Goal: Task Accomplishment & Management: Manage account settings

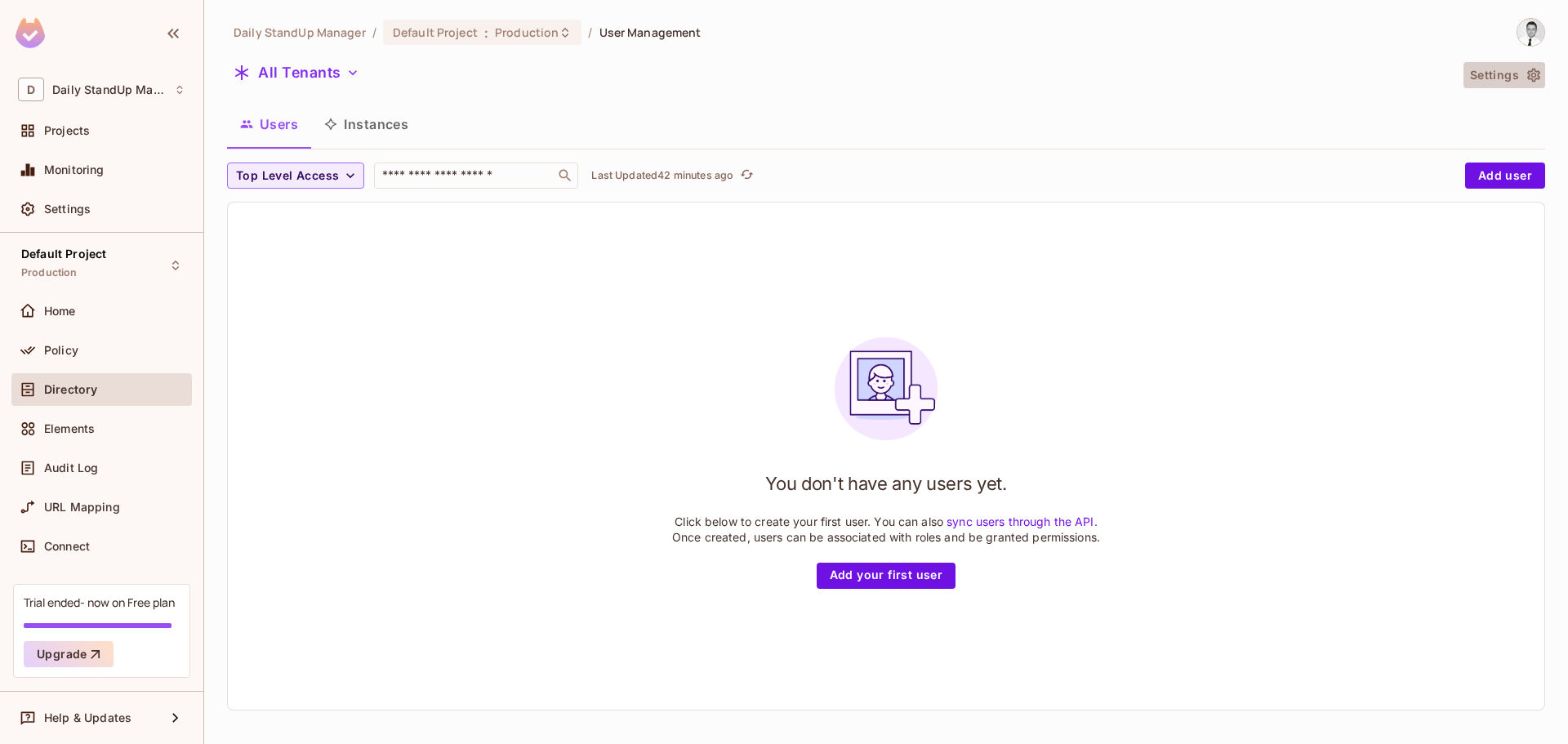
click at [1496, 77] on button "Settings" at bounding box center [1504, 75] width 82 height 26
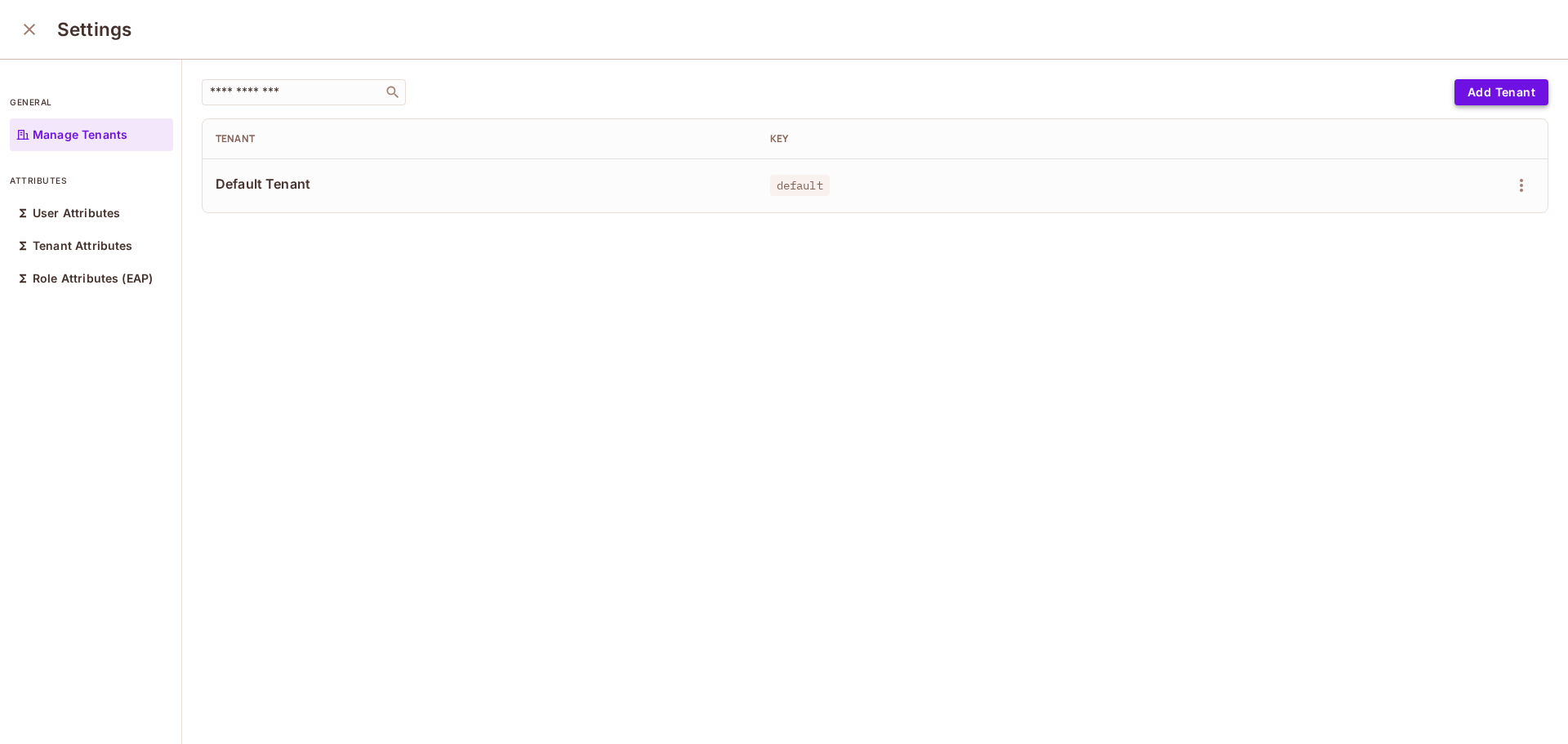
click at [1471, 91] on button "Add Tenant" at bounding box center [1501, 92] width 94 height 26
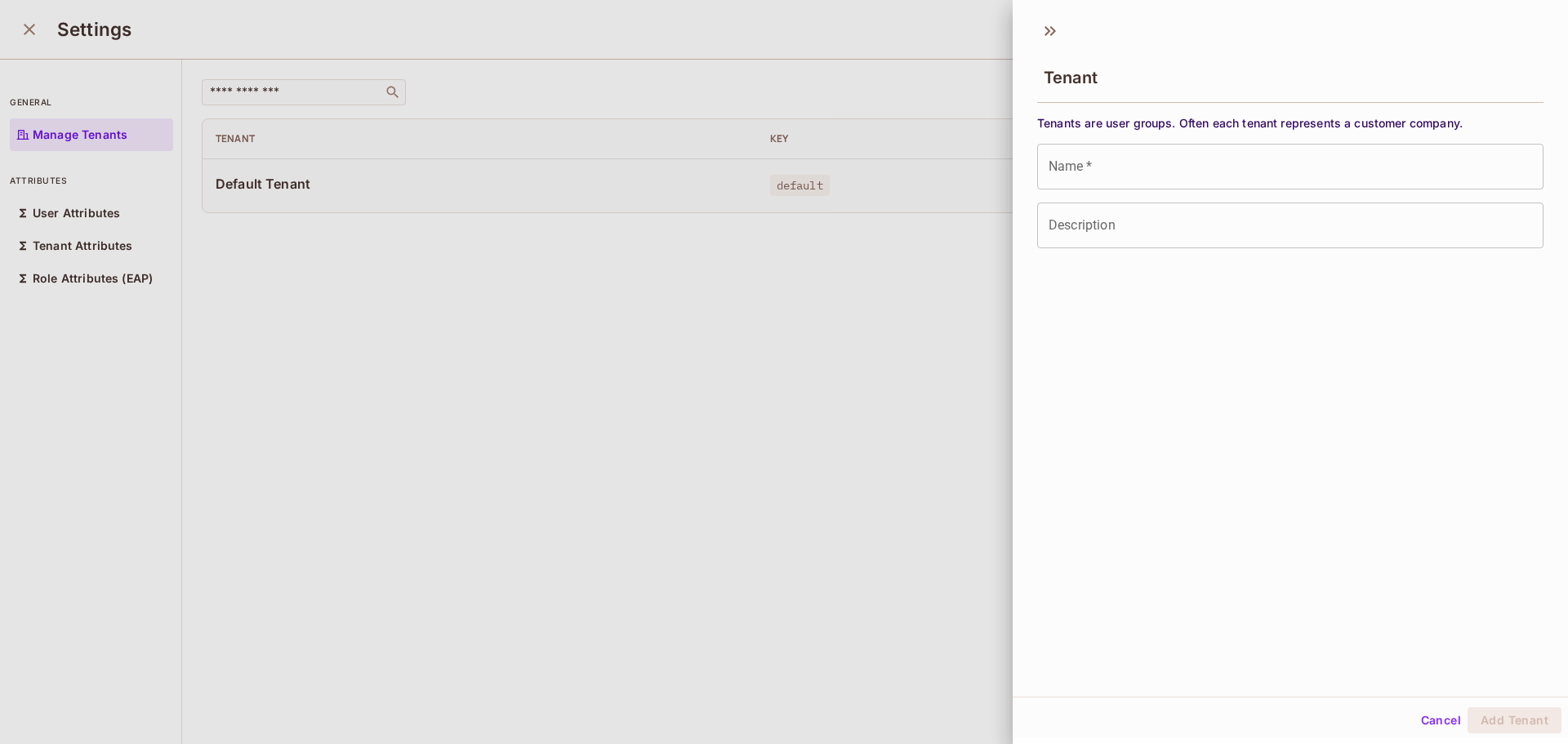
click at [1072, 35] on div "Tenant" at bounding box center [1290, 63] width 555 height 91
click at [1063, 34] on div "Tenant" at bounding box center [1290, 63] width 555 height 91
click at [1056, 34] on icon at bounding box center [1051, 31] width 26 height 26
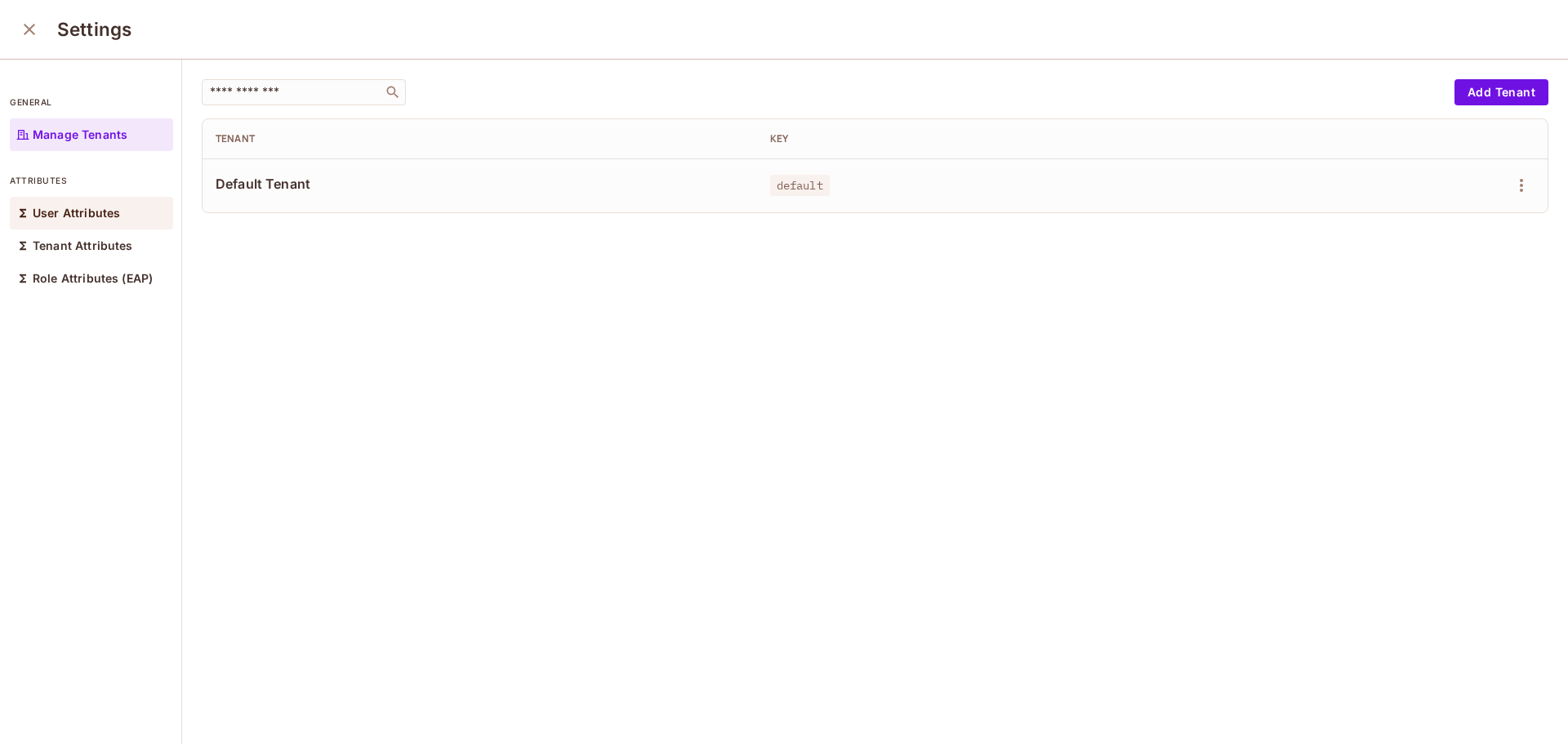
click at [144, 203] on div "User Attributes" at bounding box center [91, 213] width 163 height 33
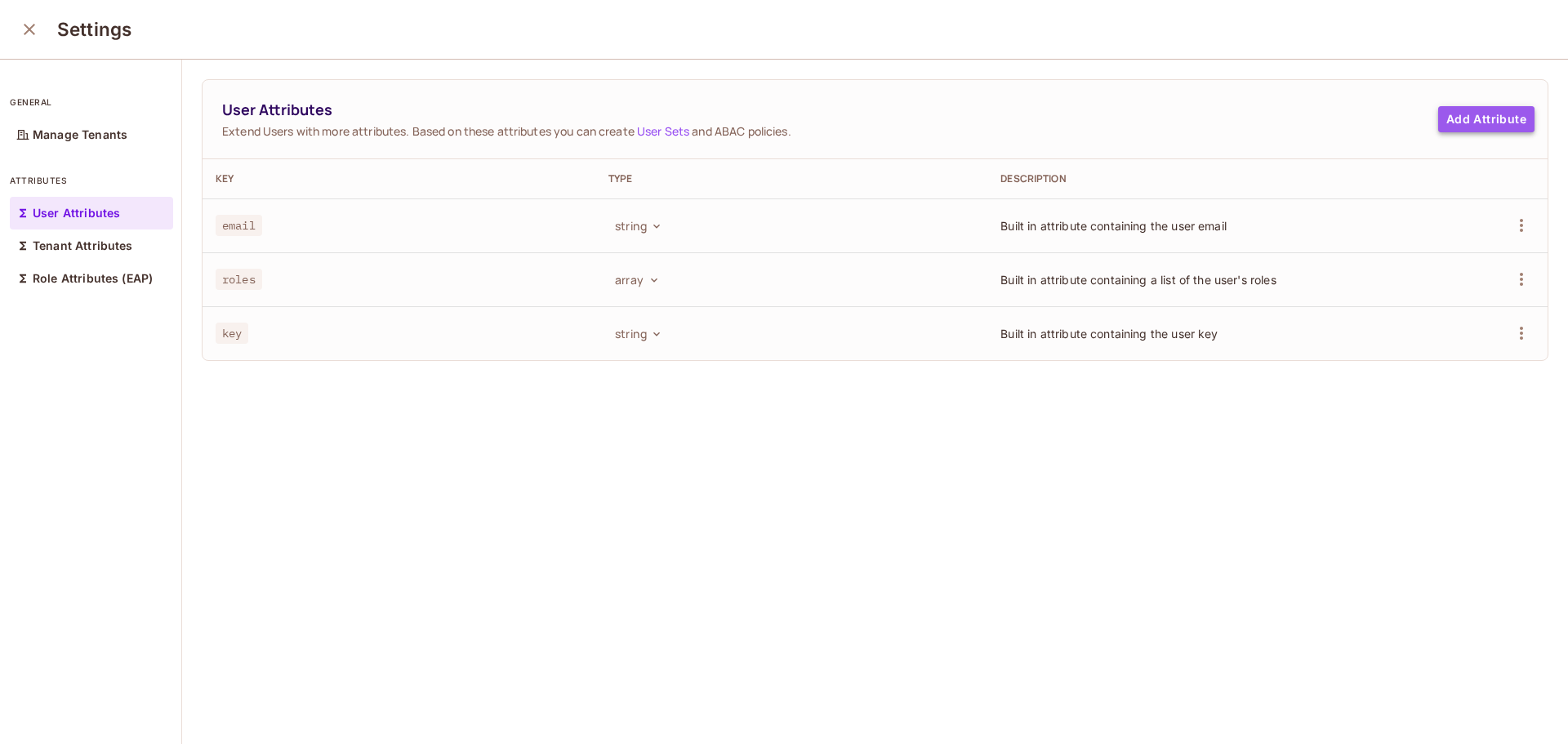
click at [1438, 132] on button "Add Attribute" at bounding box center [1486, 119] width 96 height 26
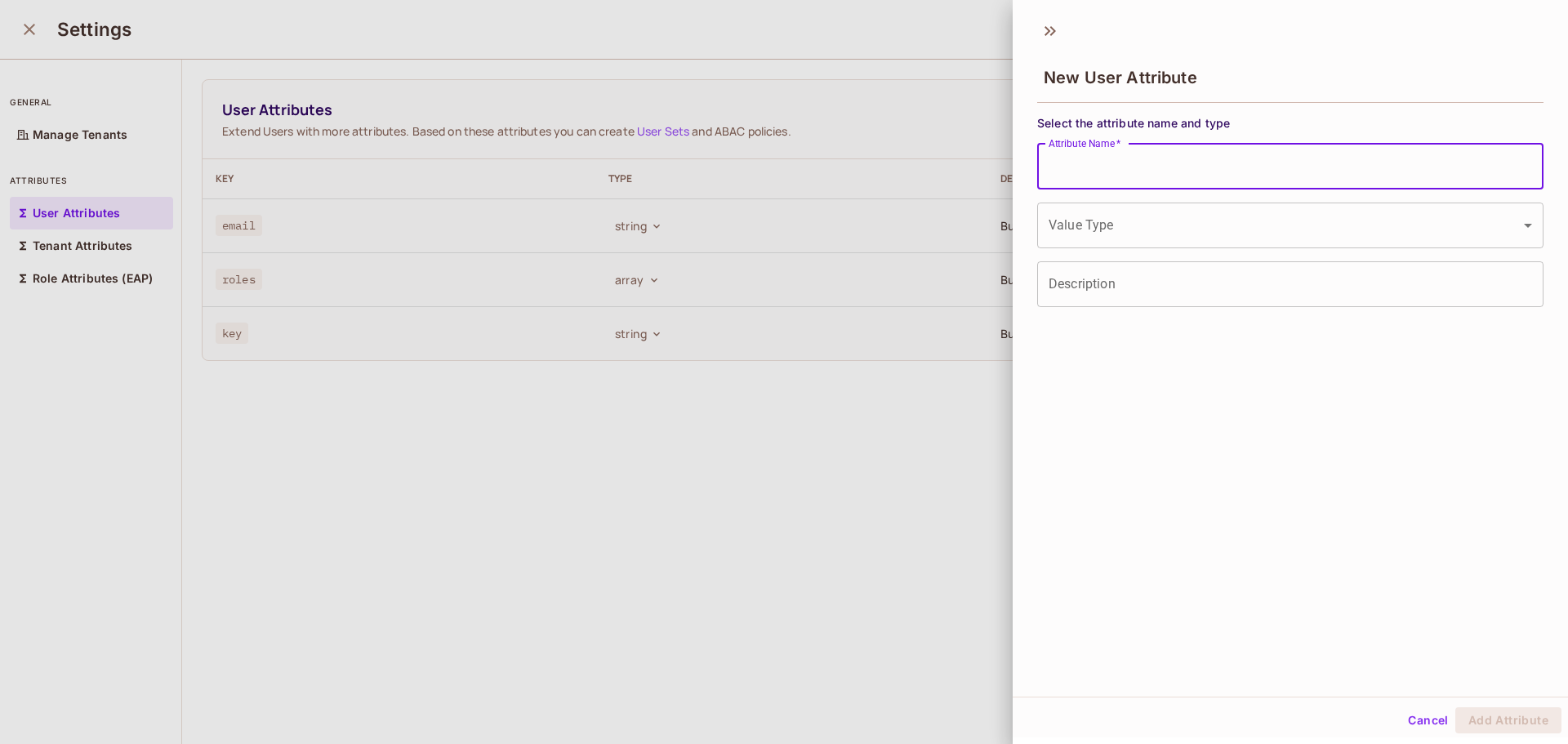
click at [1274, 157] on input "Attribute Name   *" at bounding box center [1290, 167] width 506 height 46
click at [1524, 49] on div "New User Attribute" at bounding box center [1290, 63] width 555 height 91
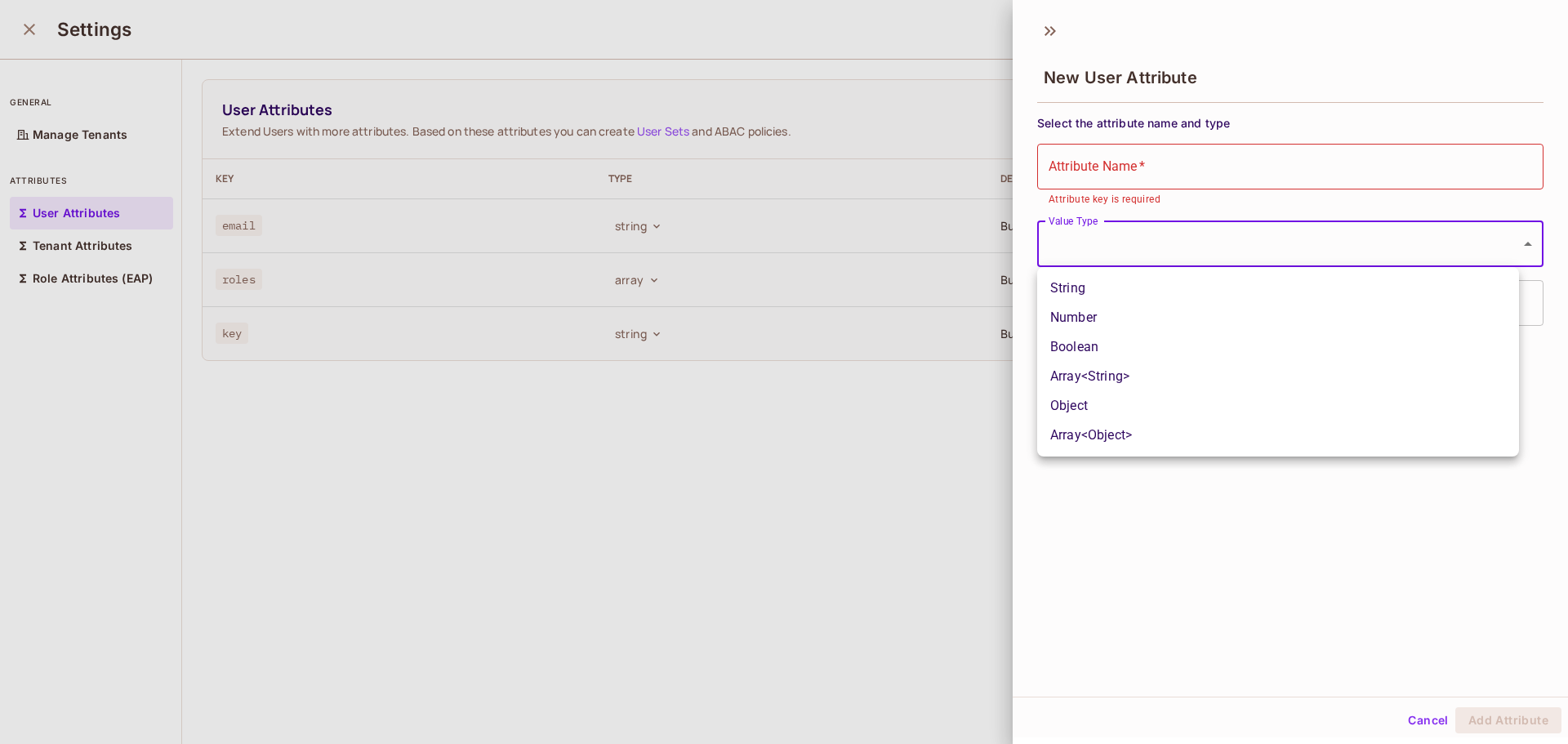
click at [1218, 249] on body "D Daily StandUp Manager Projects Monitoring Settings Default Project Production…" at bounding box center [784, 372] width 1568 height 744
click at [1262, 530] on div at bounding box center [784, 372] width 1568 height 744
click at [1158, 303] on input "Description" at bounding box center [1290, 303] width 506 height 46
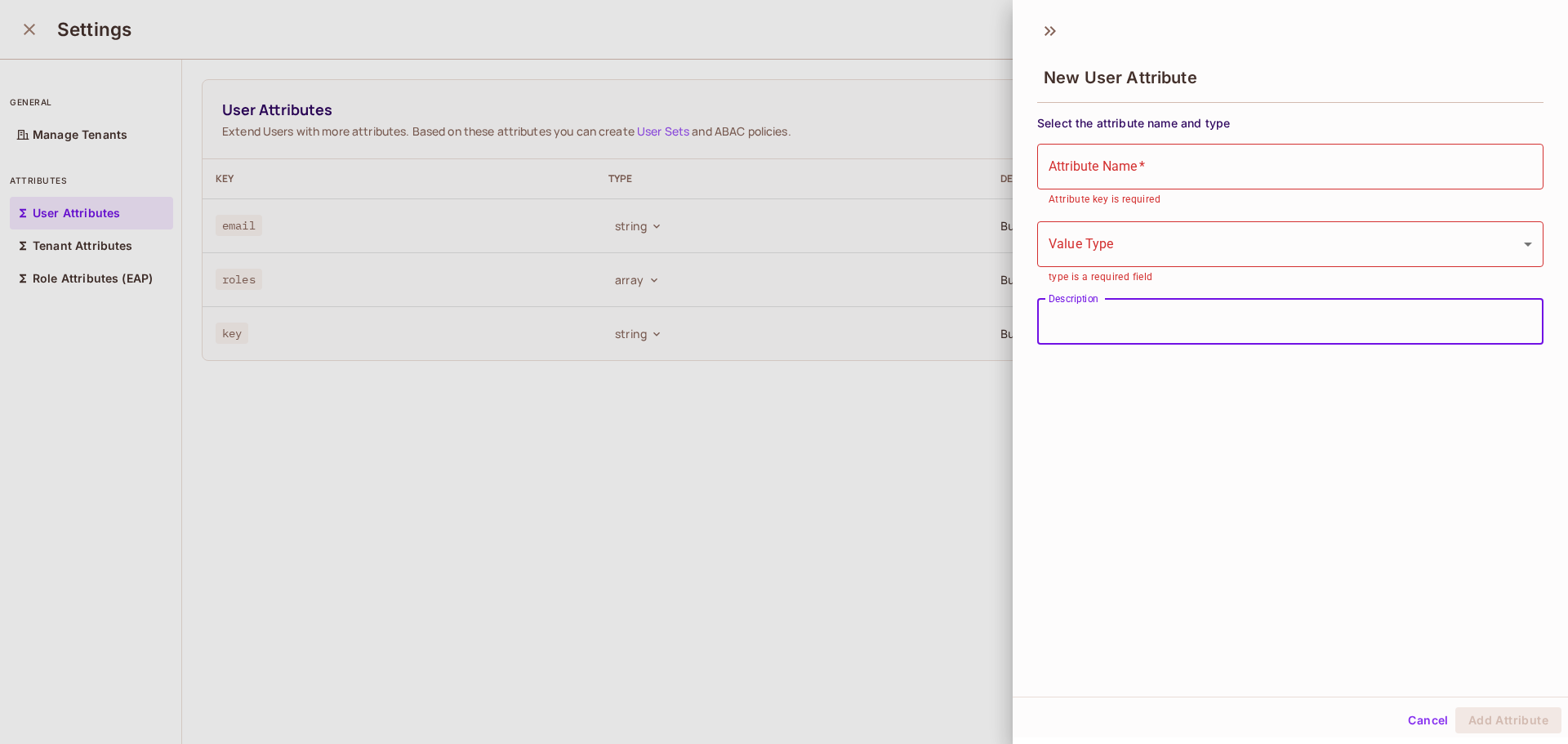
click at [1377, 540] on div "New User Attribute Select the attribute name and type Attribute Name   * Attrib…" at bounding box center [1290, 354] width 555 height 686
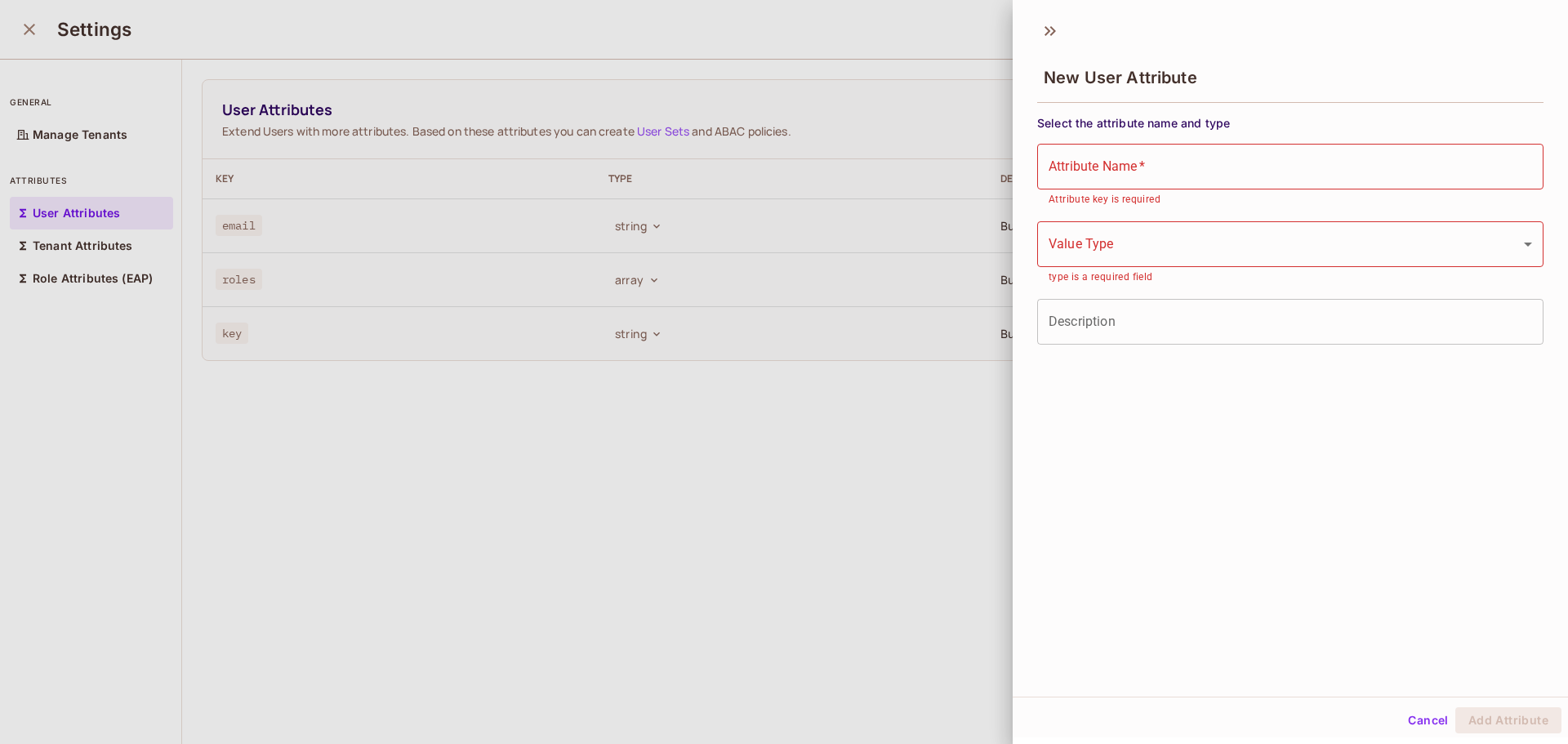
click at [1420, 720] on button "Cancel" at bounding box center [1428, 721] width 53 height 26
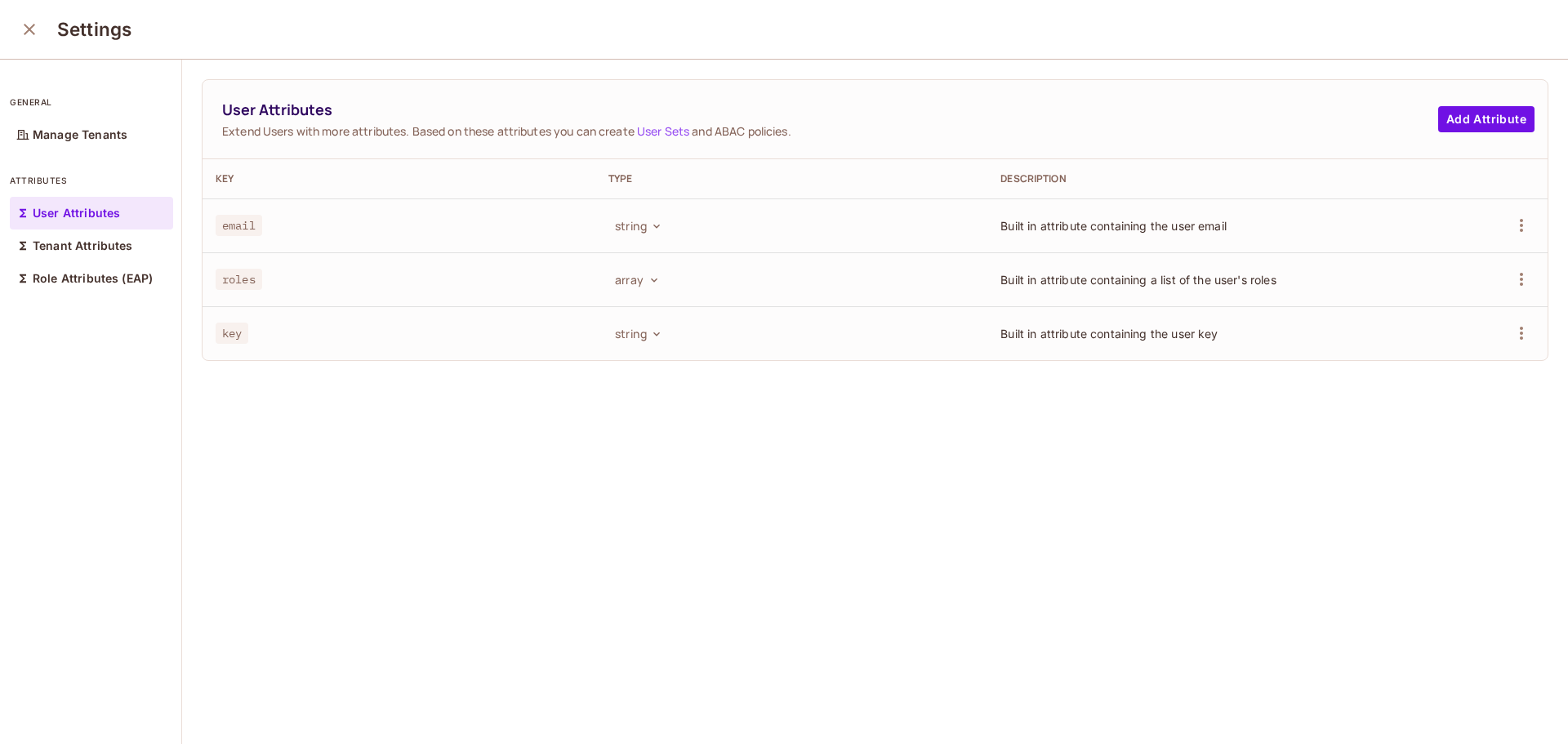
click at [992, 570] on div "User Attributes Extend Users with more attributes. Based on these attributes yo…" at bounding box center [875, 402] width 1386 height 686
click at [758, 232] on div "string" at bounding box center [791, 226] width 366 height 26
click at [1512, 218] on icon "button" at bounding box center [1522, 226] width 20 height 20
click at [1433, 268] on ul "Edit Delete Attribute" at bounding box center [1421, 281] width 152 height 85
click at [1051, 432] on div at bounding box center [784, 372] width 1568 height 744
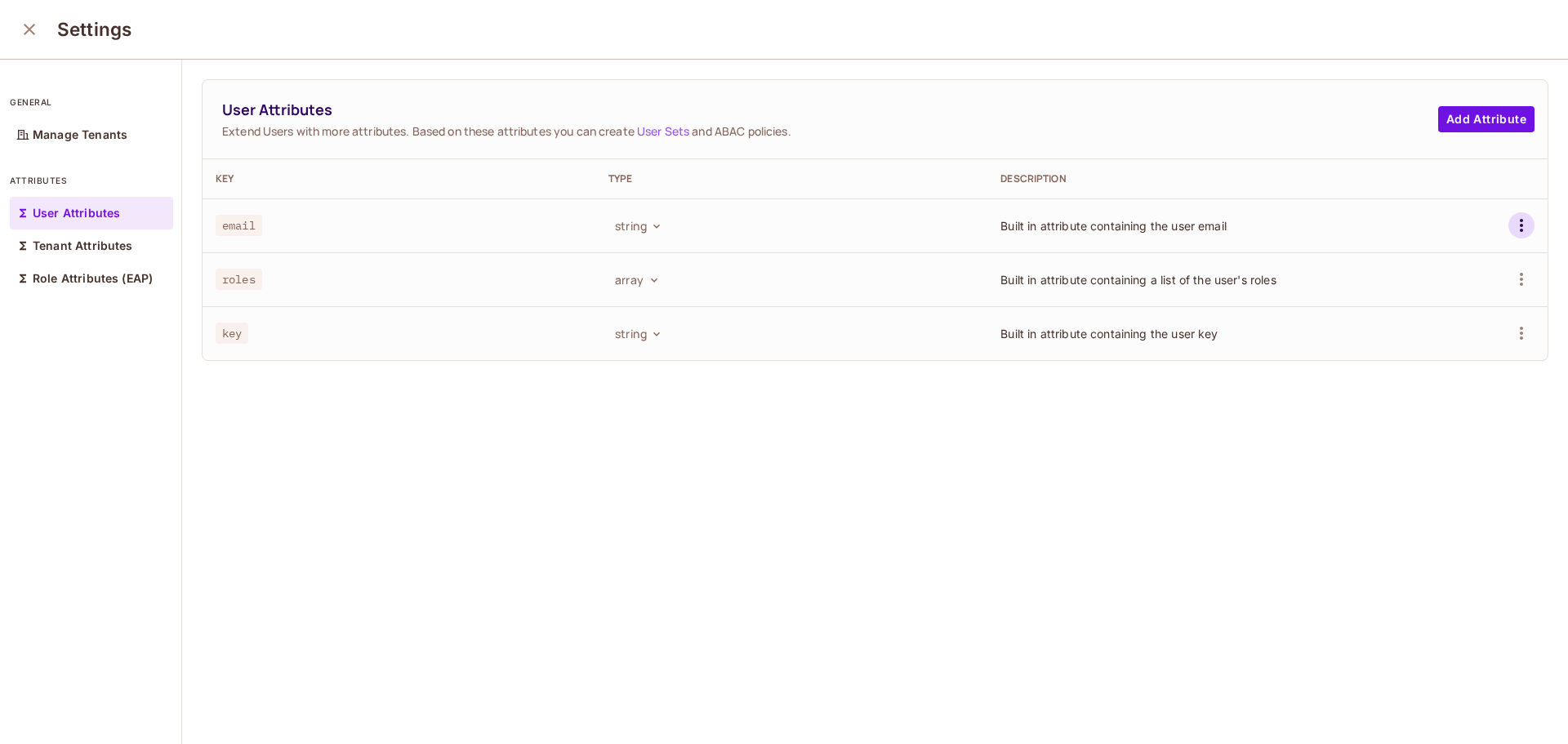
click at [1512, 216] on icon "button" at bounding box center [1522, 226] width 20 height 20
click at [1416, 268] on ul "Edit Delete Attribute" at bounding box center [1421, 281] width 152 height 85
click at [1316, 185] on div at bounding box center [784, 372] width 1568 height 744
click at [77, 255] on div "Tenant Attributes" at bounding box center [91, 246] width 163 height 33
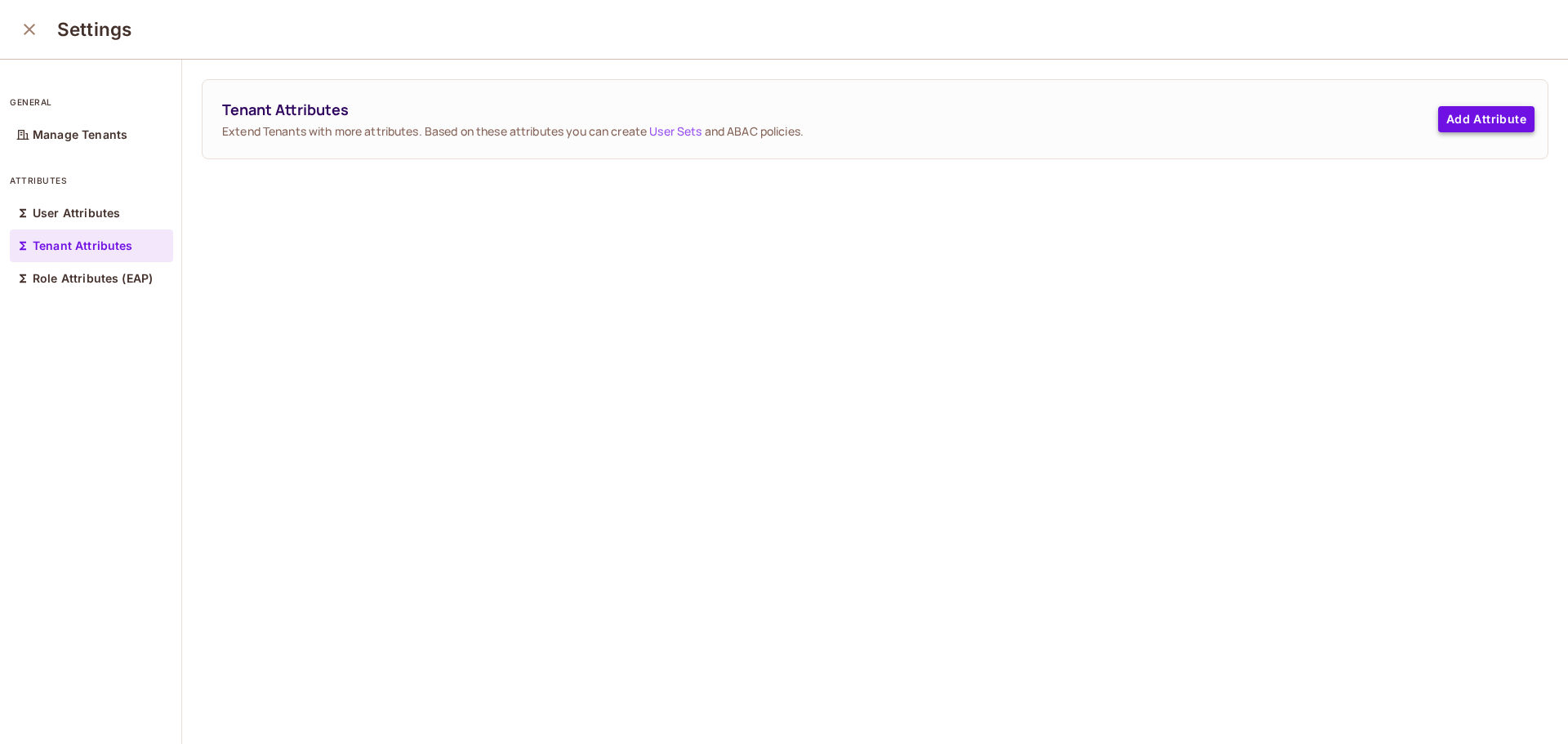
click at [1490, 110] on button "Add Attribute" at bounding box center [1486, 119] width 96 height 26
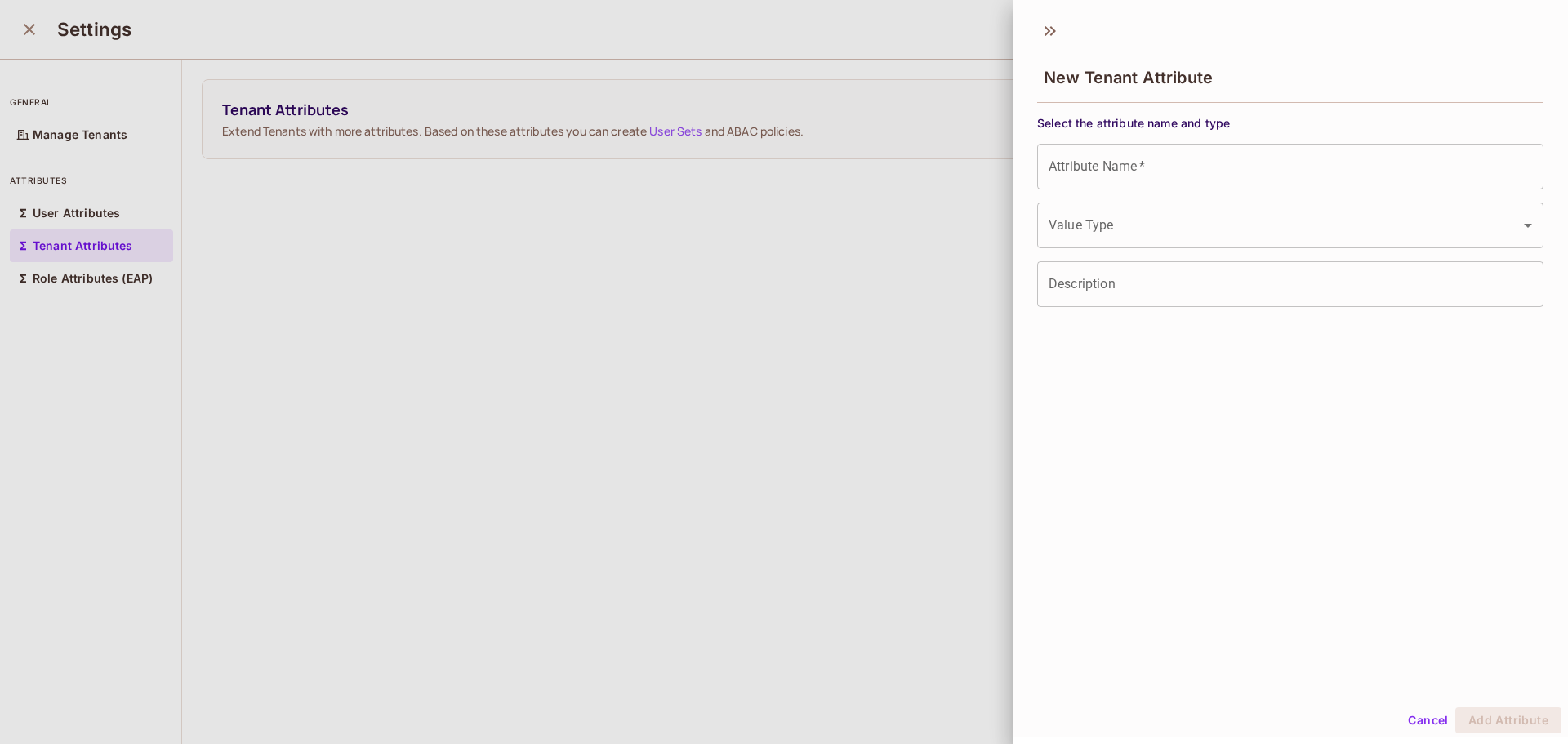
click at [1249, 379] on div "New Tenant Attribute Select the attribute name and type Attribute Name   * Attr…" at bounding box center [1290, 354] width 555 height 686
click at [1404, 717] on button "Cancel" at bounding box center [1428, 721] width 53 height 26
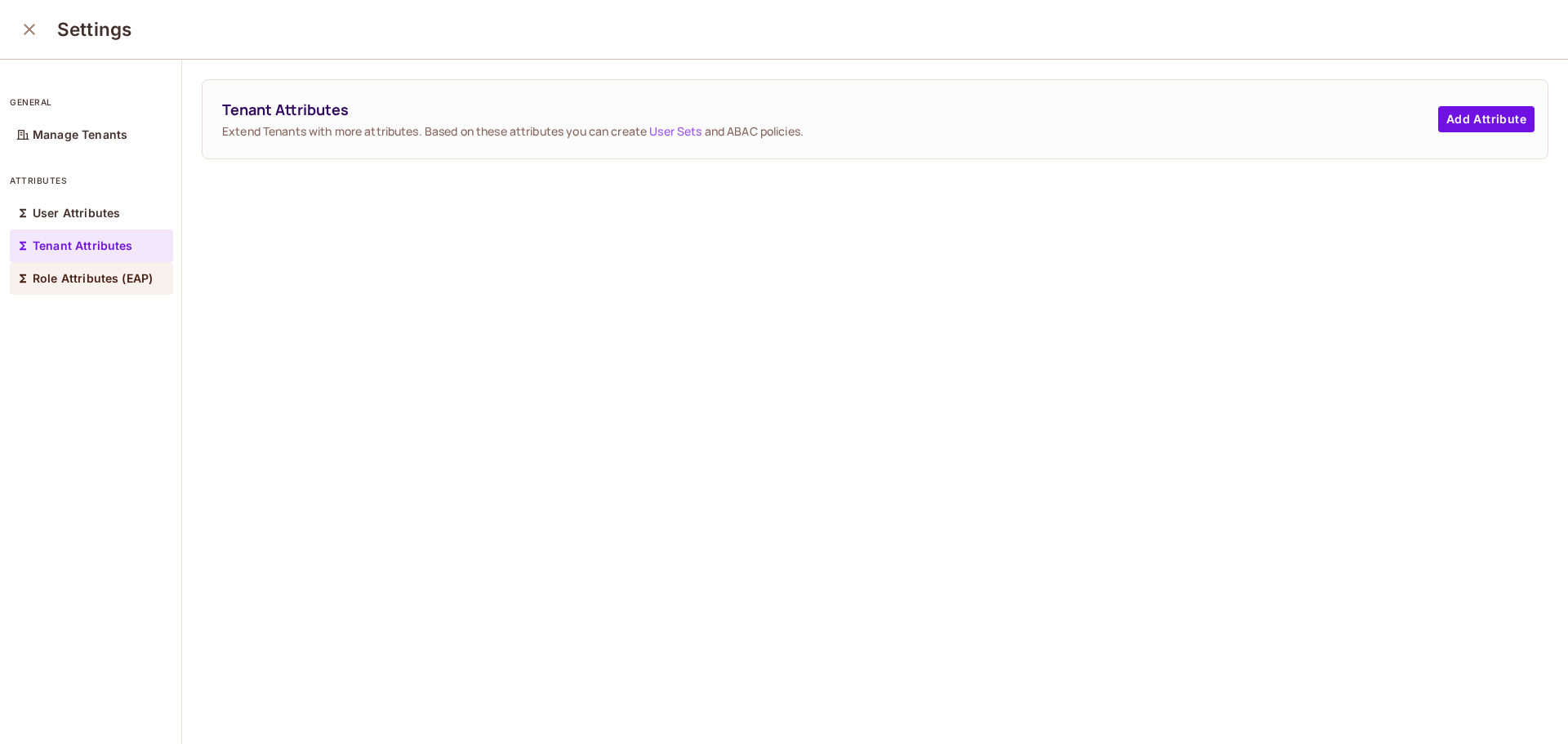
click at [103, 274] on p "Role Attributes (EAP)" at bounding box center [93, 278] width 120 height 13
click at [1444, 116] on button "Add Attribute" at bounding box center [1486, 119] width 96 height 26
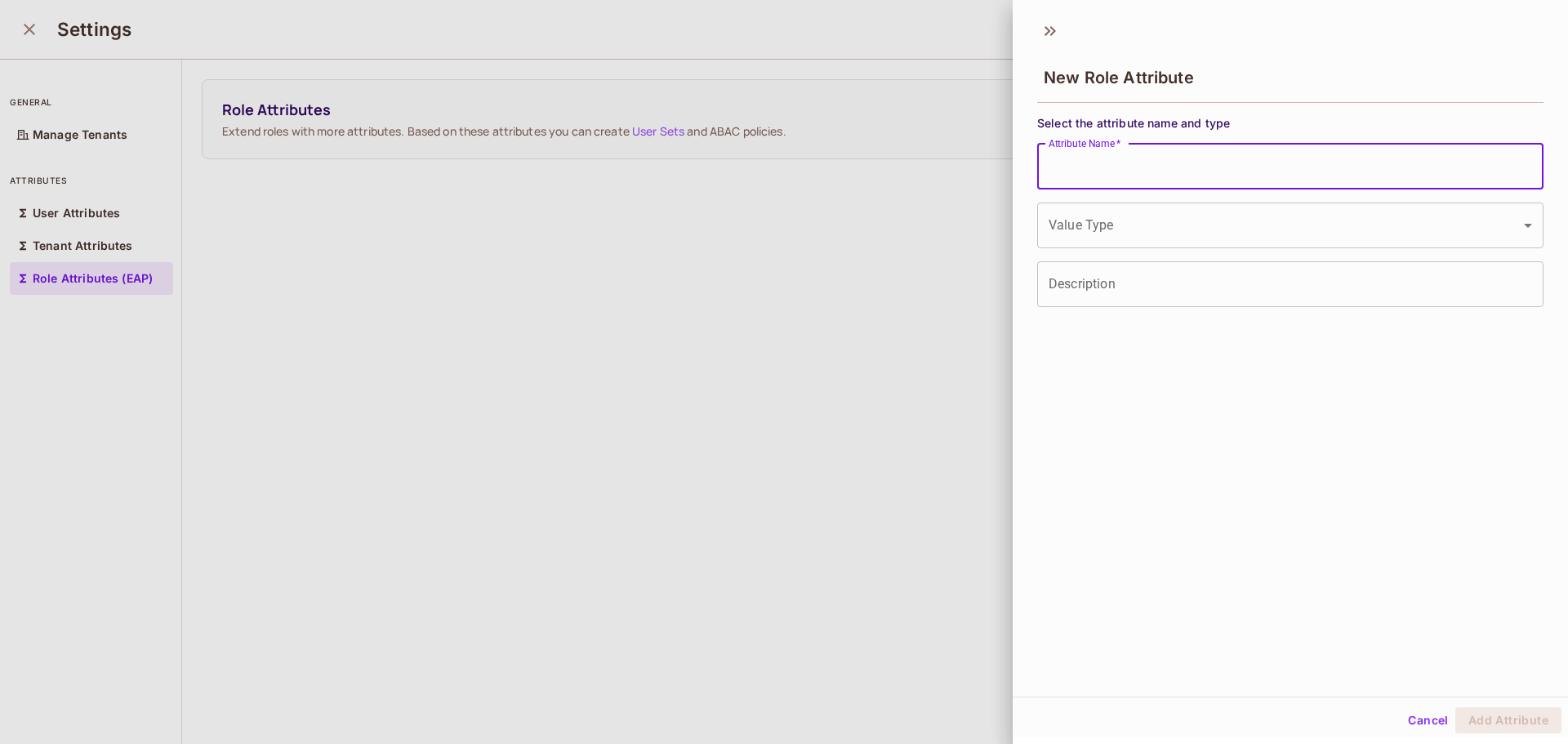
click at [1188, 166] on input "Attribute Name   *" at bounding box center [1290, 167] width 506 height 46
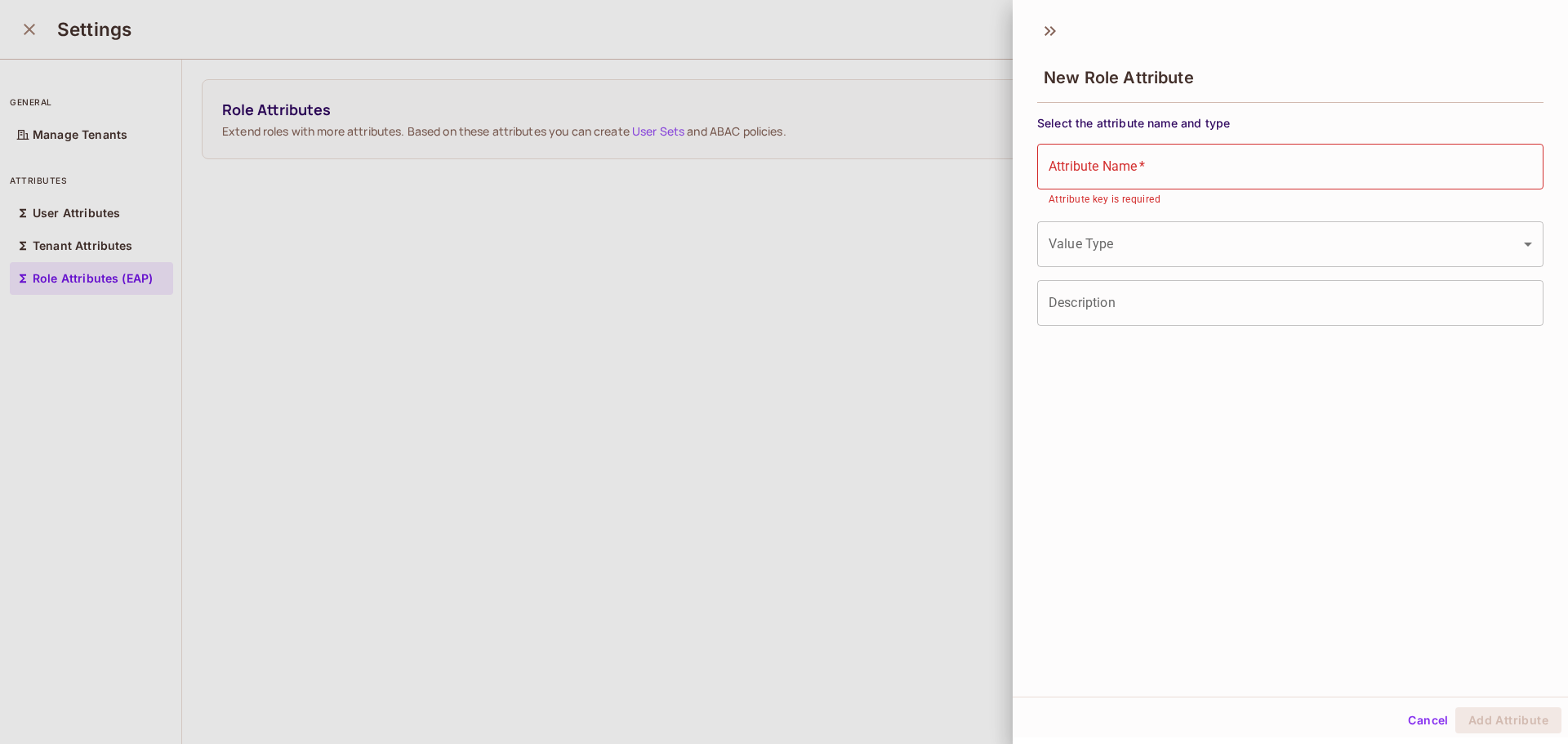
drag, startPoint x: 1369, startPoint y: 58, endPoint x: 1363, endPoint y: 157, distance: 99.2
click at [1369, 58] on div "New Role Attribute" at bounding box center [1290, 76] width 506 height 53
click at [1236, 236] on body "D Daily StandUp Manager Projects Monitoring Settings Default Project Production…" at bounding box center [784, 372] width 1568 height 744
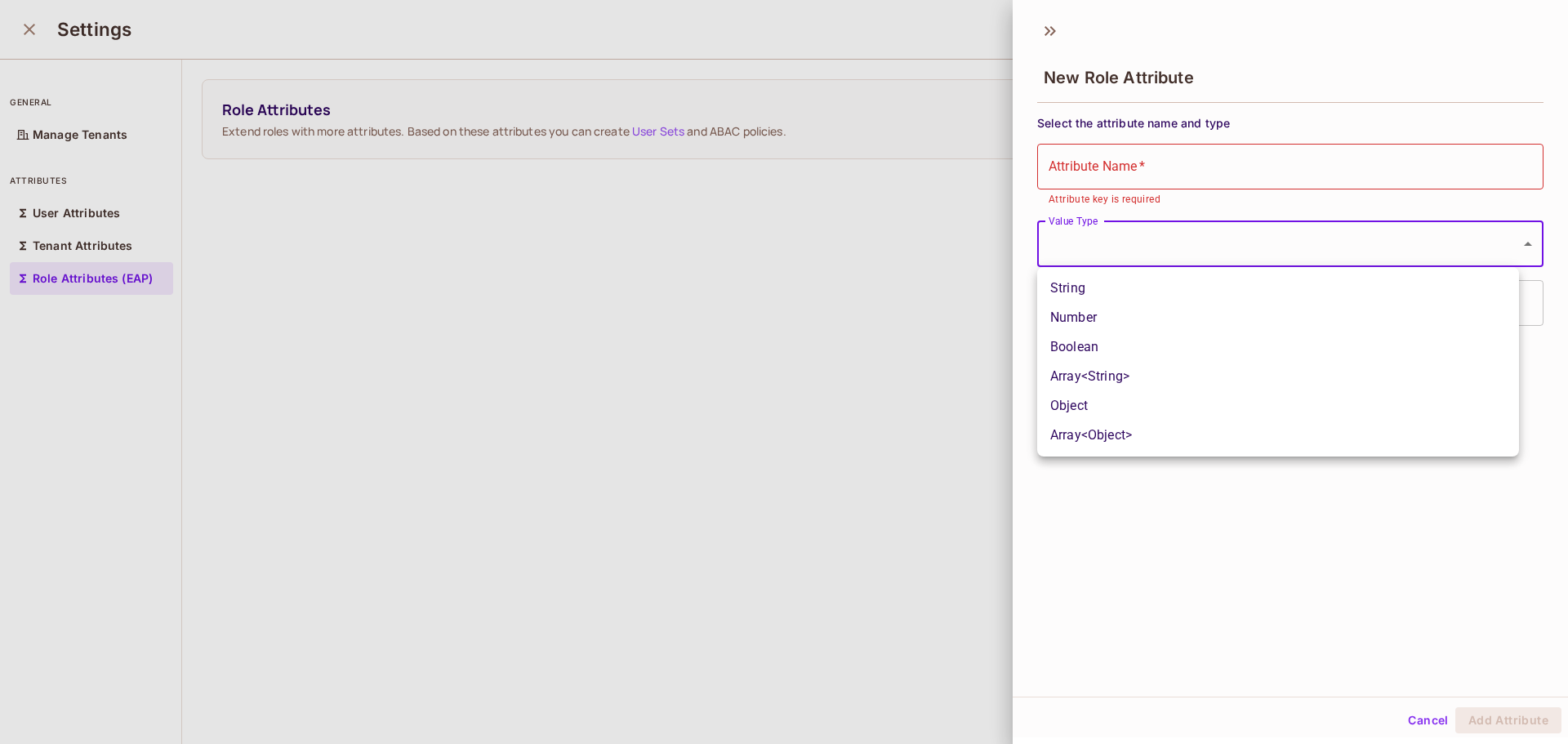
click at [1236, 236] on div at bounding box center [784, 372] width 1568 height 744
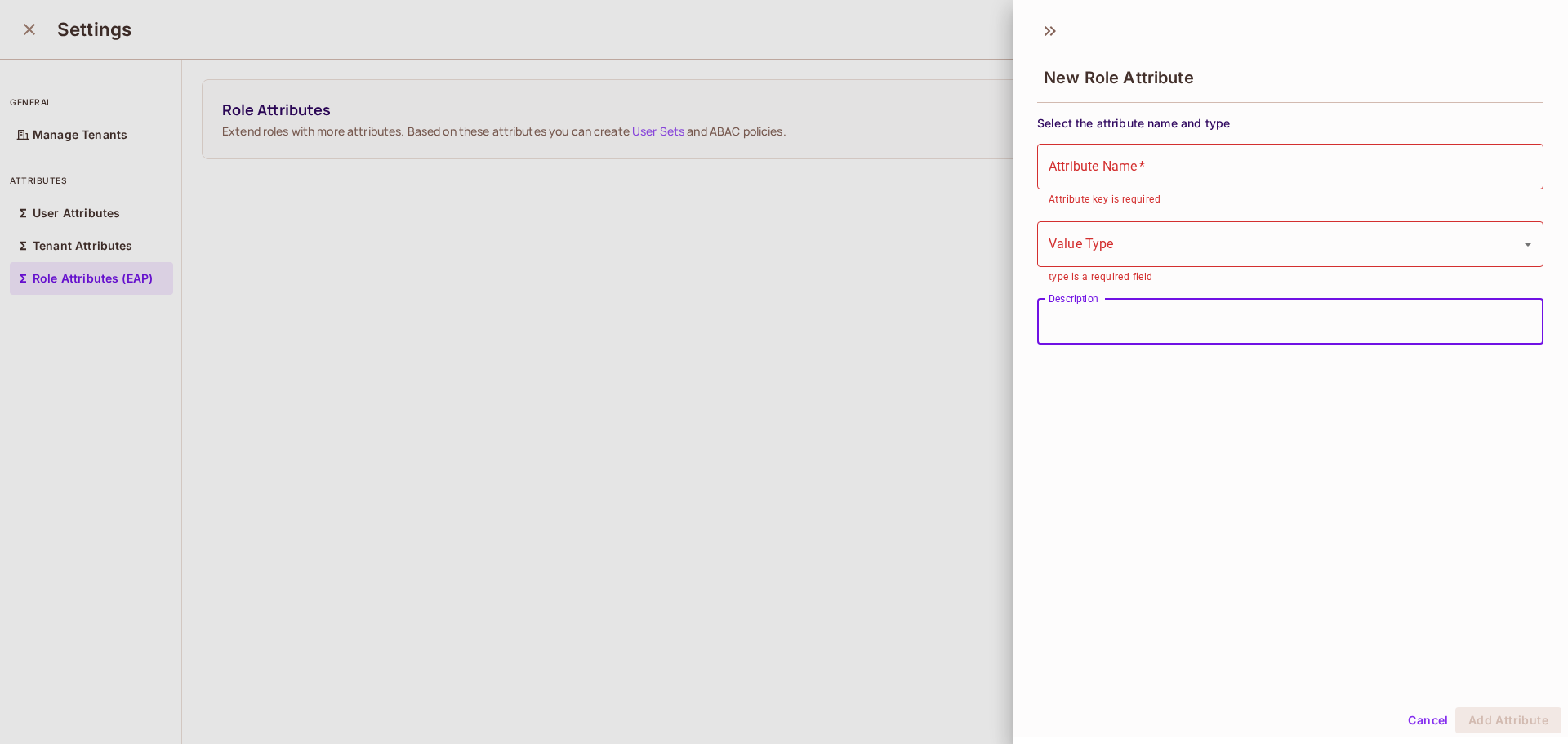
drag, startPoint x: 1177, startPoint y: 314, endPoint x: 1193, endPoint y: 311, distance: 16.3
click at [1177, 314] on input "Description" at bounding box center [1290, 322] width 506 height 46
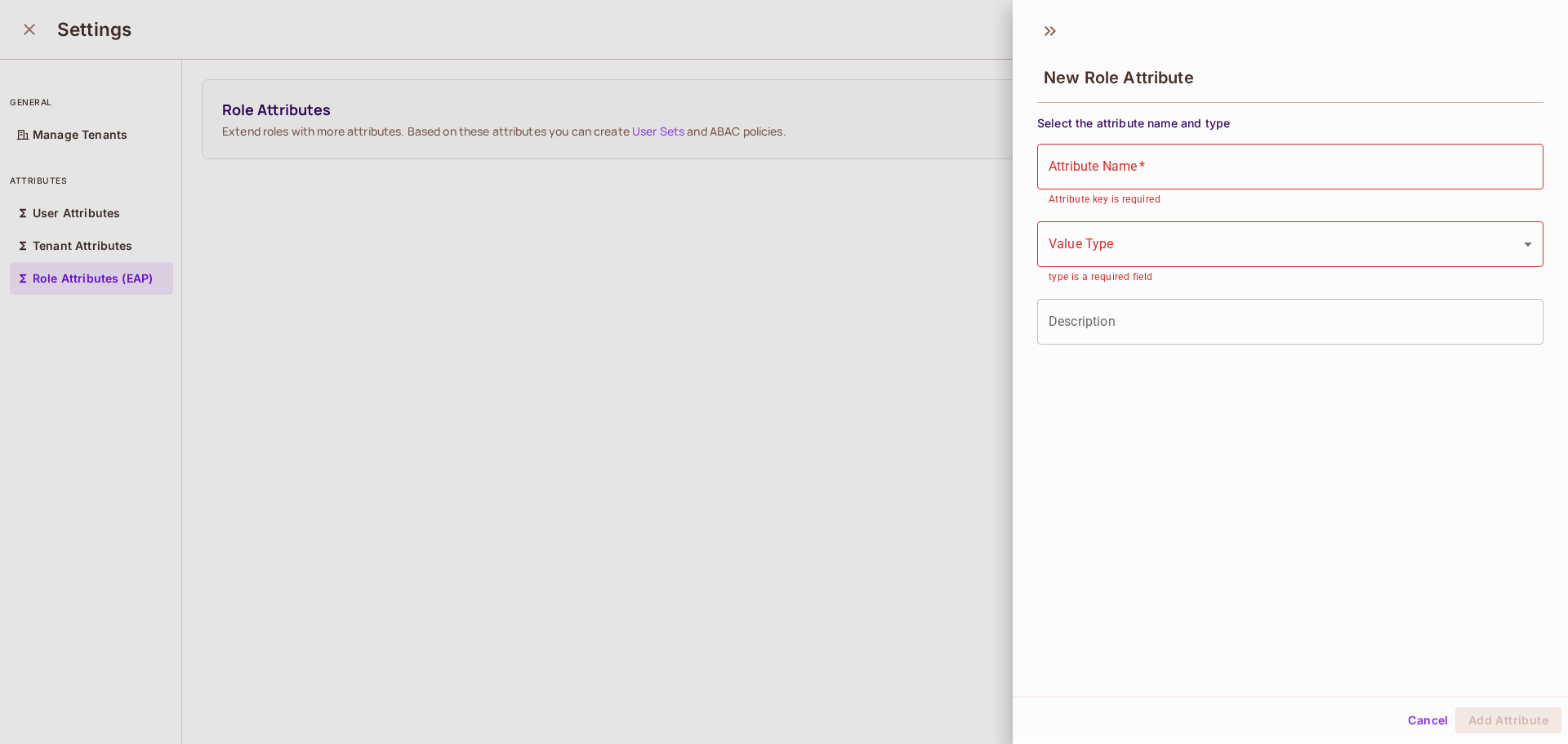
drag, startPoint x: 1403, startPoint y: 59, endPoint x: 1180, endPoint y: 40, distance: 223.8
click at [1394, 59] on div "New Role Attribute" at bounding box center [1290, 76] width 506 height 53
click at [1056, 26] on icon at bounding box center [1051, 31] width 26 height 26
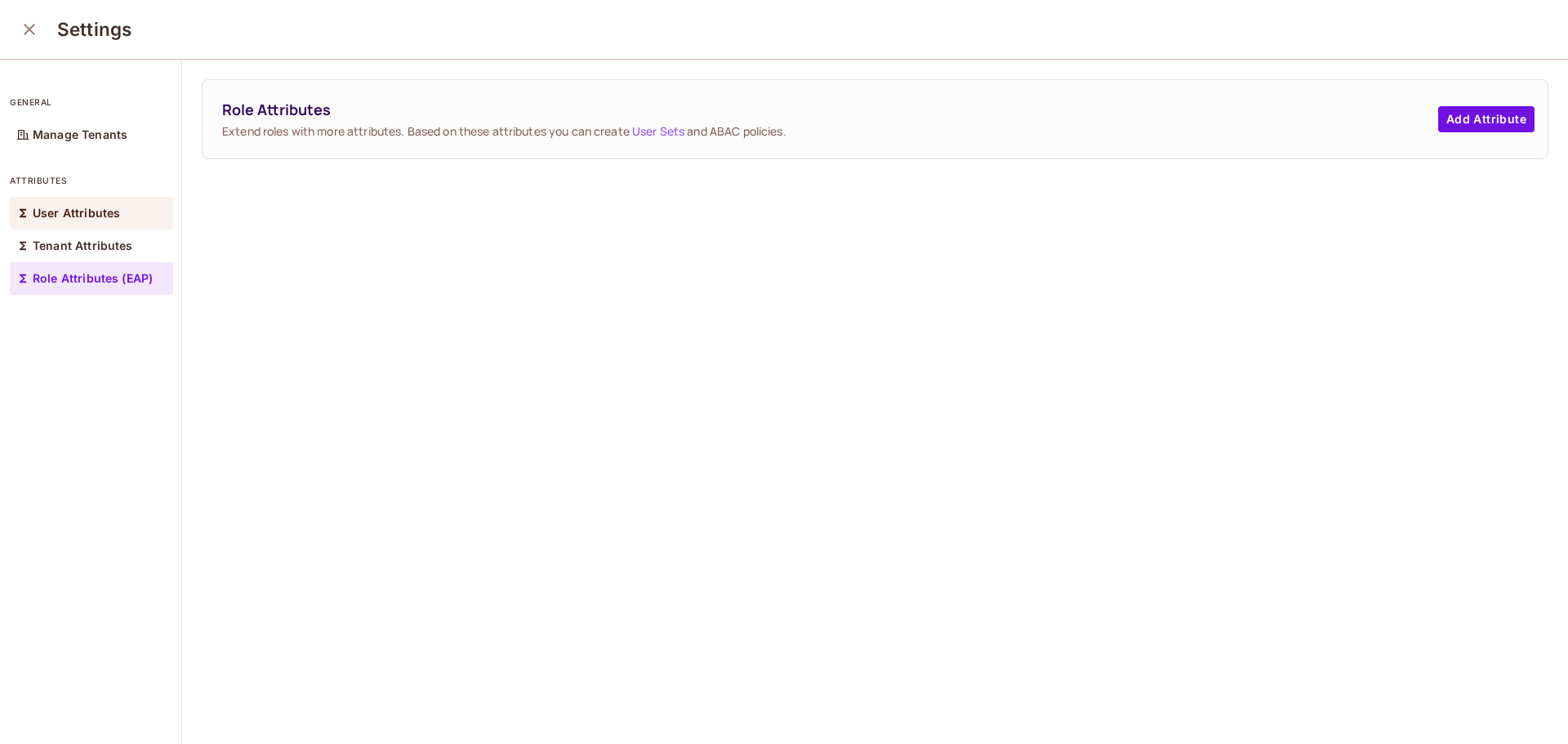
click at [50, 218] on p "User Attributes" at bounding box center [77, 213] width 87 height 13
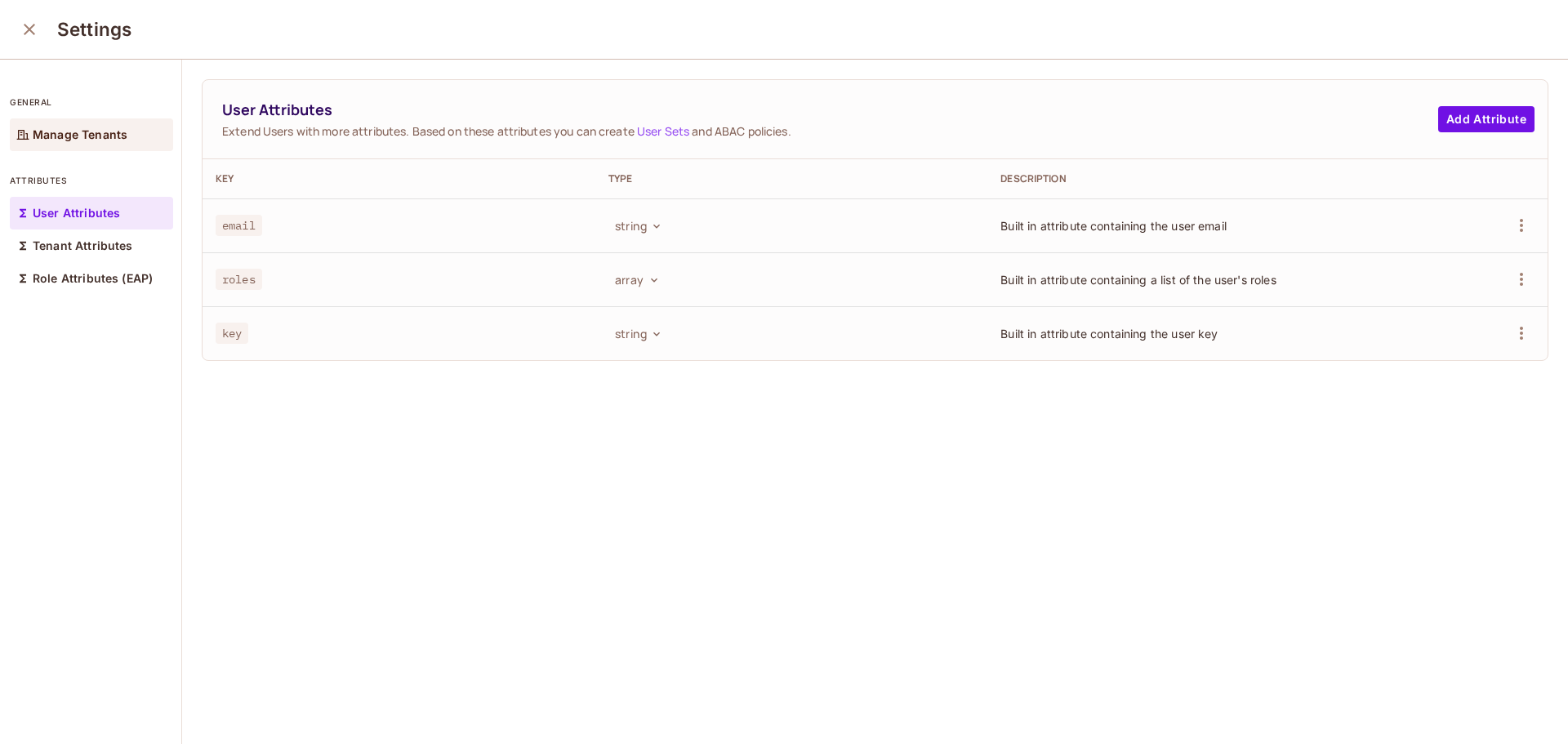
click at [68, 127] on div "Manage Tenants" at bounding box center [91, 135] width 163 height 33
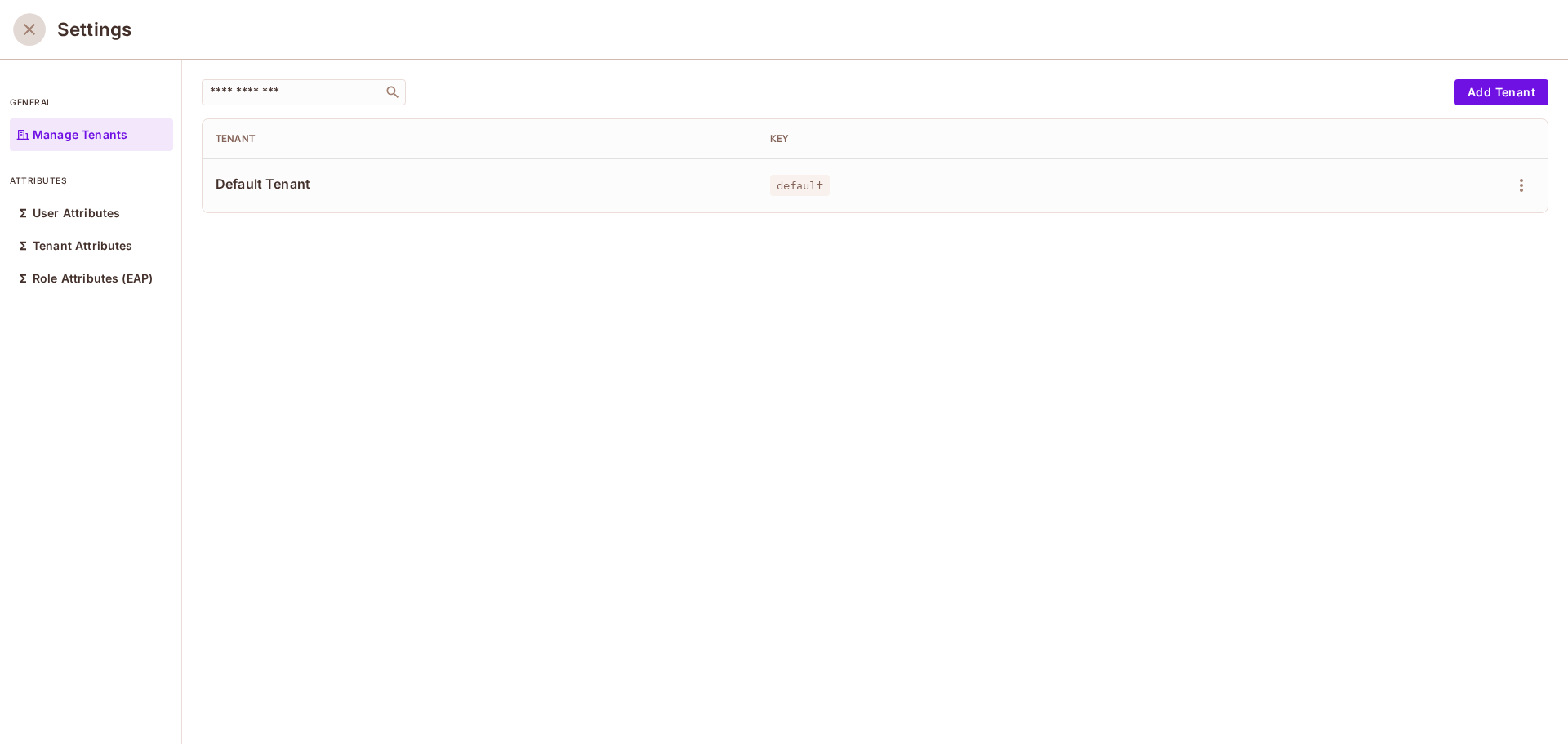
click at [19, 30] on button "close" at bounding box center [30, 30] width 33 height 33
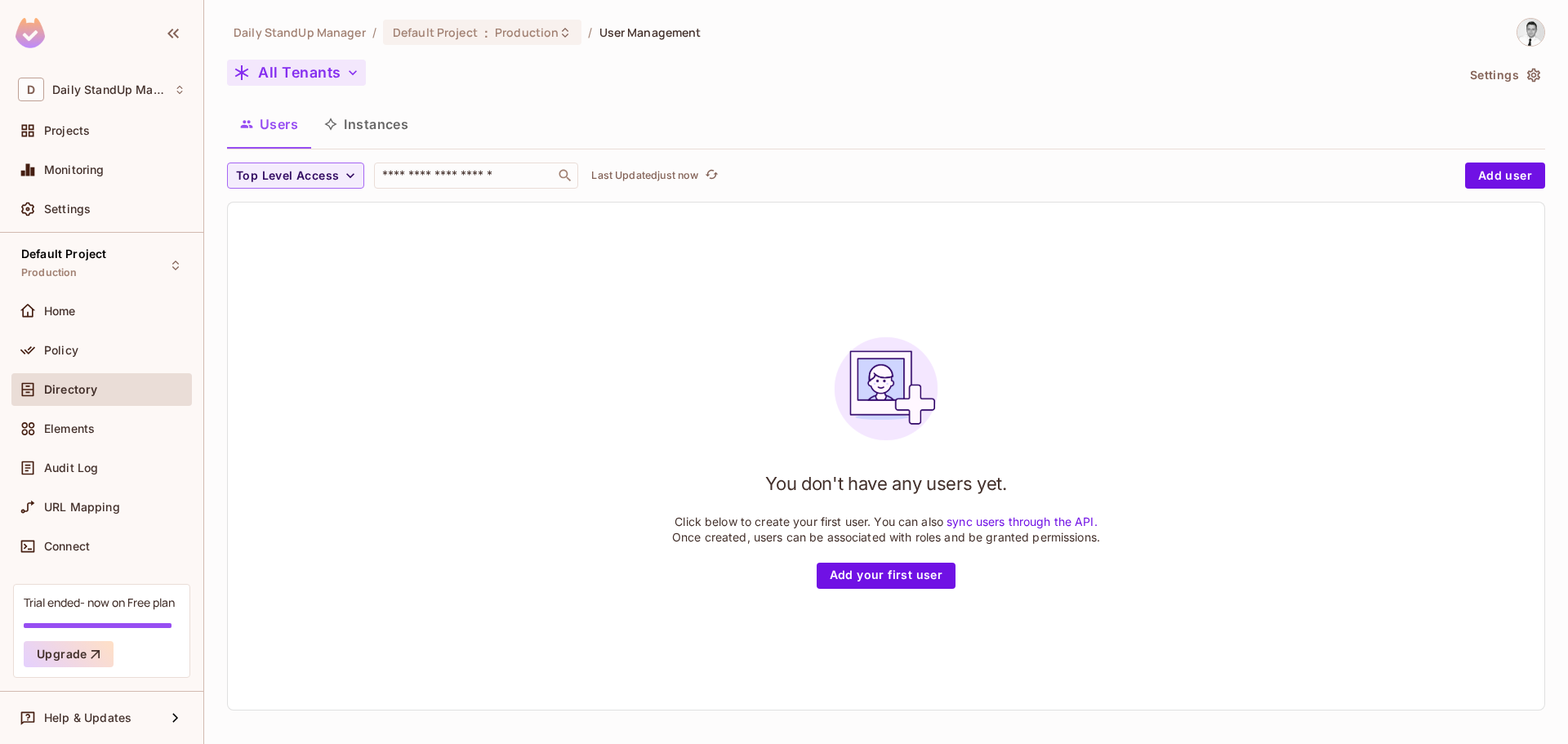
click at [348, 77] on icon "button" at bounding box center [353, 73] width 16 height 16
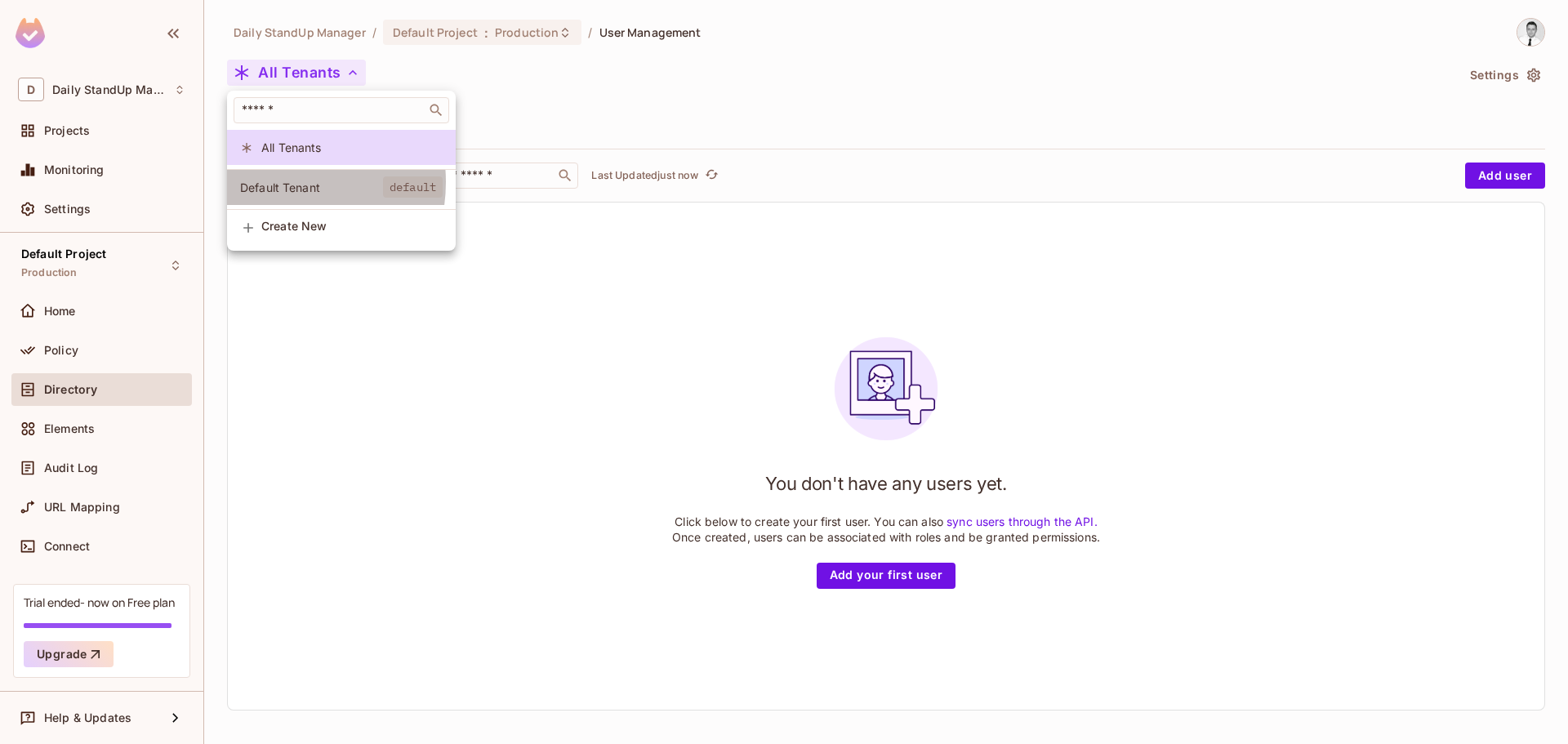
click at [276, 184] on span "Default Tenant" at bounding box center [312, 187] width 143 height 16
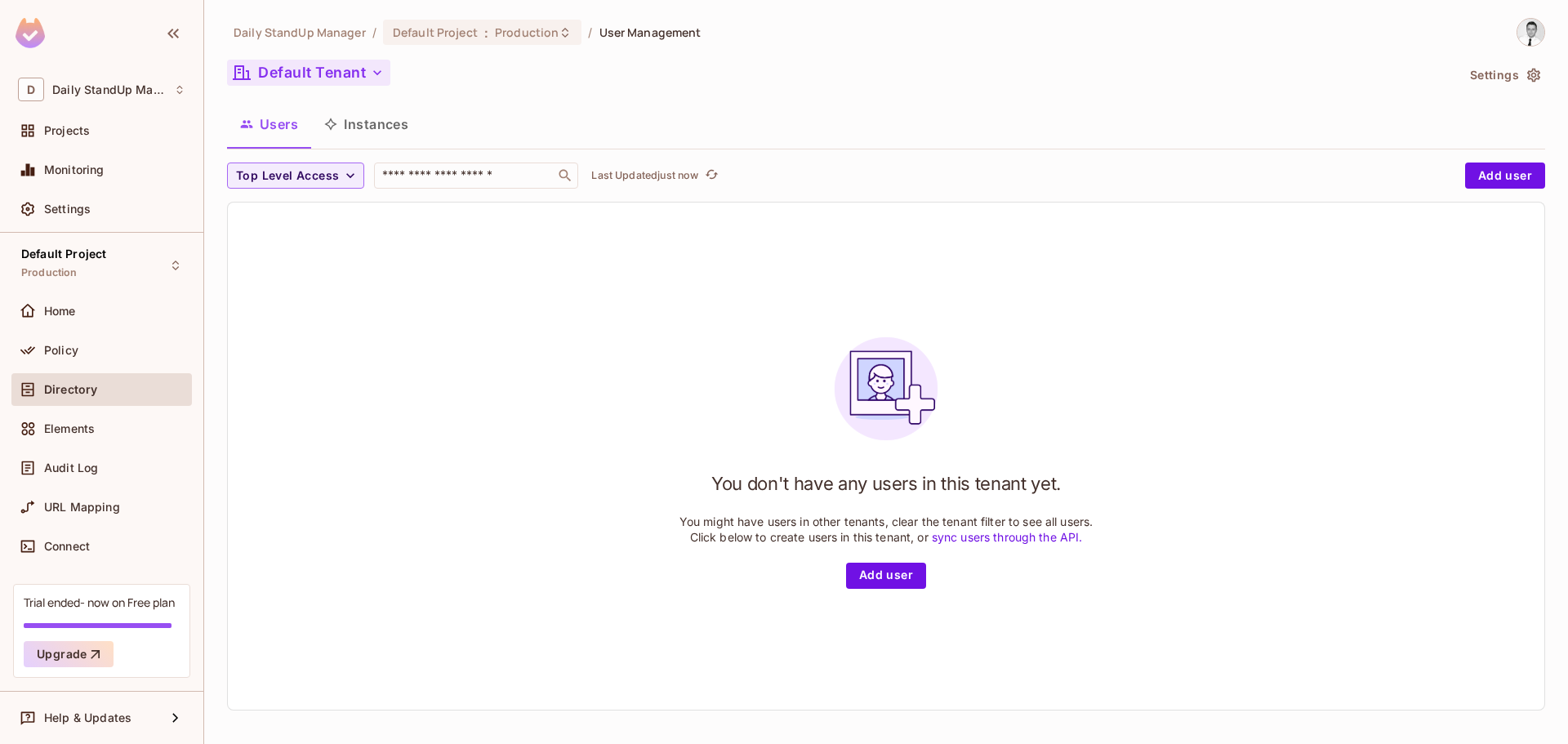
click at [287, 77] on button "Default Tenant" at bounding box center [309, 73] width 163 height 26
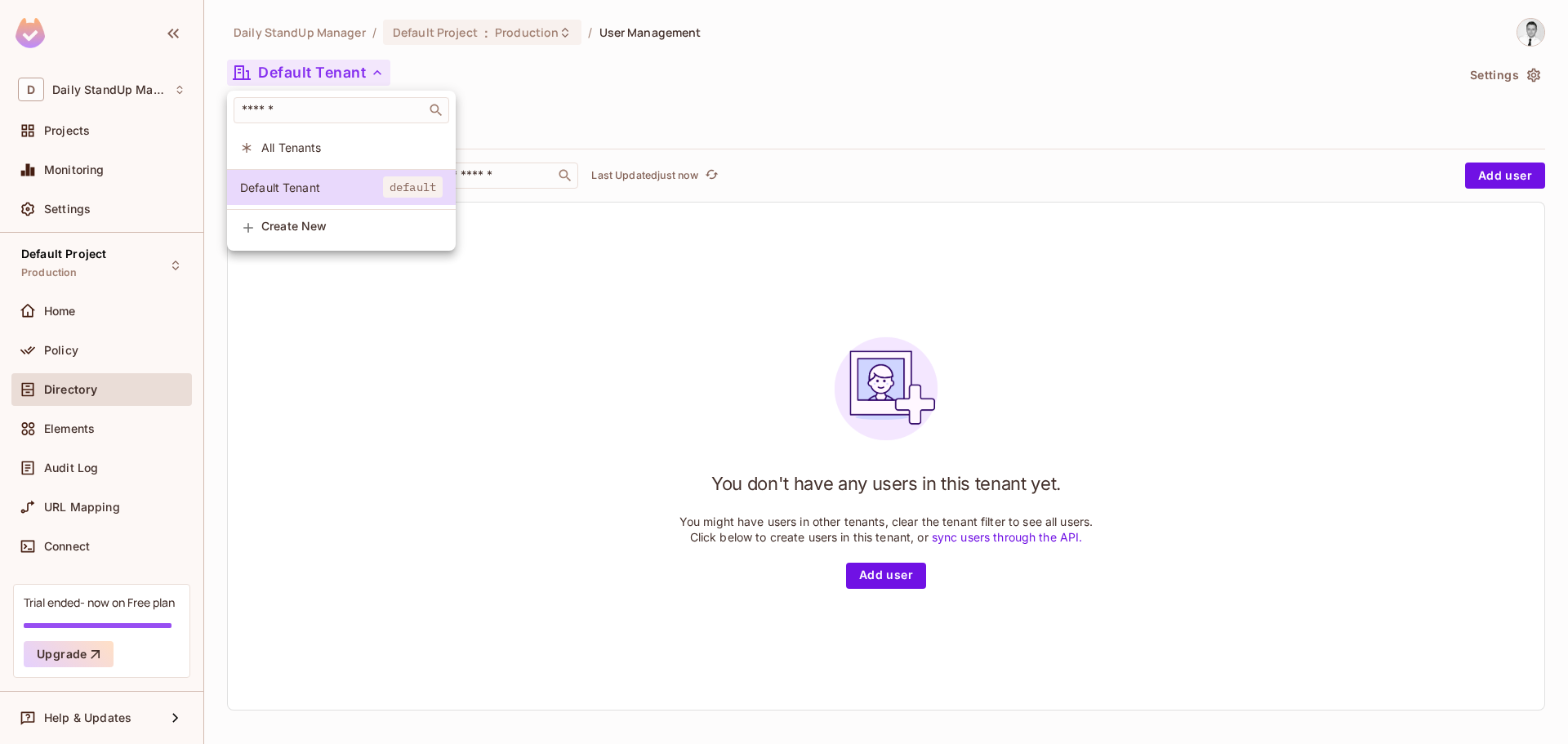
click at [310, 152] on span "All Tenants" at bounding box center [352, 147] width 181 height 16
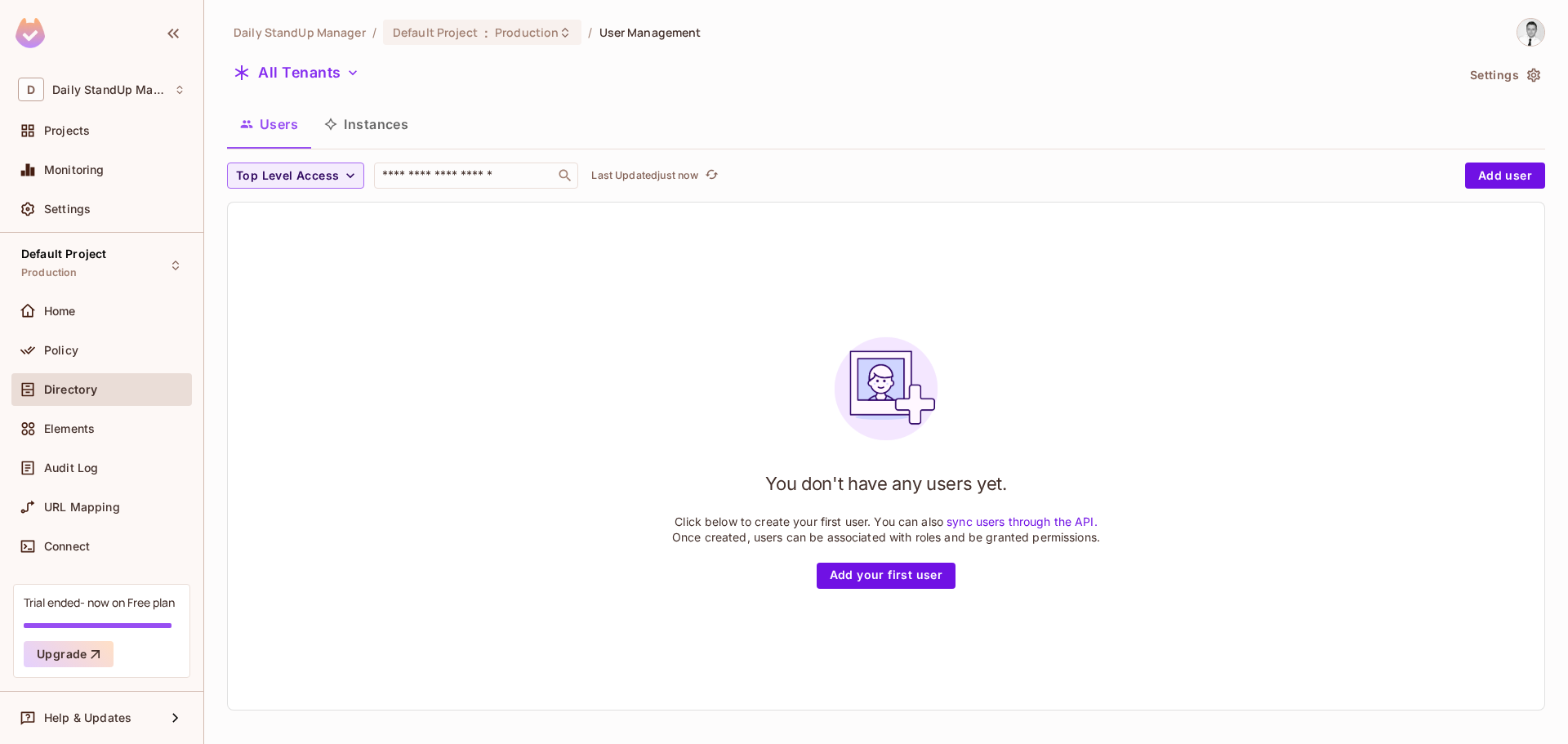
click at [672, 297] on div "You don't have any users yet. Click below to create your first user. You can al…" at bounding box center [886, 456] width 1317 height 508
click at [946, 136] on div "Users Instances" at bounding box center [886, 124] width 1318 height 41
click at [328, 184] on span "Top Level Access" at bounding box center [287, 175] width 103 height 21
click at [328, 184] on div at bounding box center [784, 372] width 1568 height 744
click at [658, 370] on div "You don't have any users yet. Click below to create your first user. You can al…" at bounding box center [886, 456] width 1317 height 508
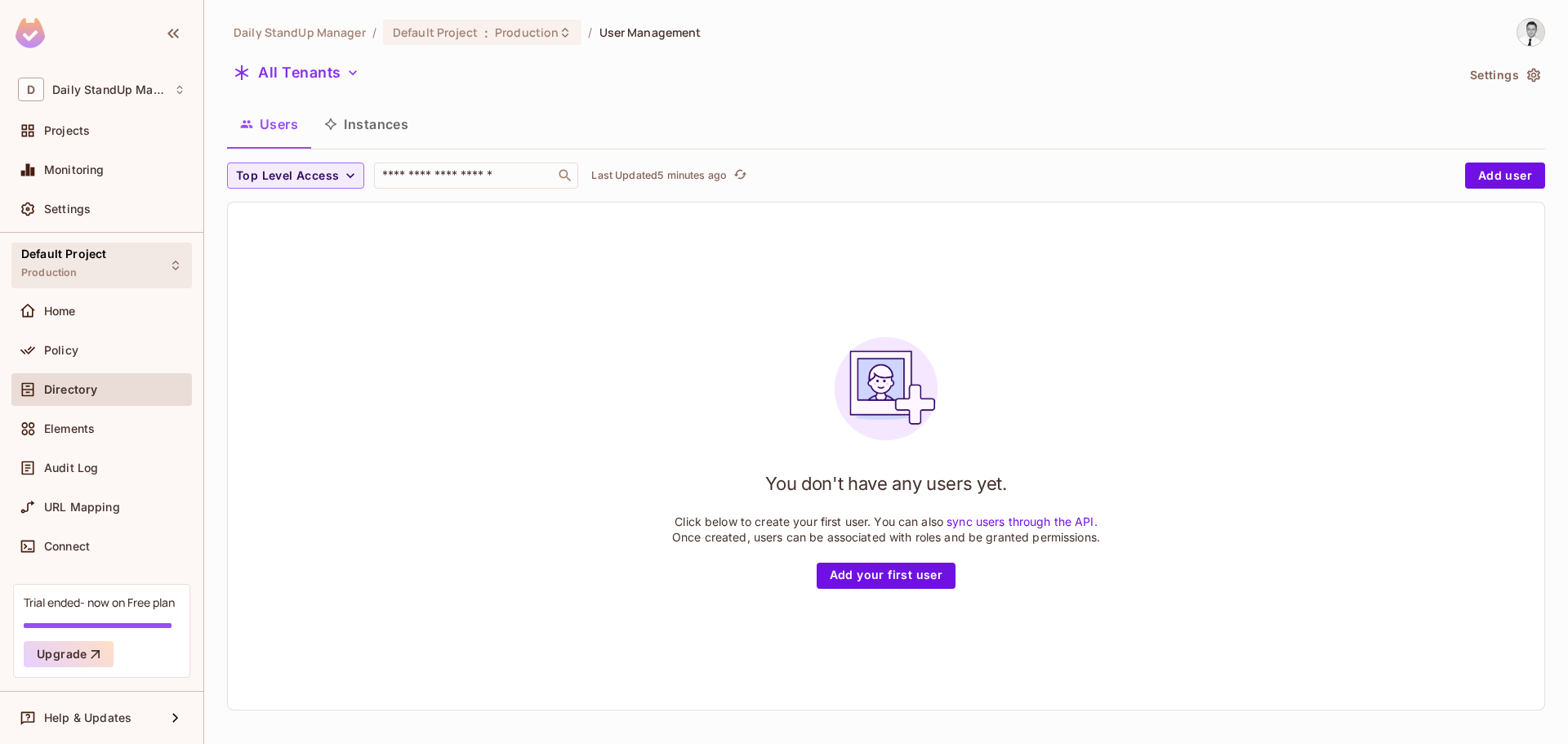
click at [102, 253] on span "Default Project" at bounding box center [63, 254] width 85 height 13
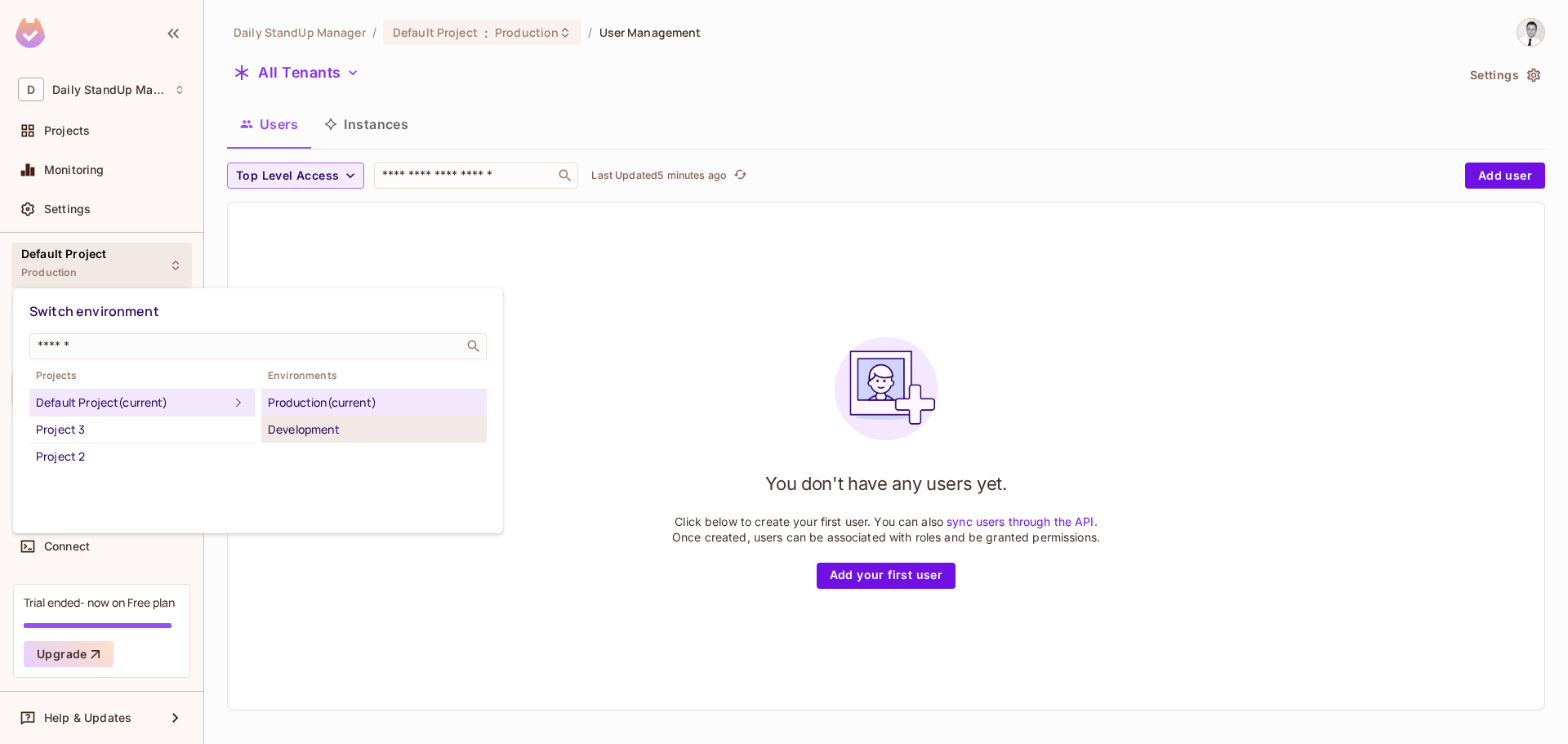
click at [363, 437] on div "Development" at bounding box center [374, 430] width 212 height 20
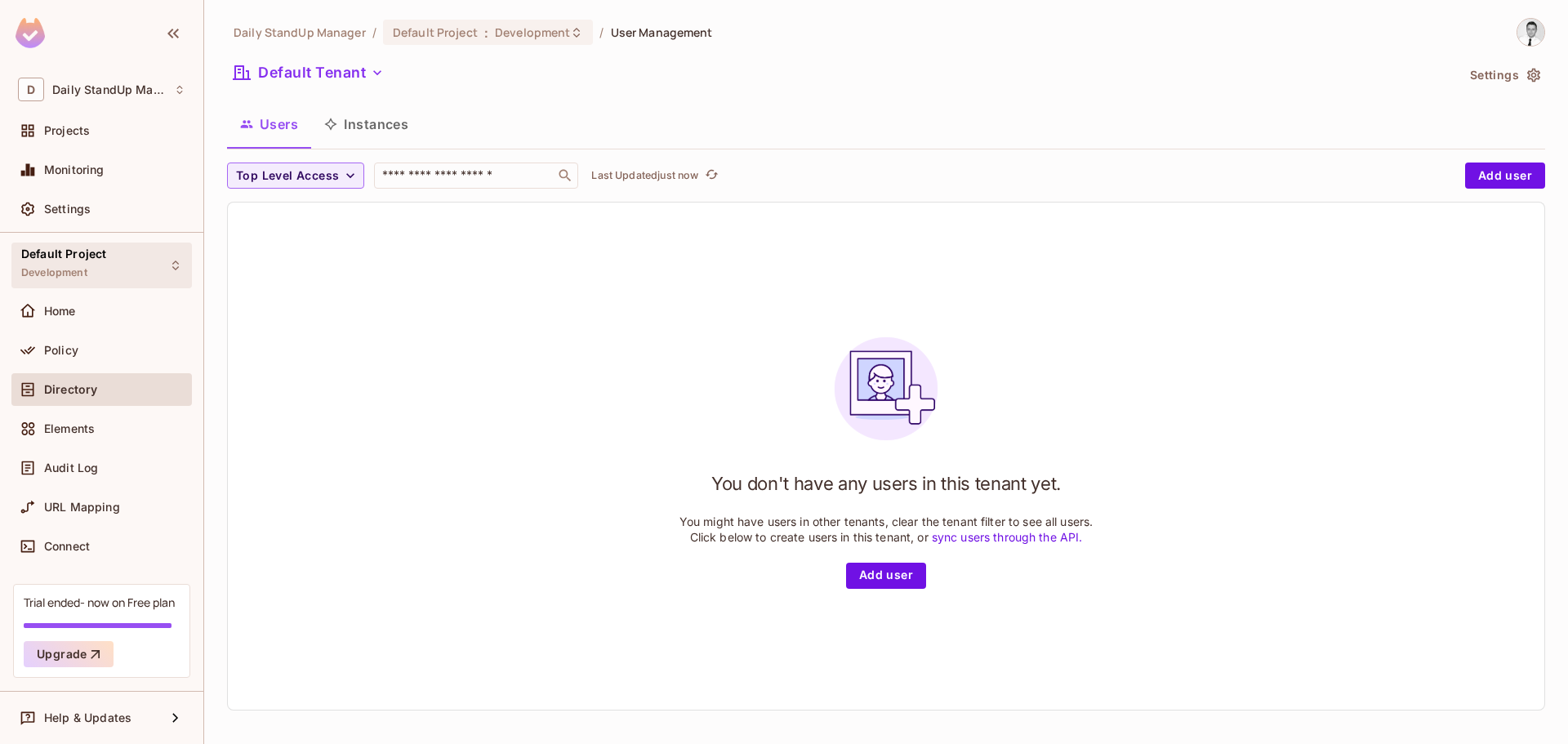
click at [124, 272] on div "Default Project Development" at bounding box center [101, 265] width 180 height 45
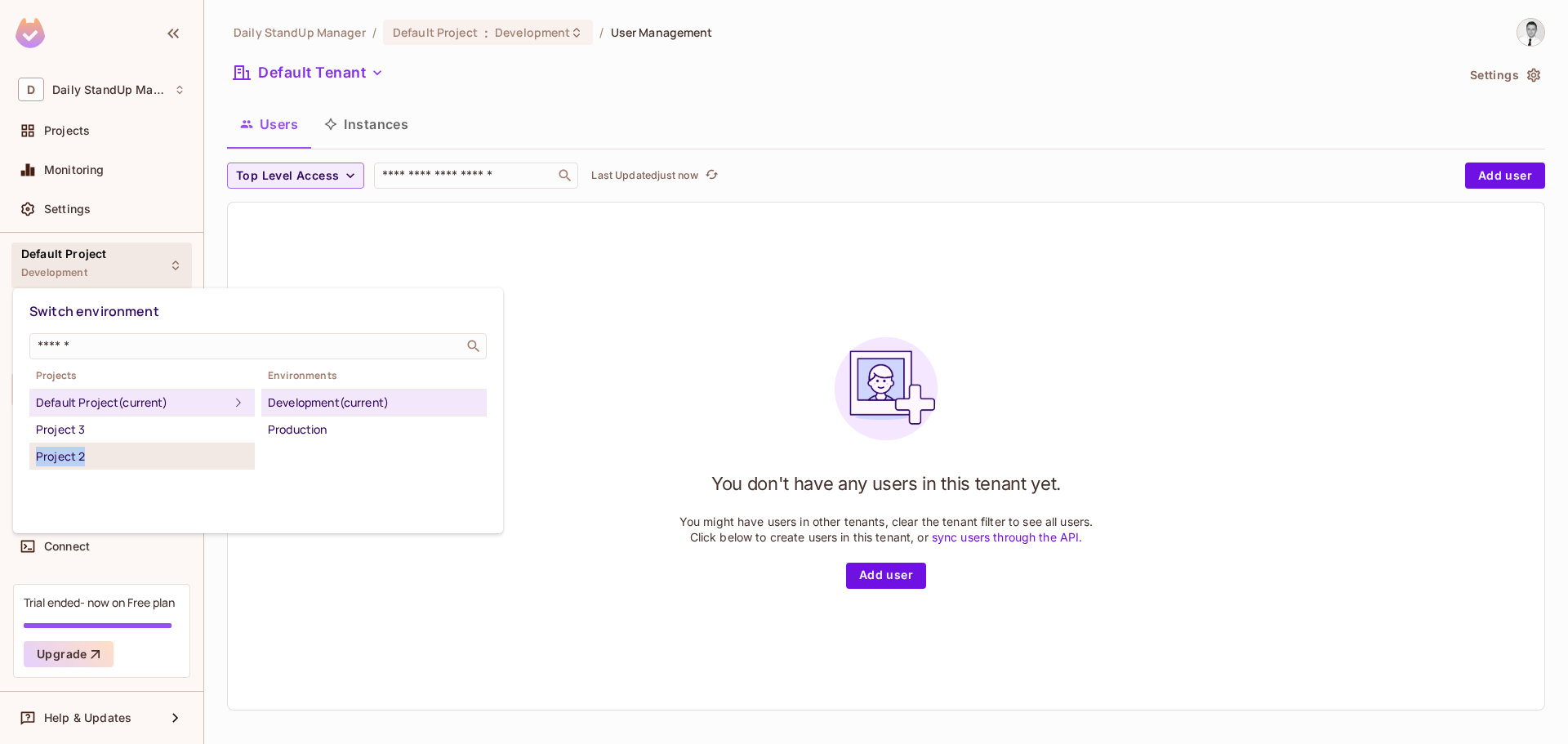
click at [105, 446] on ul "Default Project (current) Project 3 Project 2" at bounding box center [142, 429] width 226 height 81
click at [119, 437] on div "Project 3" at bounding box center [142, 430] width 212 height 20
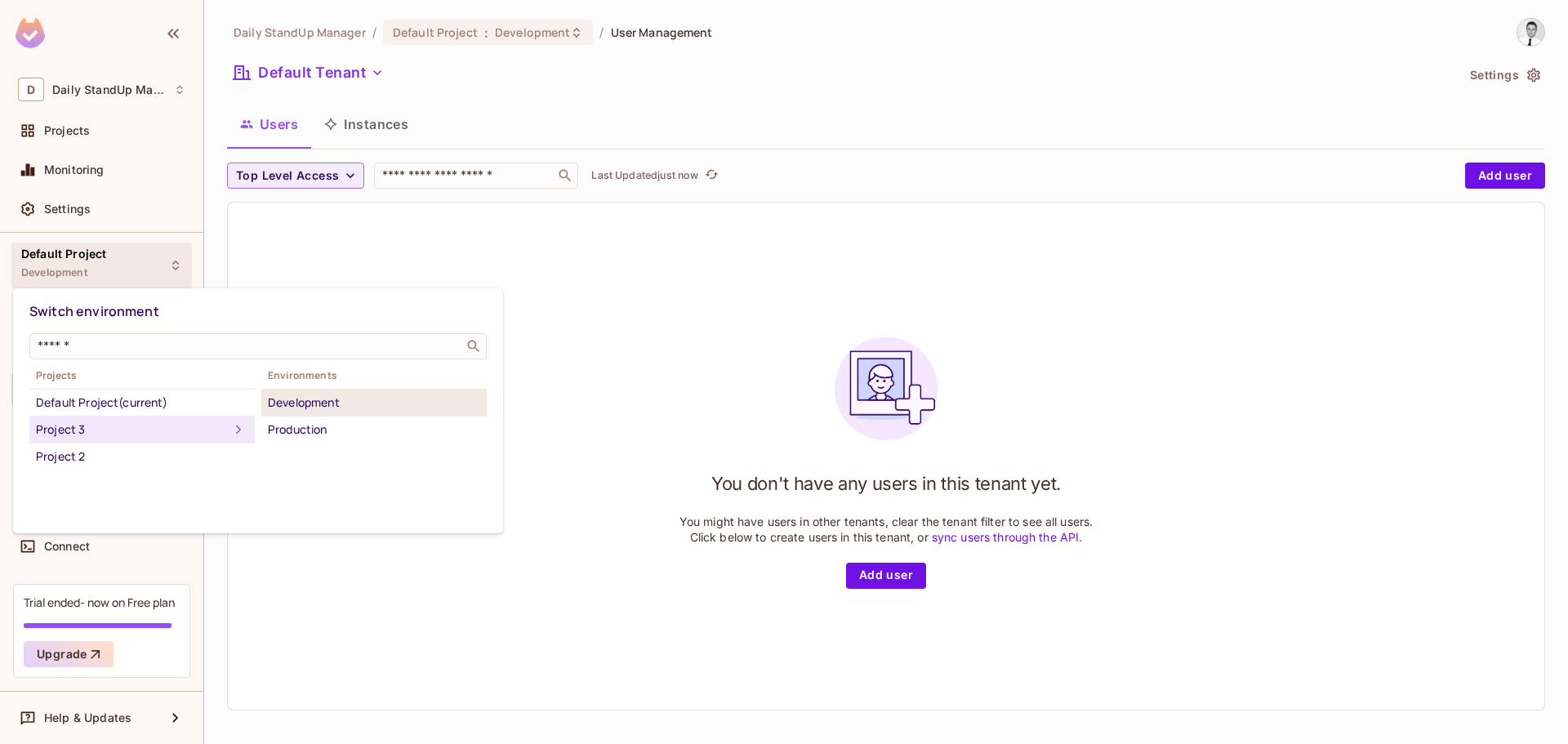
click at [331, 396] on div "Development" at bounding box center [374, 403] width 212 height 20
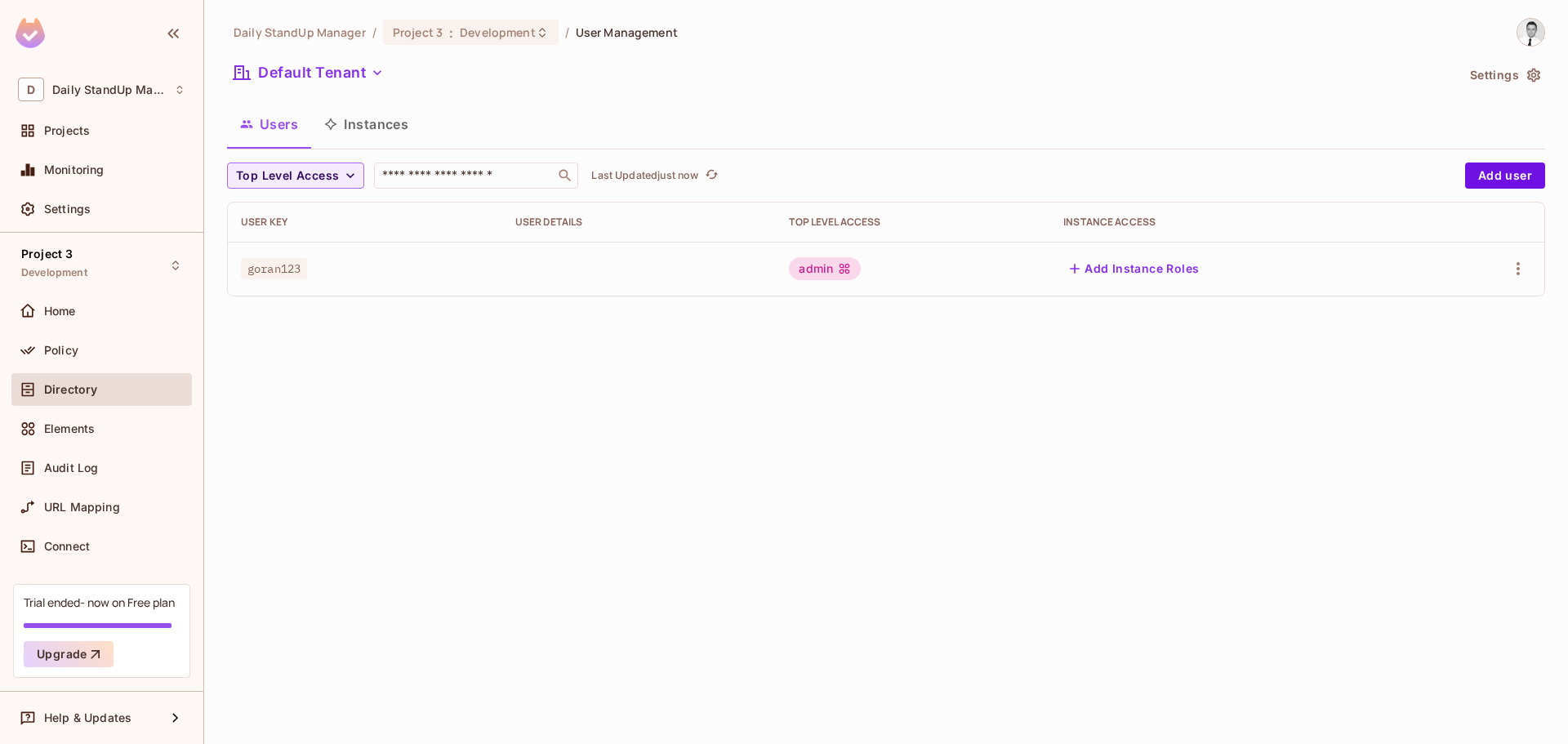
click at [984, 153] on div "Daily StandUp Manager / Project 3 : Development / User Management Default Tenan…" at bounding box center [886, 164] width 1318 height 292
click at [1513, 273] on icon "button" at bounding box center [1519, 269] width 20 height 20
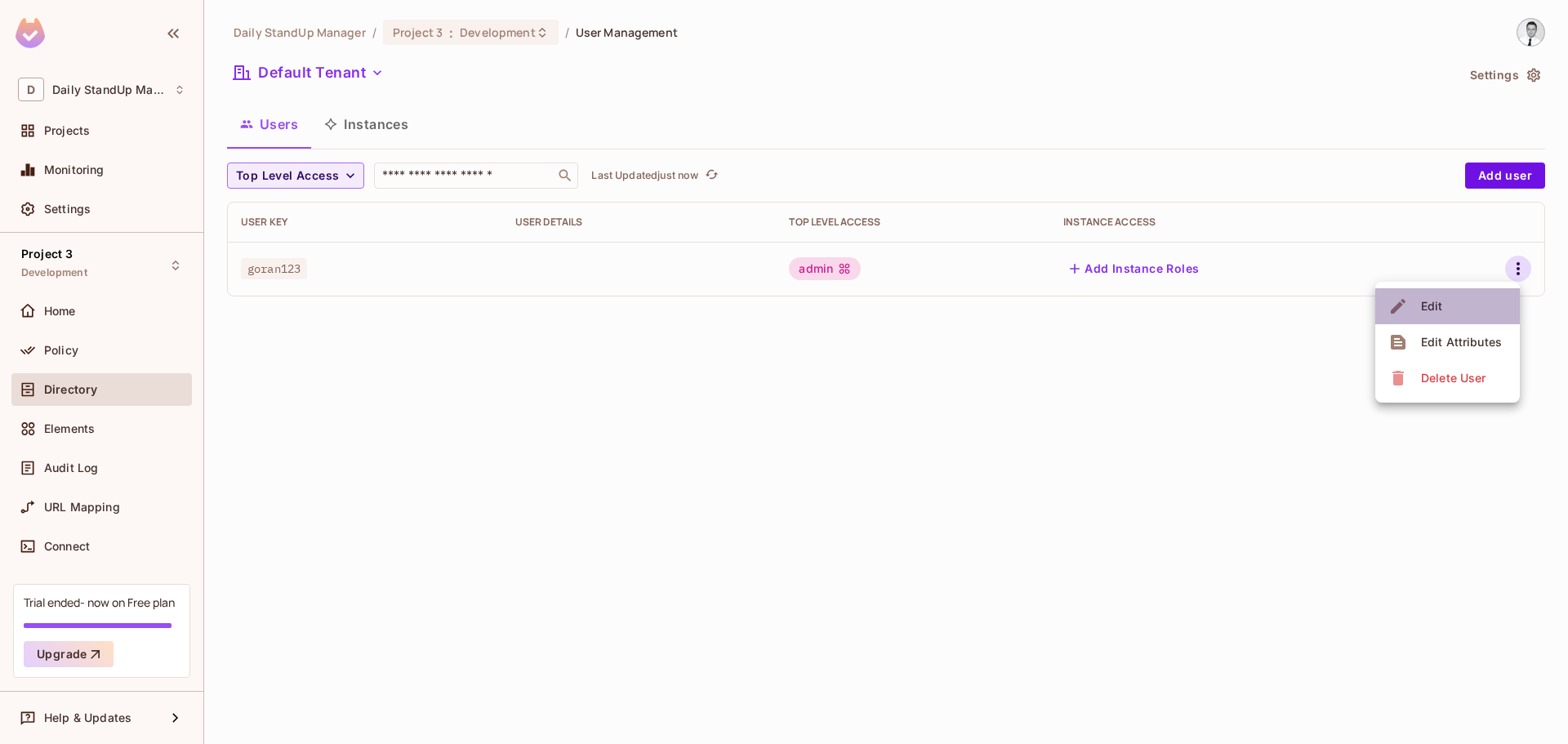
click at [1445, 311] on span "Edit" at bounding box center [1432, 306] width 32 height 26
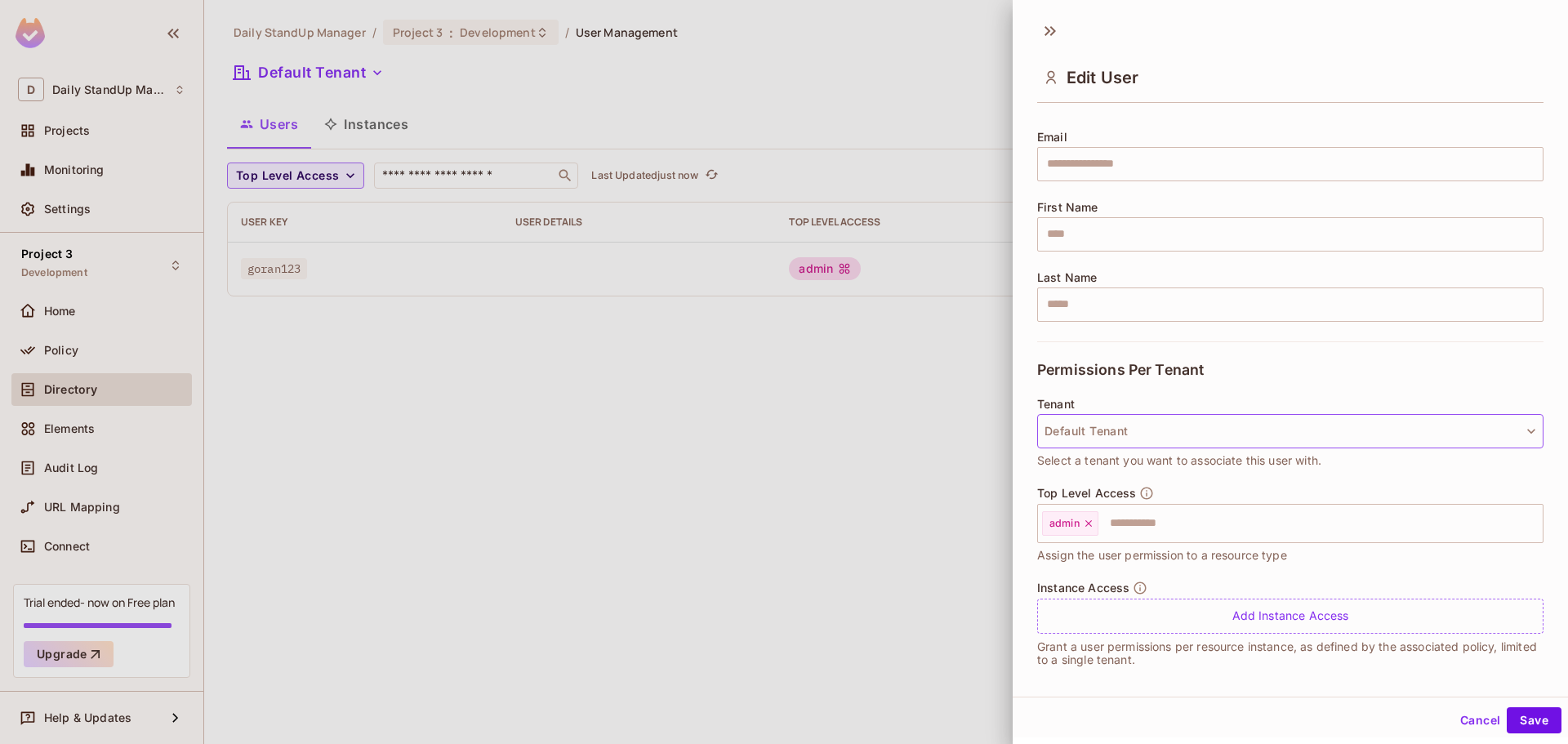
scroll to position [125, 0]
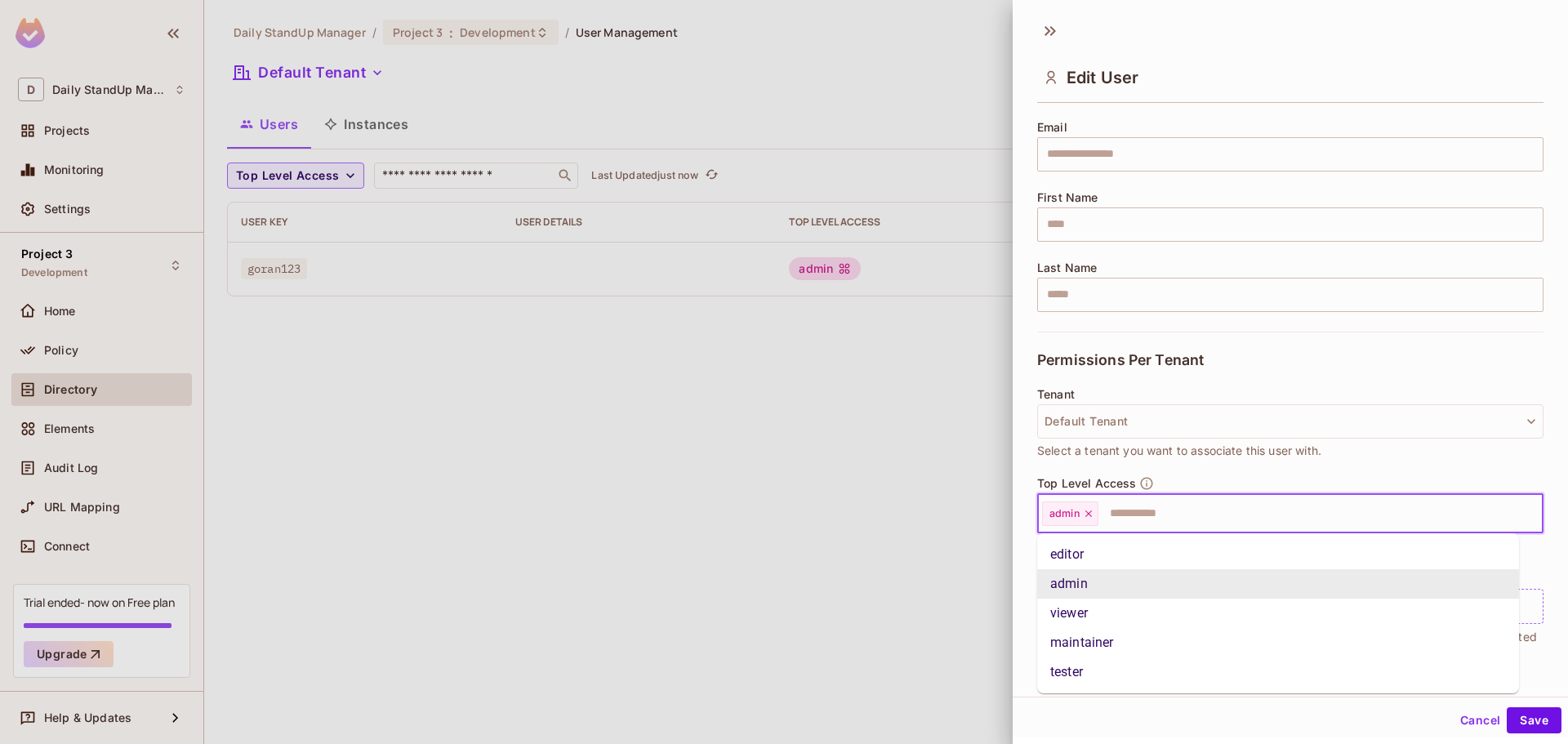
click at [1160, 520] on input "text" at bounding box center [1306, 514] width 412 height 33
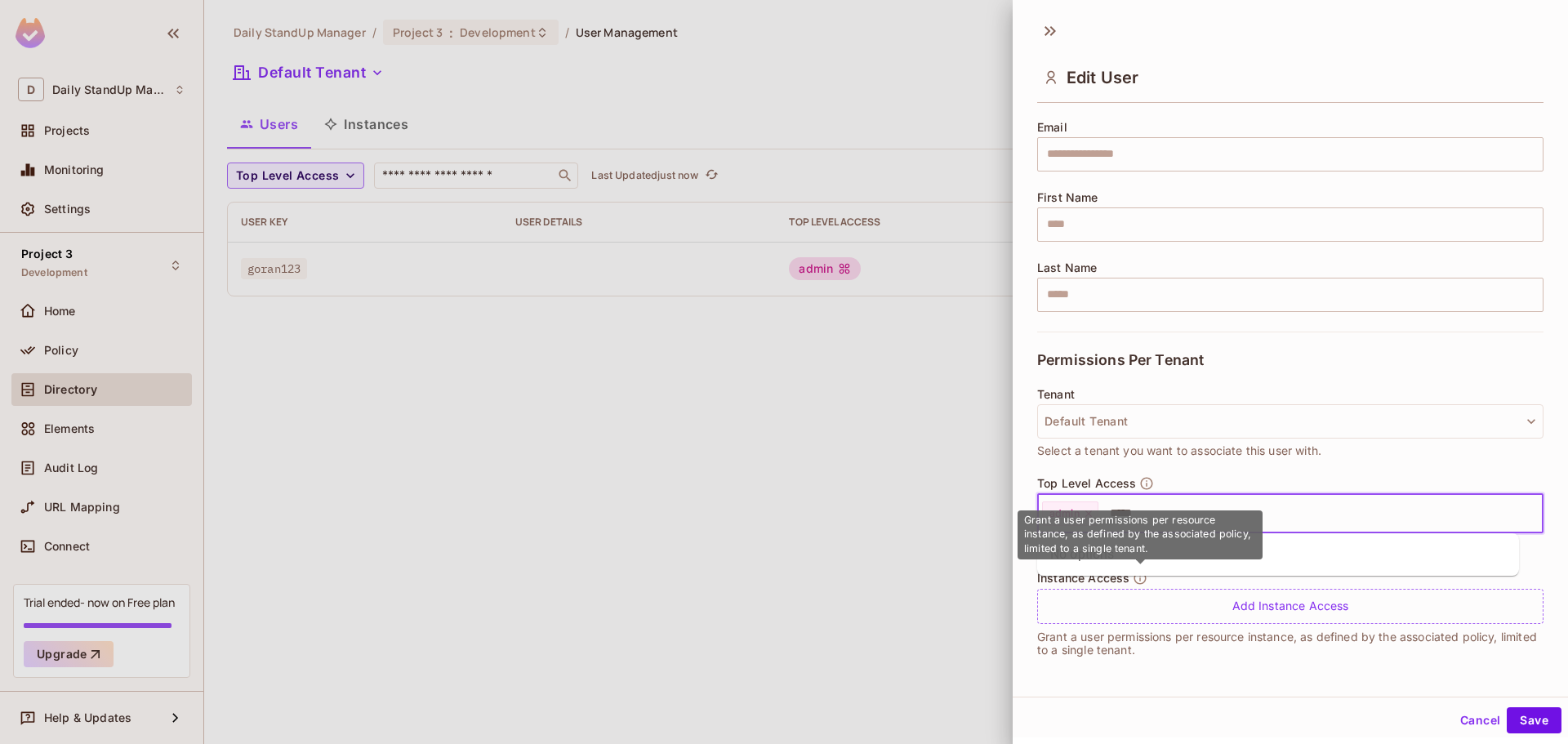
type input "*****"
click at [1507, 708] on button "Save" at bounding box center [1534, 721] width 54 height 26
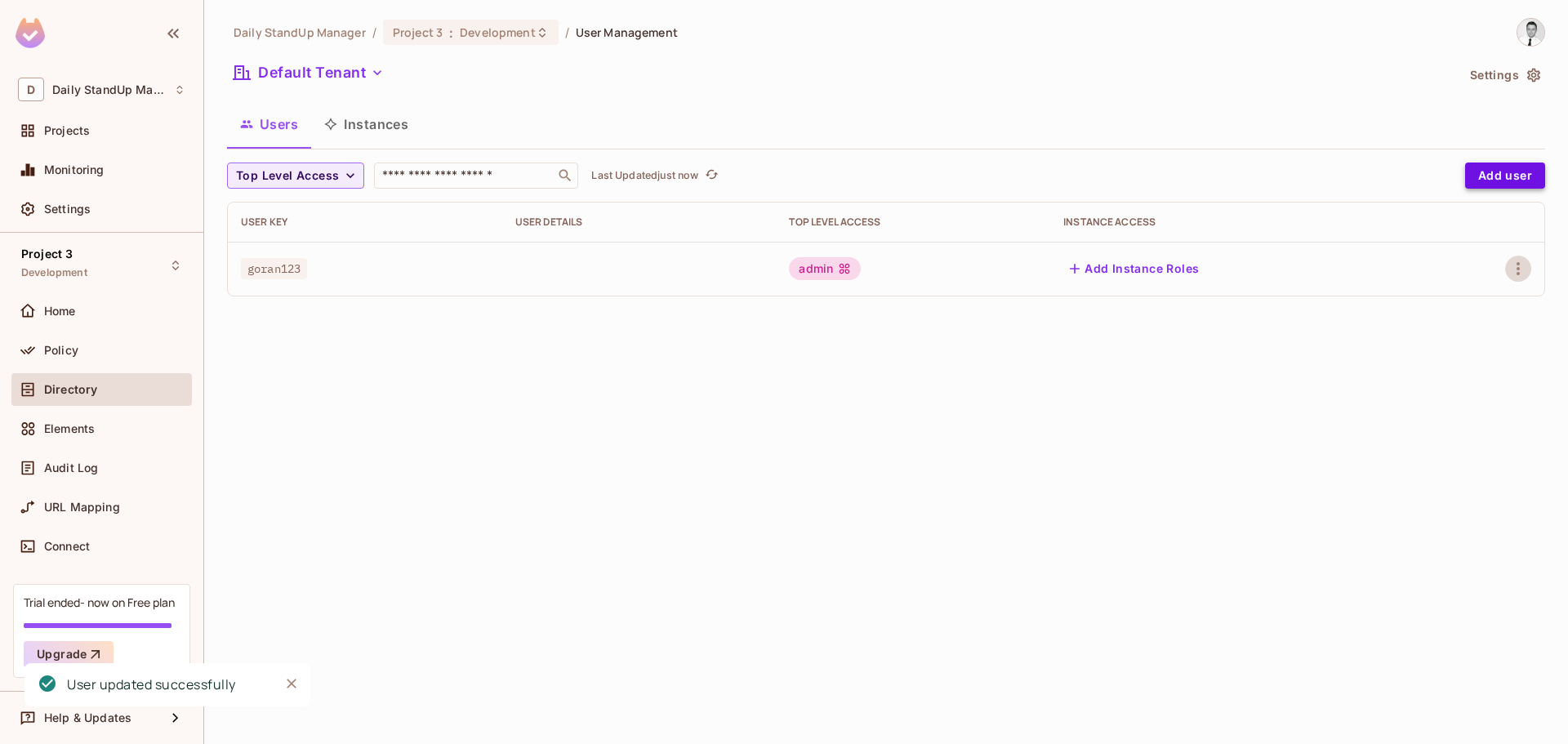
click at [1514, 174] on button "Add user" at bounding box center [1505, 175] width 80 height 26
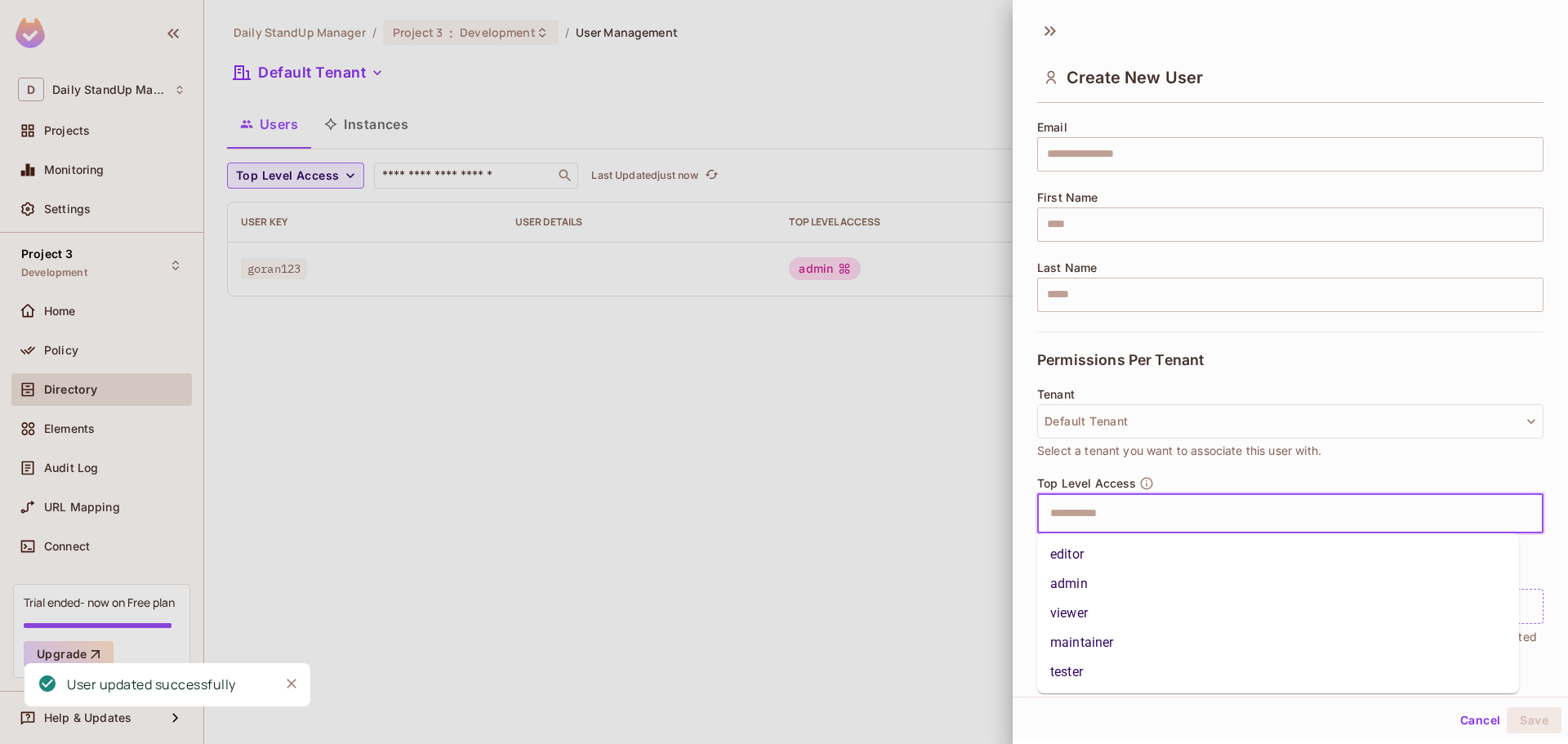
click at [1129, 519] on input "text" at bounding box center [1276, 514] width 471 height 33
click at [1080, 582] on li "admin" at bounding box center [1278, 584] width 482 height 30
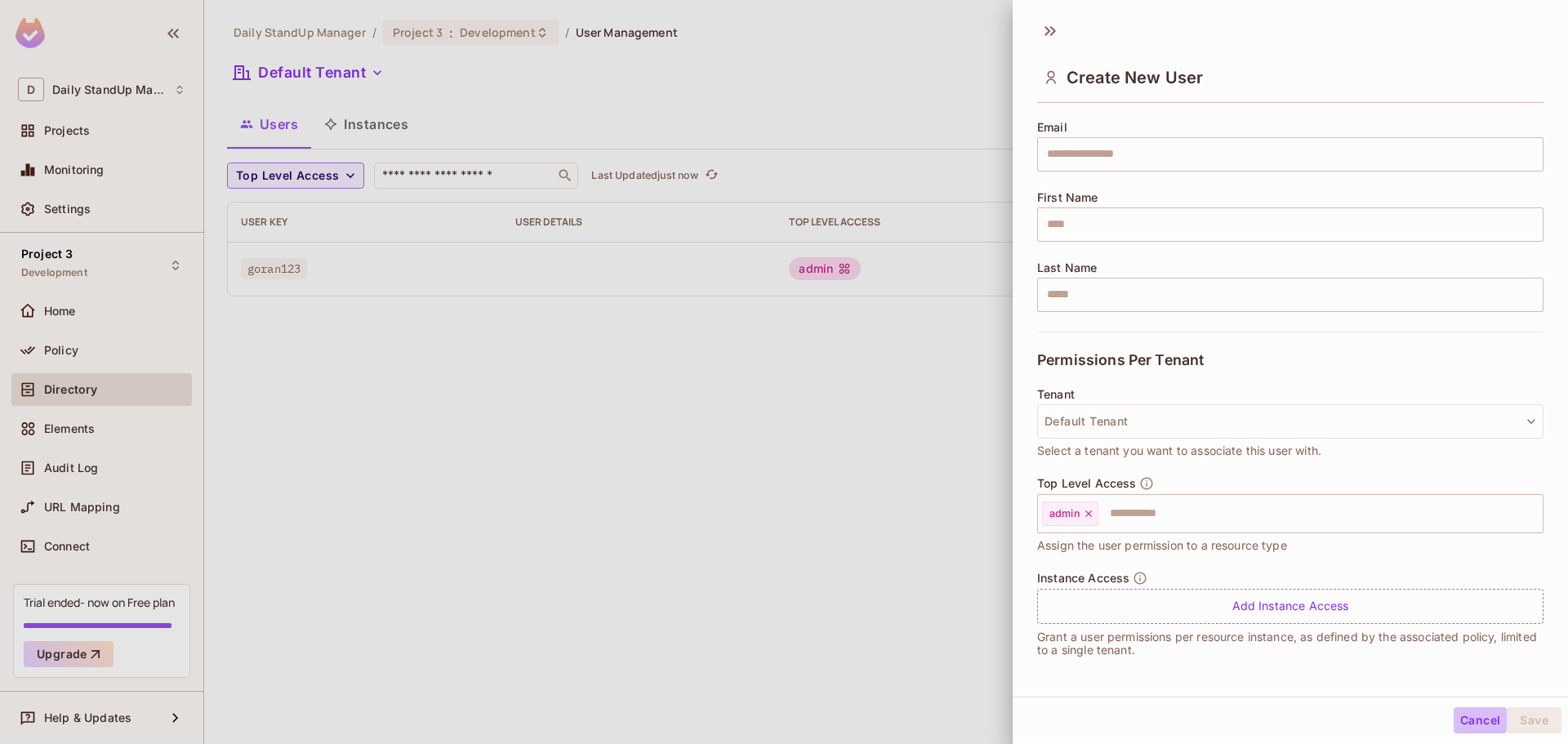
click at [1462, 721] on button "Cancel" at bounding box center [1480, 721] width 53 height 26
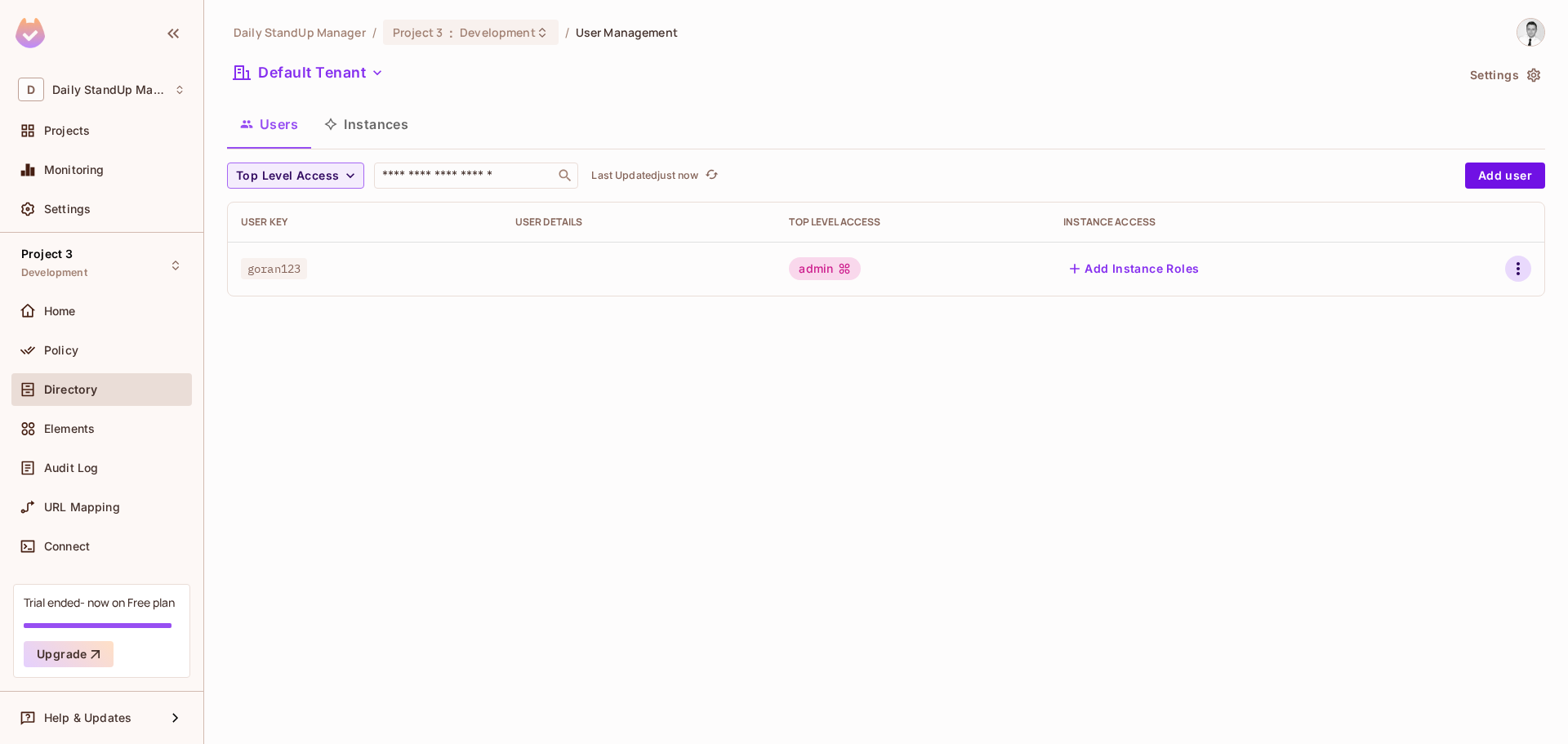
click at [1508, 270] on button "button" at bounding box center [1519, 269] width 26 height 26
click at [1443, 314] on span "Edit" at bounding box center [1432, 306] width 32 height 26
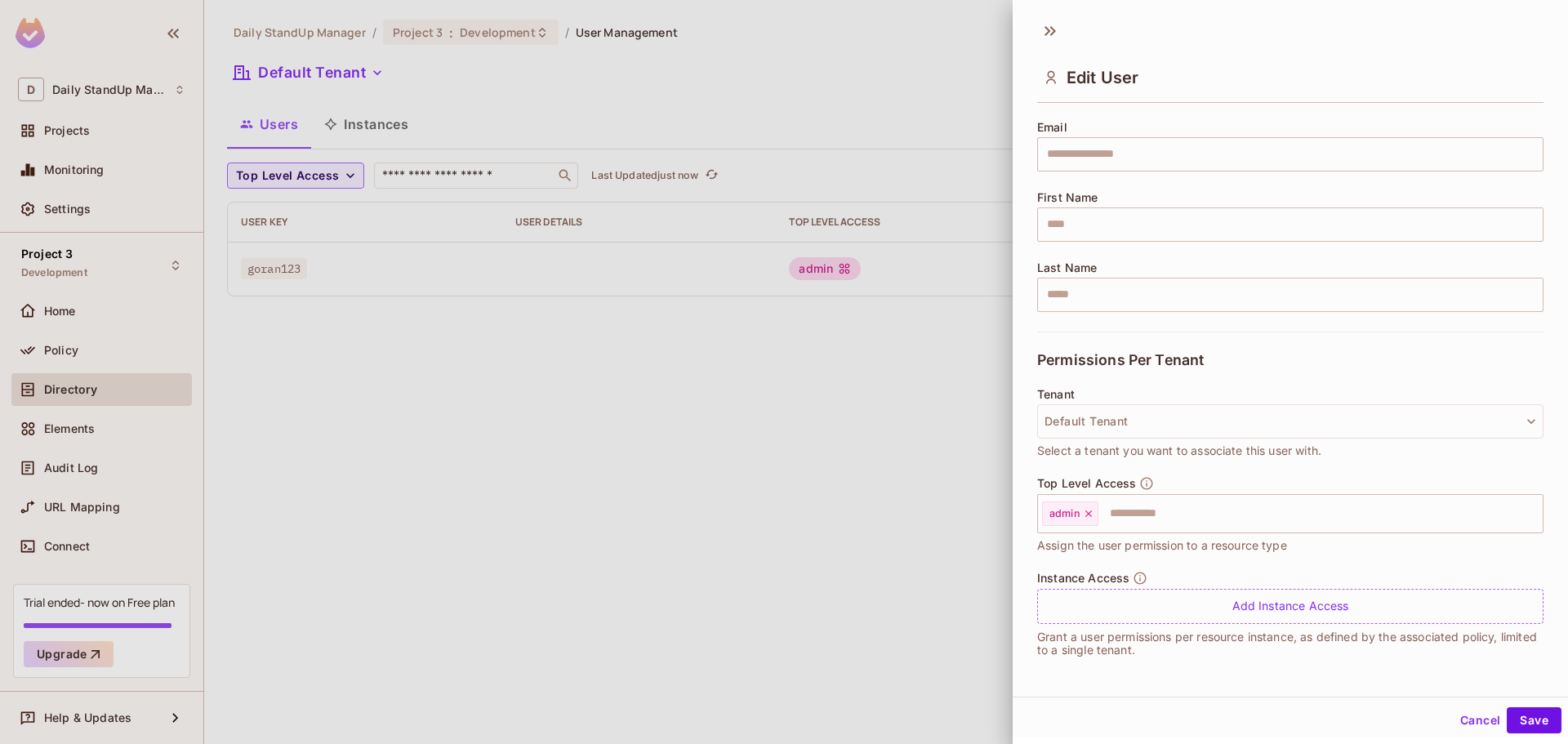
click at [1199, 537] on span "Assign the user permission to a resource type" at bounding box center [1162, 546] width 250 height 18
click at [1202, 530] on input "text" at bounding box center [1306, 514] width 412 height 33
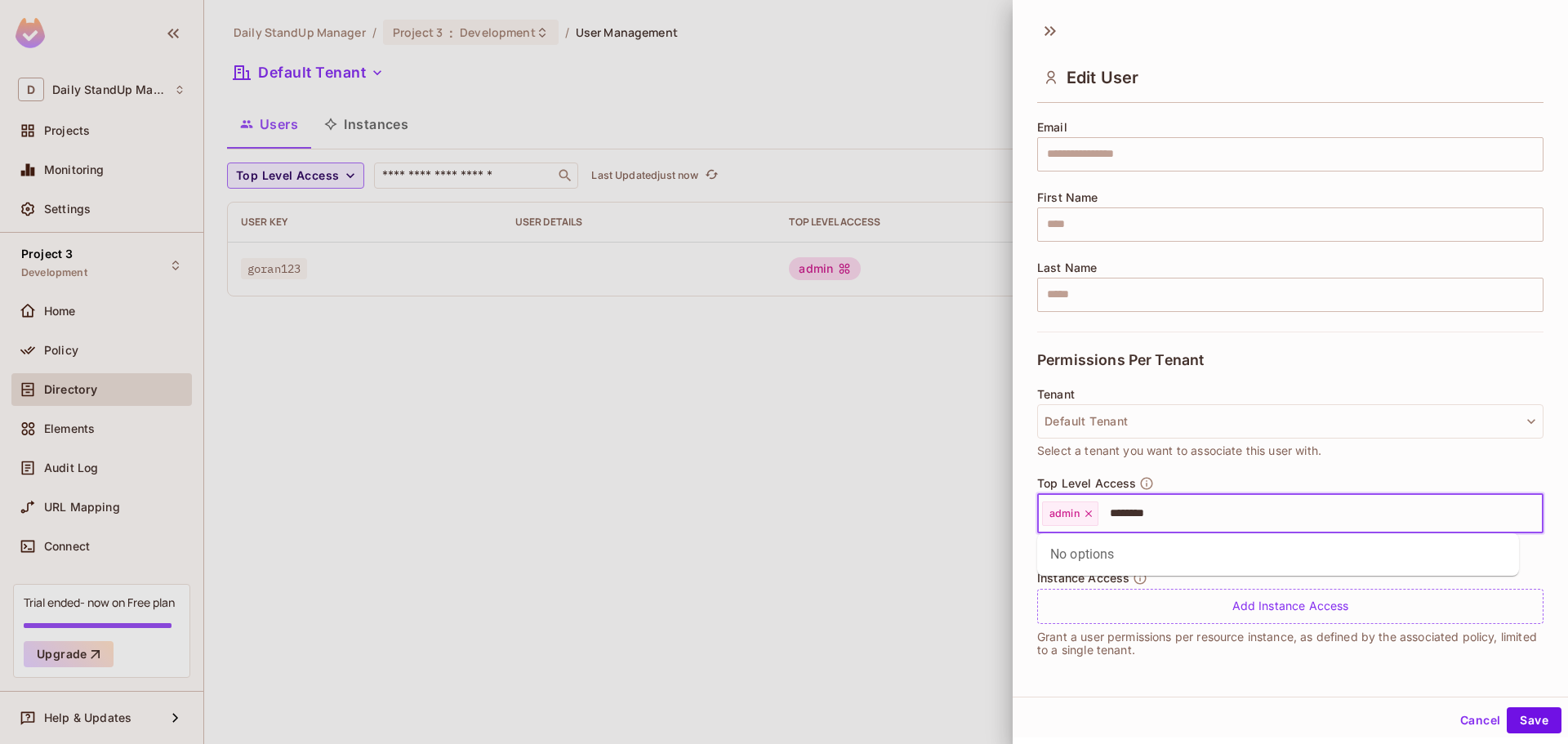
type input "********"
click at [1507, 708] on button "Save" at bounding box center [1534, 721] width 54 height 26
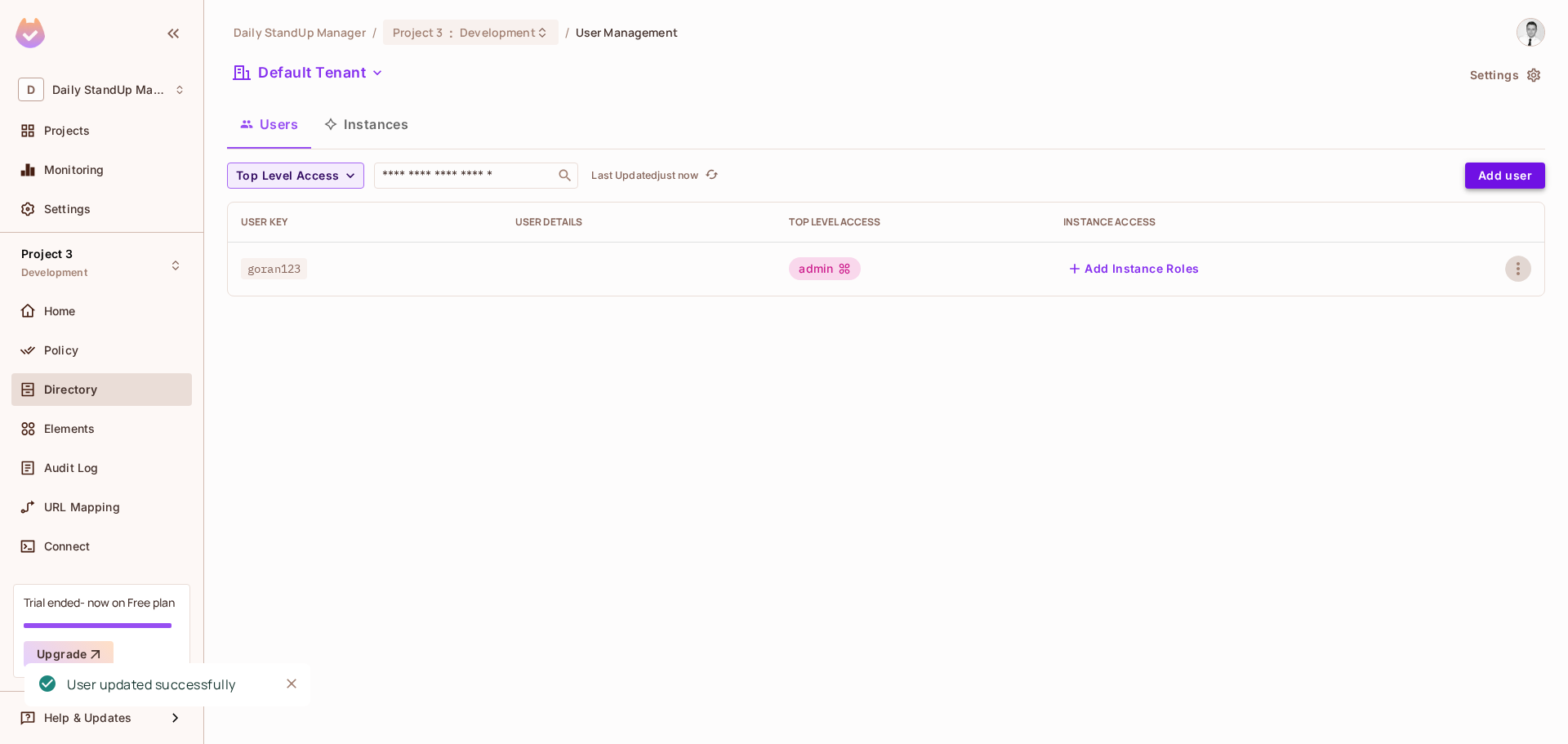
click at [1491, 166] on button "Add user" at bounding box center [1505, 175] width 80 height 26
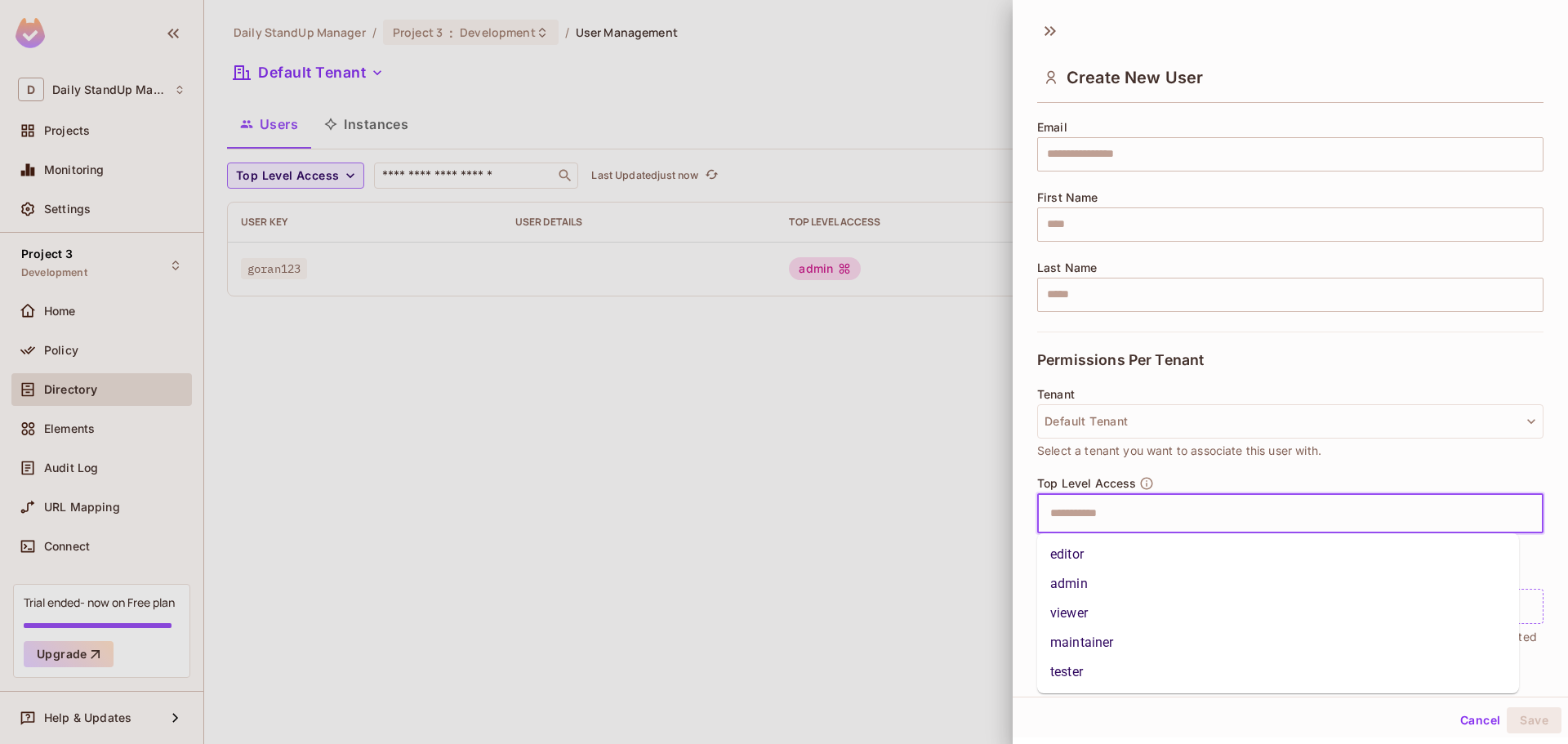
click at [1248, 517] on input "text" at bounding box center [1276, 514] width 471 height 33
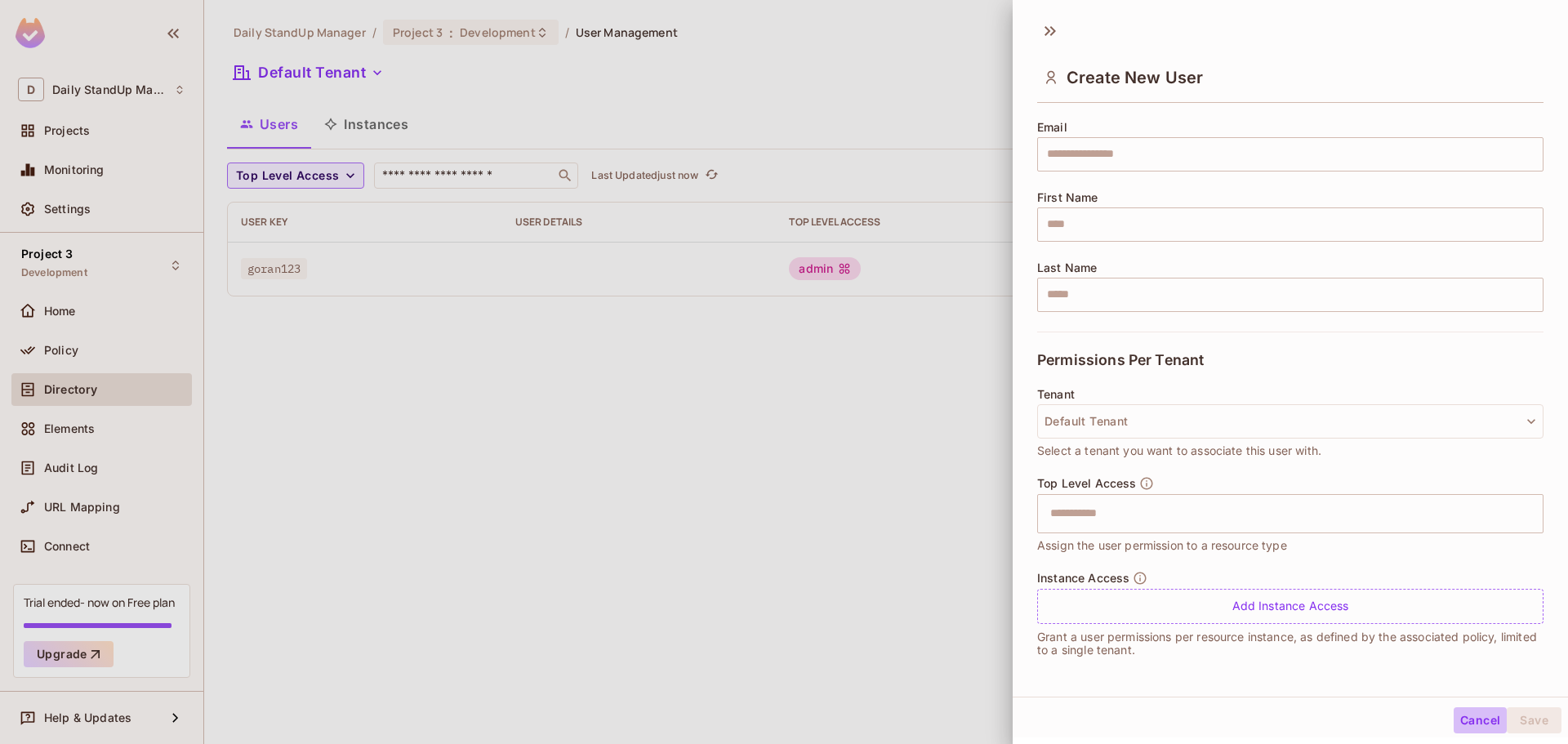
click at [1463, 718] on button "Cancel" at bounding box center [1480, 721] width 53 height 26
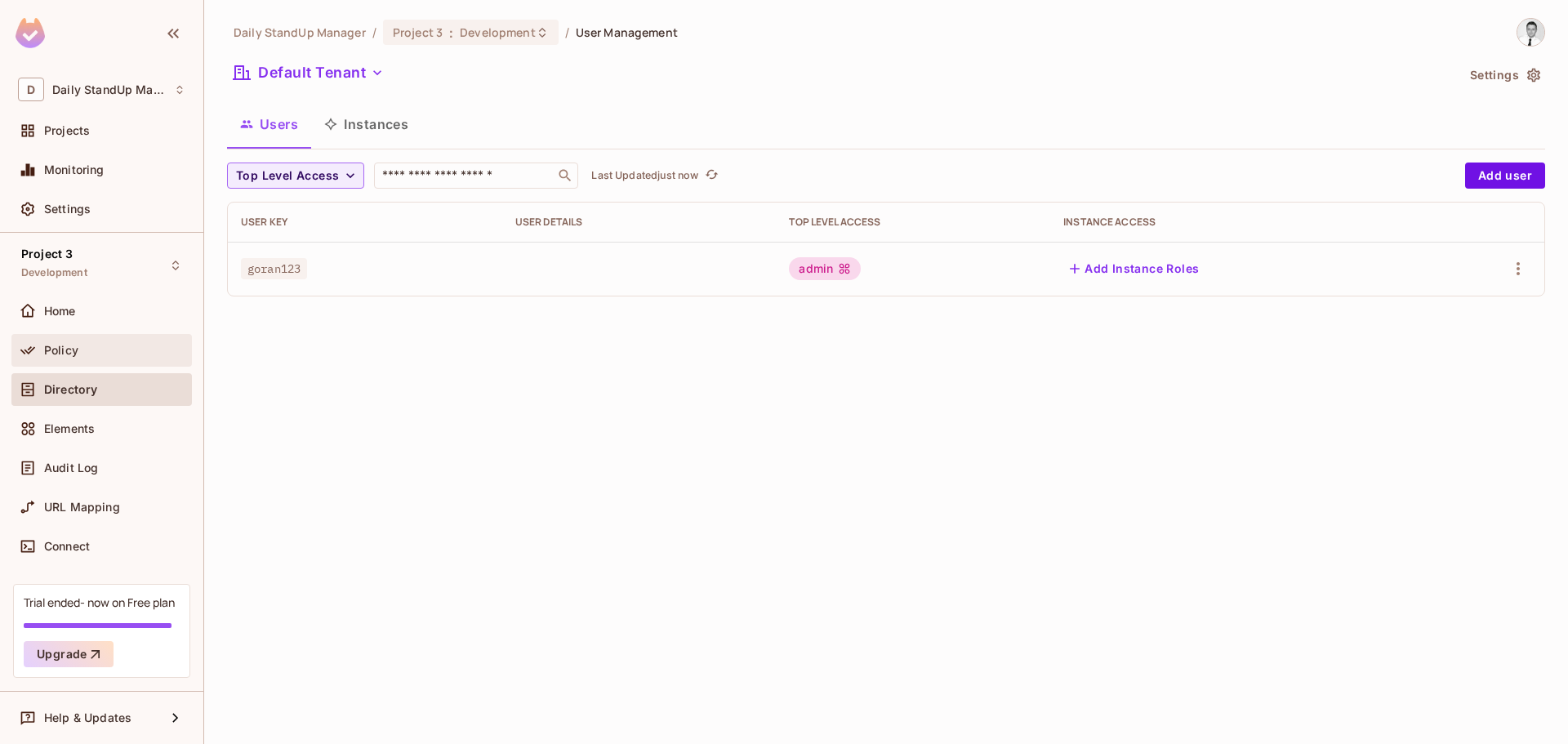
click at [83, 347] on div "Policy" at bounding box center [115, 351] width 142 height 13
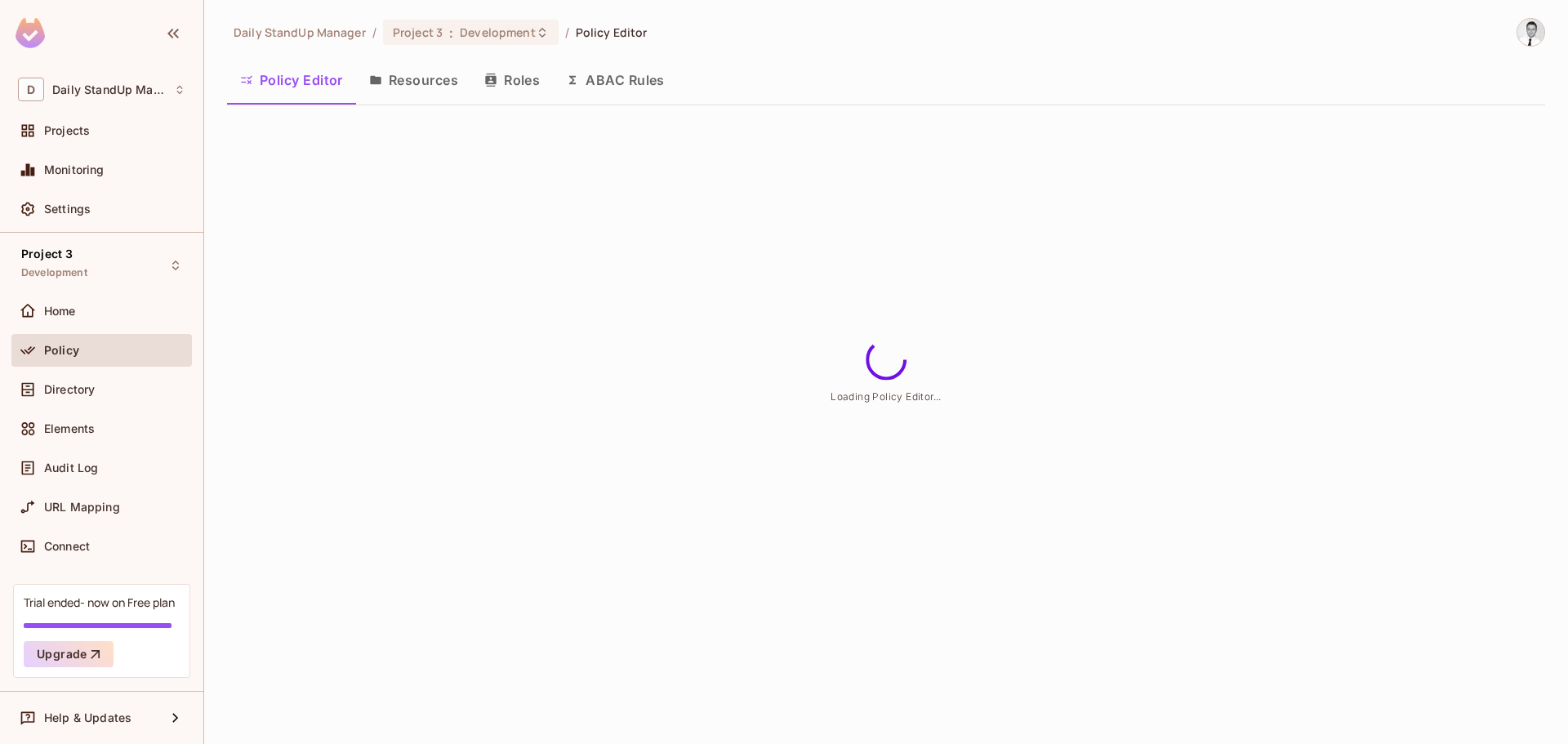
click at [492, 82] on icon "button" at bounding box center [491, 80] width 13 height 13
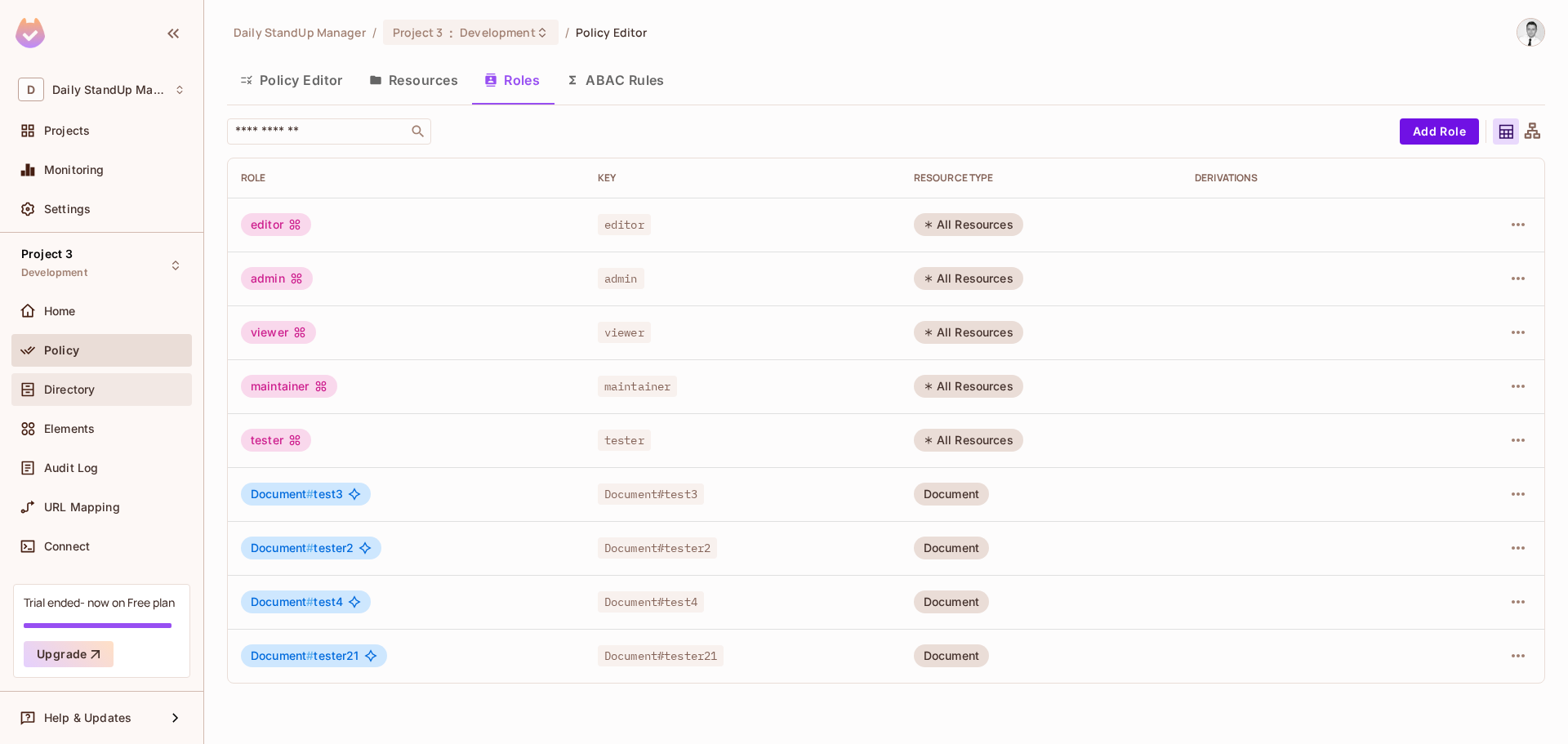
click at [101, 397] on div "Directory" at bounding box center [101, 390] width 167 height 20
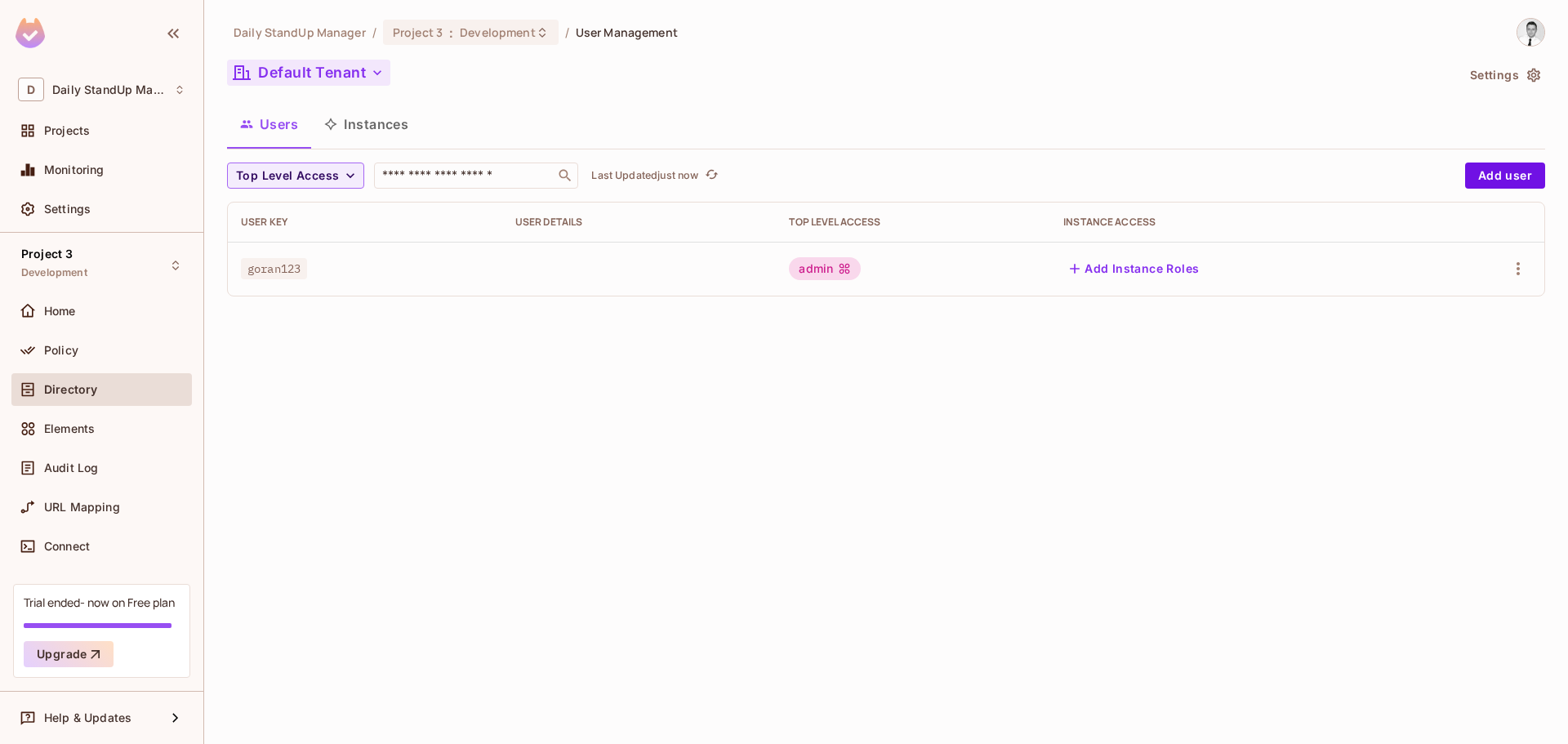
click at [308, 84] on button "Default Tenant" at bounding box center [309, 73] width 163 height 26
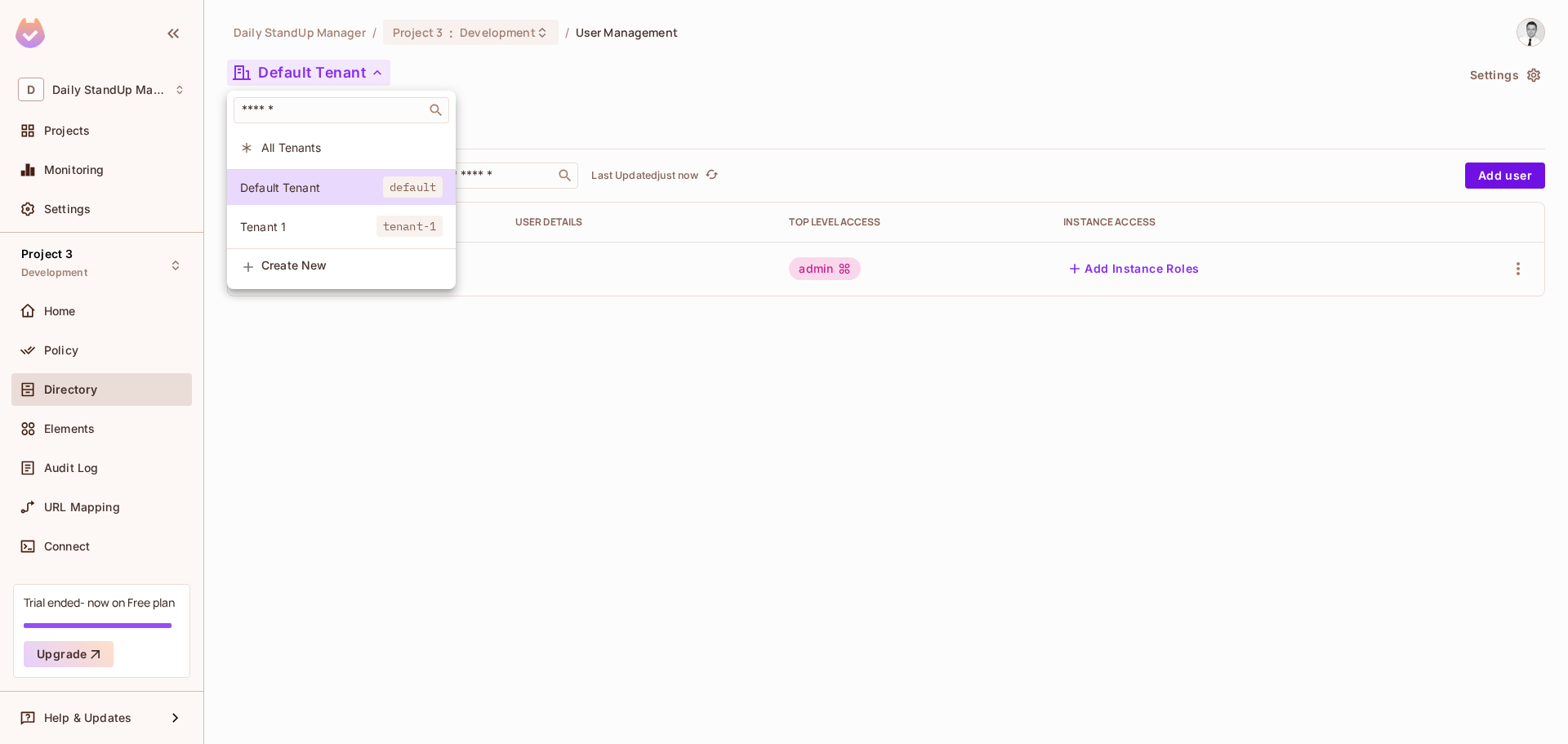
click at [284, 230] on span "Tenant 1" at bounding box center [309, 227] width 137 height 16
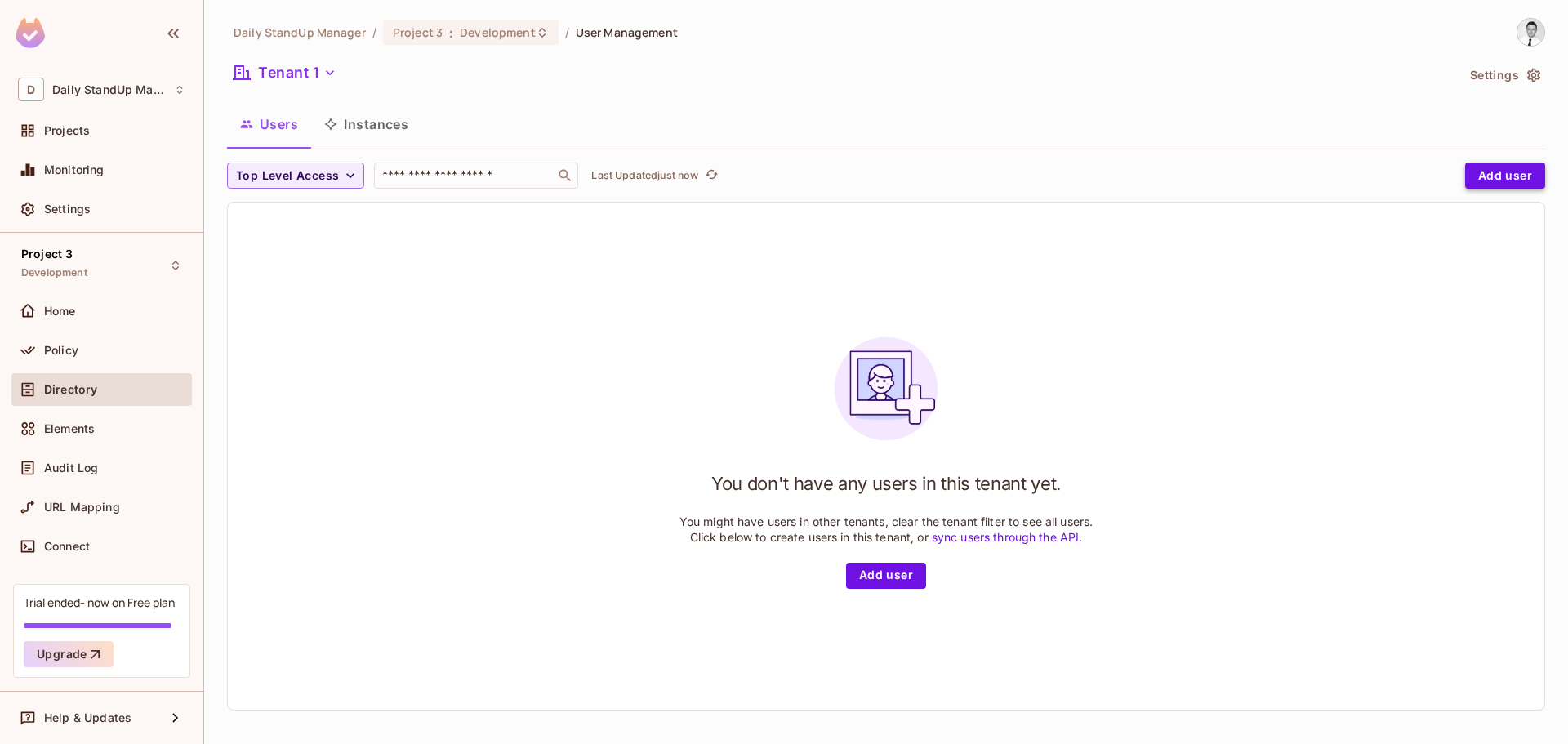
click at [1472, 182] on button "Add user" at bounding box center [1505, 175] width 80 height 26
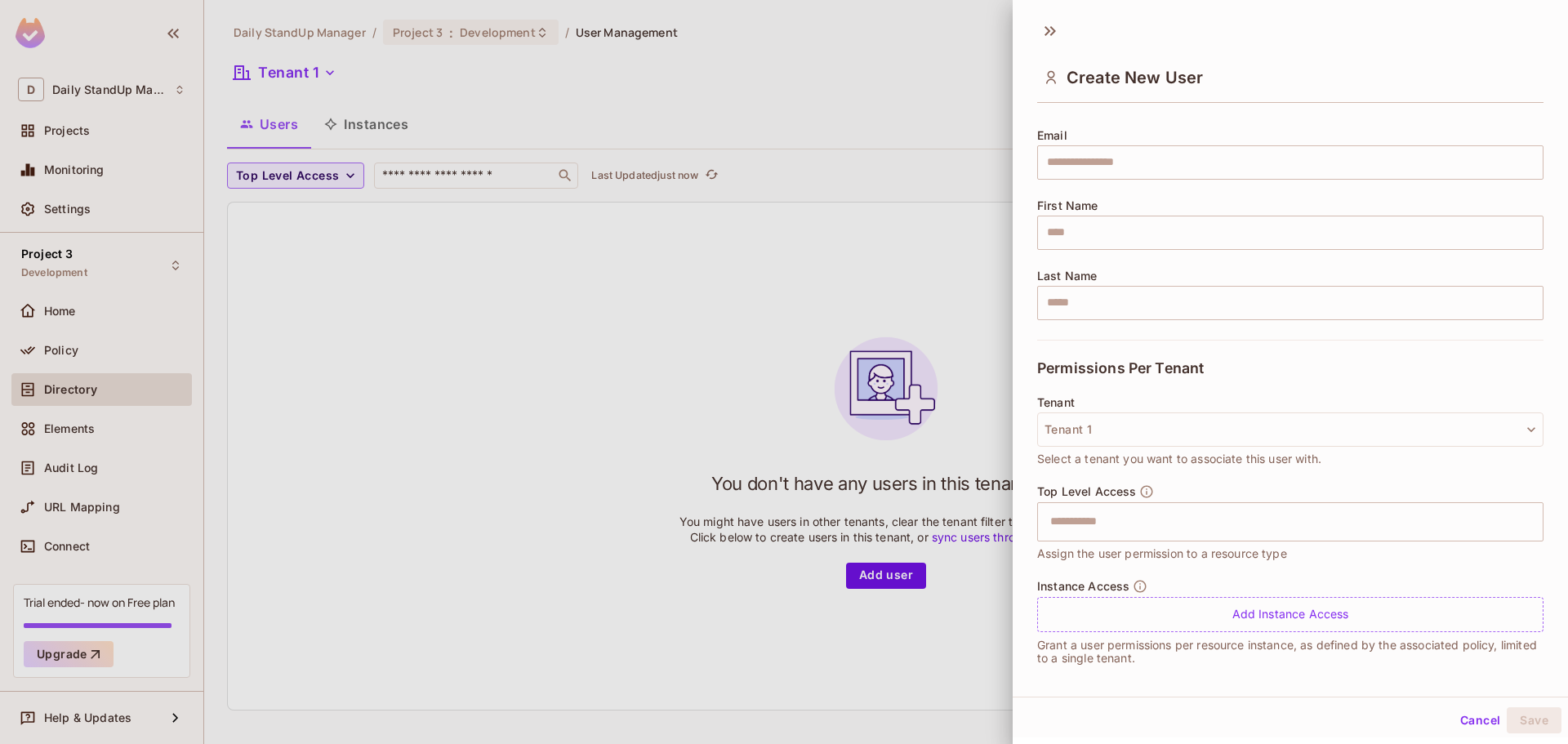
scroll to position [125, 0]
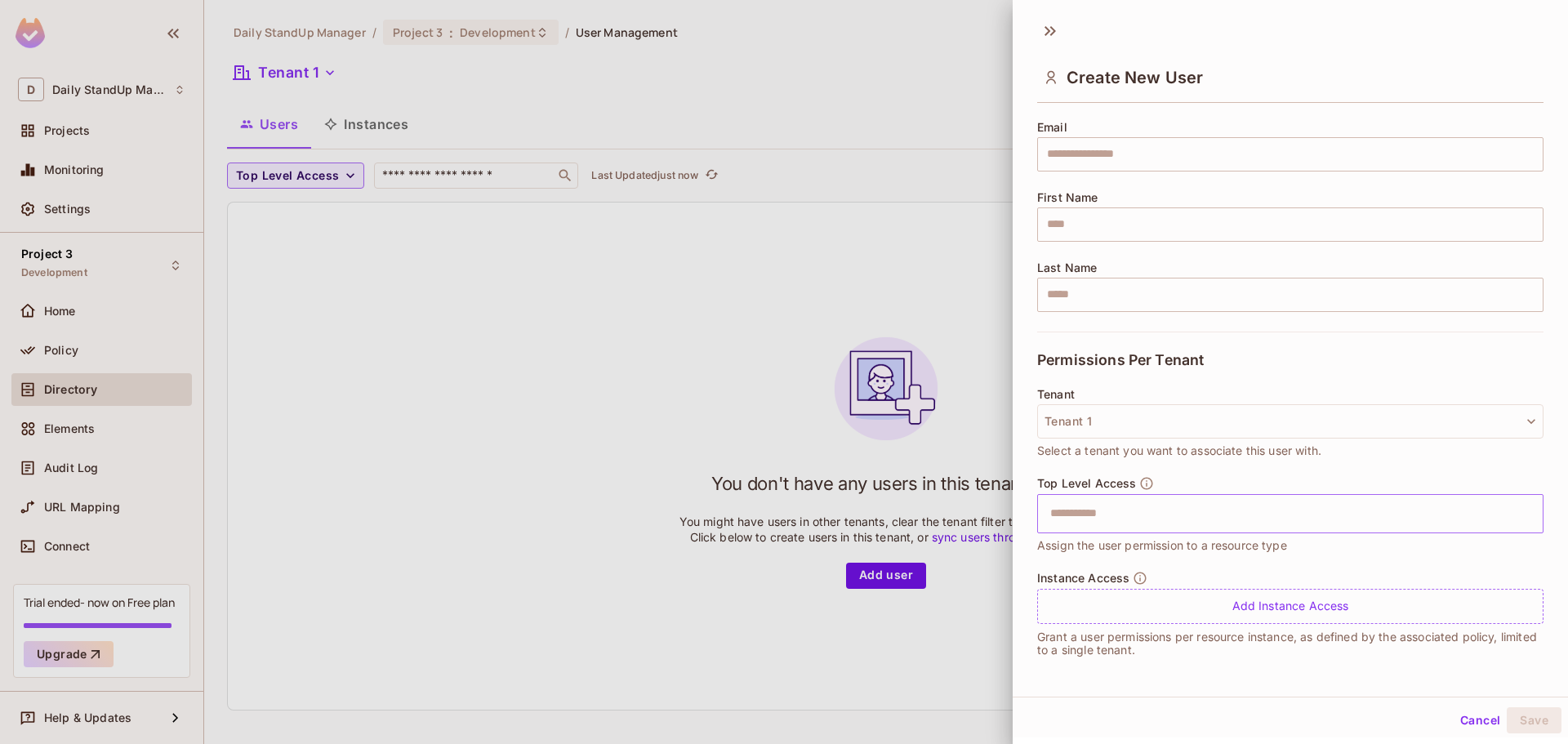
click at [1142, 512] on input "text" at bounding box center [1276, 514] width 471 height 33
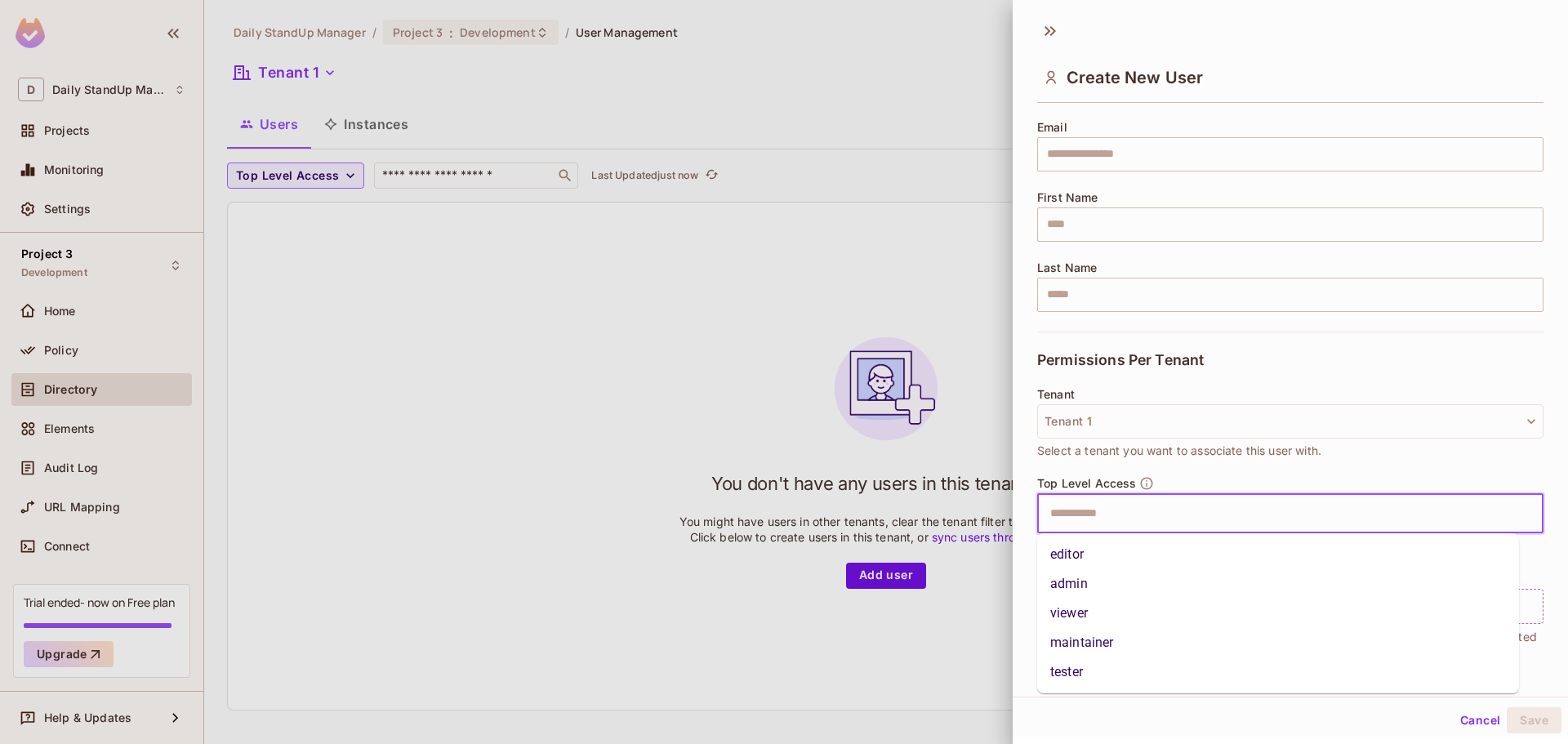
click at [1283, 453] on span "Select a tenant you want to associate this user with." at bounding box center [1179, 452] width 284 height 18
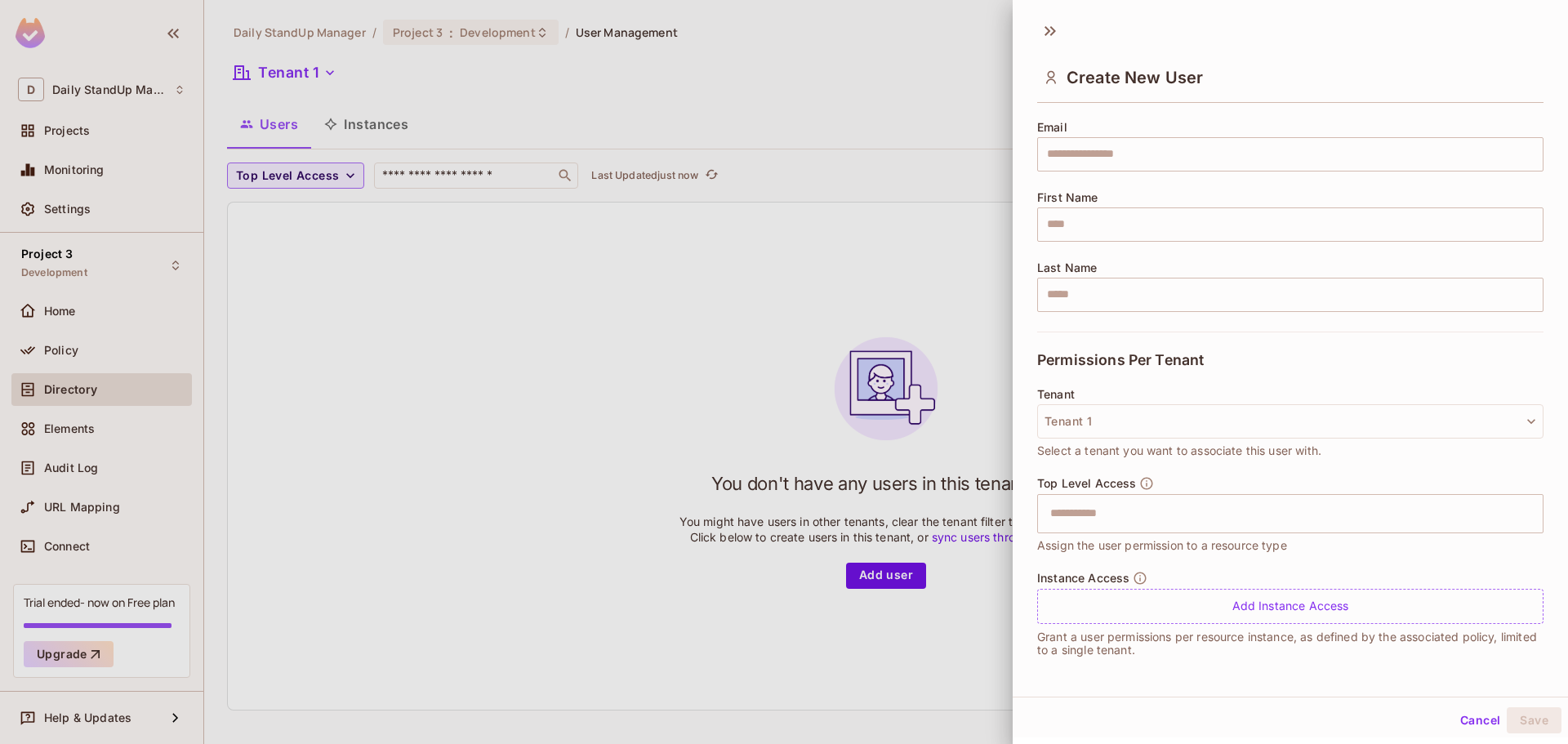
scroll to position [2, 0]
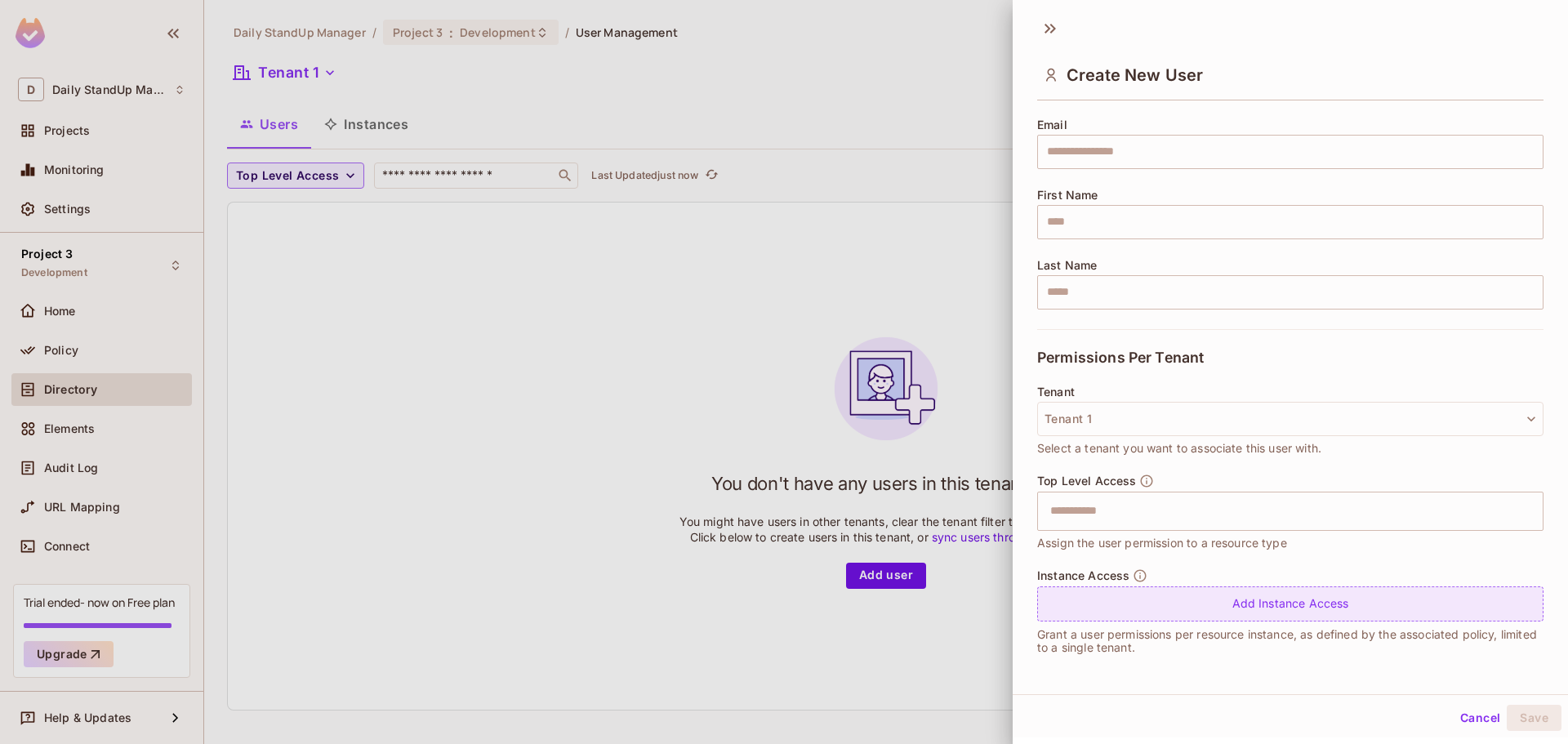
click at [1286, 603] on div "Add Instance Access" at bounding box center [1290, 604] width 506 height 35
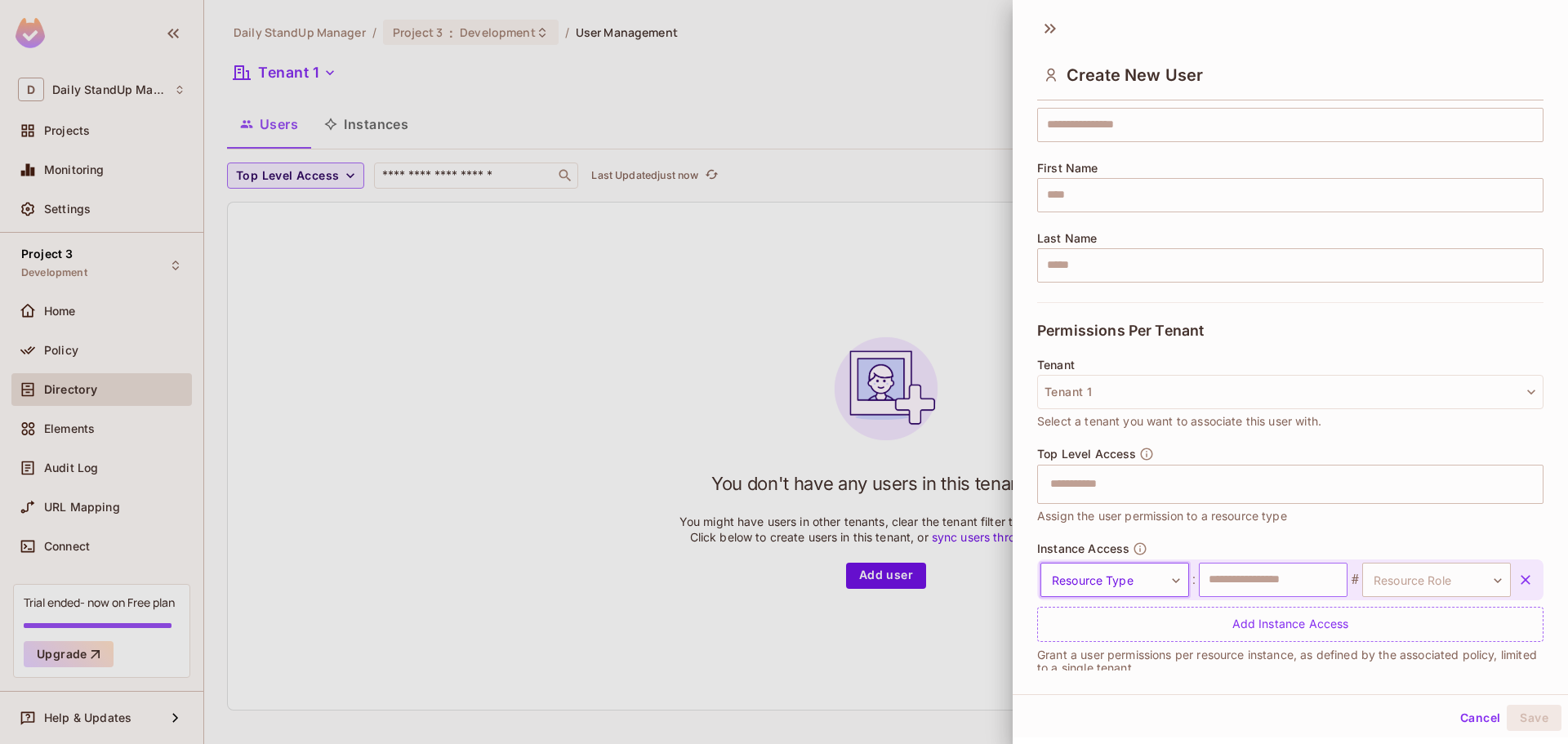
scroll to position [172, 0]
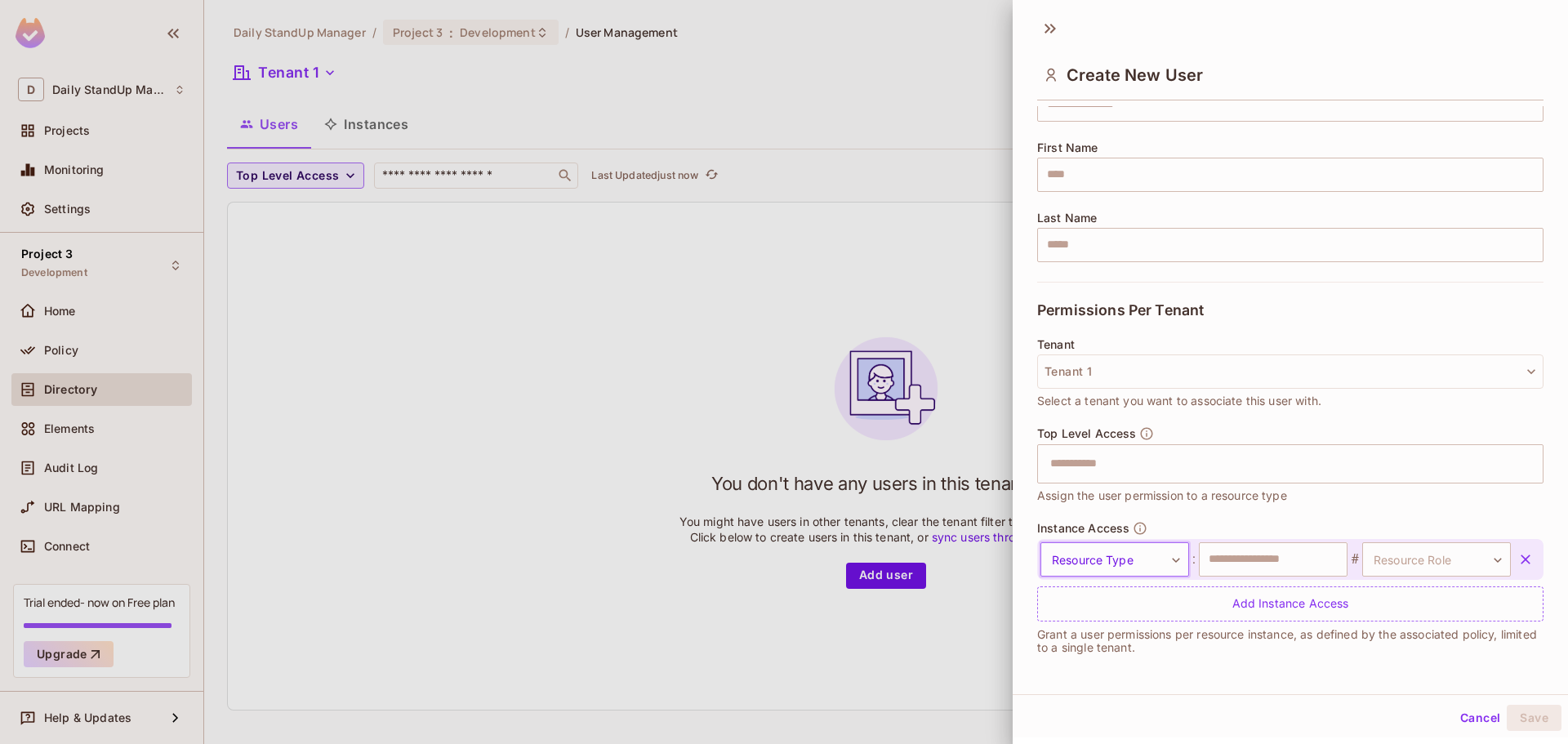
click at [1118, 549] on body "D Daily StandUp Manager Projects Monitoring Settings Project 3 Development Home…" at bounding box center [784, 372] width 1568 height 744
click at [1085, 645] on li "Document" at bounding box center [1104, 638] width 150 height 30
click at [1412, 548] on body "D Daily StandUp Manager Projects Monitoring Settings Project 3 Development Home…" at bounding box center [784, 372] width 1568 height 744
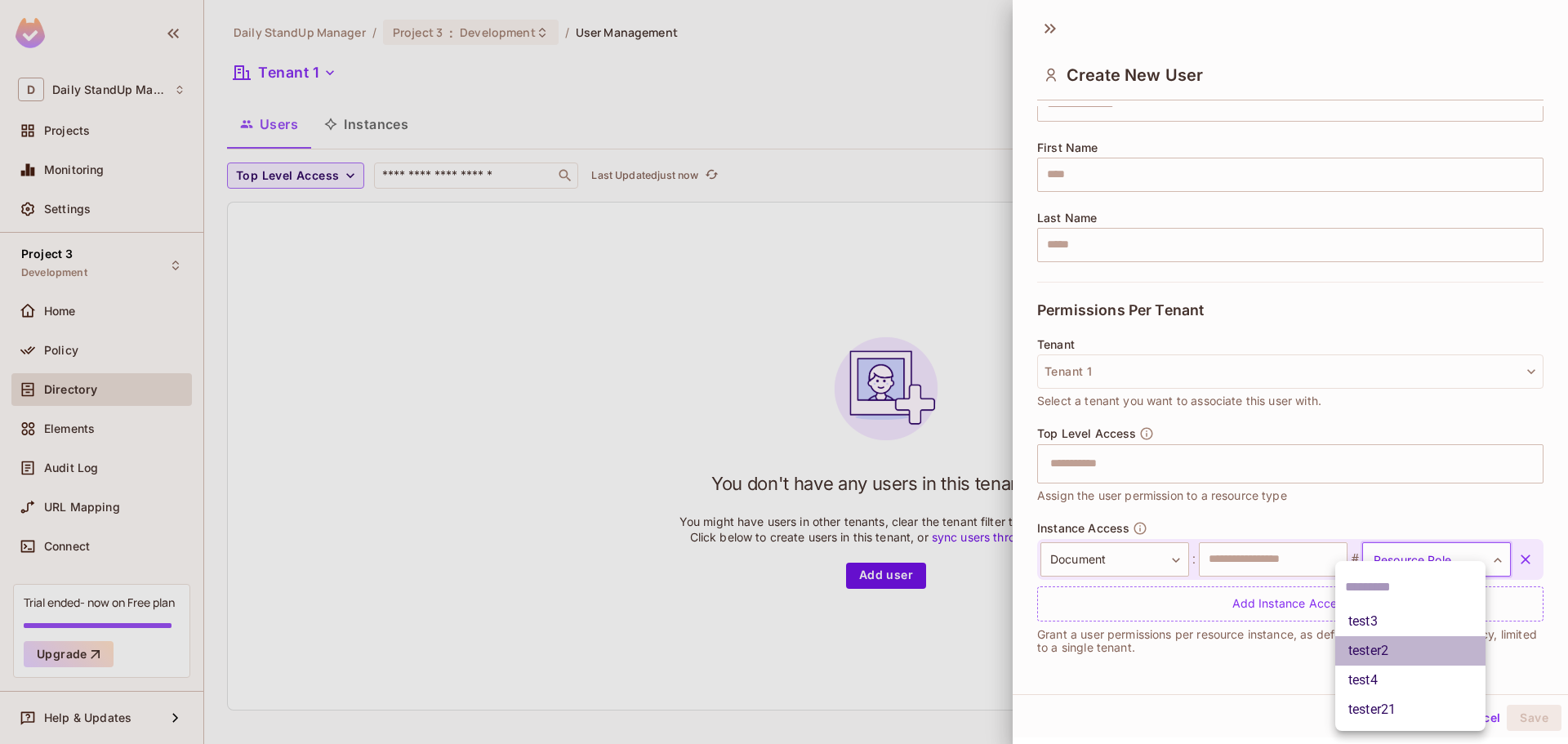
click at [1374, 654] on li "tester2" at bounding box center [1411, 652] width 150 height 30
type input "*******"
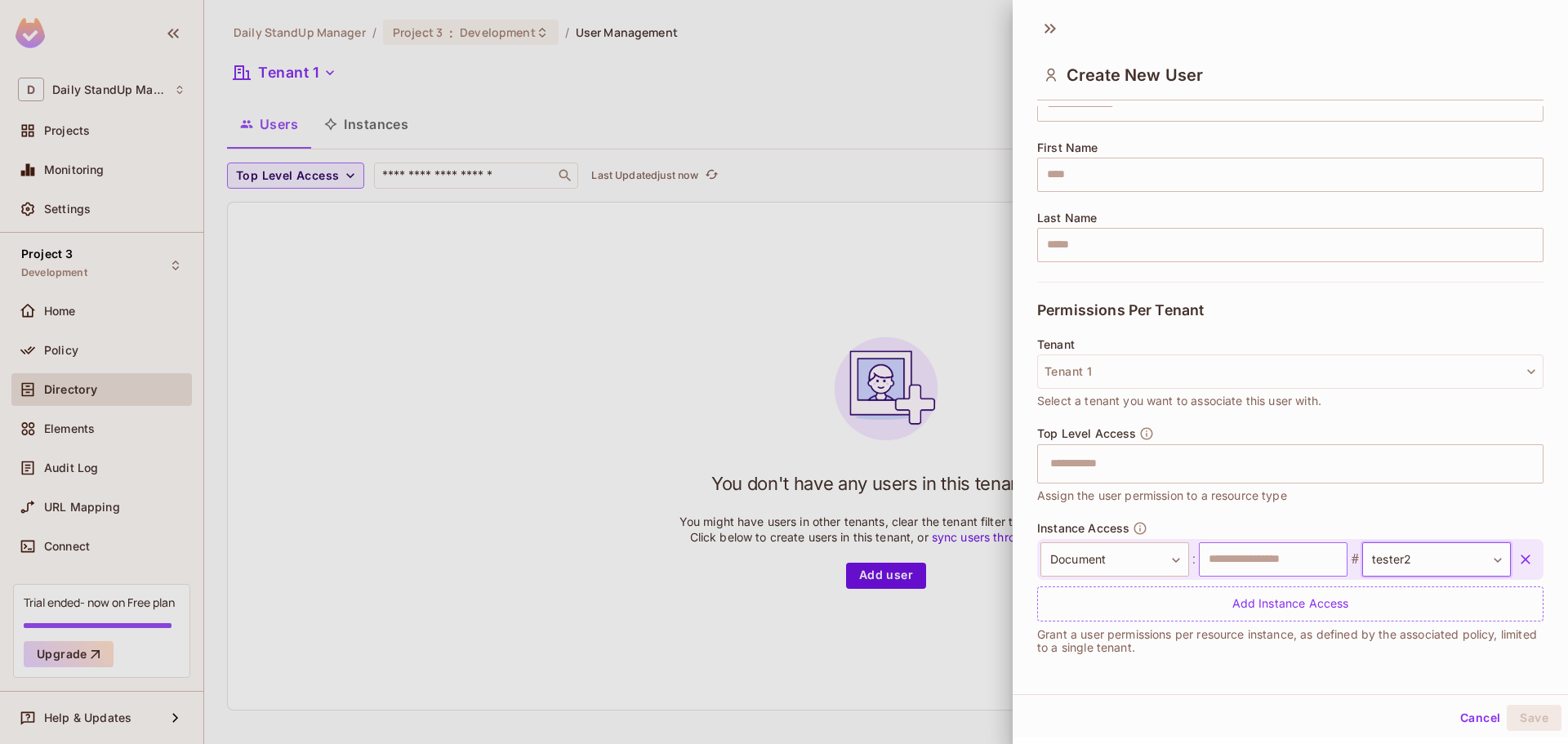
click at [1252, 560] on input "text" at bounding box center [1273, 560] width 148 height 35
click at [1276, 549] on input "text" at bounding box center [1273, 560] width 148 height 35
click at [1361, 514] on div "Top Level Access ​ Assign the user permission to a resource type" at bounding box center [1290, 474] width 506 height 95
click at [1245, 560] on input "text" at bounding box center [1273, 560] width 148 height 35
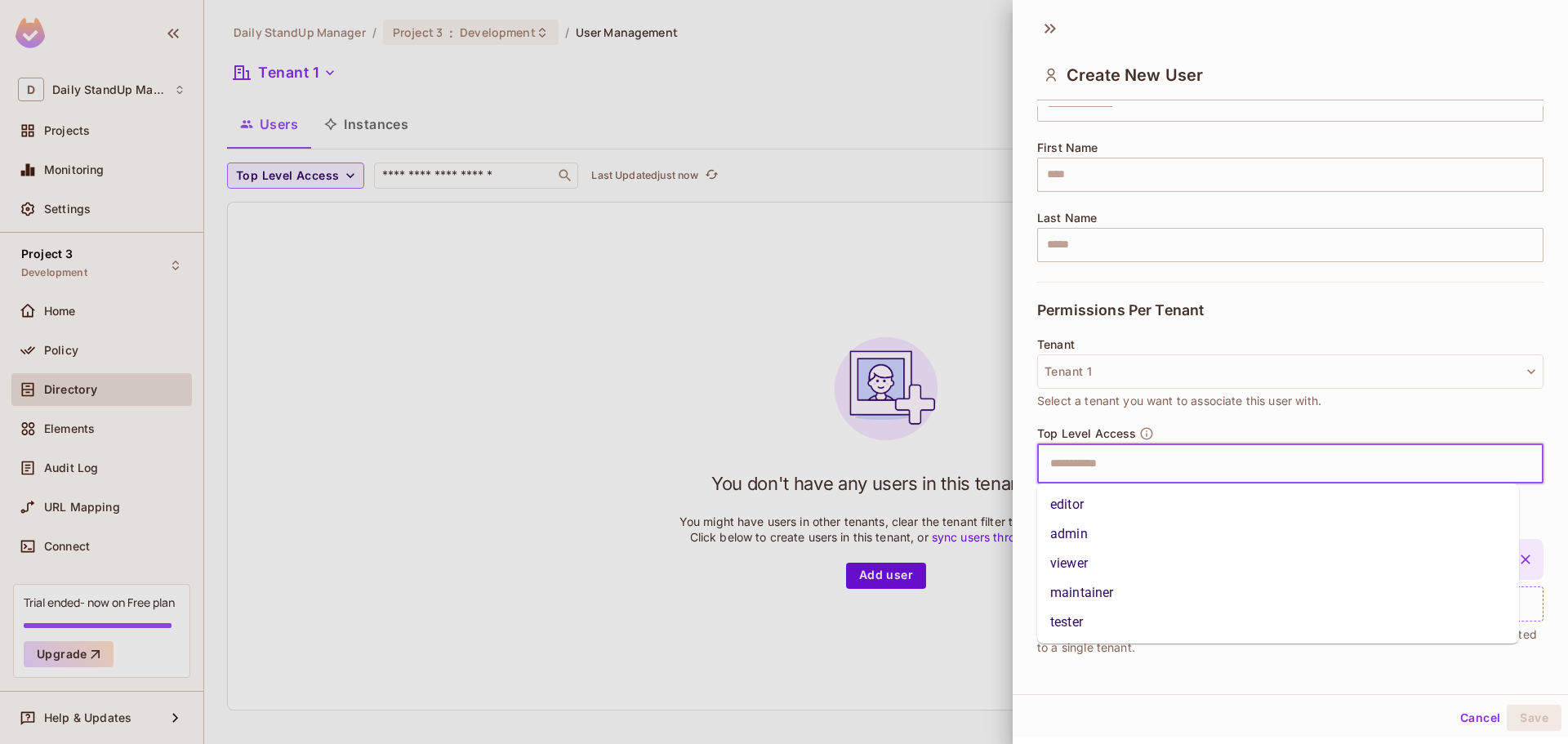
click at [1165, 458] on input "text" at bounding box center [1276, 464] width 471 height 33
click at [1113, 532] on li "admin" at bounding box center [1278, 535] width 482 height 30
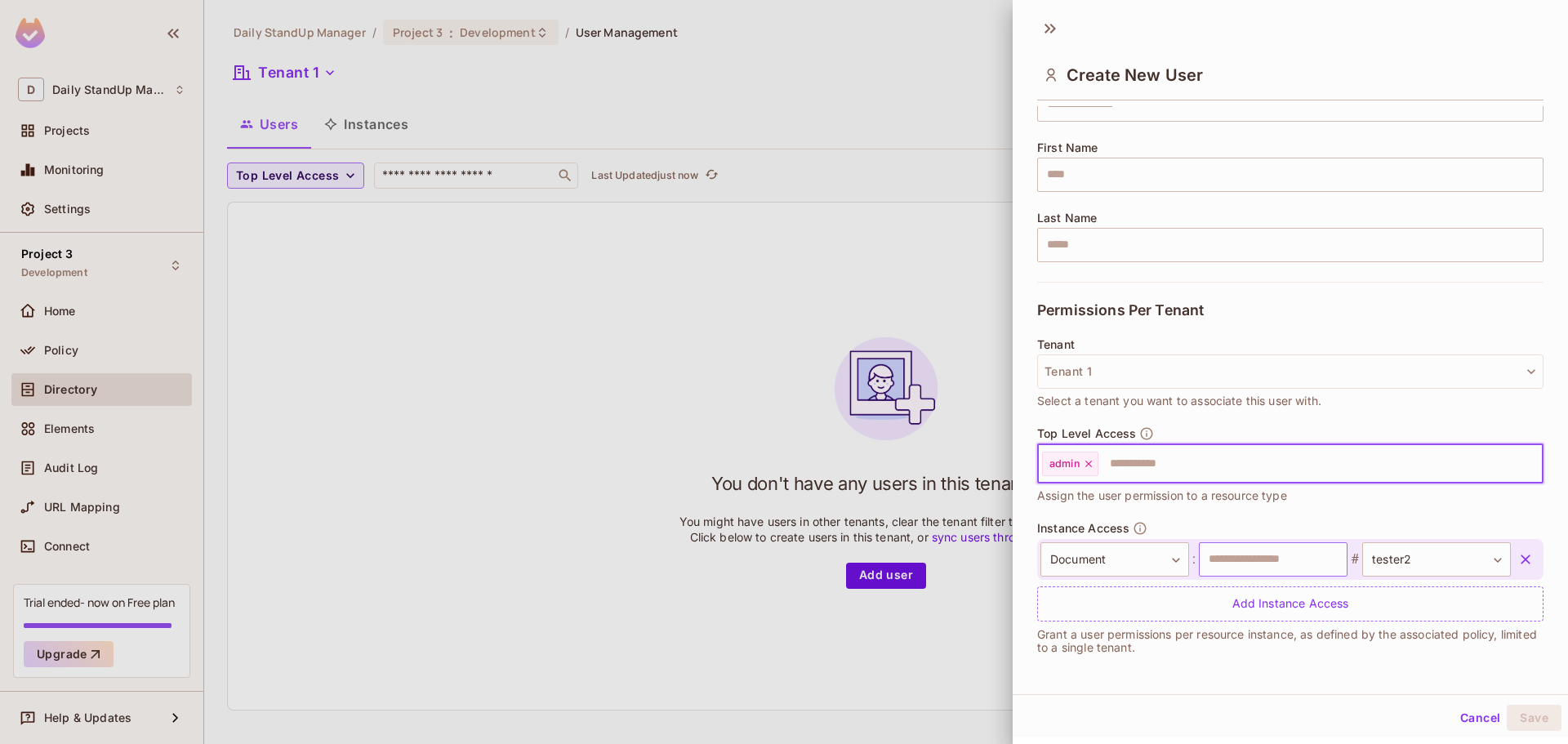
click at [1269, 562] on input "text" at bounding box center [1273, 560] width 148 height 35
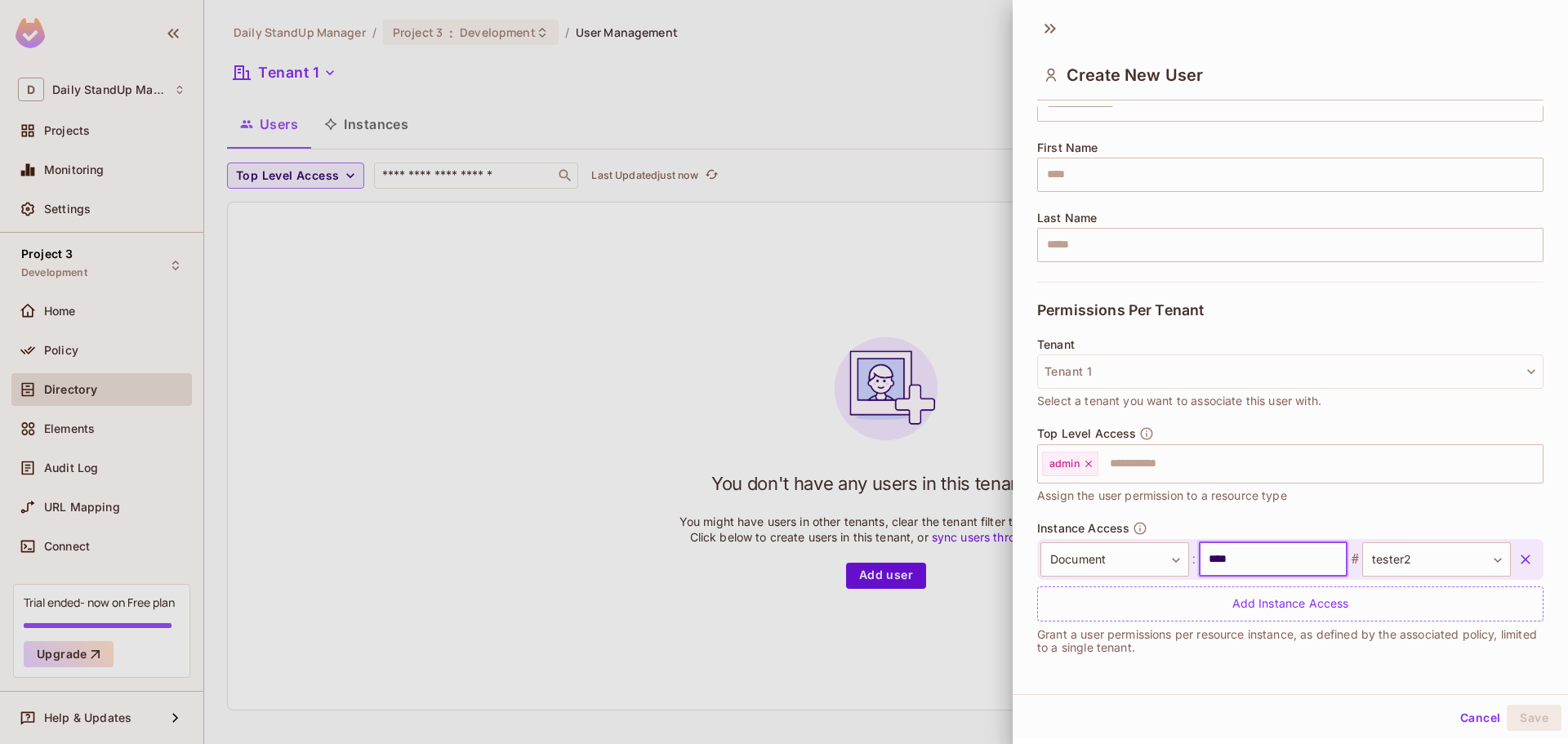
type input "****"
click at [1393, 505] on div "Top Level Access admin ​ Assign the user permission to a resource type" at bounding box center [1290, 474] width 506 height 95
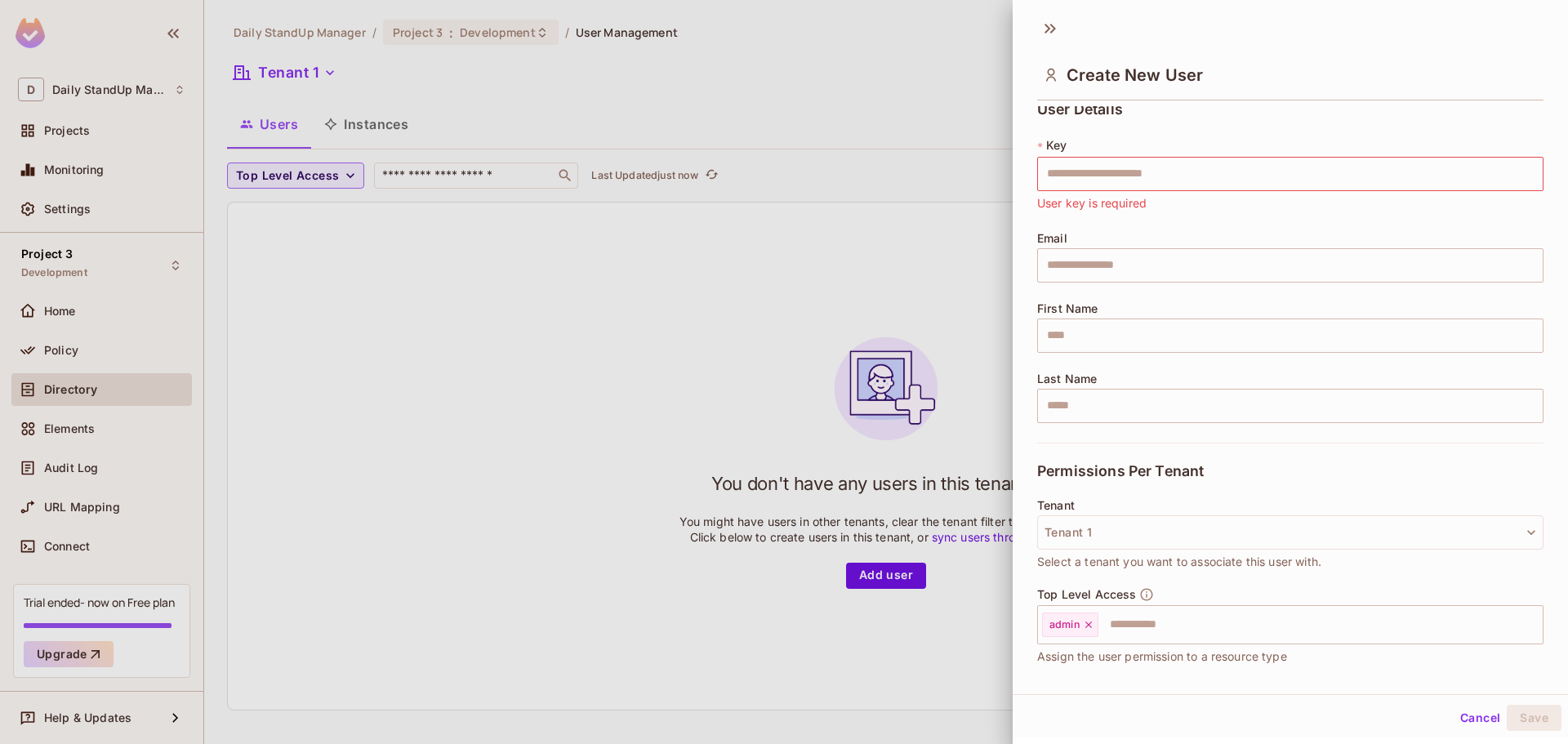
scroll to position [0, 0]
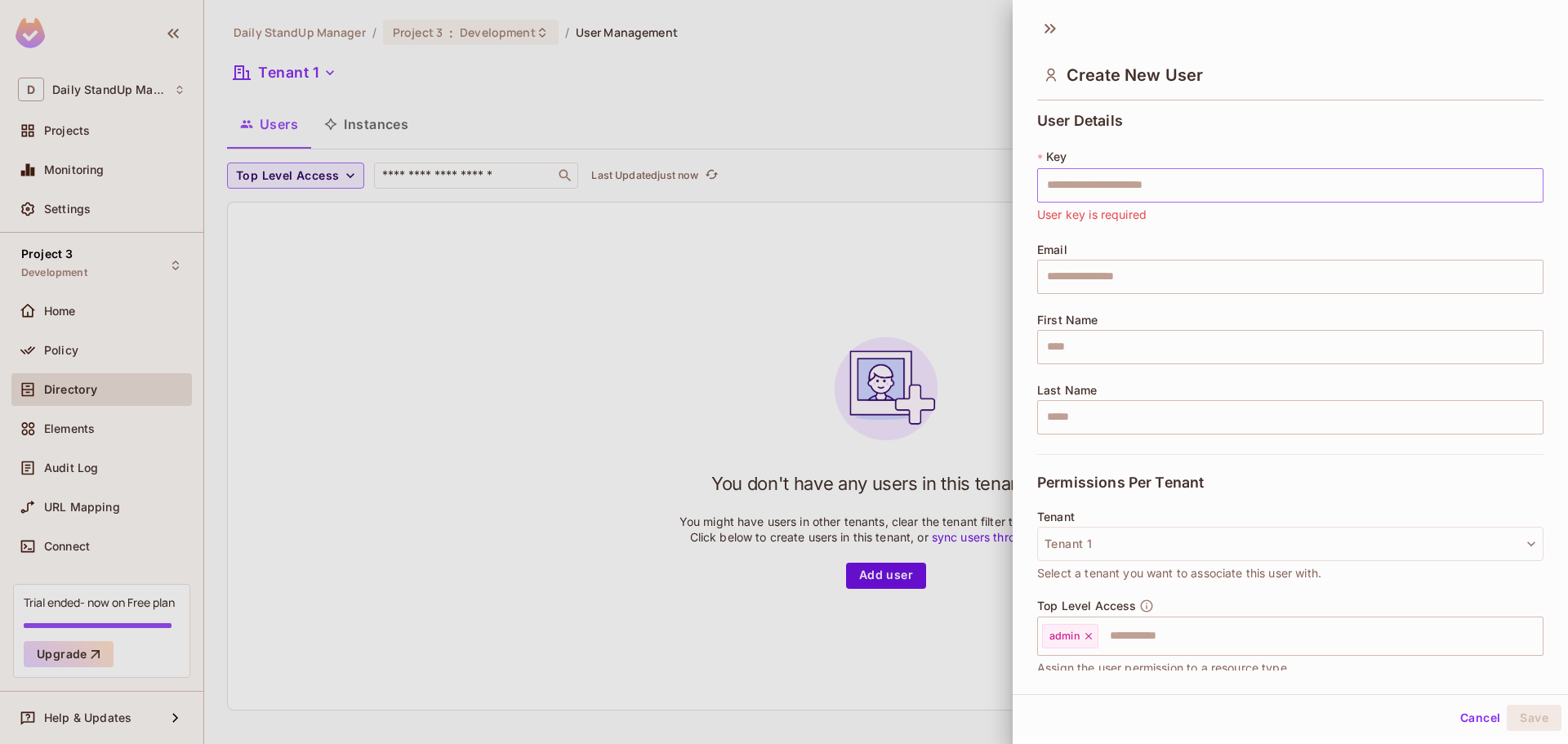
click at [1098, 184] on input "text" at bounding box center [1290, 185] width 506 height 35
click at [1061, 180] on input "text" at bounding box center [1290, 185] width 506 height 35
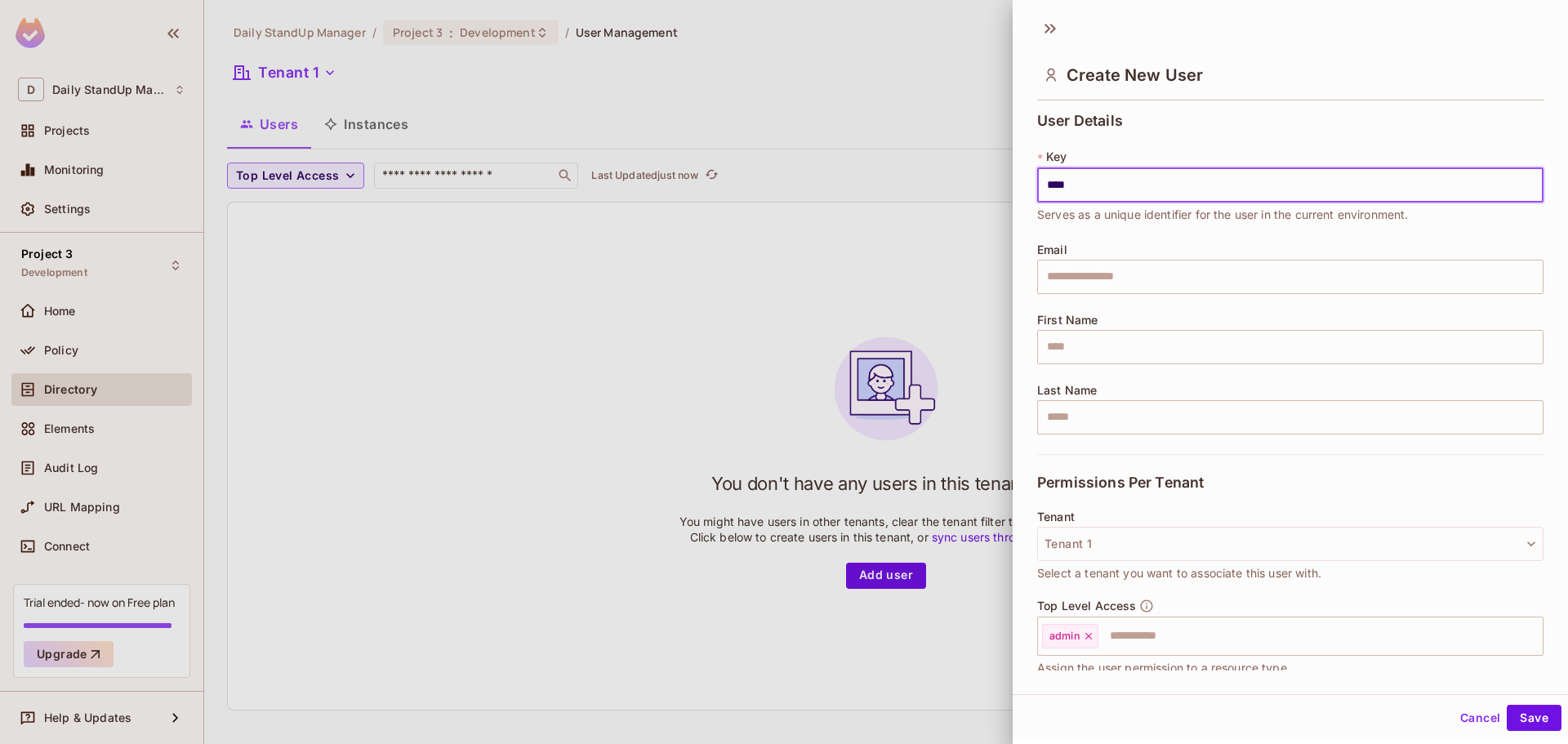
type input "****"
click at [1248, 115] on div "User Details * Key **** ​ Serves as a unique identifier for the user in the cur…" at bounding box center [1290, 283] width 506 height 342
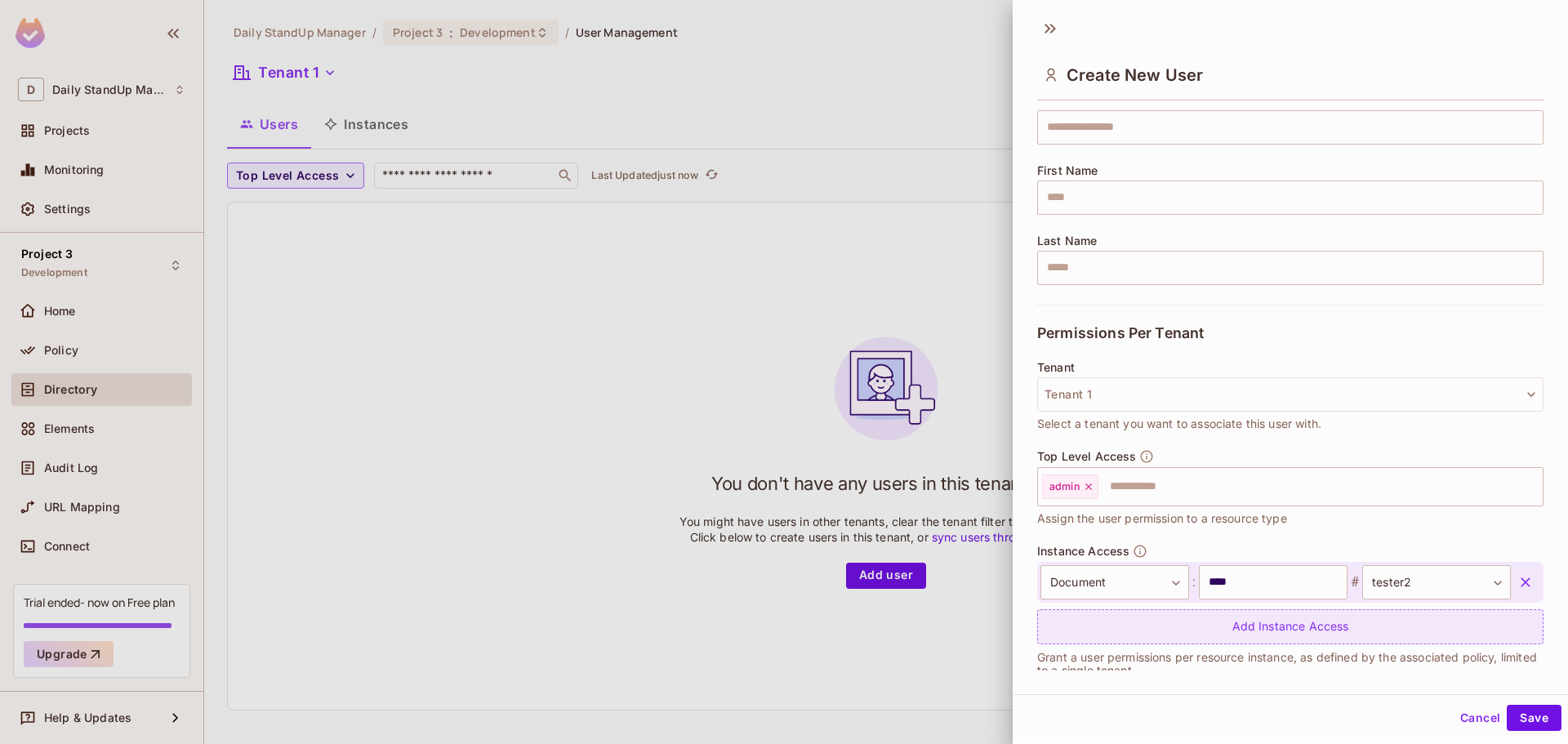
scroll to position [172, 0]
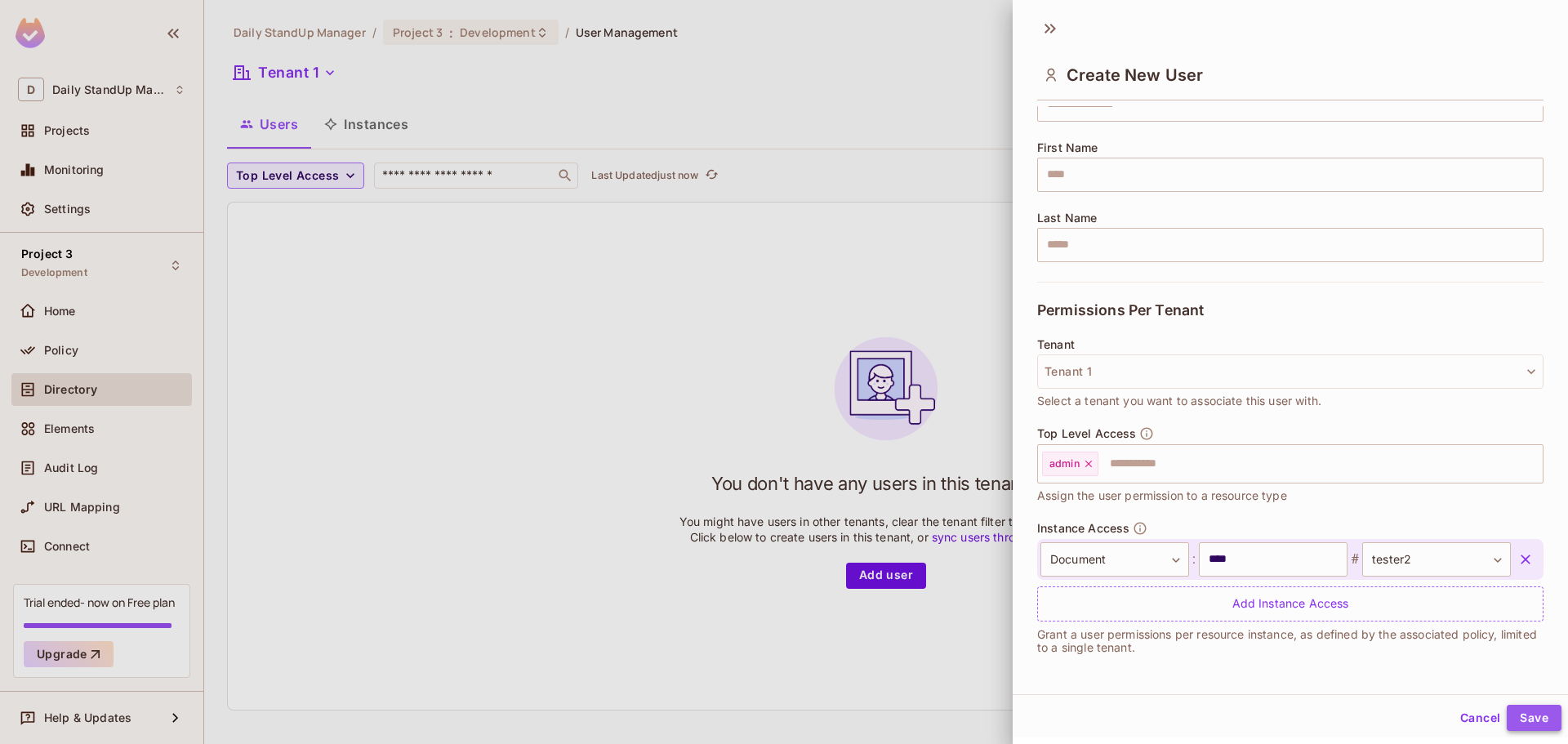
click at [1521, 712] on button "Save" at bounding box center [1534, 718] width 54 height 26
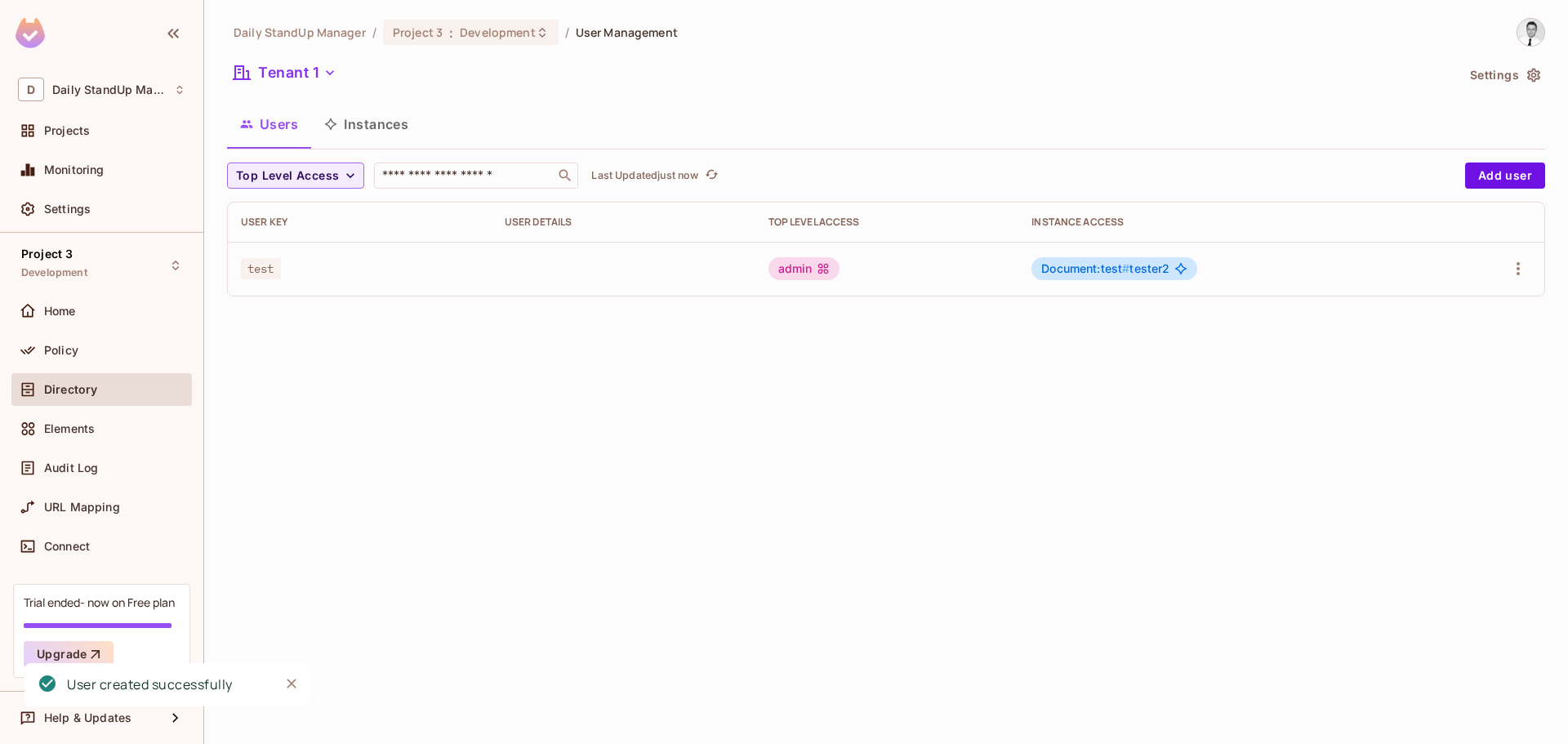
click at [828, 376] on div "Daily StandUp Manager / Project 3 : Development / User Management Tenant 1 Sett…" at bounding box center [886, 372] width 1364 height 744
click at [1081, 129] on div "Users Instances" at bounding box center [886, 124] width 1318 height 41
click at [300, 73] on button "Tenant 1" at bounding box center [285, 73] width 116 height 26
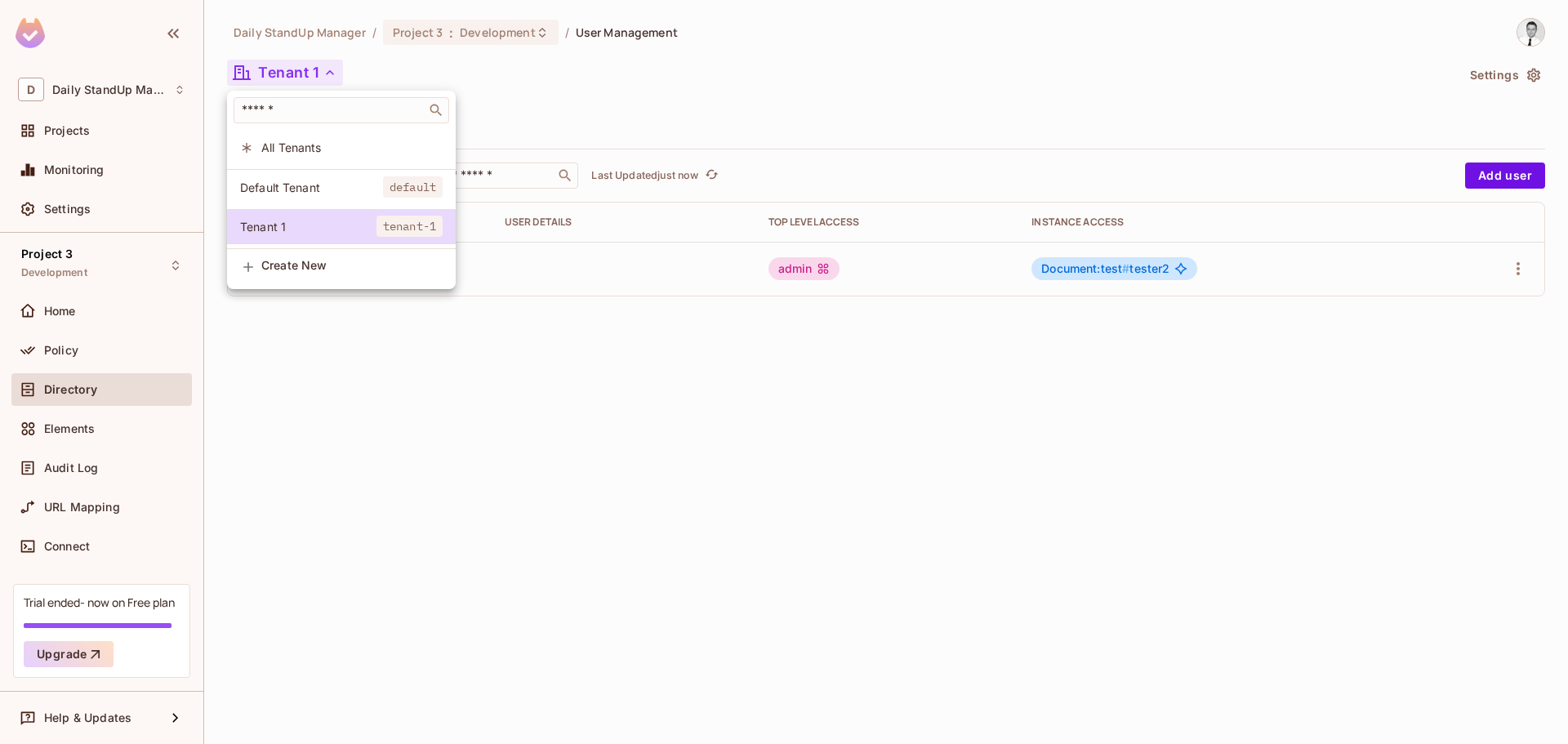
click at [697, 83] on div at bounding box center [784, 372] width 1568 height 744
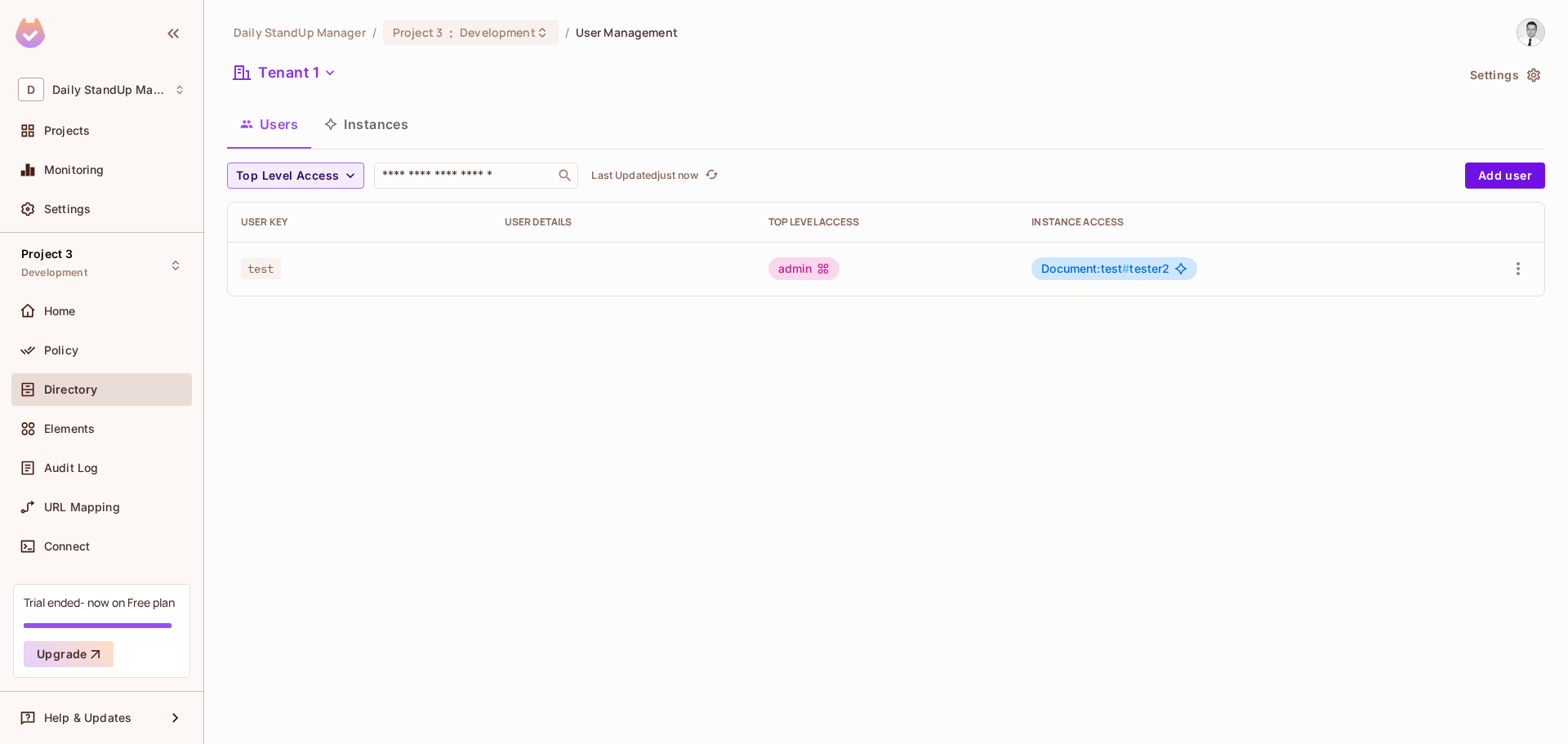
click at [880, 115] on div "Users Instances" at bounding box center [886, 124] width 1318 height 41
click at [376, 119] on button "Instances" at bounding box center [366, 124] width 110 height 41
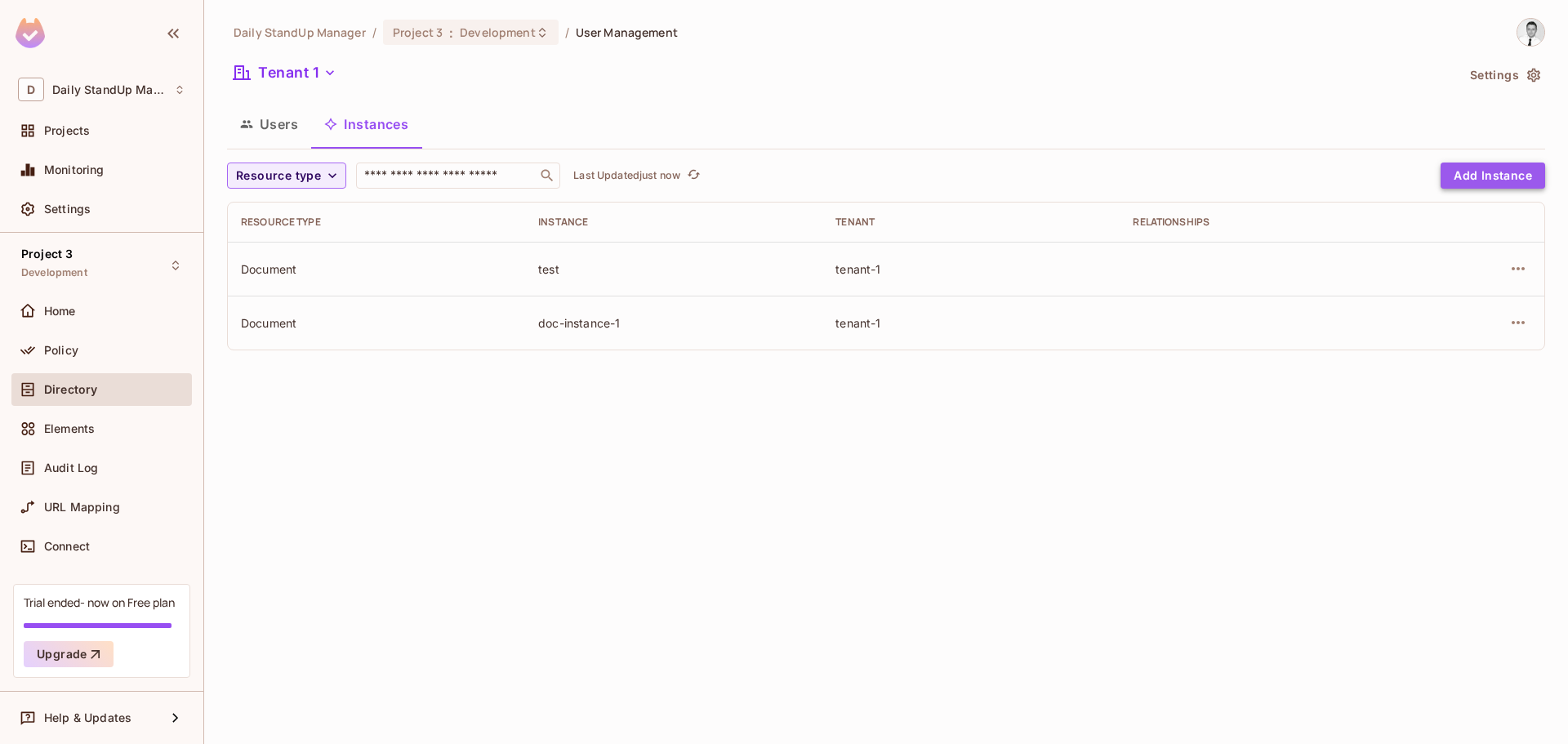
click at [1488, 164] on button "Add Instance" at bounding box center [1492, 175] width 105 height 26
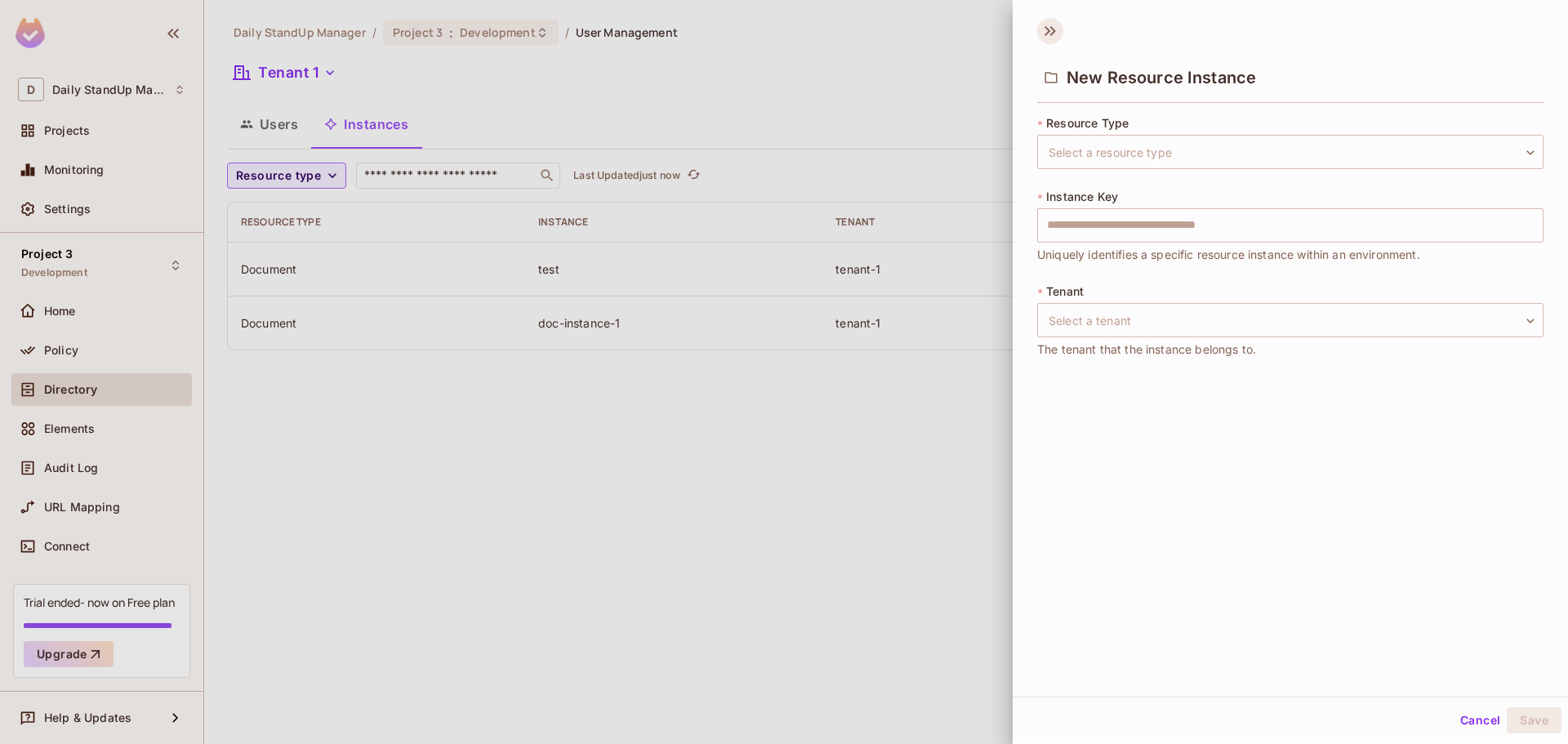
click at [1048, 20] on icon at bounding box center [1051, 31] width 26 height 26
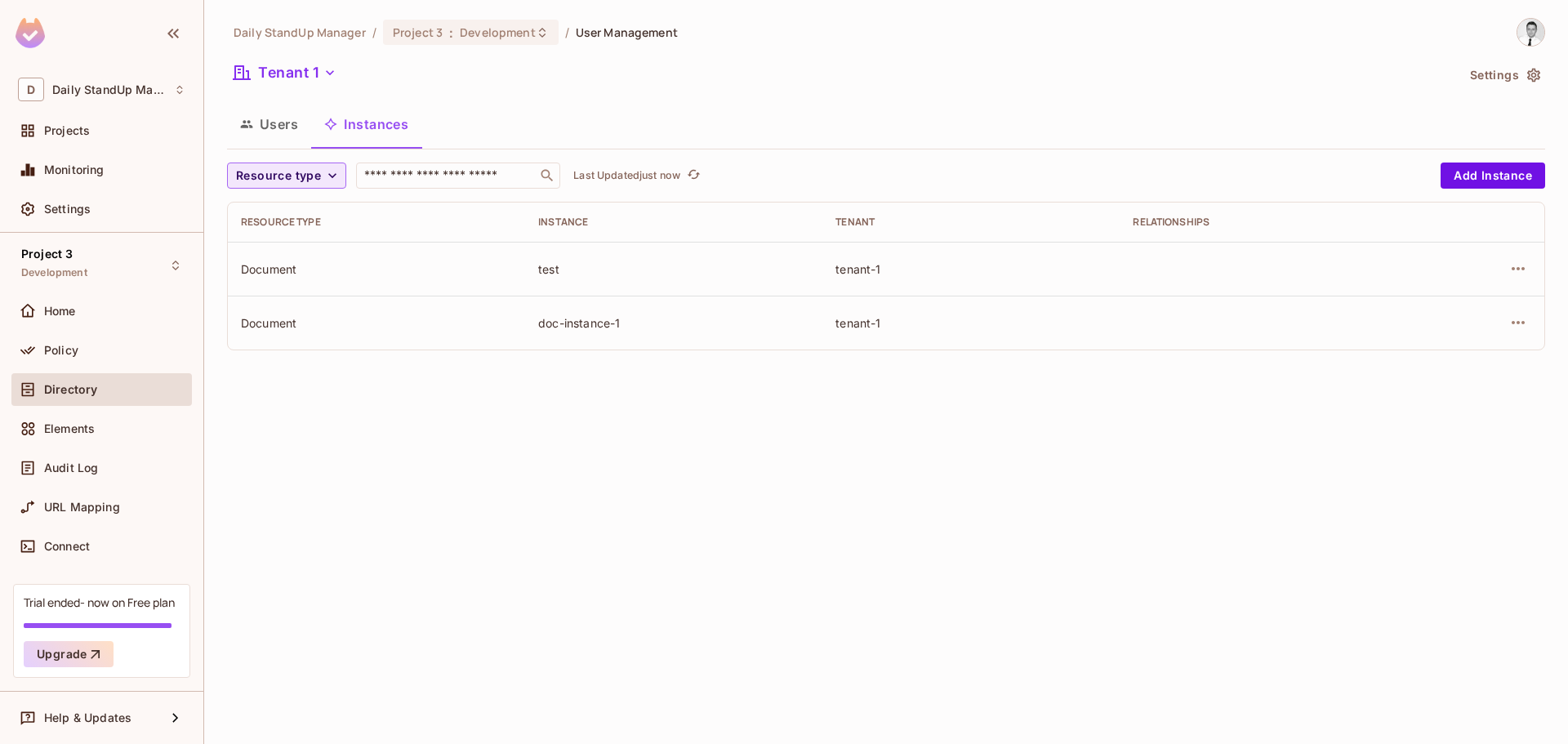
click at [328, 171] on icon "button" at bounding box center [333, 175] width 16 height 16
click at [272, 253] on span "Report" at bounding box center [268, 248] width 55 height 16
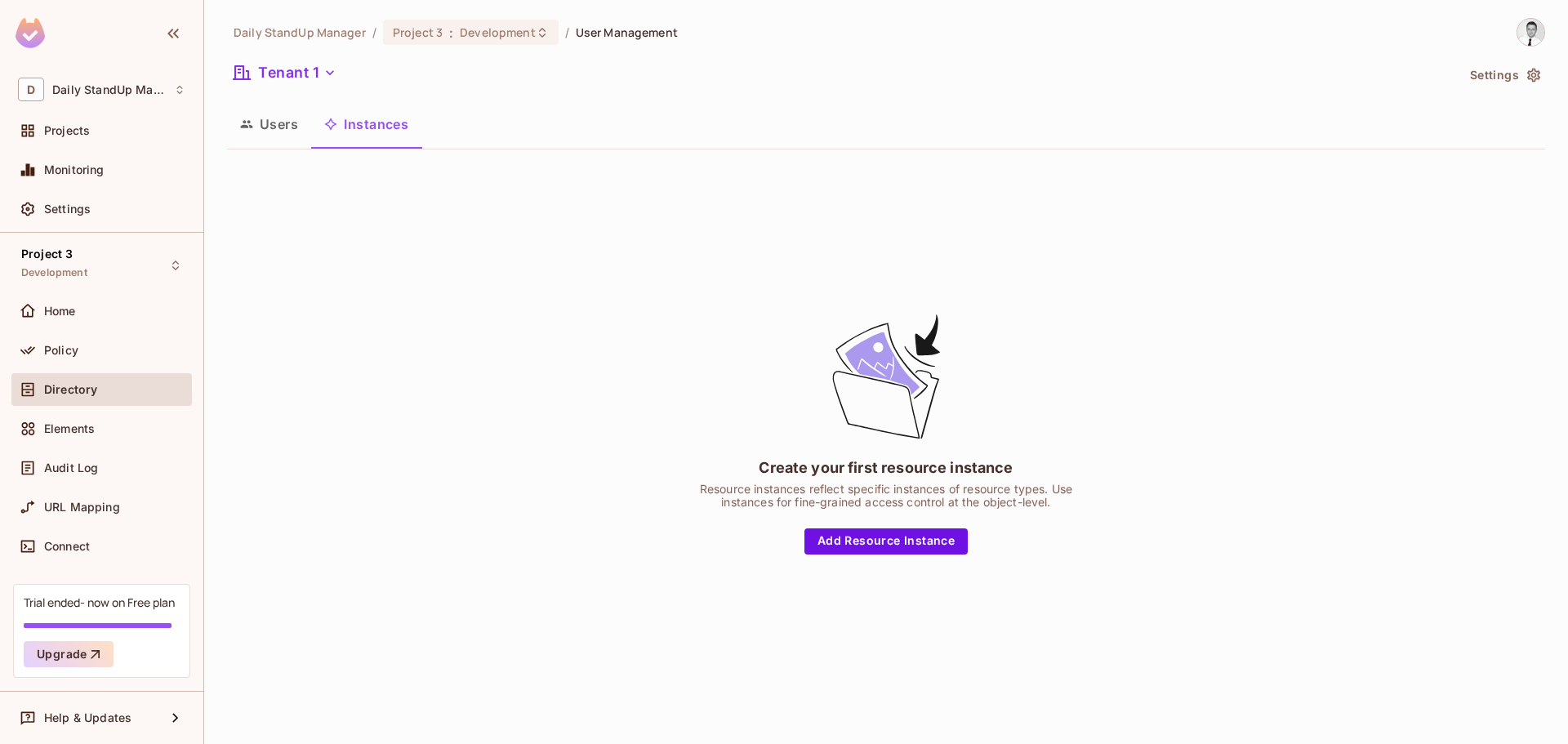
click at [287, 126] on button "Users" at bounding box center [269, 124] width 84 height 41
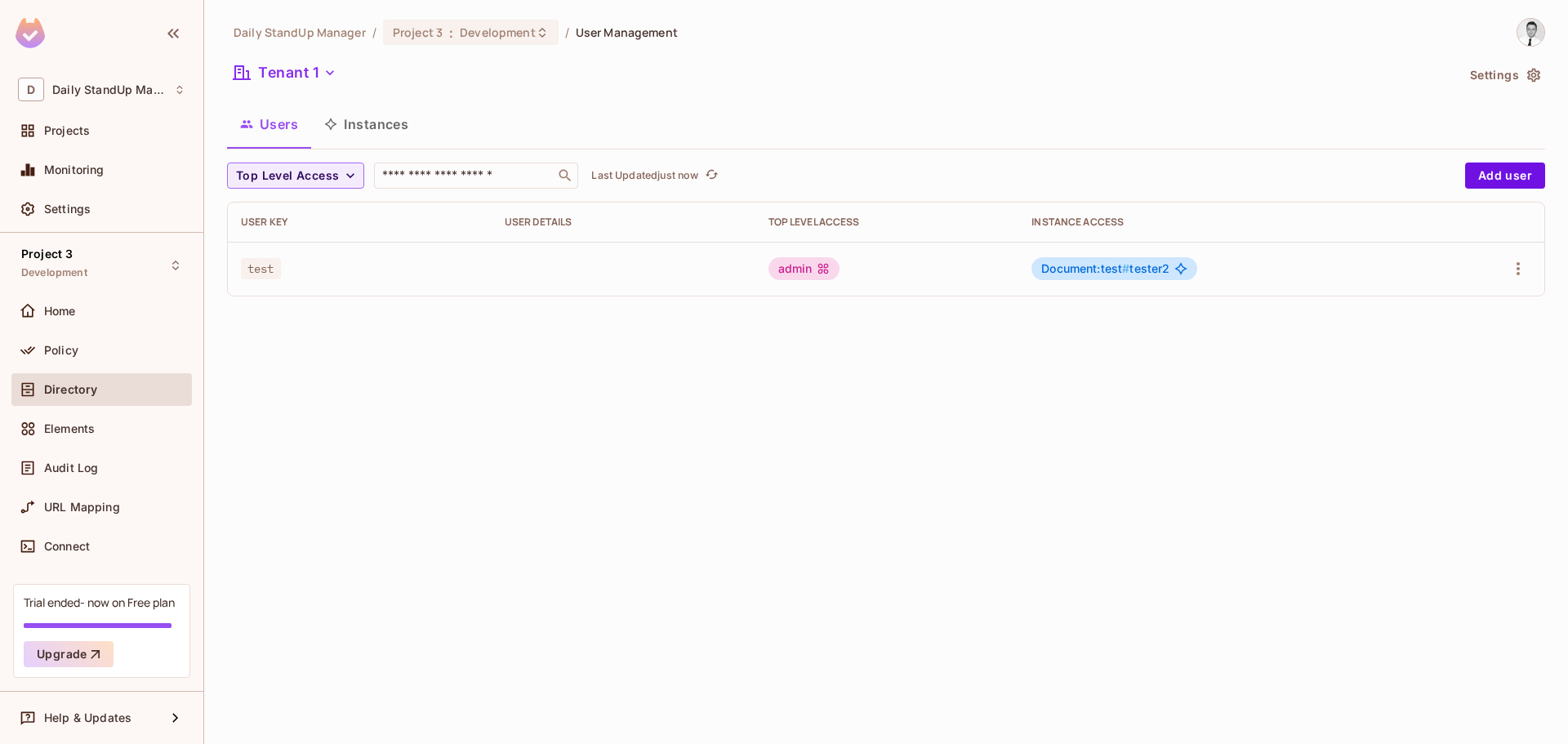
click at [355, 125] on button "Instances" at bounding box center [366, 124] width 110 height 41
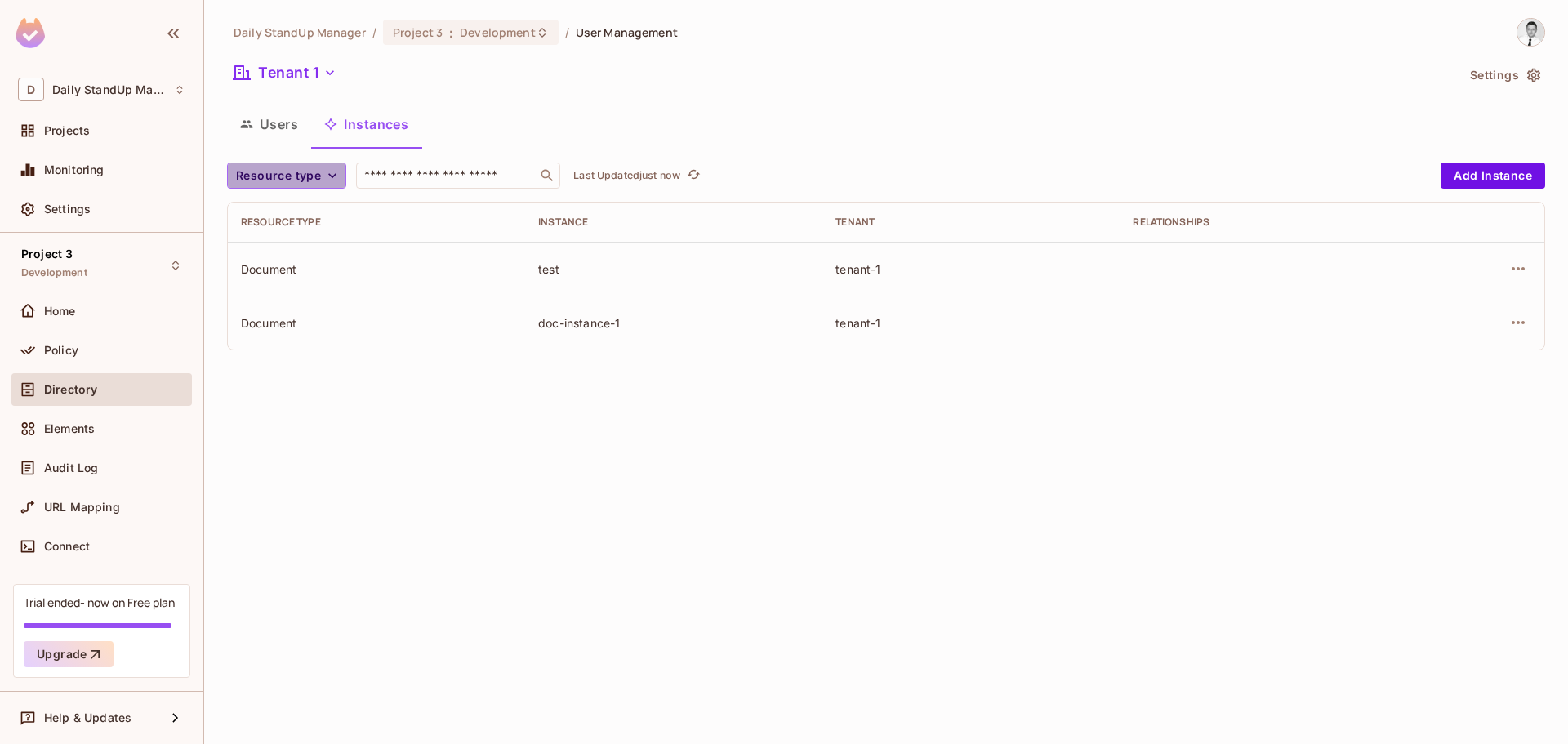
click at [305, 174] on span "Resource type" at bounding box center [278, 175] width 85 height 21
click at [267, 254] on span "Report" at bounding box center [268, 248] width 55 height 16
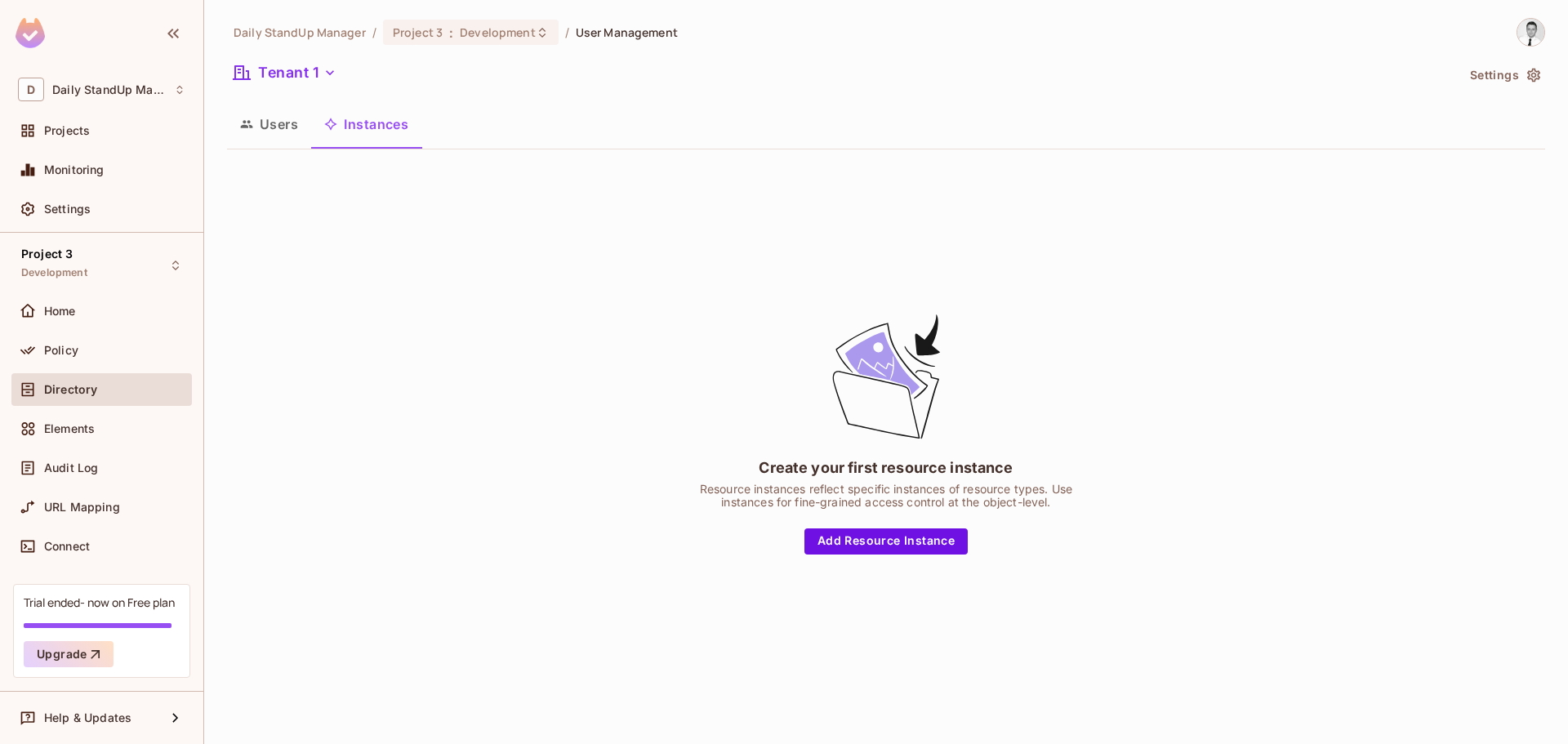
click at [369, 134] on button "Instances" at bounding box center [366, 124] width 110 height 41
click at [285, 129] on button "Users" at bounding box center [269, 124] width 84 height 41
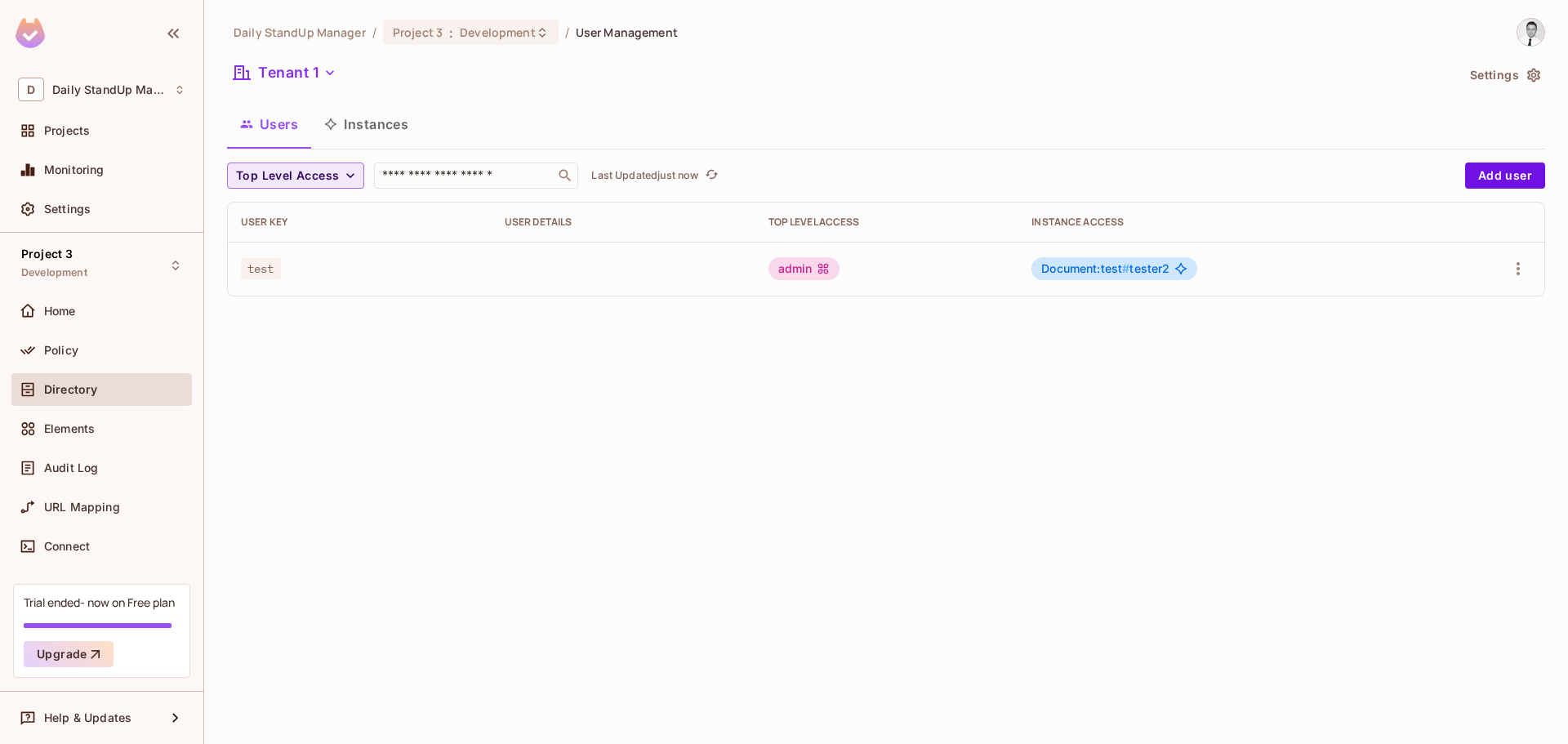
click at [301, 175] on span "Top Level Access" at bounding box center [287, 175] width 103 height 21
click at [375, 120] on div at bounding box center [784, 372] width 1568 height 744
click at [375, 120] on button "Instances" at bounding box center [366, 124] width 110 height 41
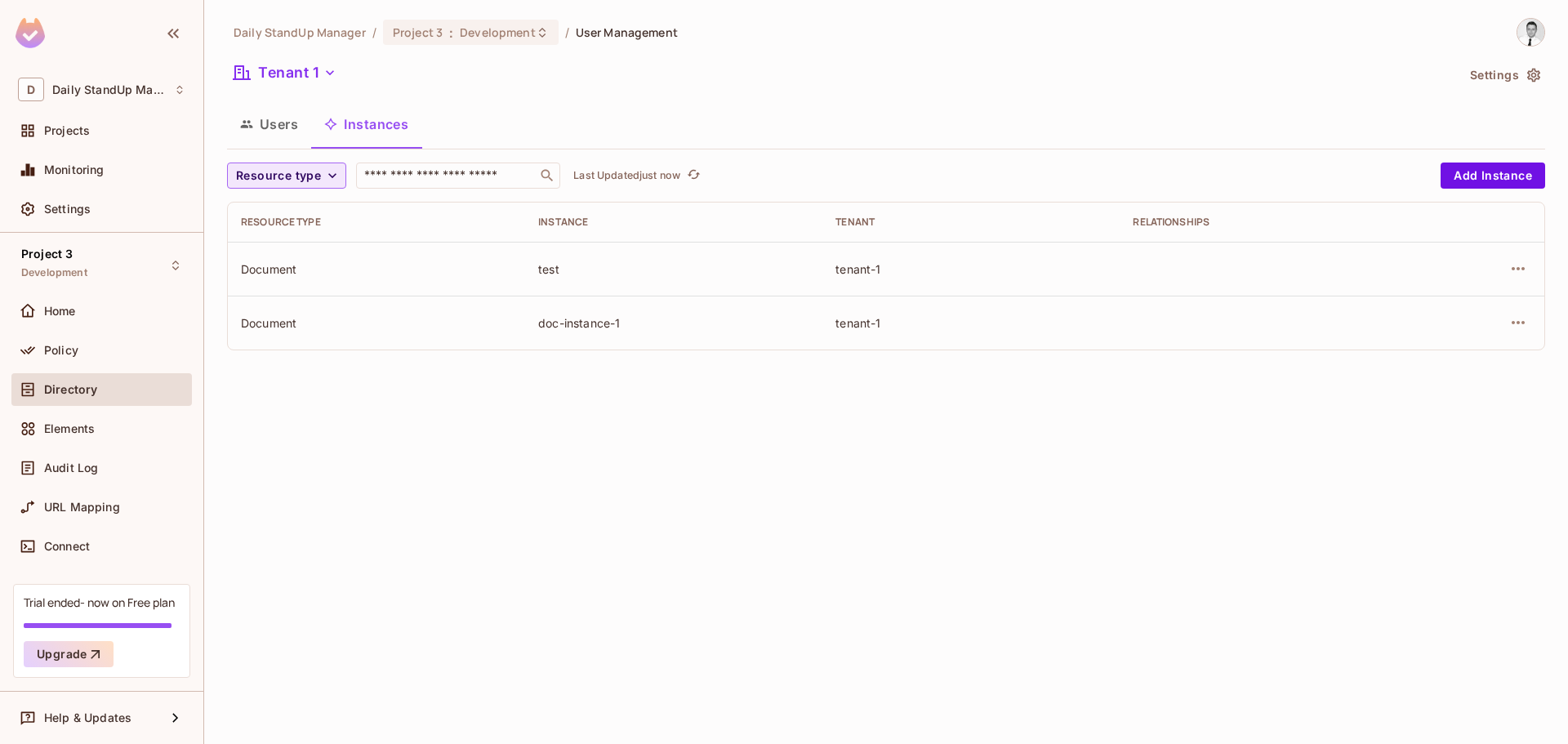
click at [315, 170] on span "Resource type" at bounding box center [278, 175] width 85 height 21
click at [294, 204] on li "Document" at bounding box center [268, 213] width 82 height 35
click at [312, 171] on icon "button" at bounding box center [308, 175] width 16 height 16
click at [296, 122] on button "Users" at bounding box center [269, 124] width 84 height 41
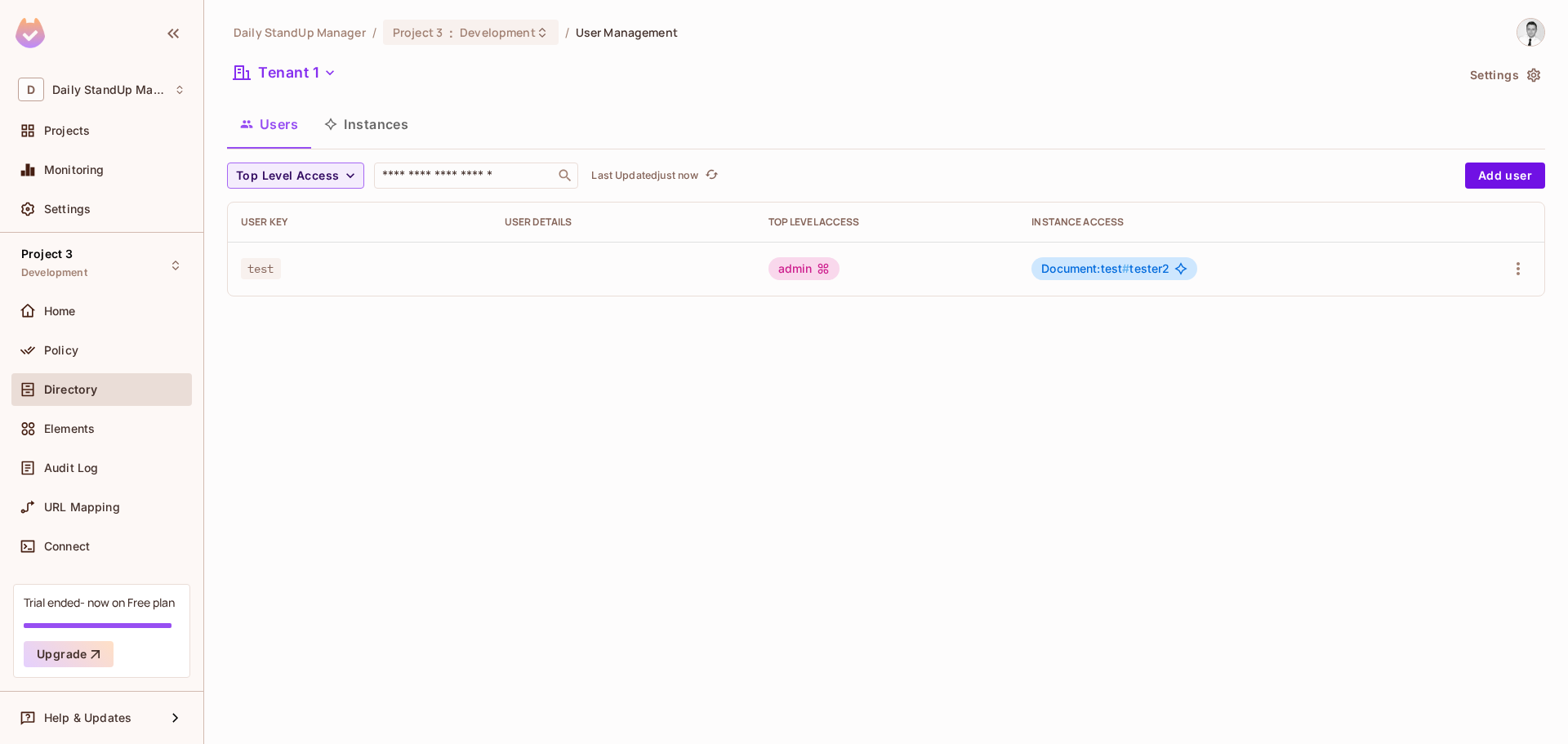
click at [835, 97] on div "Daily StandUp Manager / Project 3 : Development / User Management Tenant 1 Sett…" at bounding box center [886, 164] width 1318 height 292
click at [68, 470] on span "Audit Log" at bounding box center [71, 468] width 54 height 13
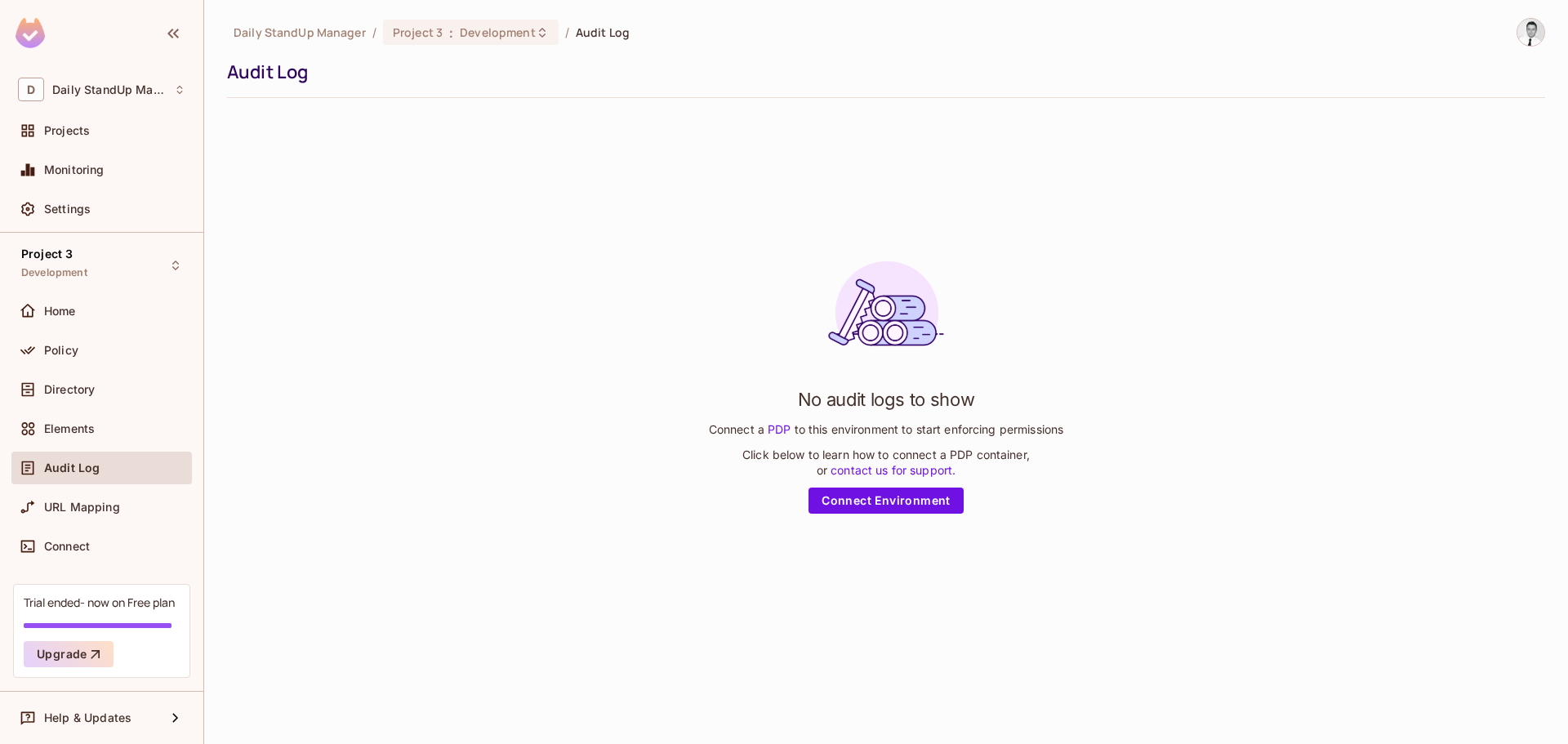
drag, startPoint x: 917, startPoint y: 503, endPoint x: 873, endPoint y: 527, distance: 50.1
click at [917, 503] on link "Connect Environment" at bounding box center [886, 501] width 155 height 26
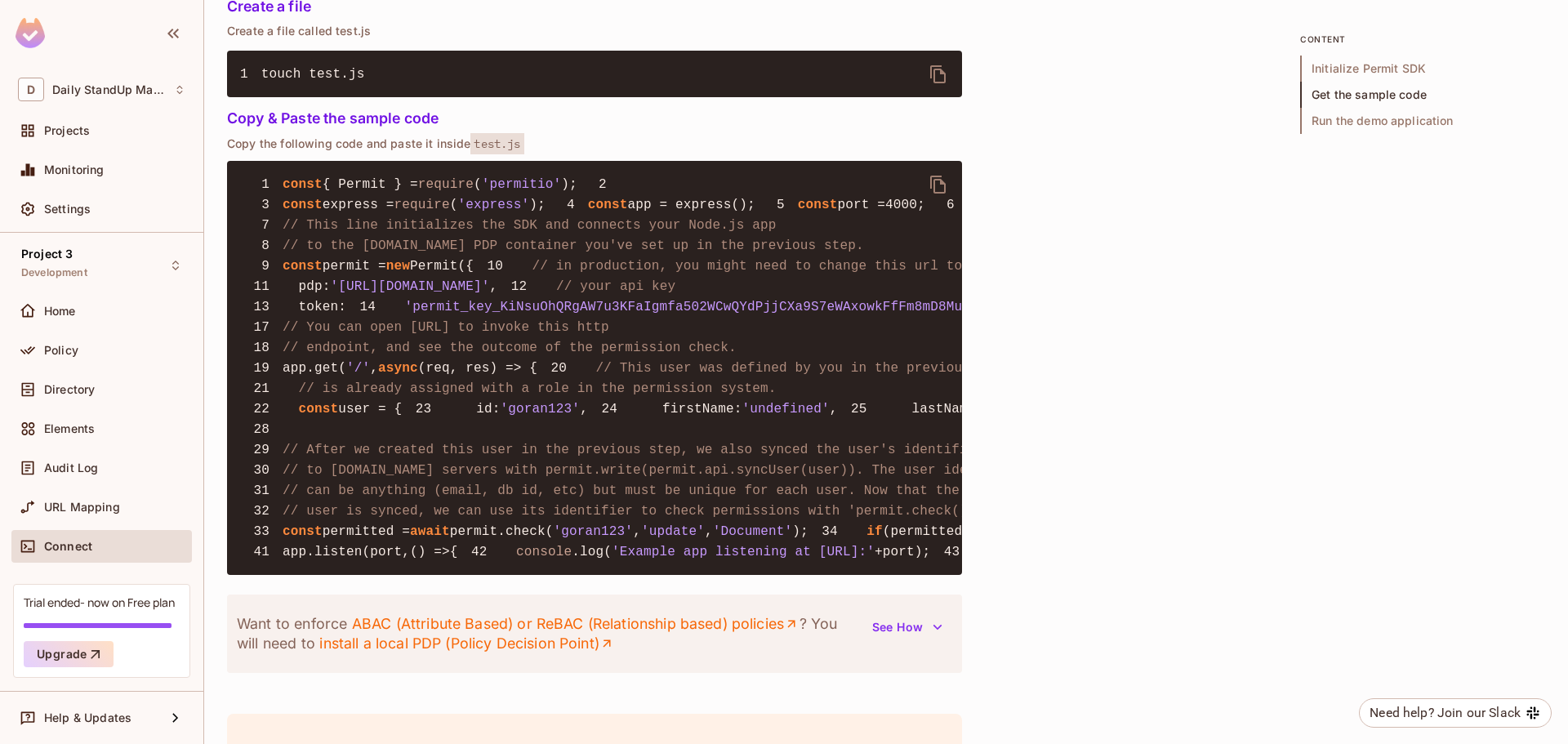
scroll to position [1144, 0]
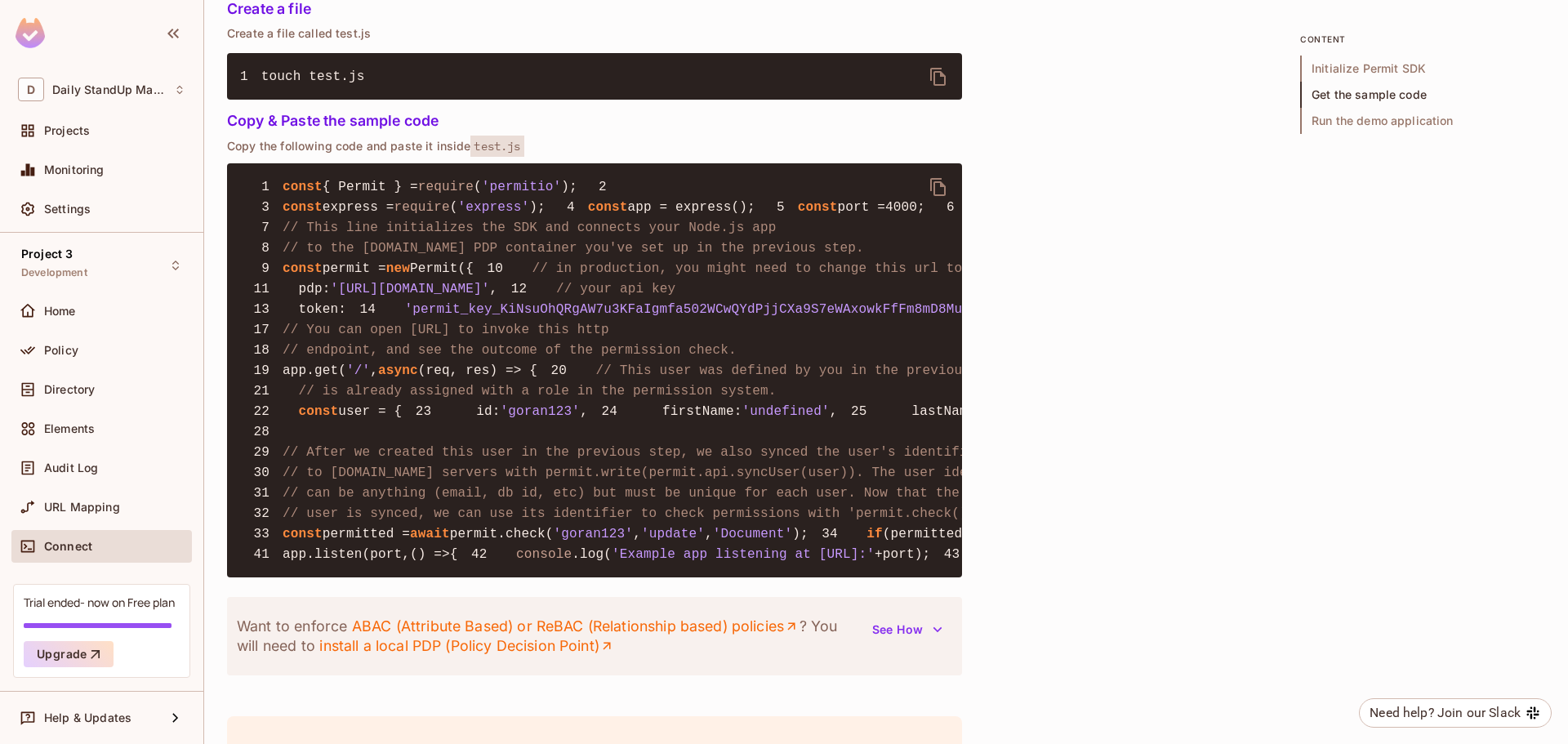
click at [1056, 362] on div "Quick Permit Demo Fastest way to get a taste of Permit’s basic features, uses C…" at bounding box center [886, 39] width 1318 height 2111
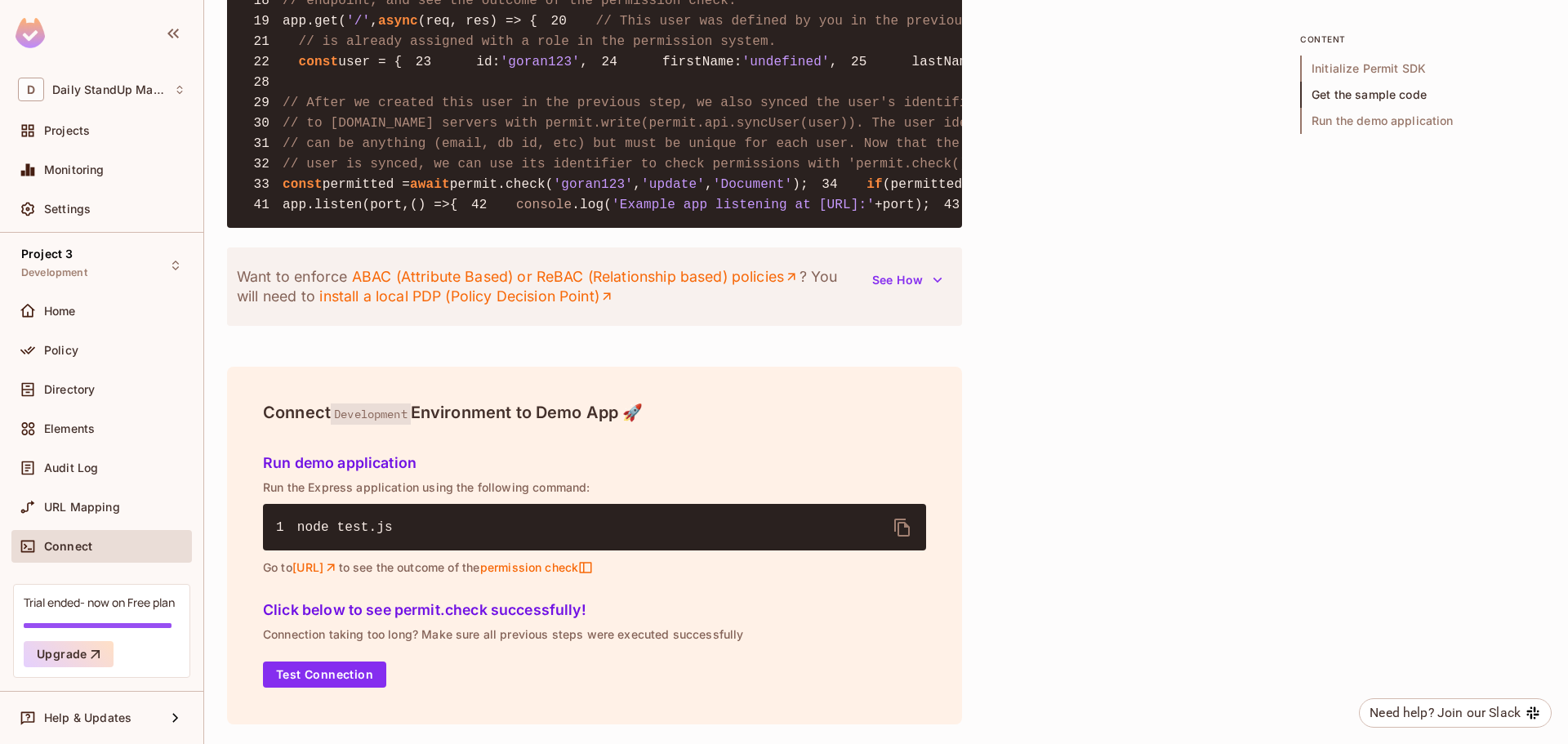
scroll to position [1958, 0]
click at [70, 389] on span "Directory" at bounding box center [69, 390] width 50 height 13
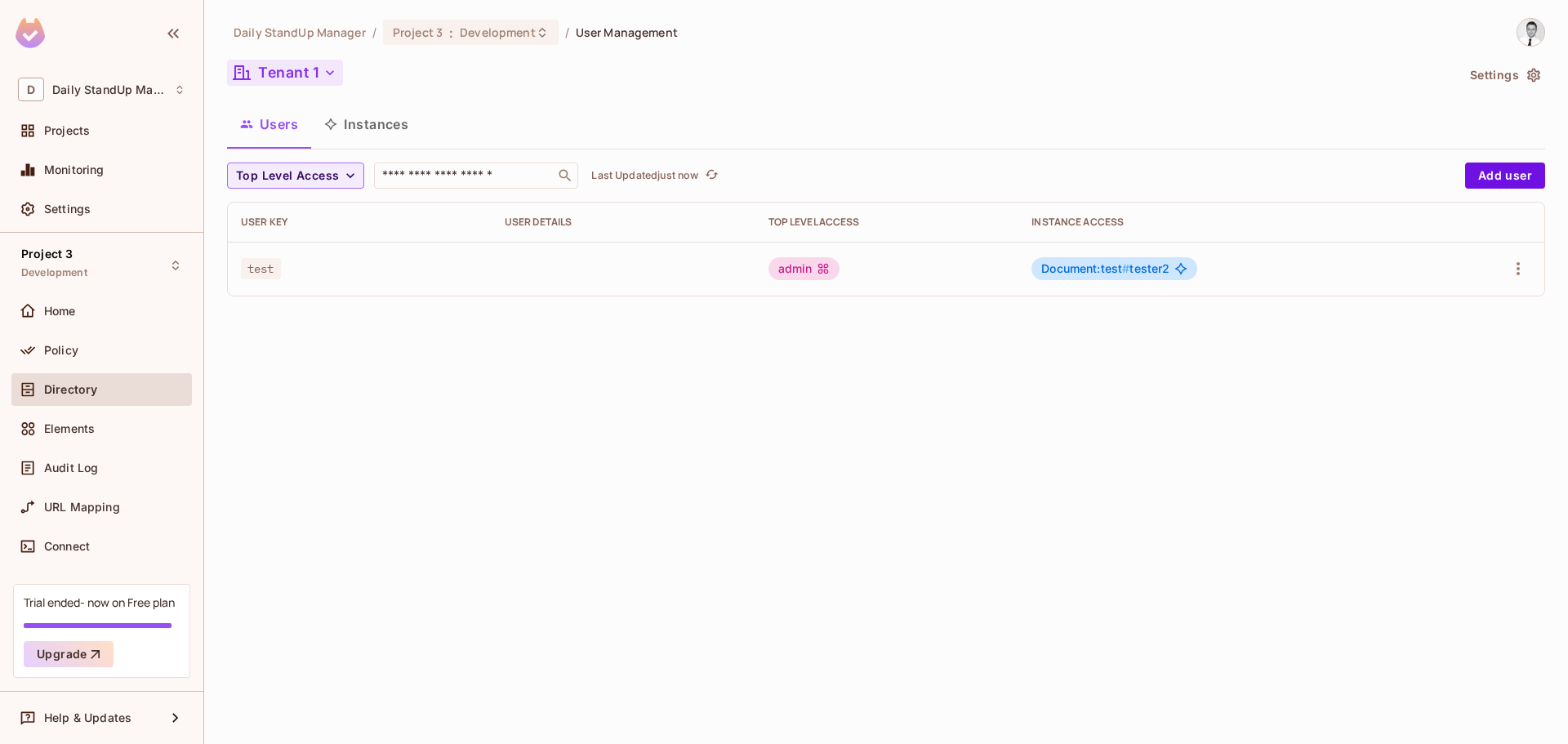
click at [307, 63] on button "Tenant 1" at bounding box center [285, 73] width 116 height 26
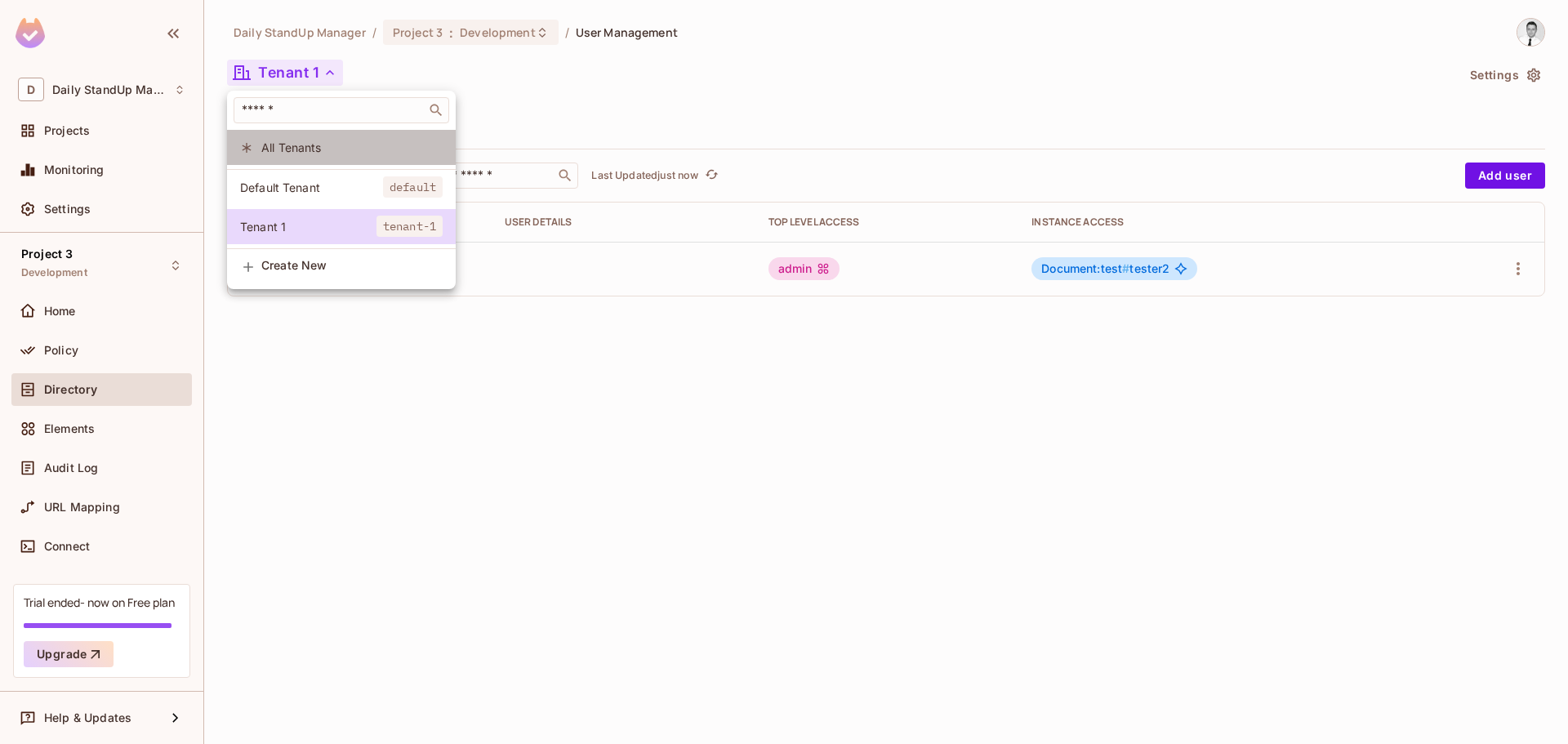
click at [320, 151] on span "All Tenants" at bounding box center [352, 147] width 181 height 16
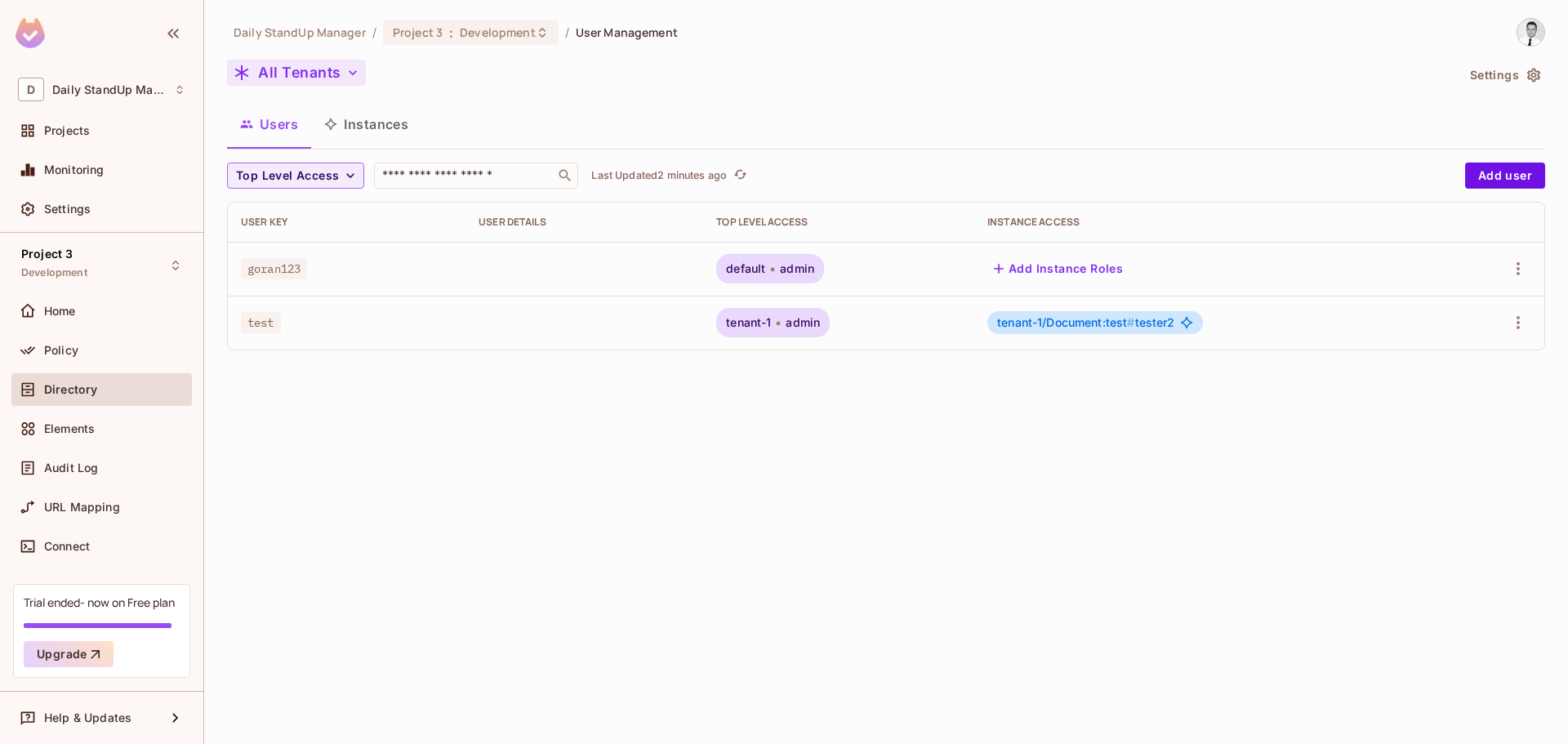
click at [308, 62] on button "All Tenants" at bounding box center [296, 73] width 139 height 26
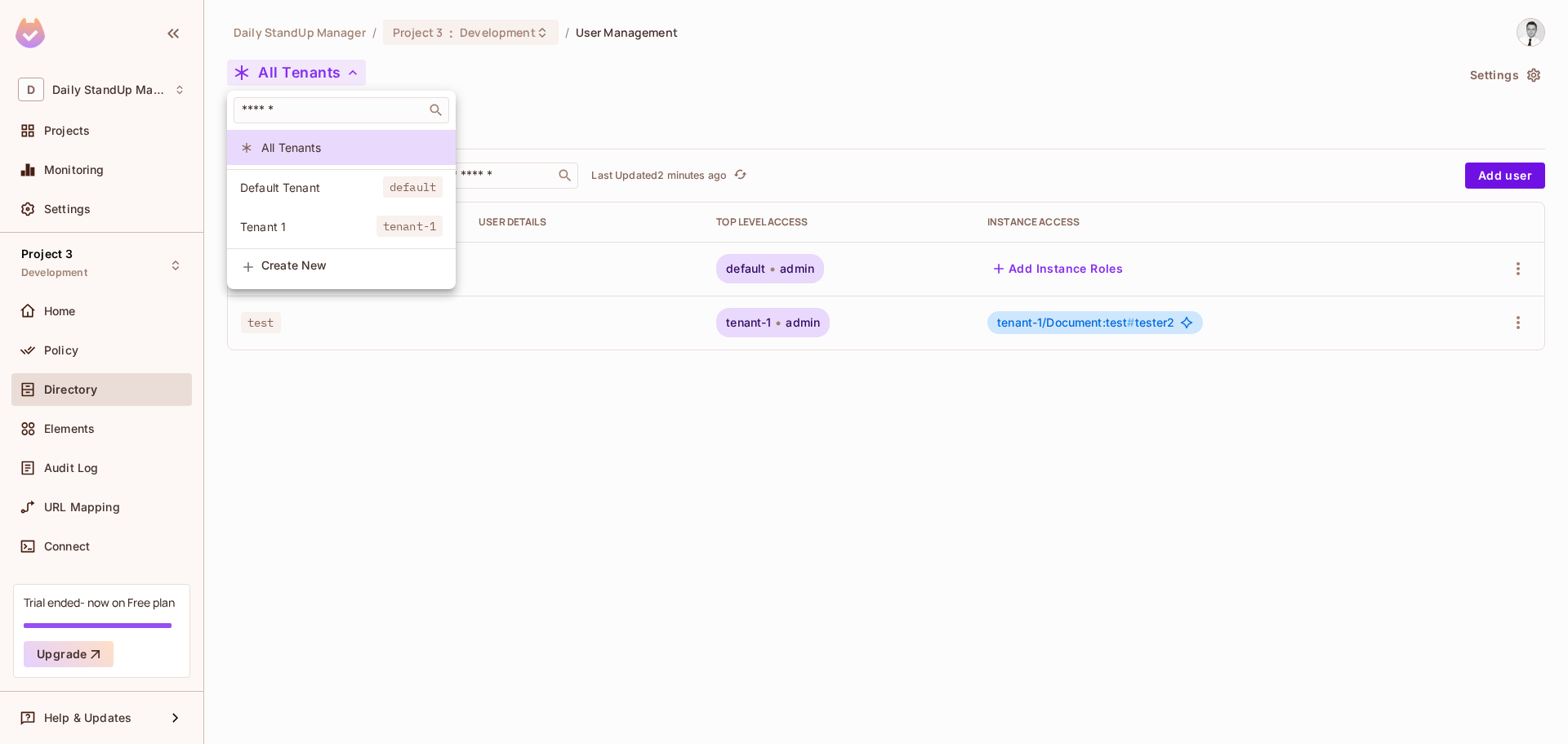
click at [530, 108] on div at bounding box center [784, 372] width 1568 height 744
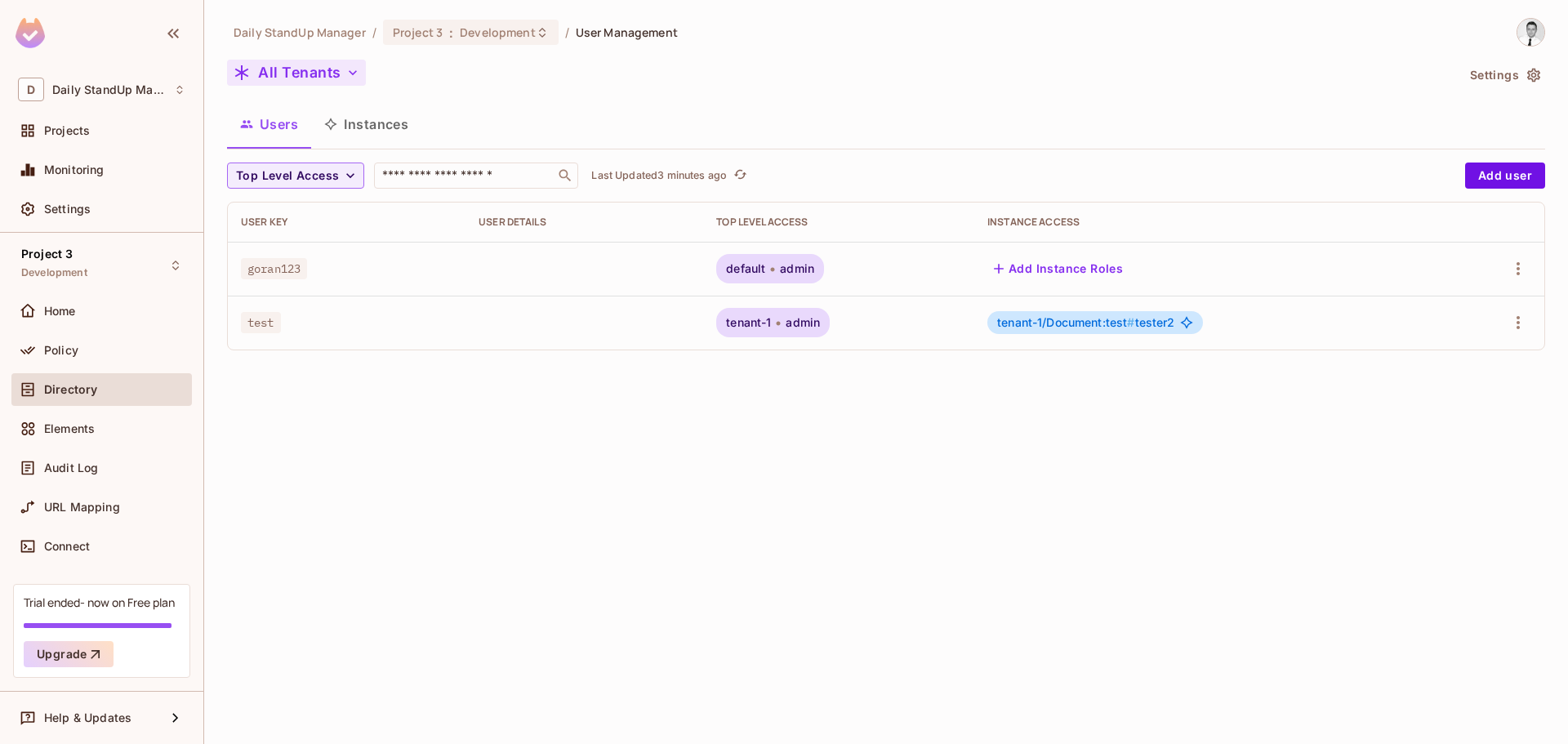
click at [290, 77] on button "All Tenants" at bounding box center [296, 73] width 139 height 26
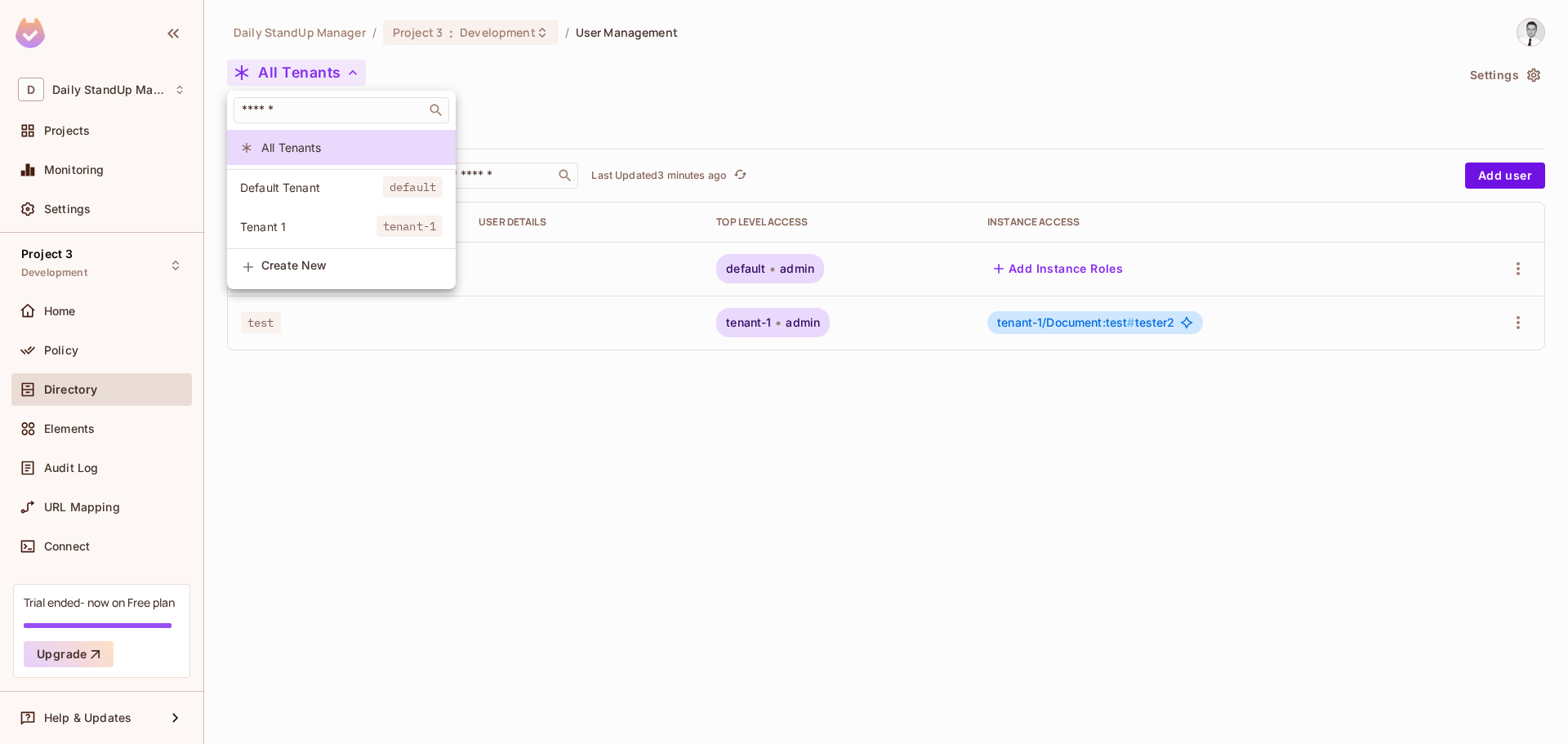
click at [412, 506] on div at bounding box center [784, 372] width 1568 height 744
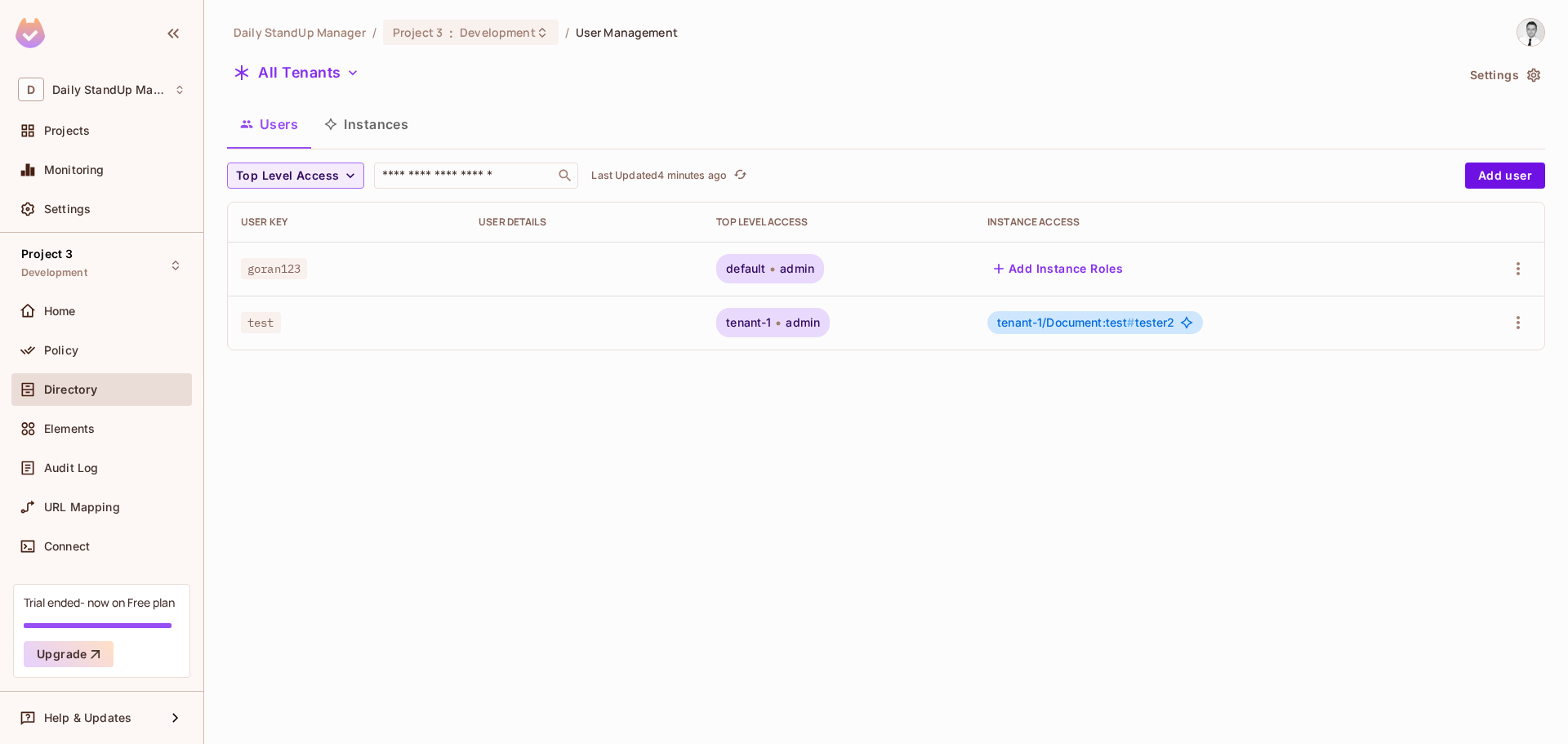
click at [360, 117] on button "Instances" at bounding box center [366, 124] width 110 height 41
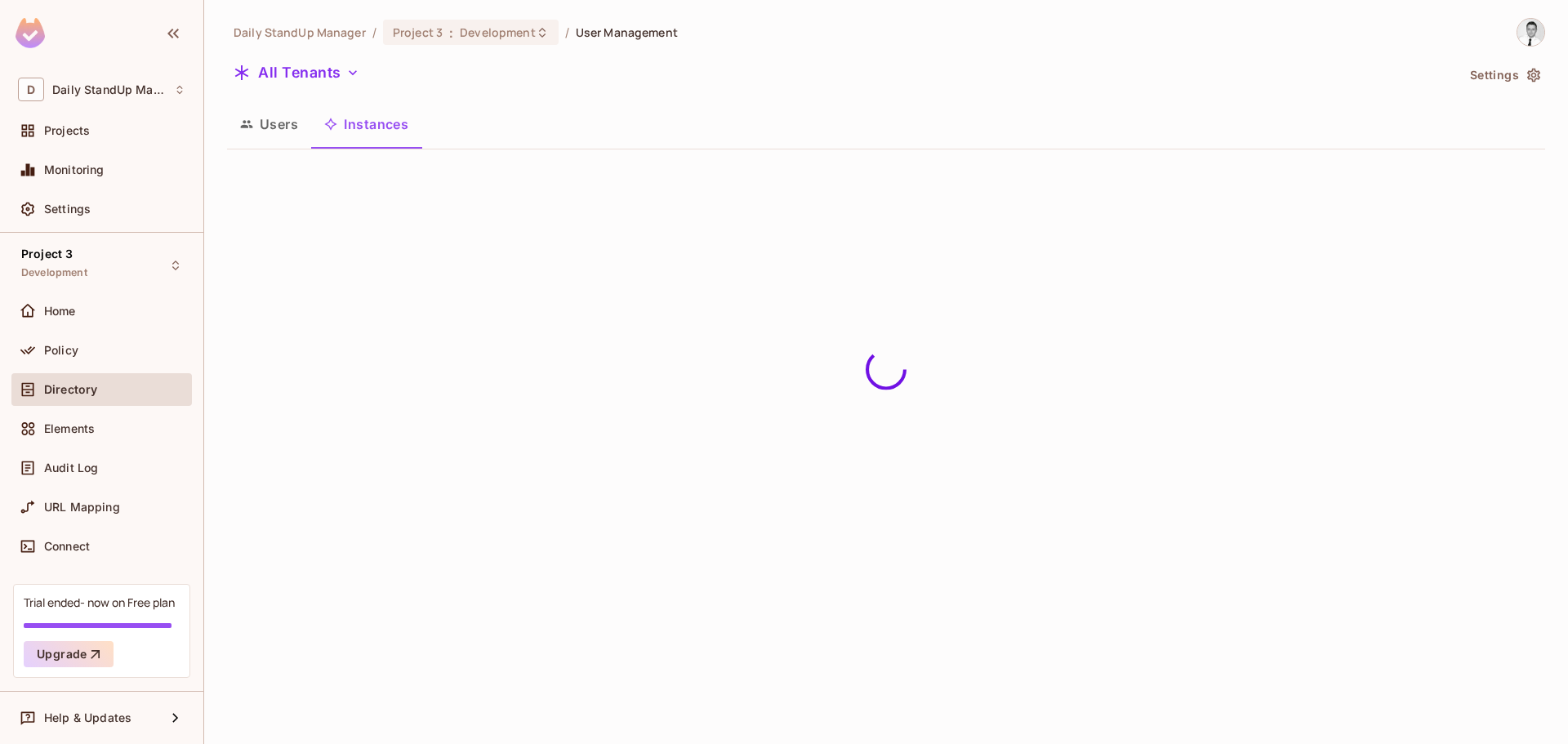
click at [261, 124] on button "Users" at bounding box center [269, 124] width 84 height 41
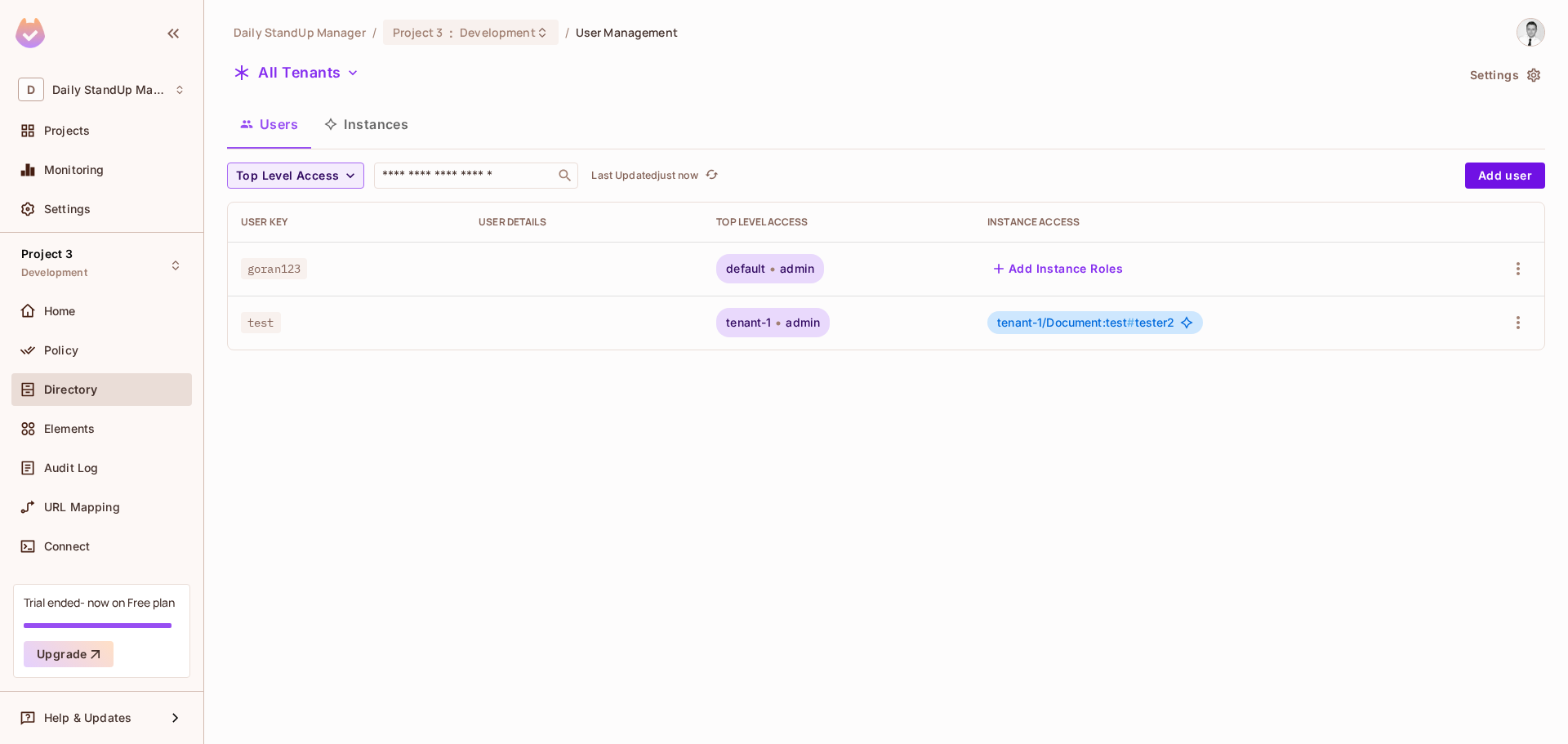
click at [777, 112] on div "Users Instances" at bounding box center [886, 124] width 1318 height 41
click at [312, 67] on button "All Tenants" at bounding box center [296, 73] width 139 height 26
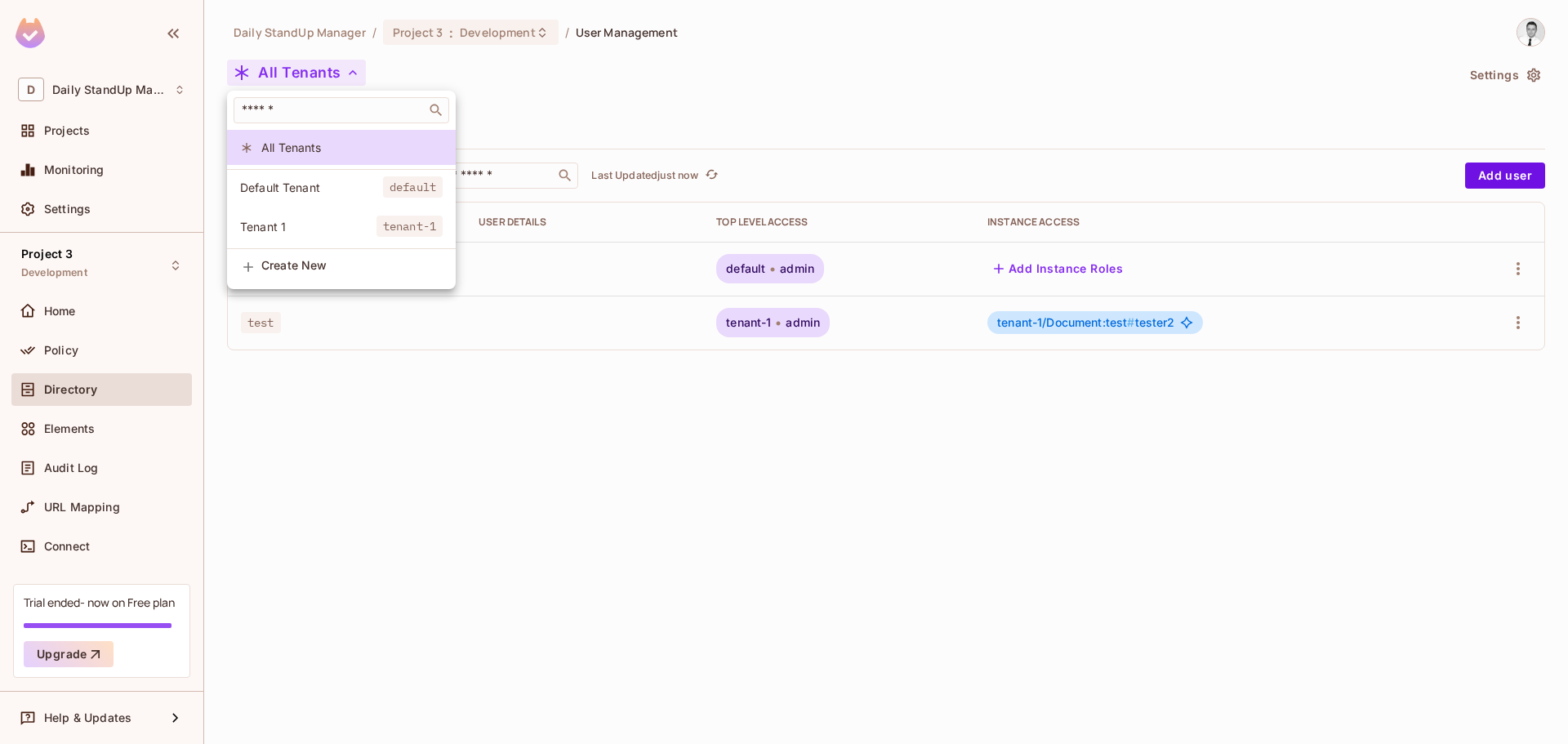
click at [646, 103] on div at bounding box center [784, 372] width 1568 height 744
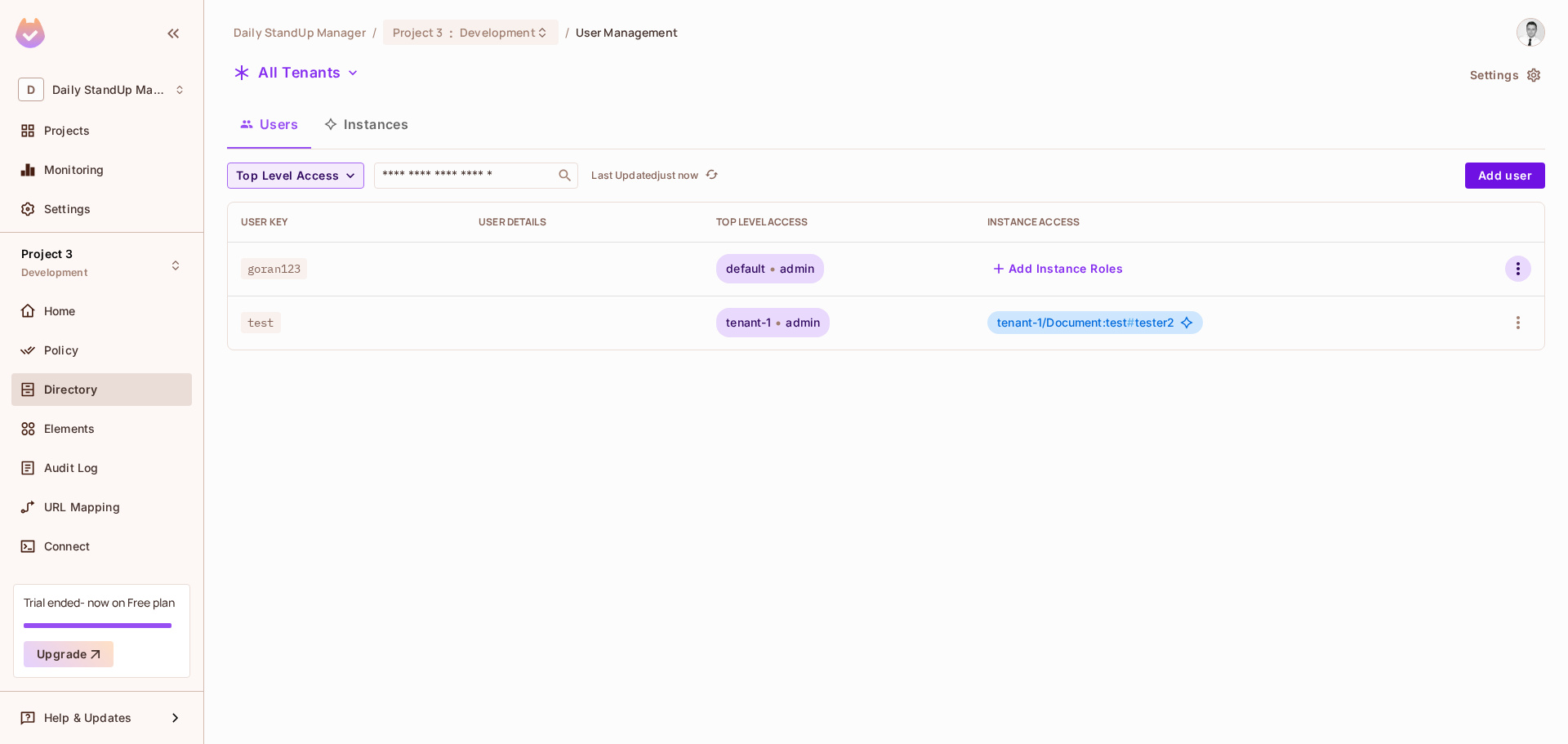
click at [1508, 261] on button "button" at bounding box center [1519, 269] width 26 height 26
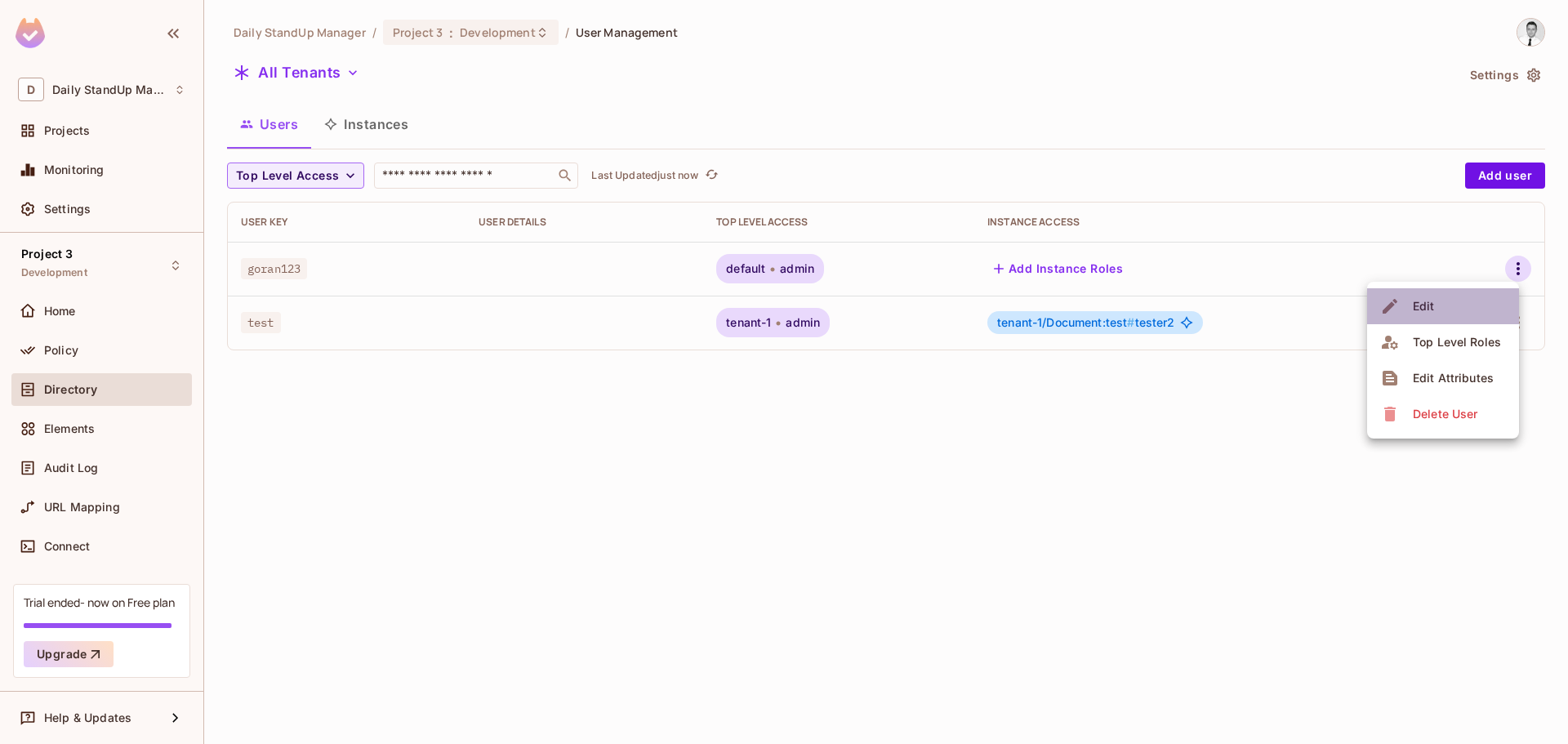
click at [1437, 315] on span "Edit" at bounding box center [1424, 306] width 32 height 26
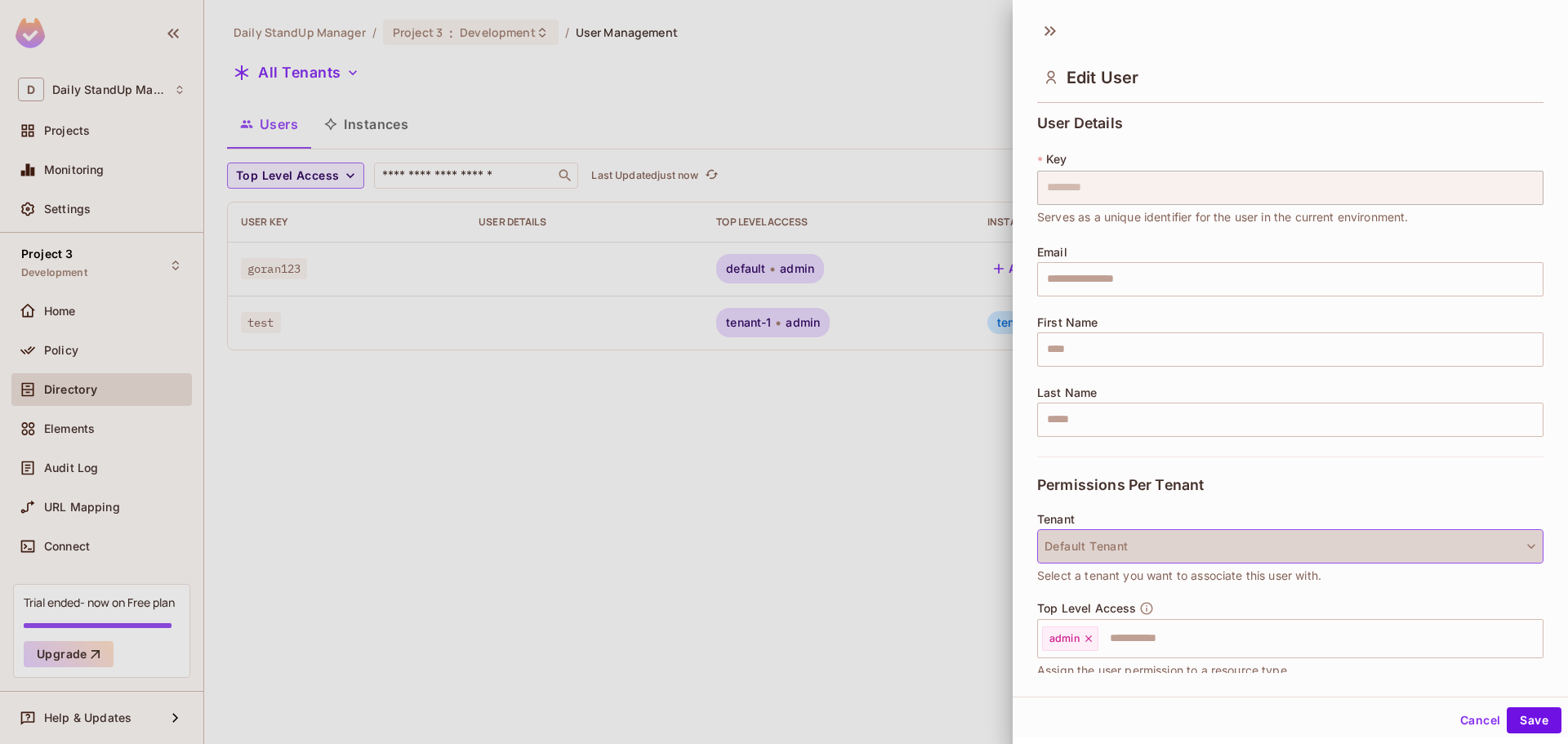
click at [1474, 545] on button "Default Tenant" at bounding box center [1290, 547] width 506 height 35
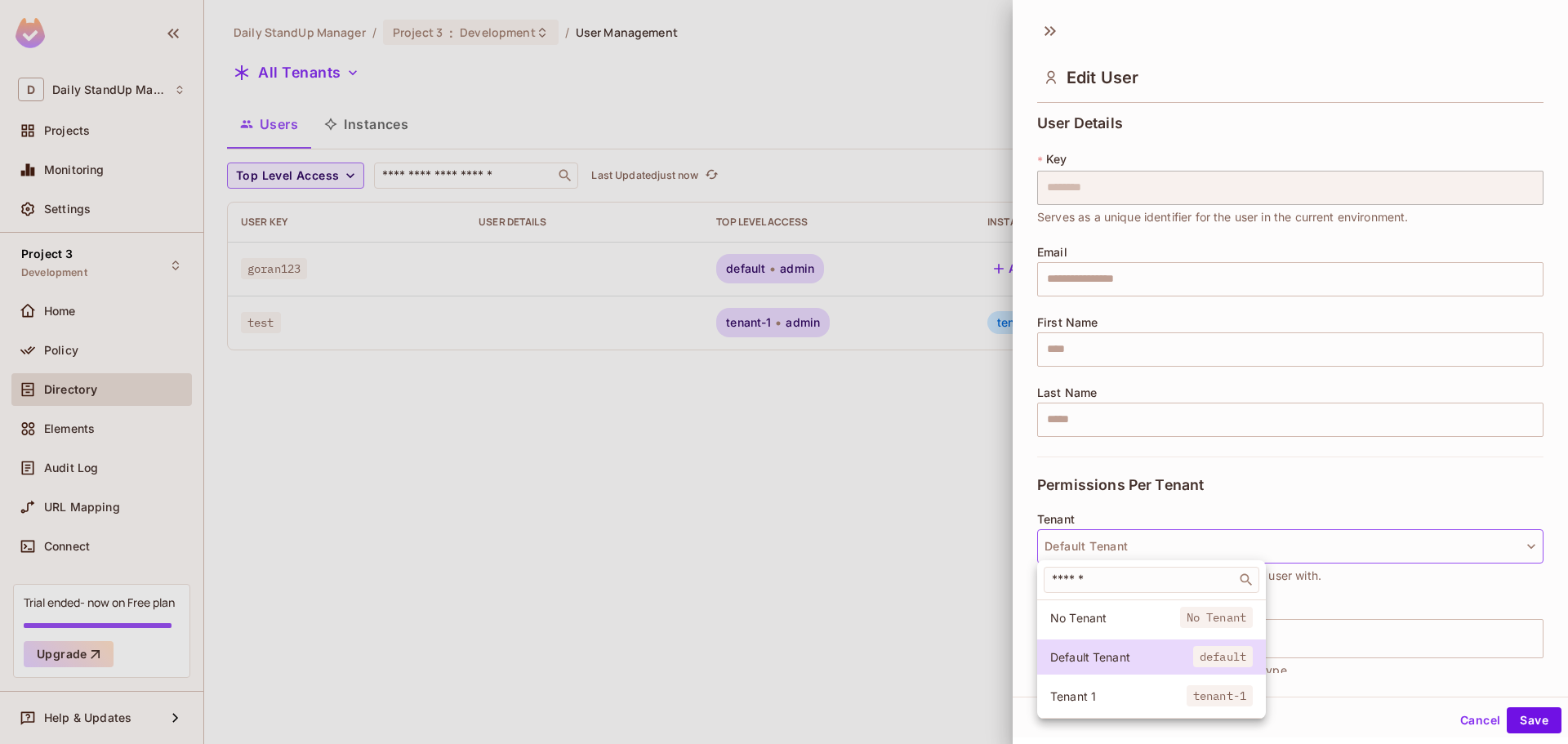
click at [1474, 545] on div at bounding box center [784, 372] width 1568 height 744
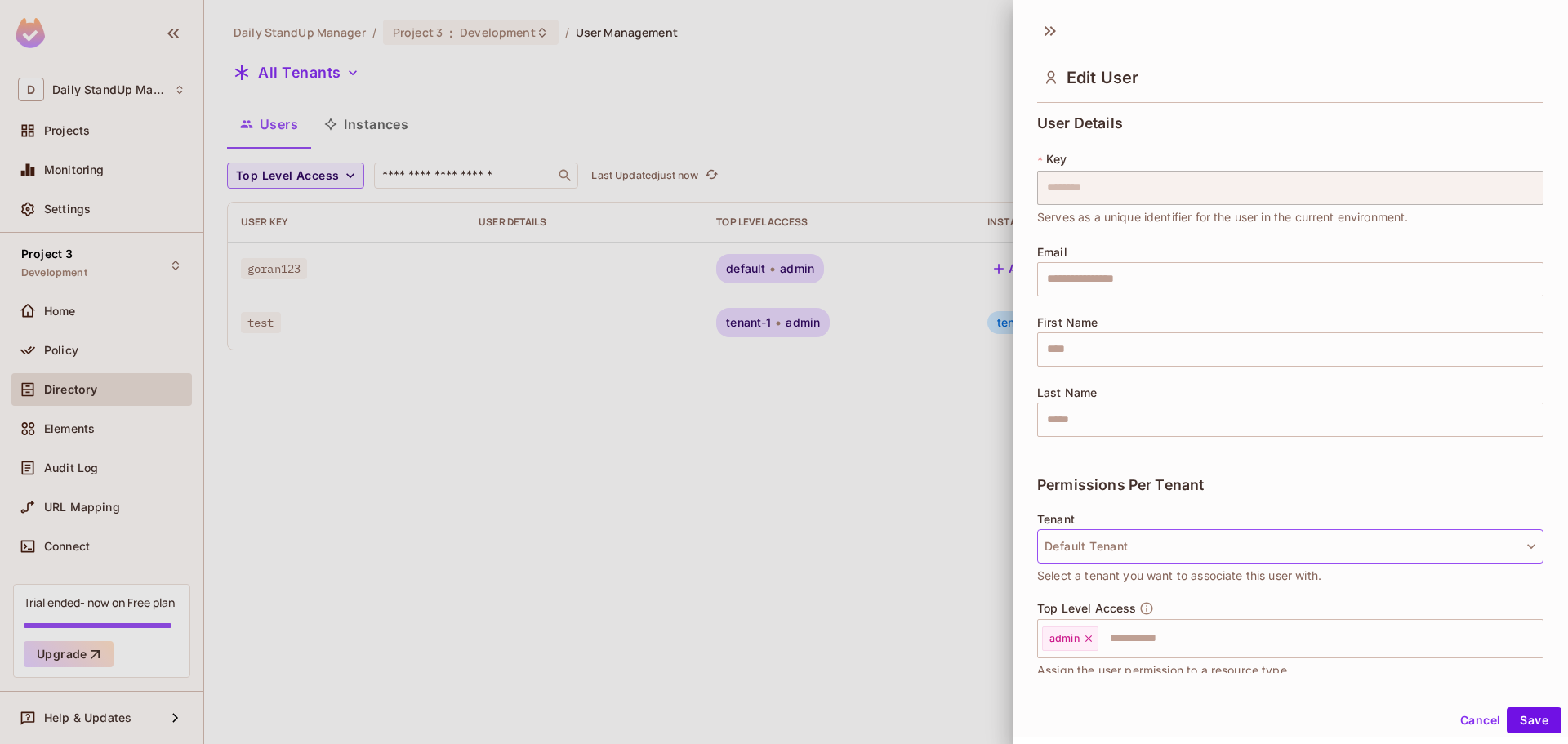
click at [1474, 545] on button "Default Tenant" at bounding box center [1290, 547] width 506 height 35
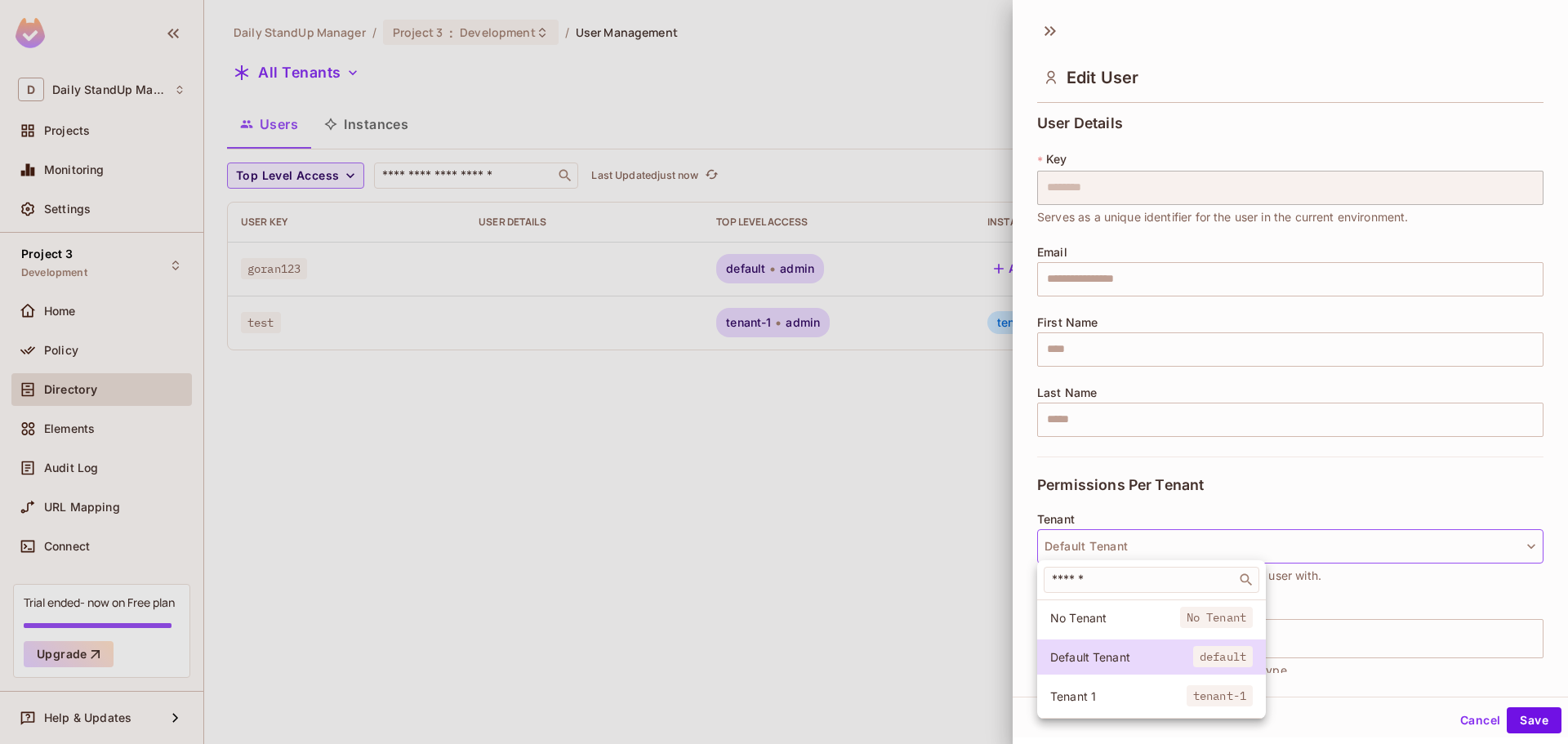
click at [1474, 545] on div at bounding box center [784, 372] width 1568 height 744
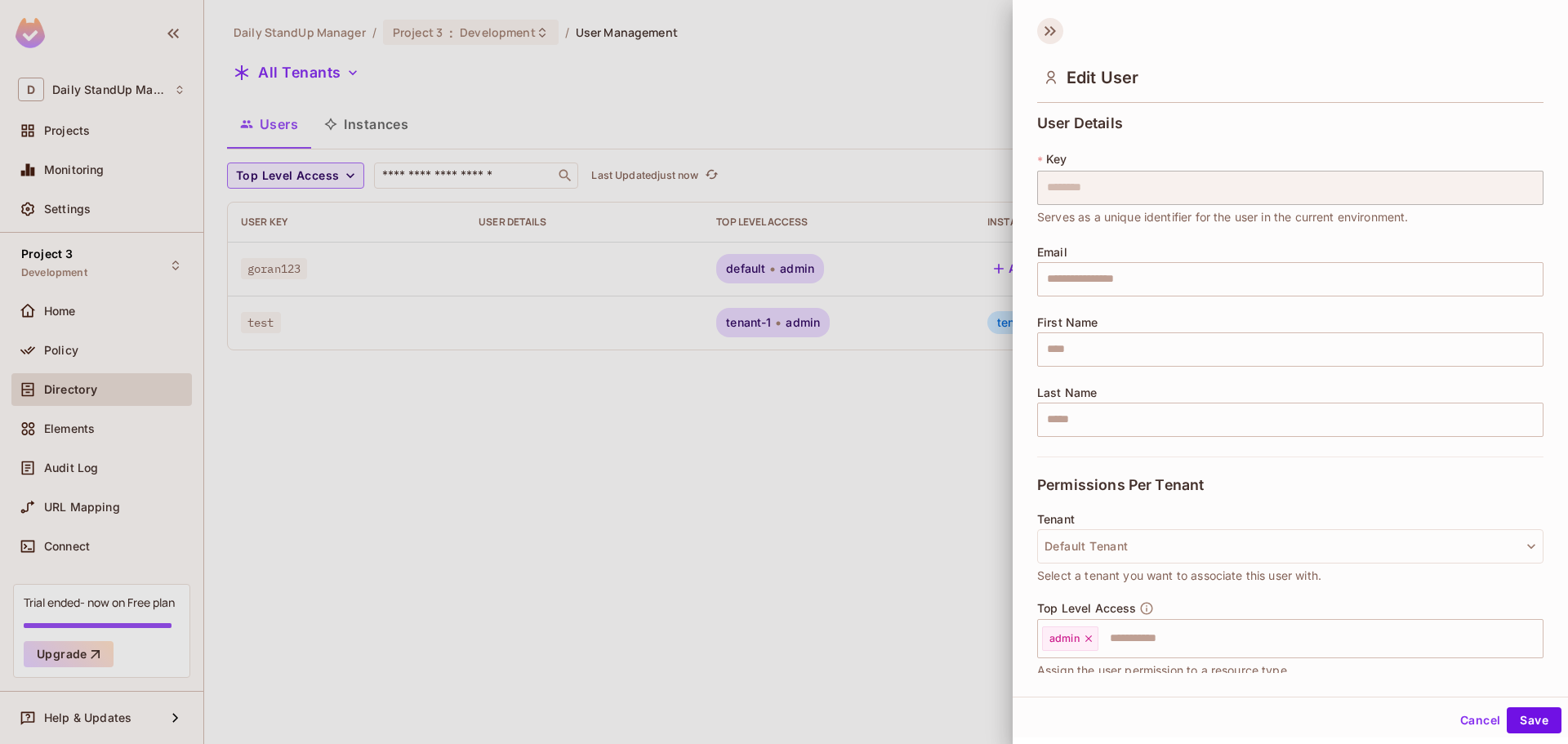
click at [1040, 28] on icon at bounding box center [1051, 31] width 26 height 26
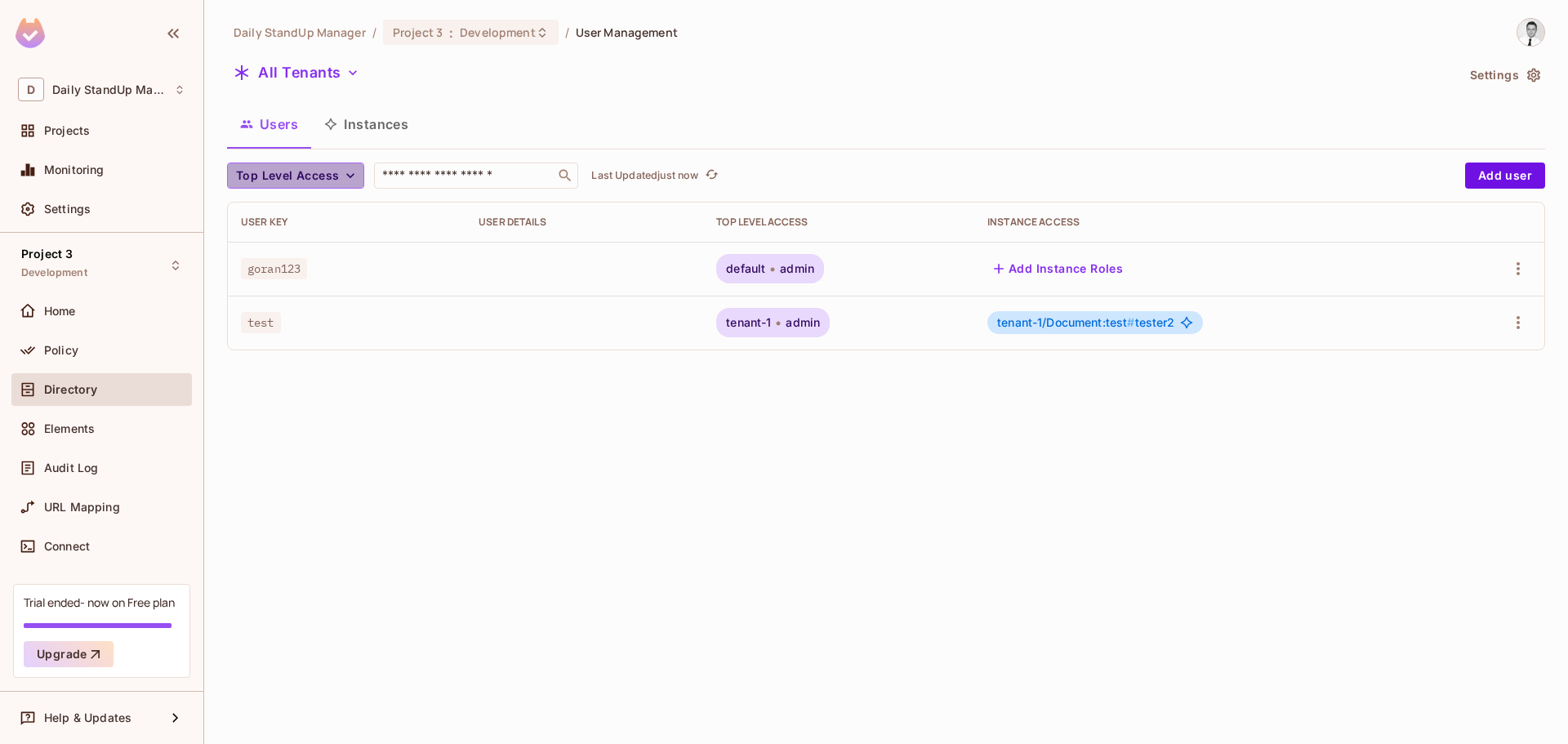
click at [342, 166] on button "Top Level Access" at bounding box center [296, 175] width 138 height 26
click at [506, 408] on div at bounding box center [784, 372] width 1568 height 744
click at [826, 64] on div "All Tenants" at bounding box center [842, 75] width 1229 height 31
click at [343, 85] on button "All Tenants" at bounding box center [296, 73] width 139 height 26
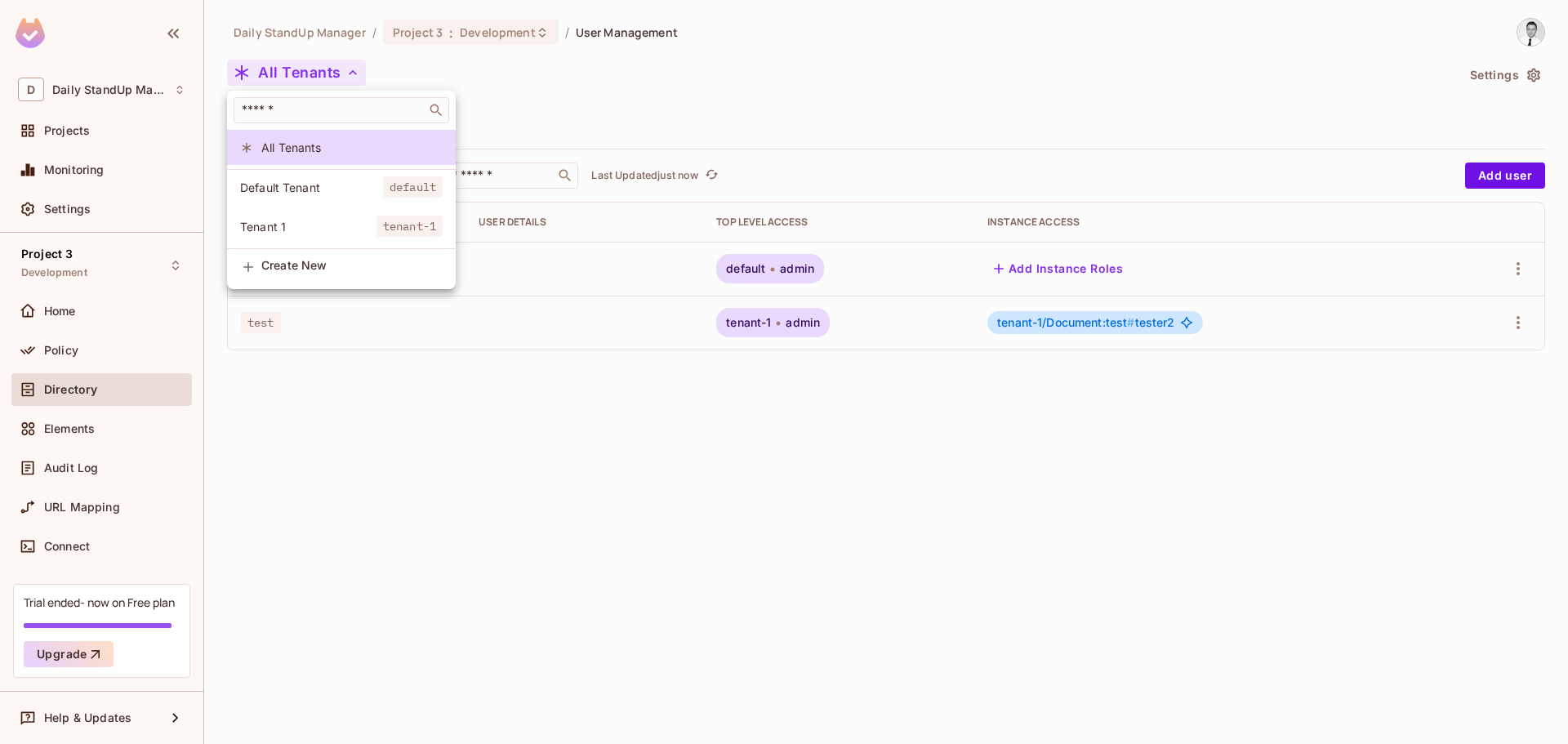
click at [876, 68] on div at bounding box center [784, 372] width 1568 height 744
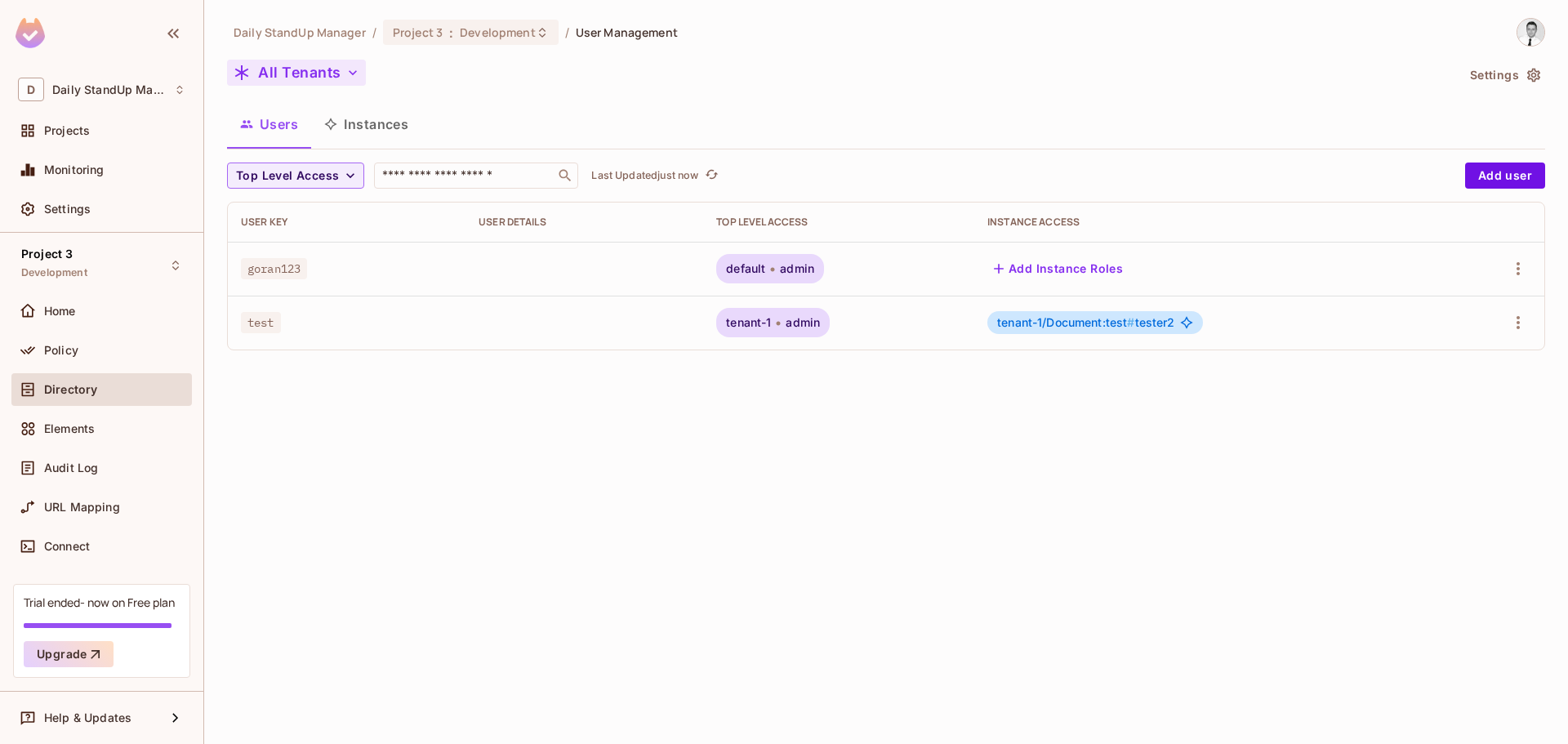
click at [273, 68] on button "All Tenants" at bounding box center [296, 73] width 139 height 26
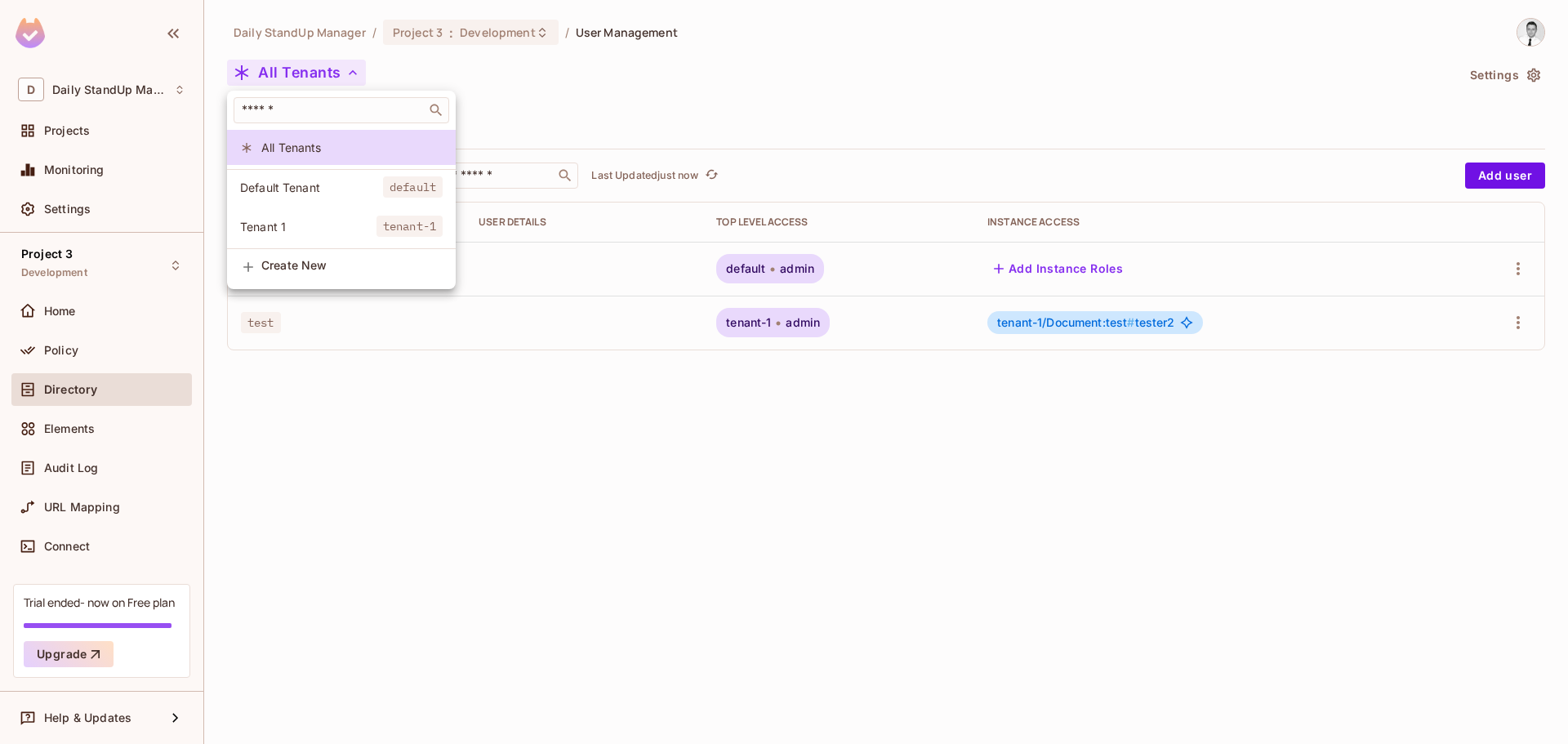
drag, startPoint x: 801, startPoint y: 99, endPoint x: 343, endPoint y: 0, distance: 468.6
click at [800, 99] on div at bounding box center [784, 372] width 1568 height 744
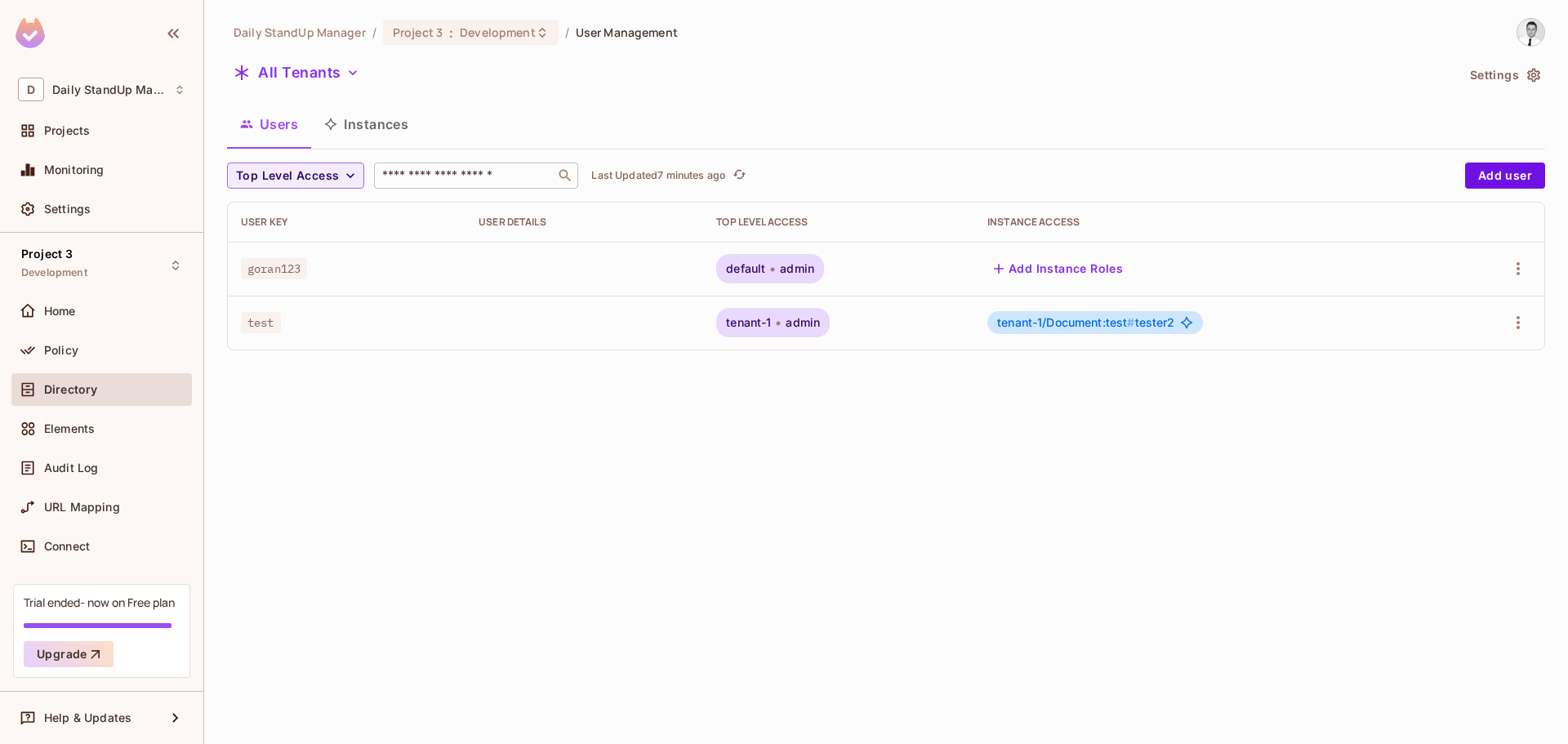
click at [414, 175] on input "text" at bounding box center [464, 175] width 171 height 16
click at [390, 459] on div "Daily StandUp Manager / Project 3 : Development / User Management All Tenants S…" at bounding box center [886, 372] width 1364 height 744
click at [336, 171] on span "Top Level Access" at bounding box center [287, 175] width 103 height 21
click at [609, 96] on div at bounding box center [784, 372] width 1568 height 744
click at [334, 70] on button "All Tenants" at bounding box center [296, 73] width 139 height 26
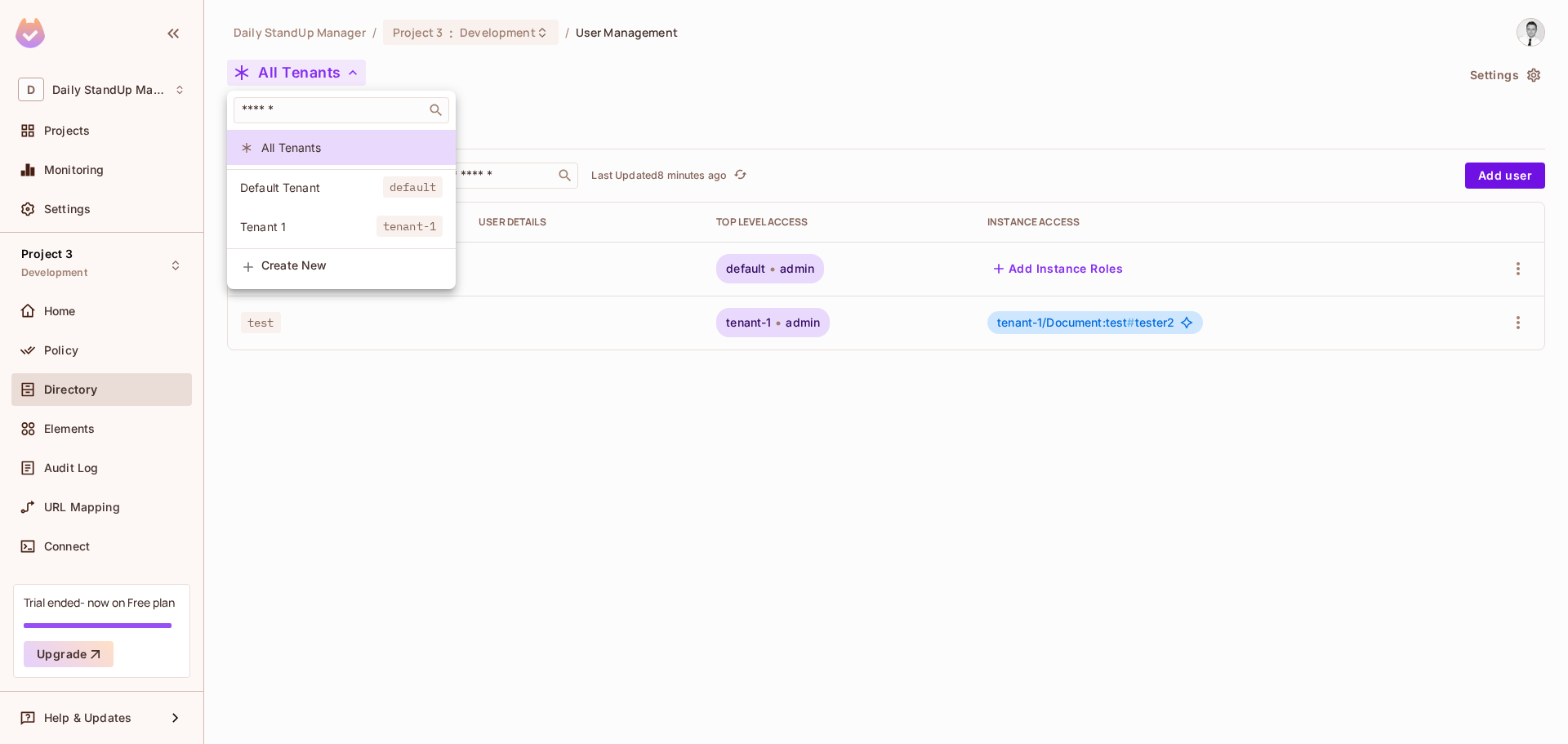
click at [292, 187] on span "Default Tenant" at bounding box center [312, 187] width 143 height 16
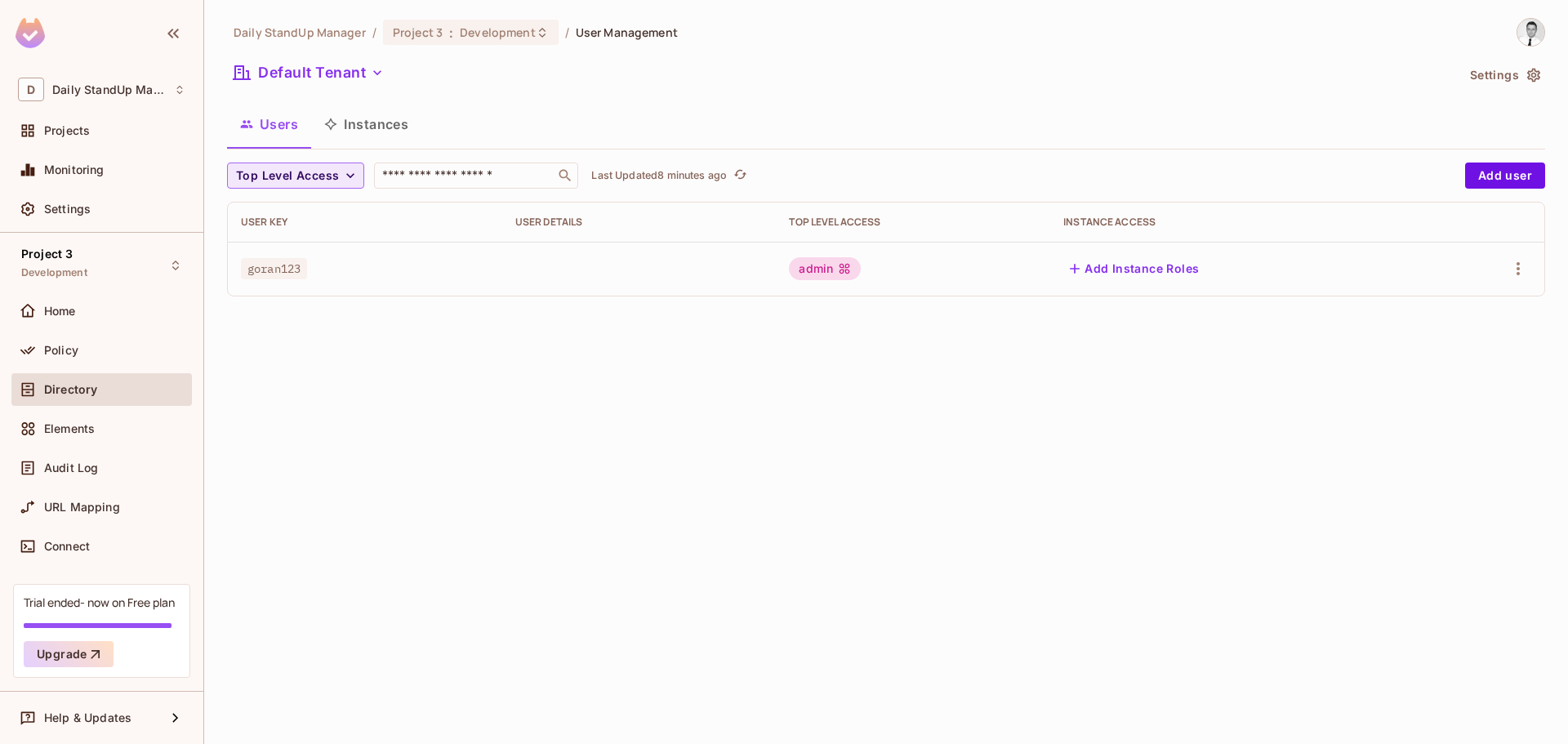
click at [310, 177] on span "Top Level Access" at bounding box center [287, 175] width 103 height 21
click at [265, 252] on span "editor" at bounding box center [268, 248] width 56 height 16
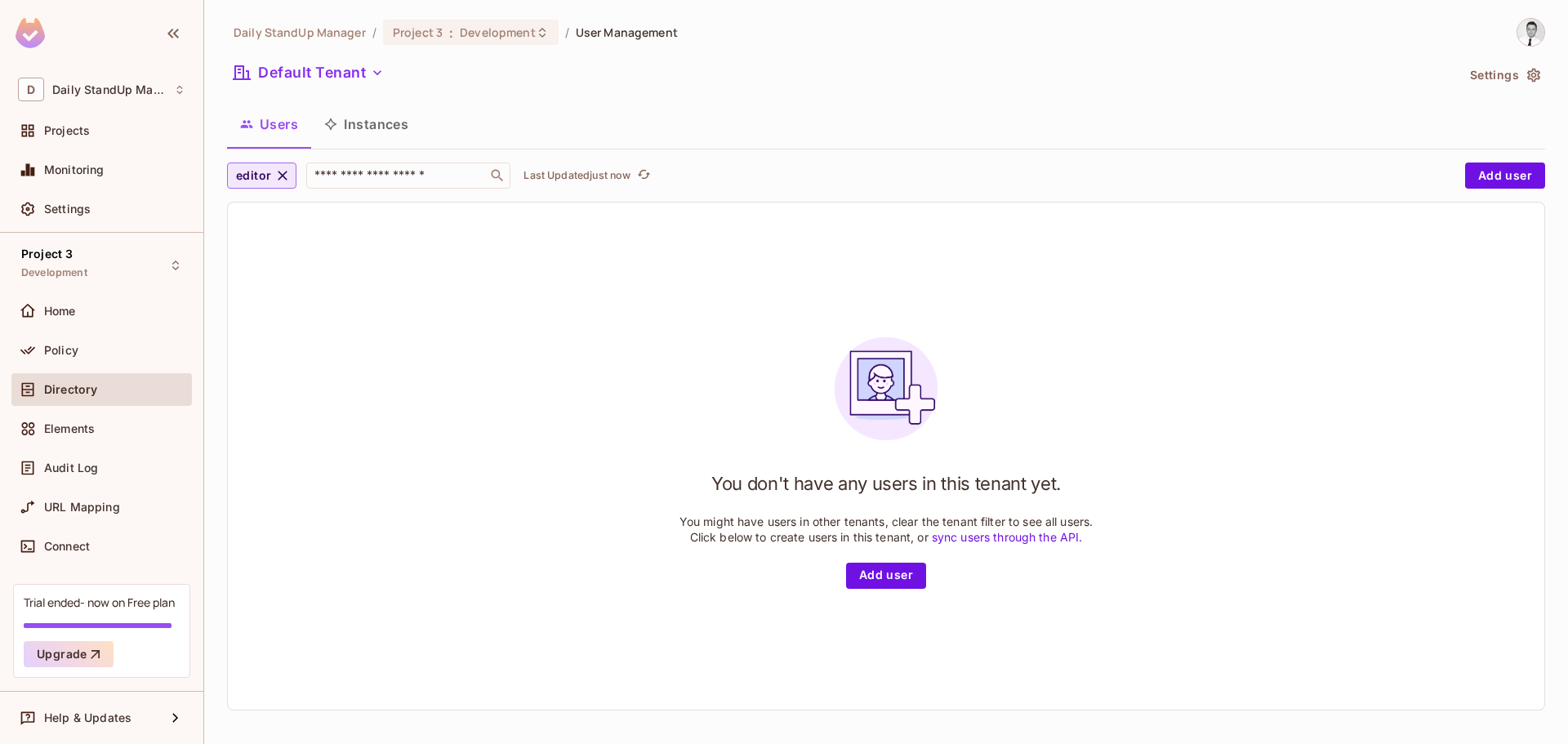
click at [278, 173] on icon "button" at bounding box center [283, 175] width 10 height 10
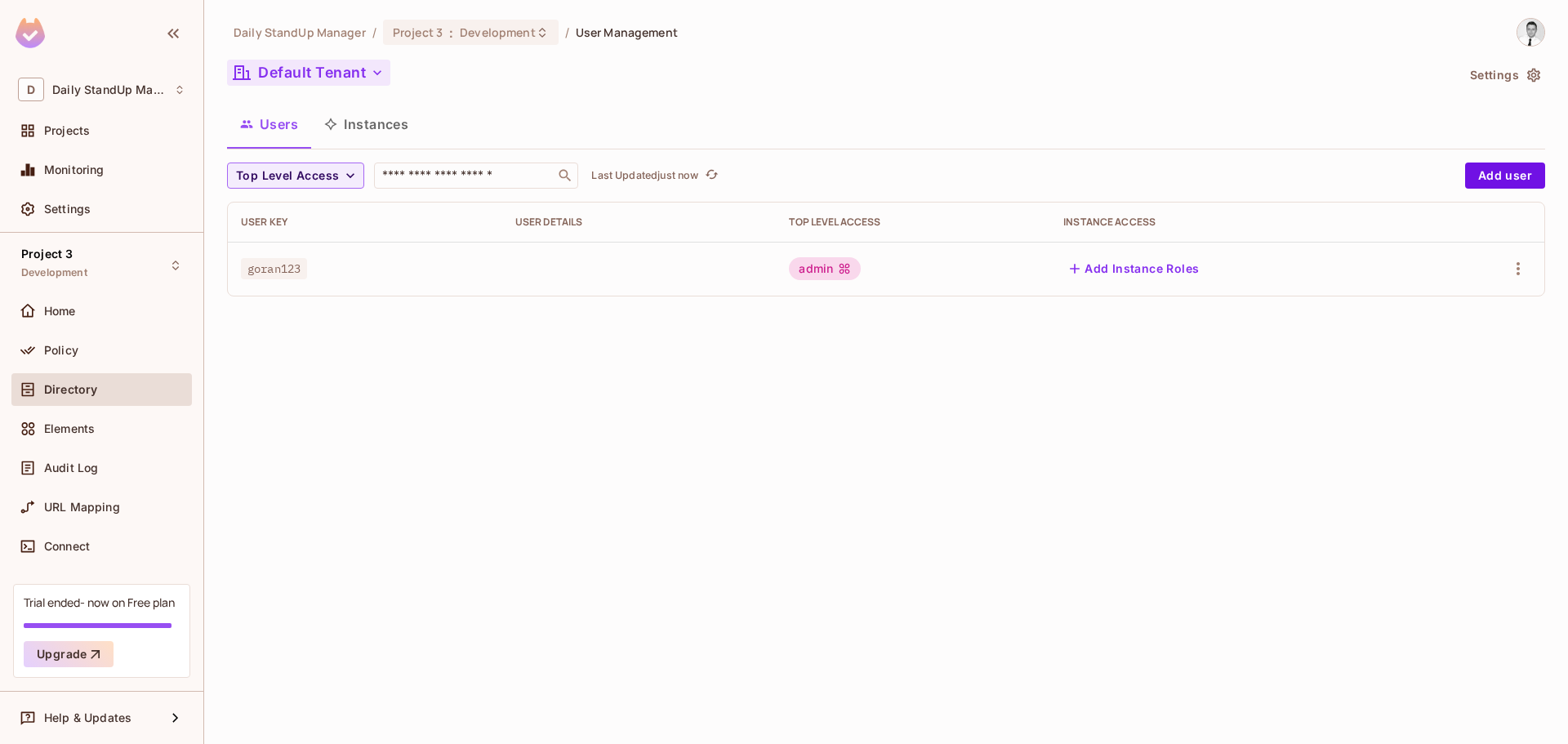
click at [340, 68] on button "Default Tenant" at bounding box center [309, 73] width 163 height 26
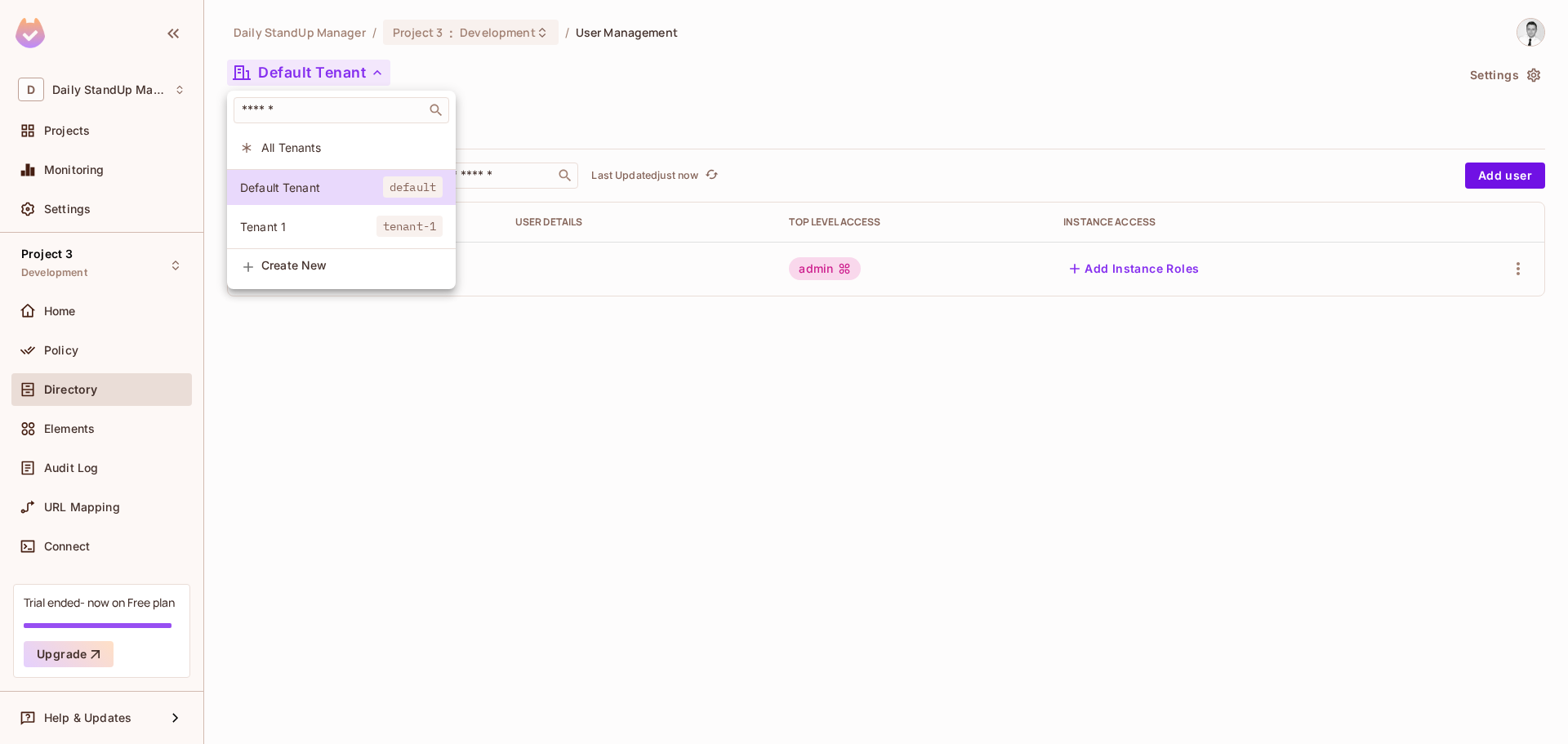
click at [287, 149] on span "All Tenants" at bounding box center [352, 147] width 181 height 16
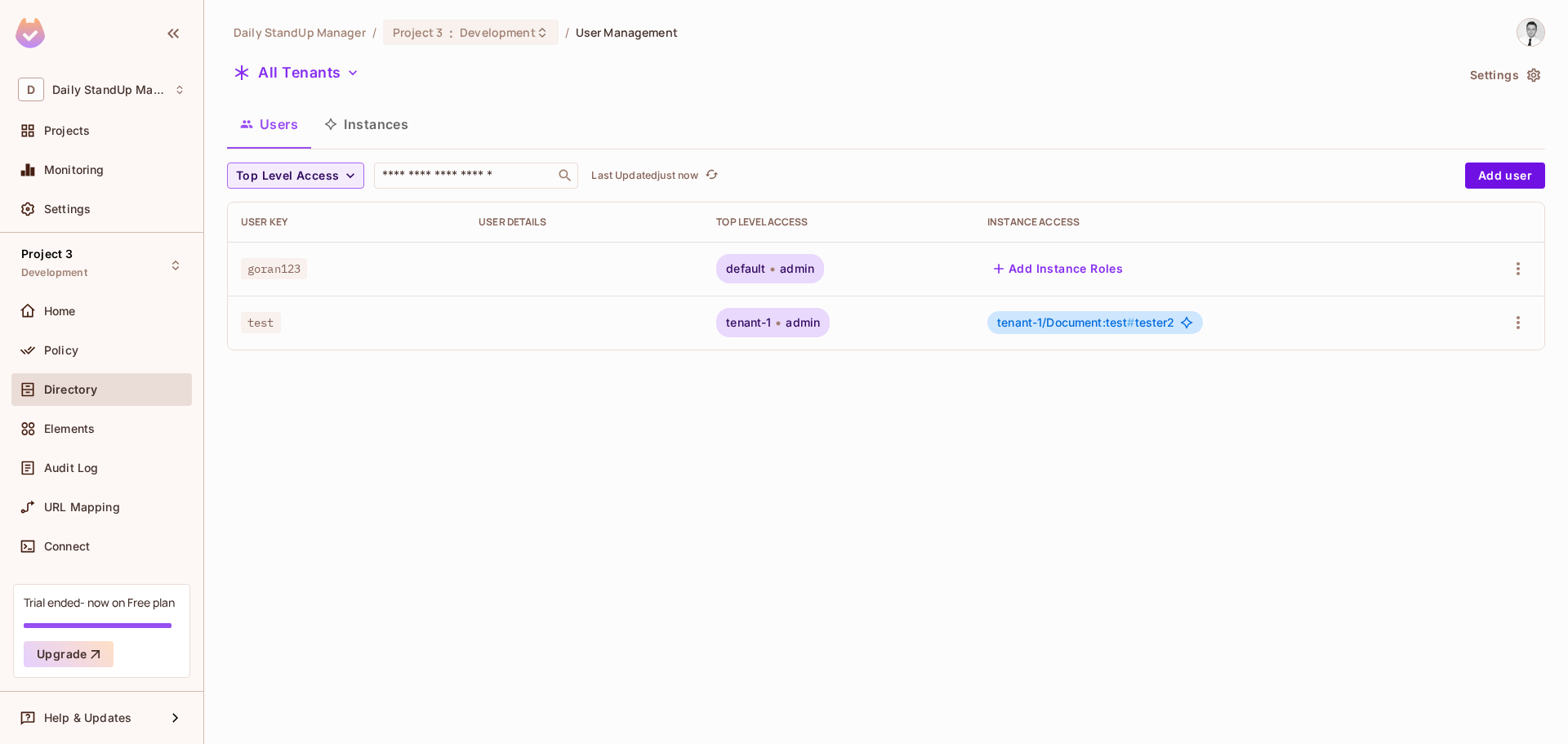
click at [296, 127] on button "Users" at bounding box center [269, 124] width 84 height 41
click at [289, 54] on div "Daily StandUp Manager / Project 3 : Development / User Management All Tenants S…" at bounding box center [886, 191] width 1318 height 346
click at [298, 68] on button "All Tenants" at bounding box center [296, 73] width 139 height 26
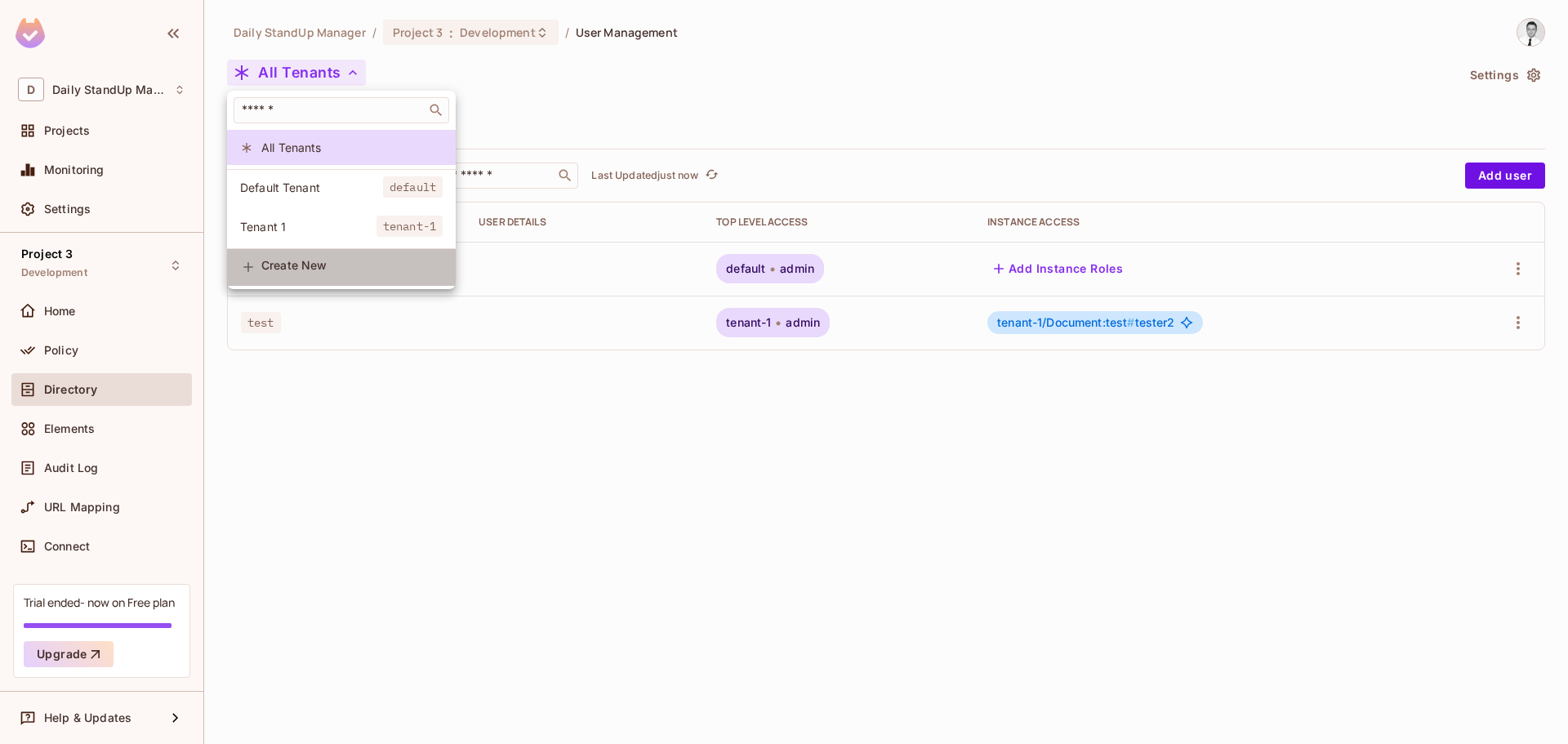
click at [293, 266] on li "Create New" at bounding box center [342, 267] width 229 height 37
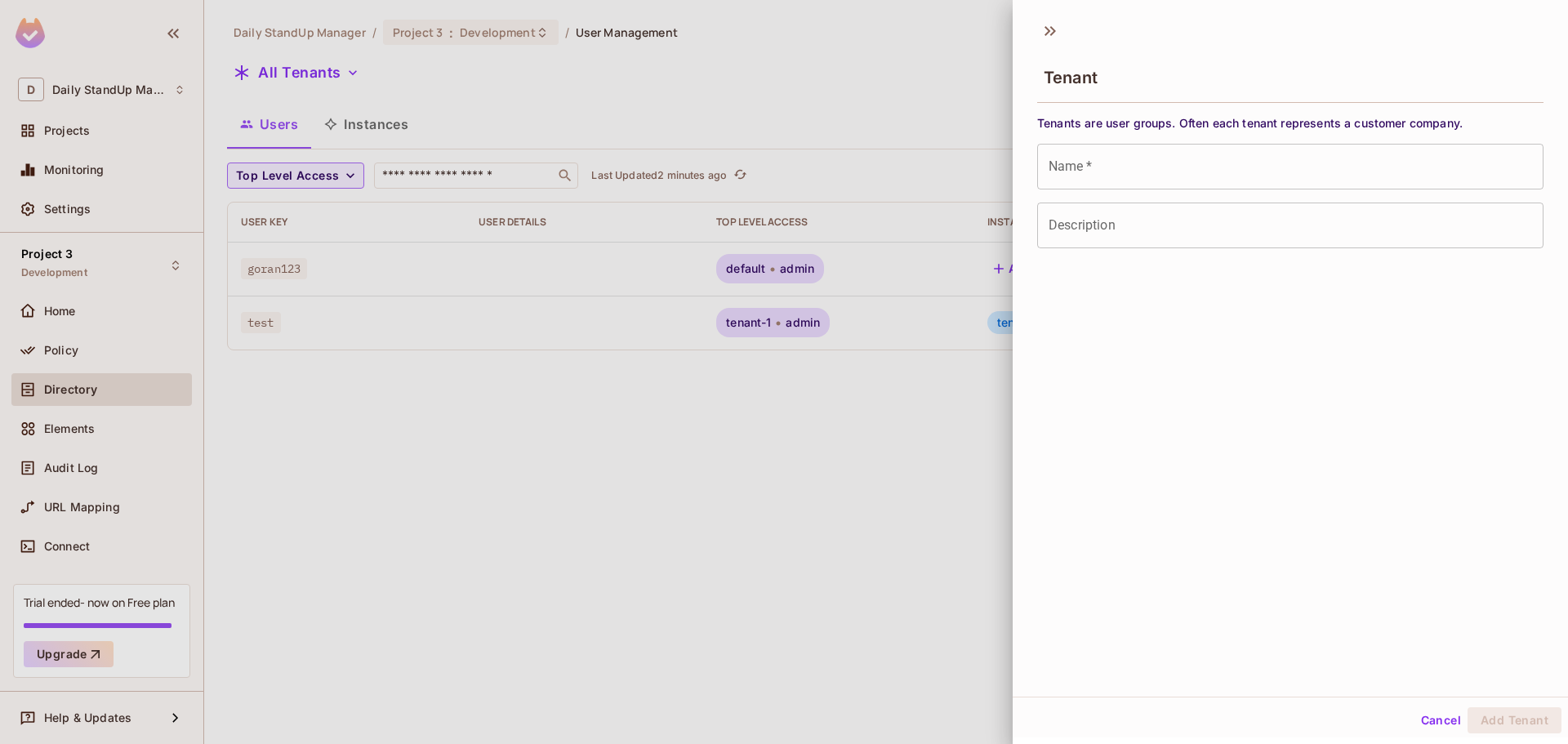
click at [1160, 144] on input "Name   *" at bounding box center [1290, 167] width 506 height 46
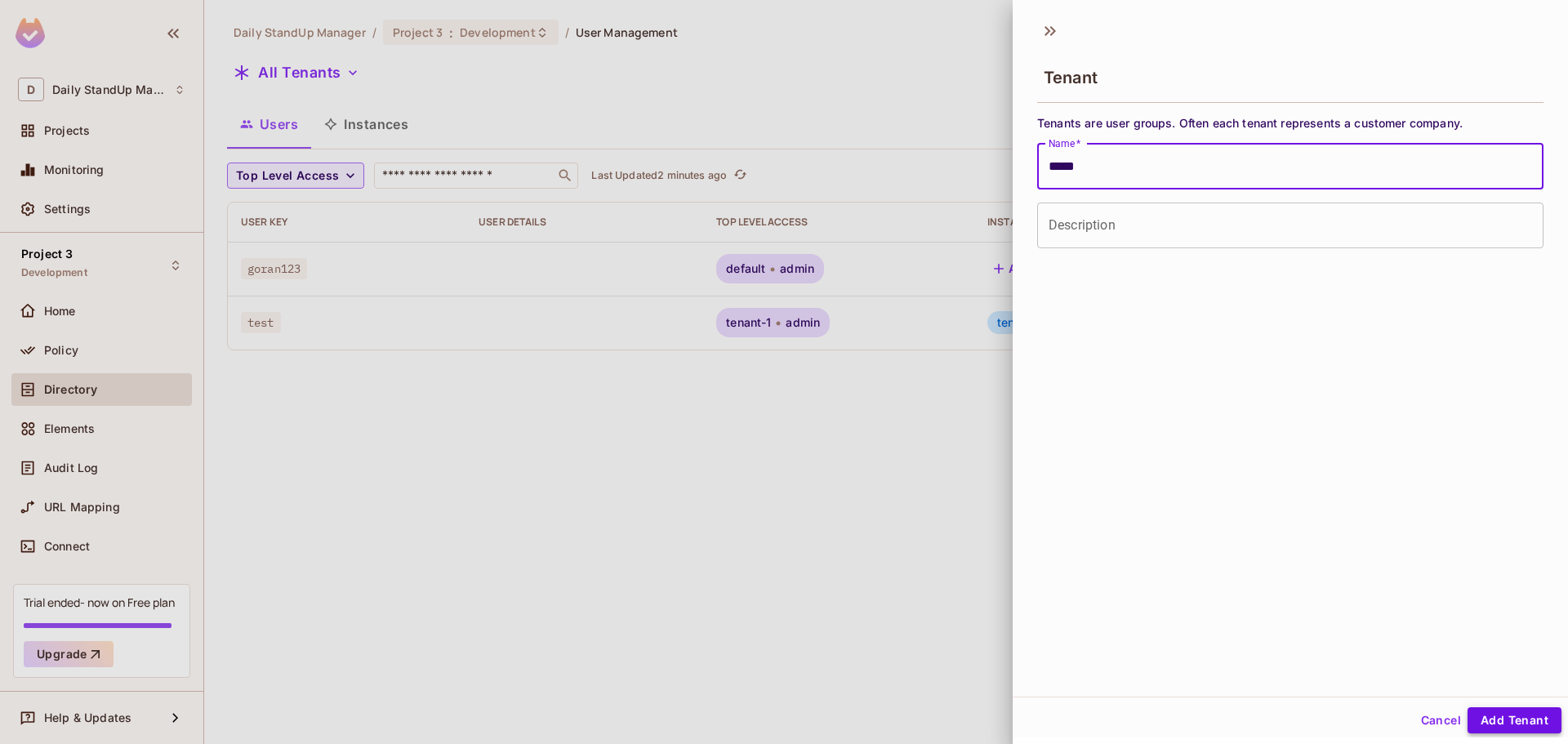
type input "****"
click at [1488, 708] on button "Add Tenant" at bounding box center [1514, 721] width 94 height 26
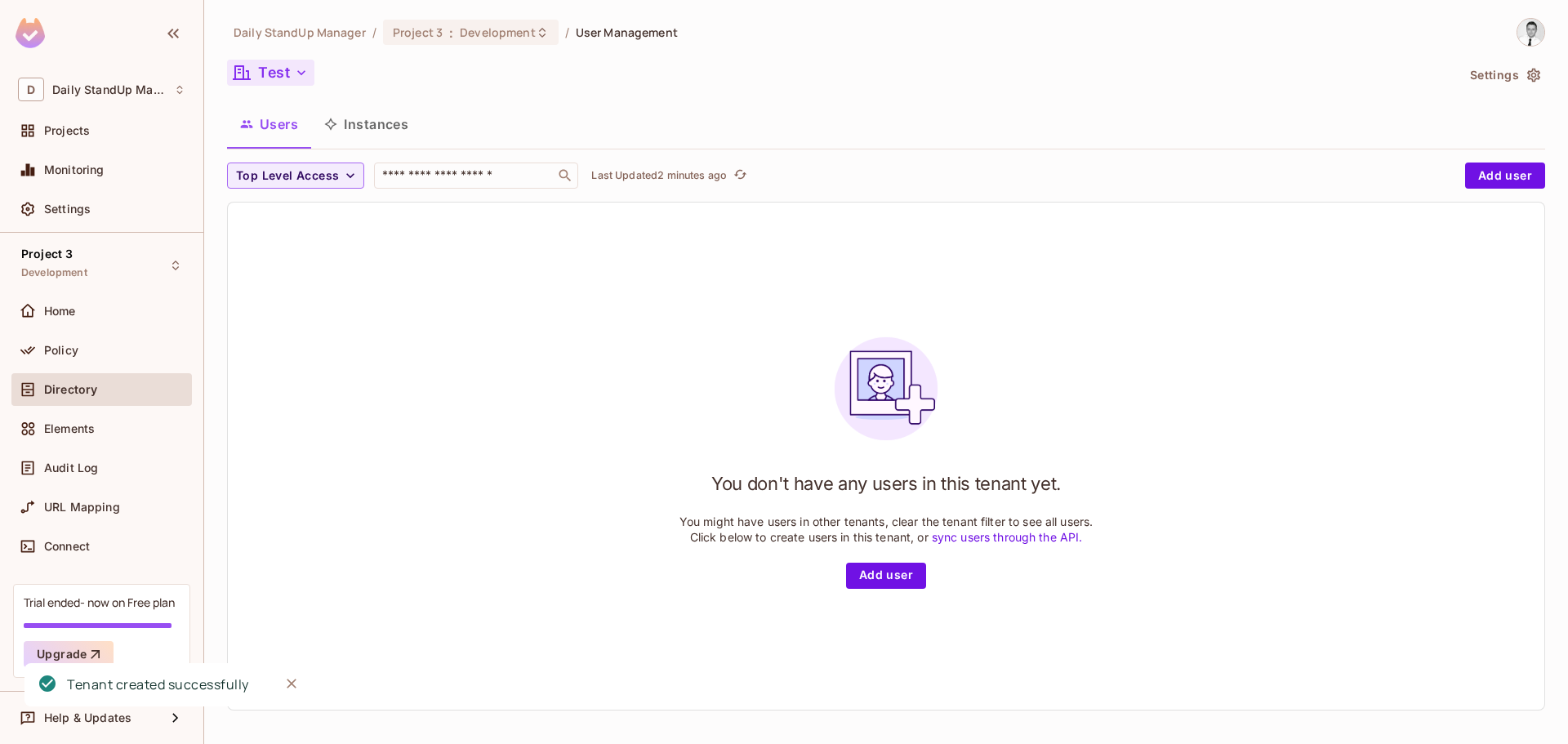
click at [303, 70] on icon "button" at bounding box center [301, 73] width 16 height 16
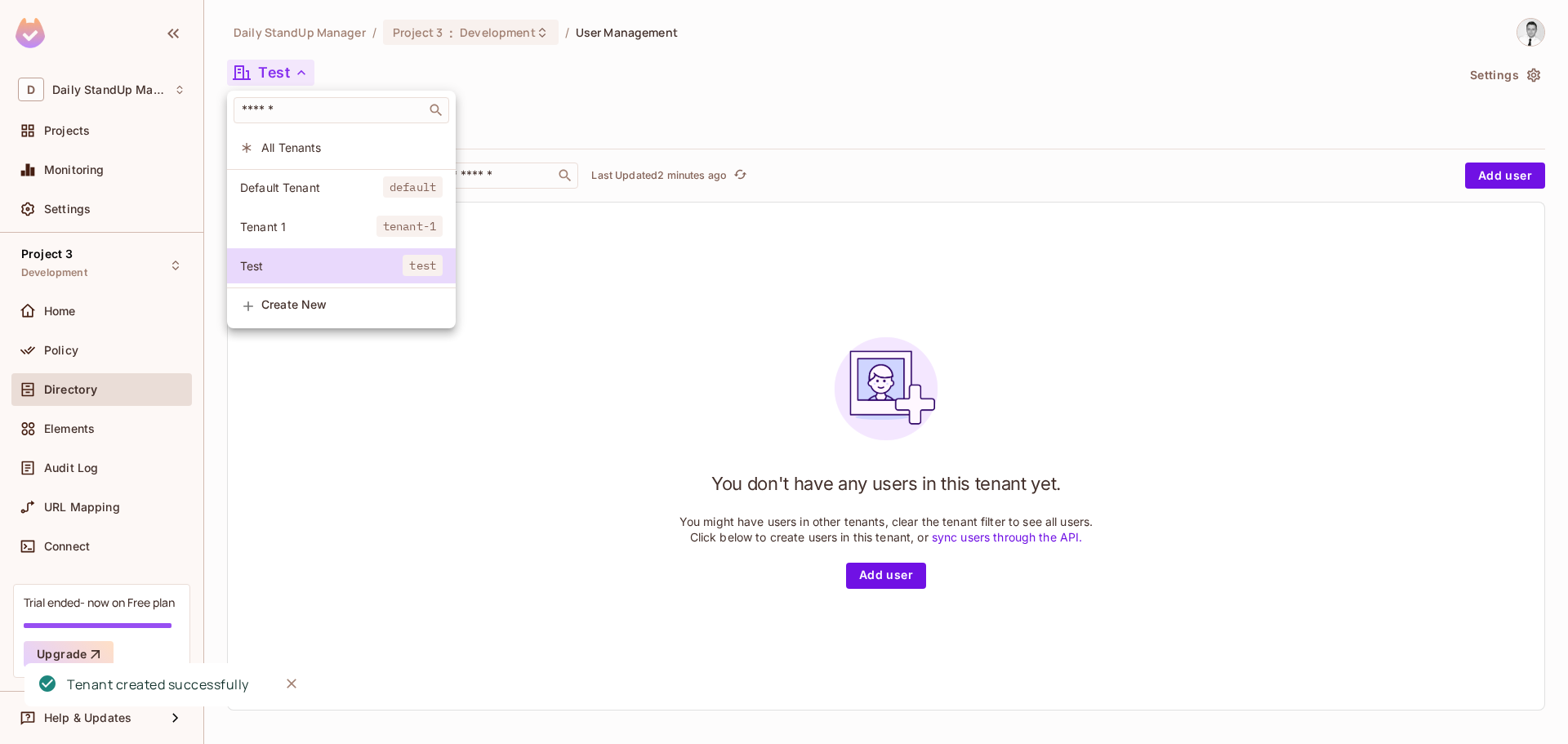
click at [634, 89] on div at bounding box center [784, 372] width 1568 height 744
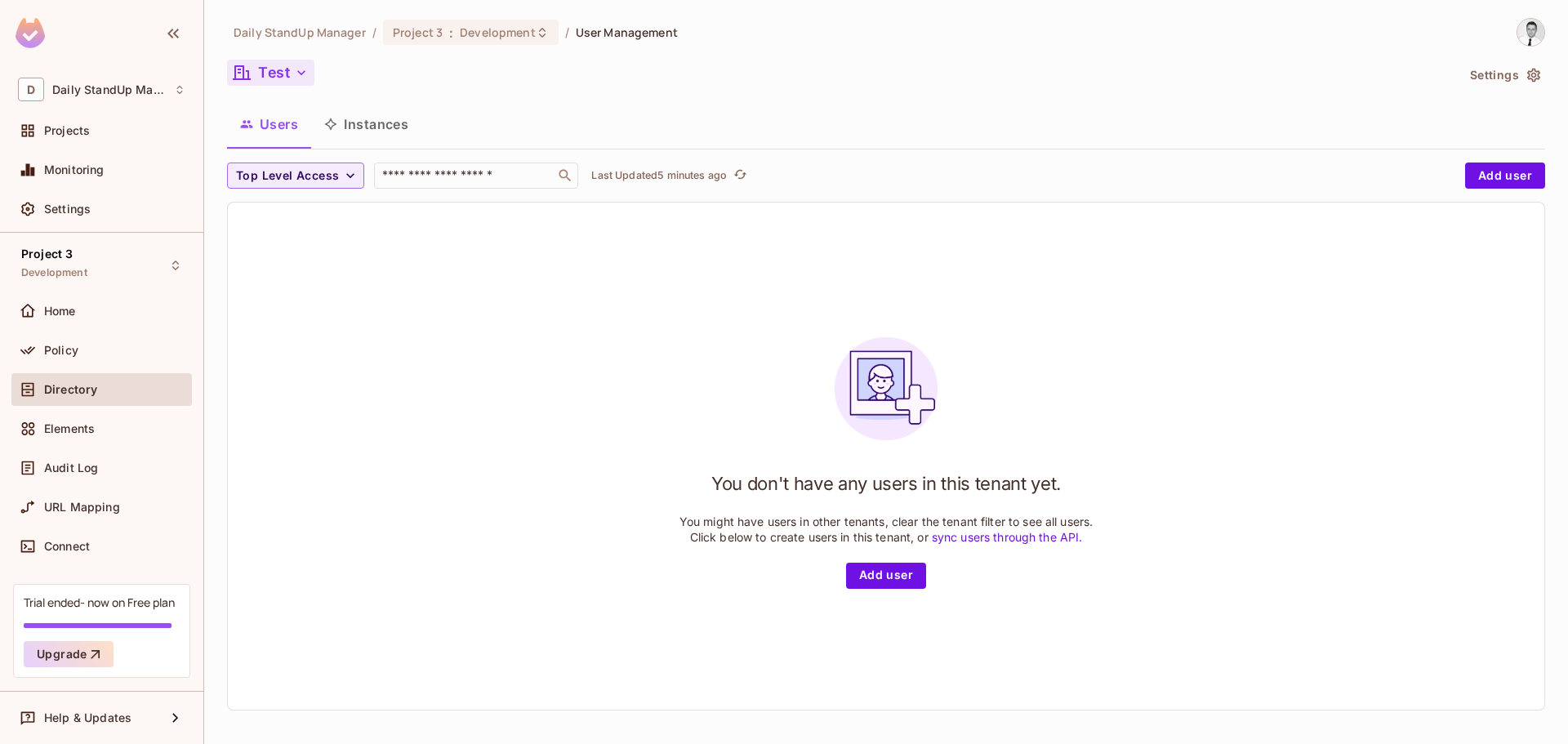
click at [259, 73] on button "Test" at bounding box center [271, 73] width 87 height 26
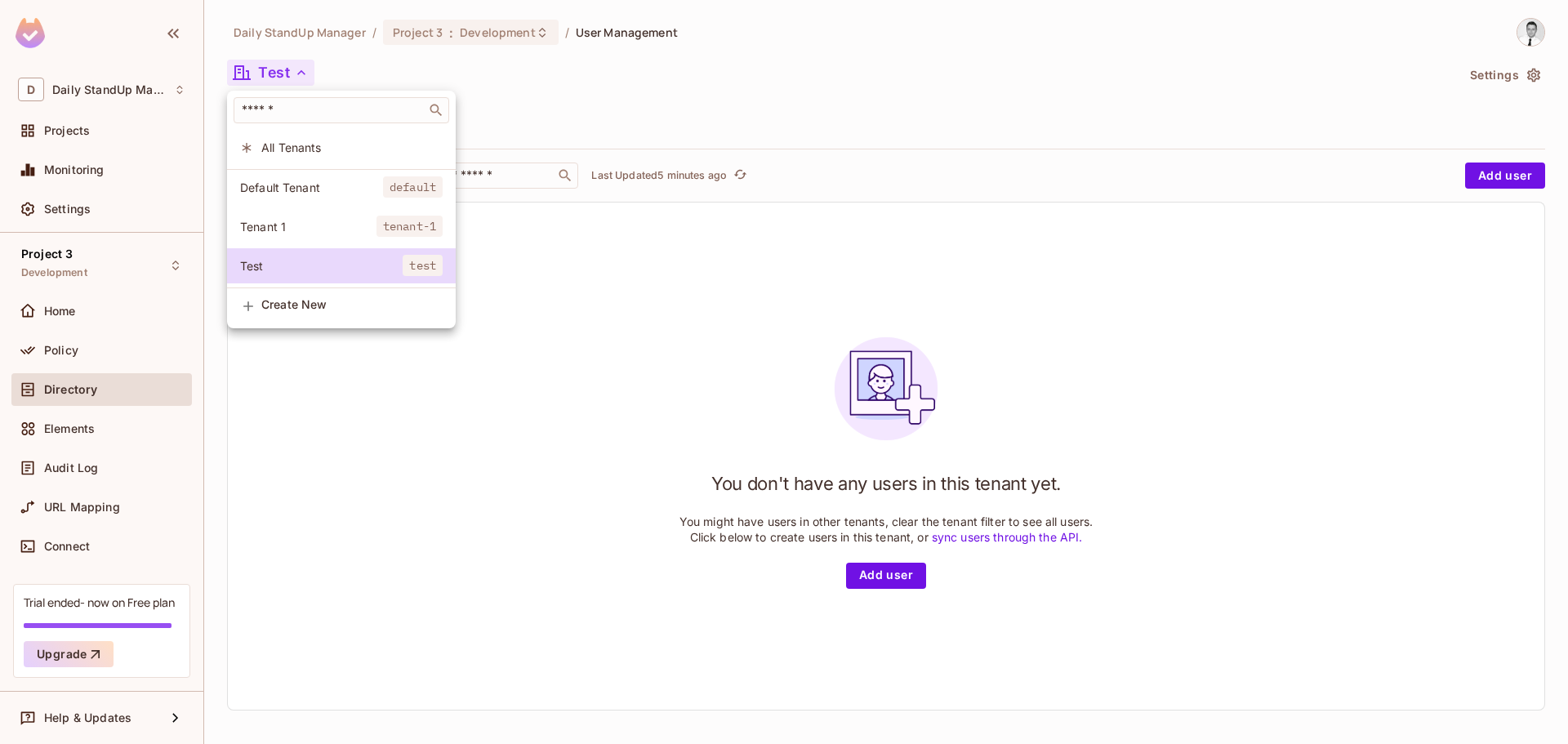
click at [322, 316] on div "Create New" at bounding box center [352, 306] width 181 height 17
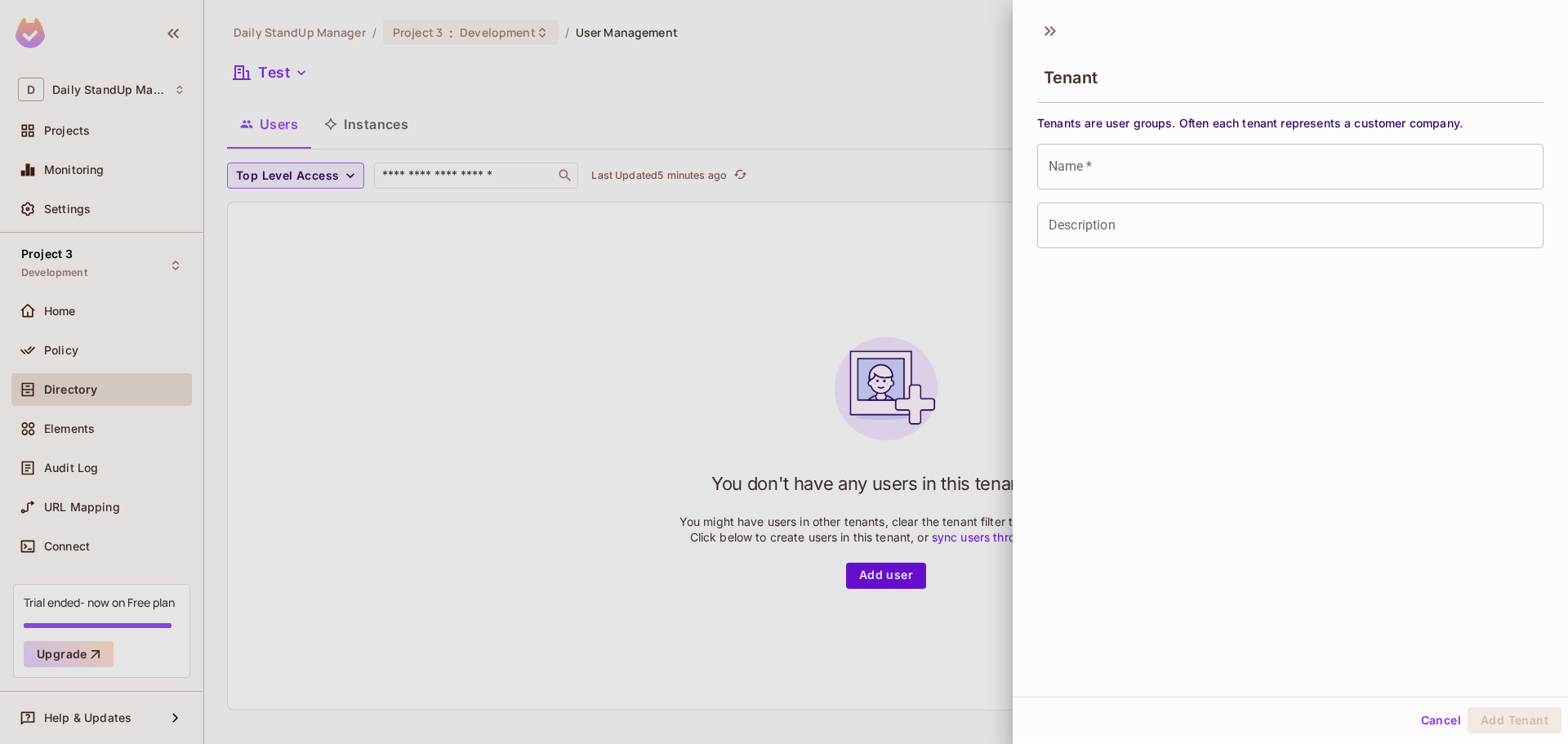
click at [1178, 221] on input "Description" at bounding box center [1290, 226] width 506 height 46
click at [1222, 93] on div "Tenant" at bounding box center [1290, 76] width 506 height 53
click at [1199, 120] on span "Tenants are user groups. Often each tenant represents a customer company." at bounding box center [1290, 123] width 506 height 16
drag, startPoint x: 1398, startPoint y: 71, endPoint x: 1540, endPoint y: 130, distance: 153.8
click at [1399, 71] on div "Tenant" at bounding box center [1290, 76] width 506 height 53
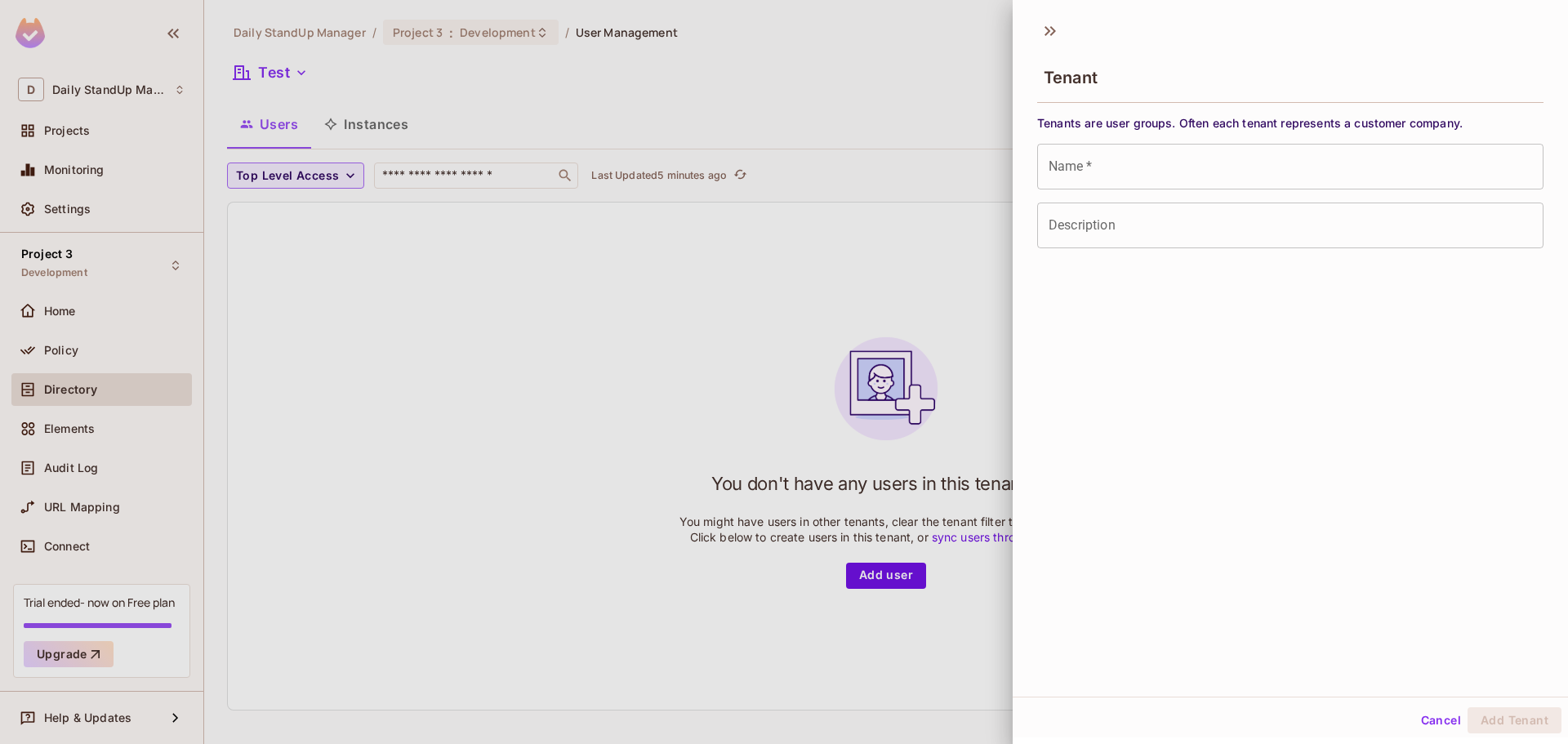
scroll to position [2, 0]
click at [1407, 86] on div "Tenant" at bounding box center [1290, 74] width 506 height 53
click at [1421, 718] on button "Cancel" at bounding box center [1441, 718] width 53 height 26
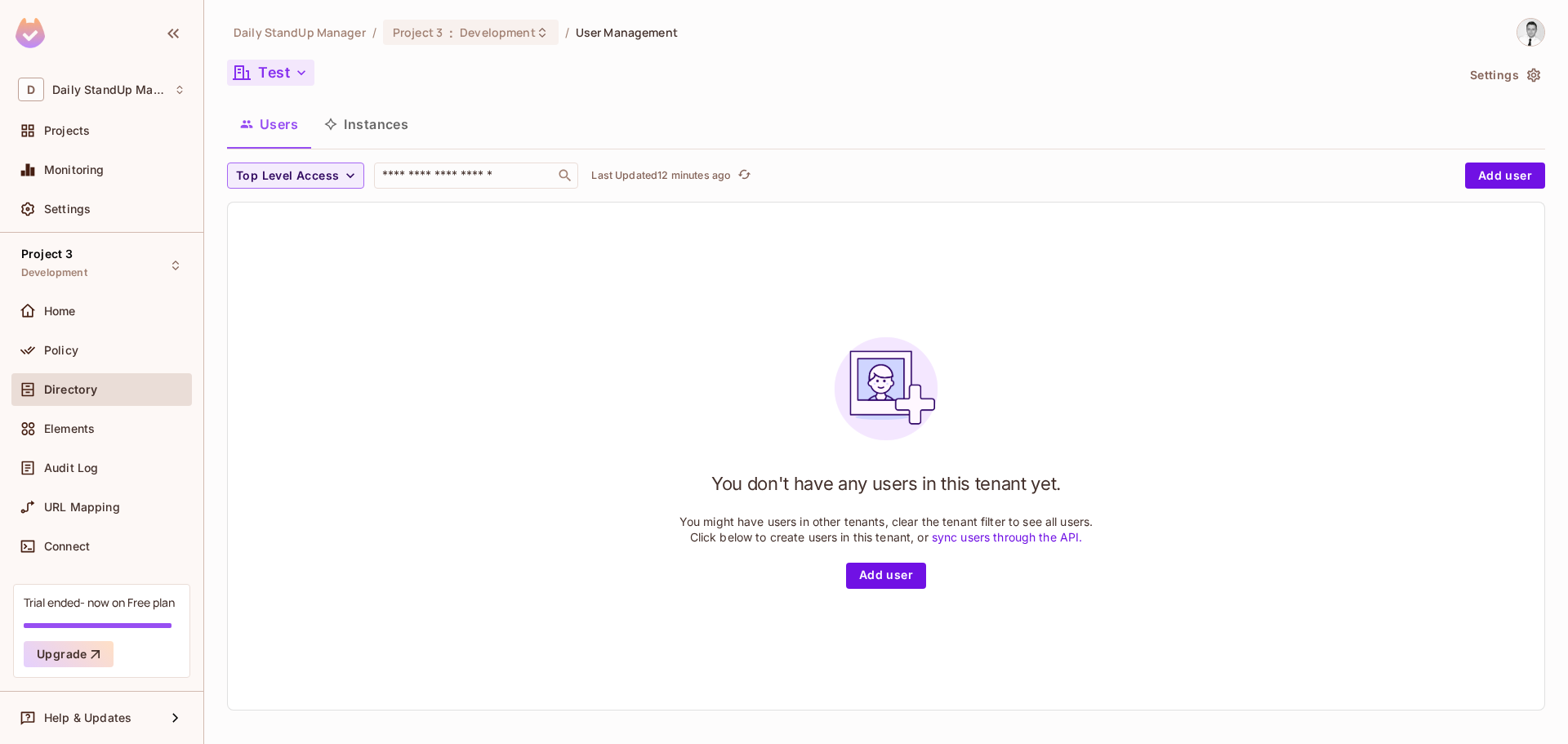
click at [280, 80] on button "Test" at bounding box center [271, 73] width 87 height 26
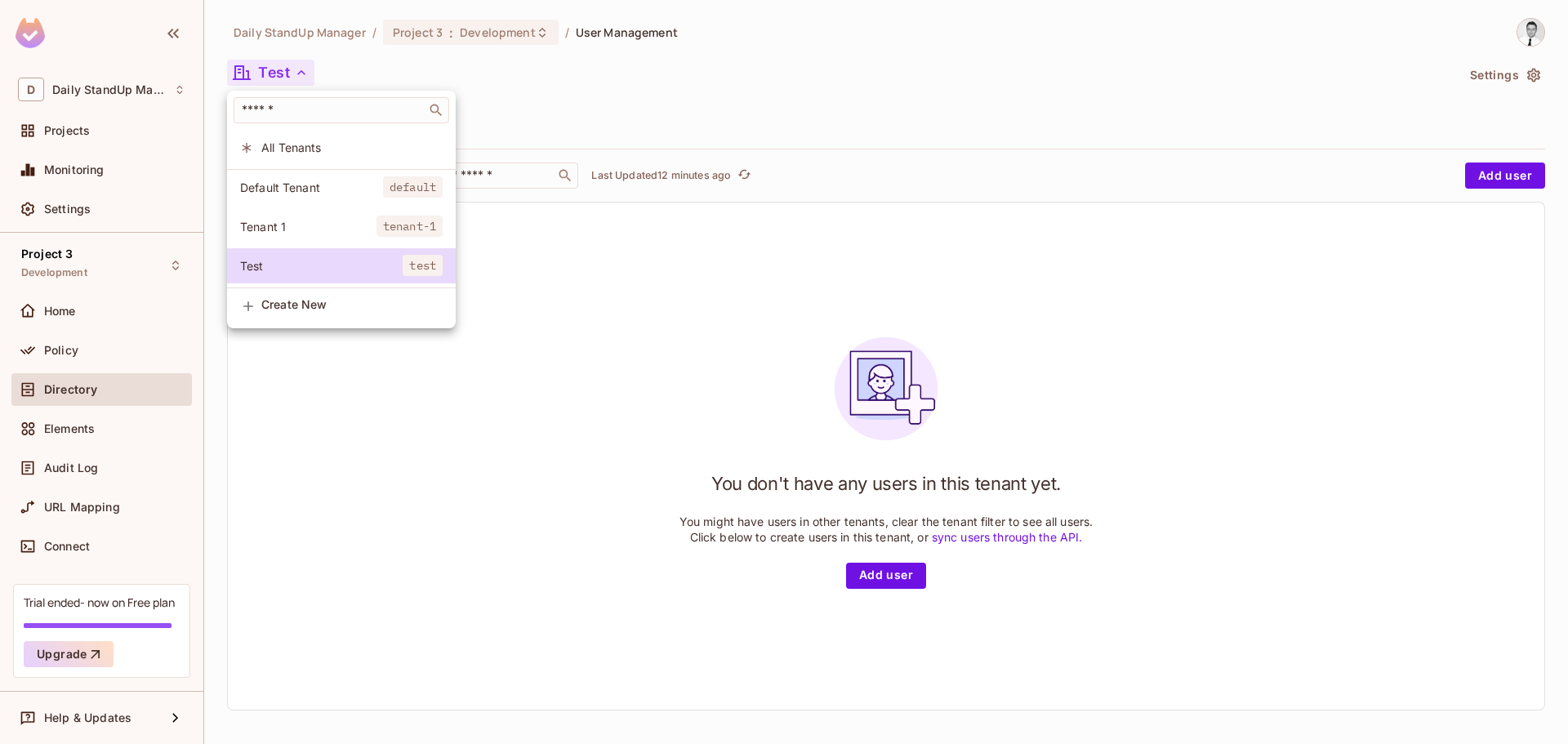
click at [273, 229] on span "Tenant 1" at bounding box center [309, 227] width 137 height 16
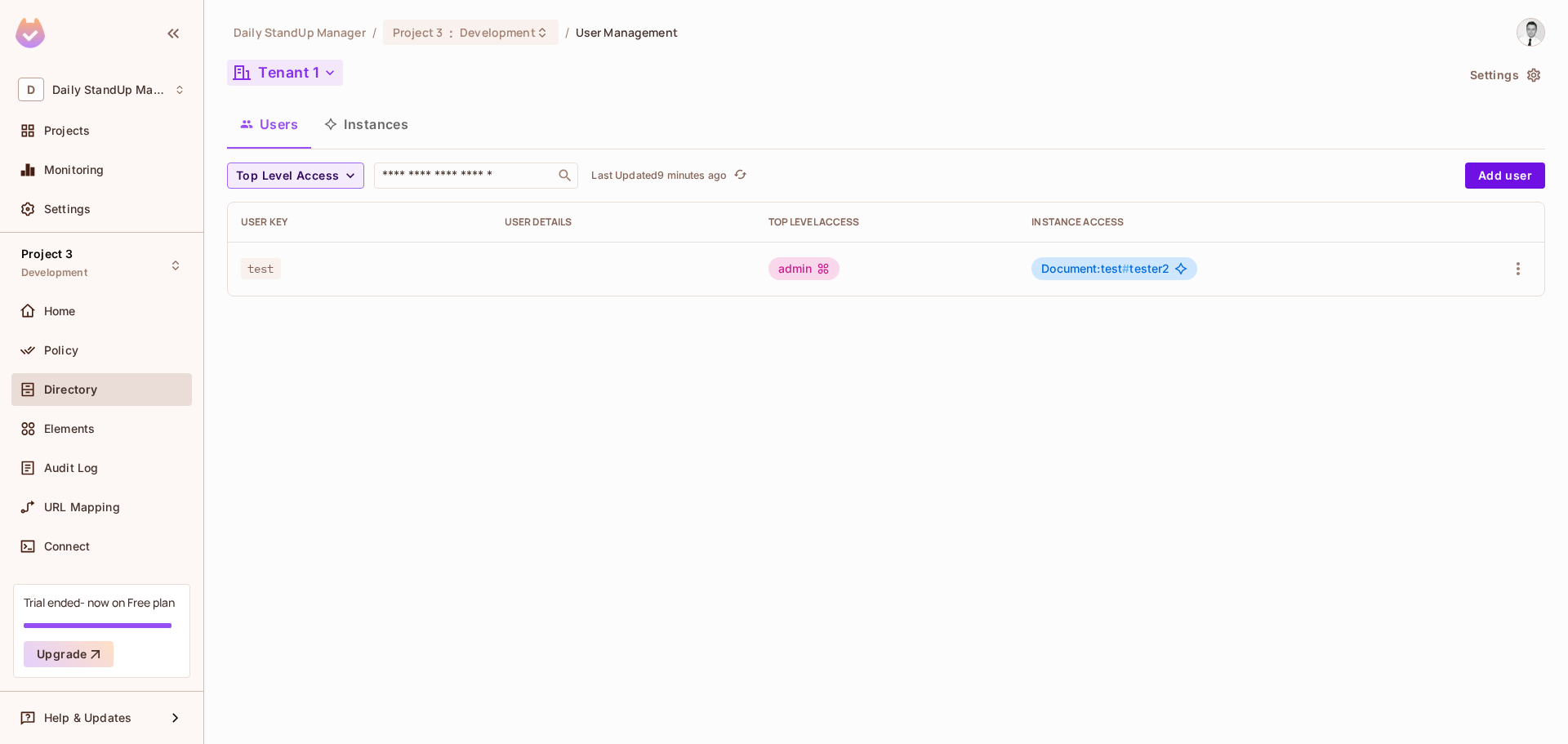
click at [309, 70] on button "Tenant 1" at bounding box center [285, 73] width 116 height 26
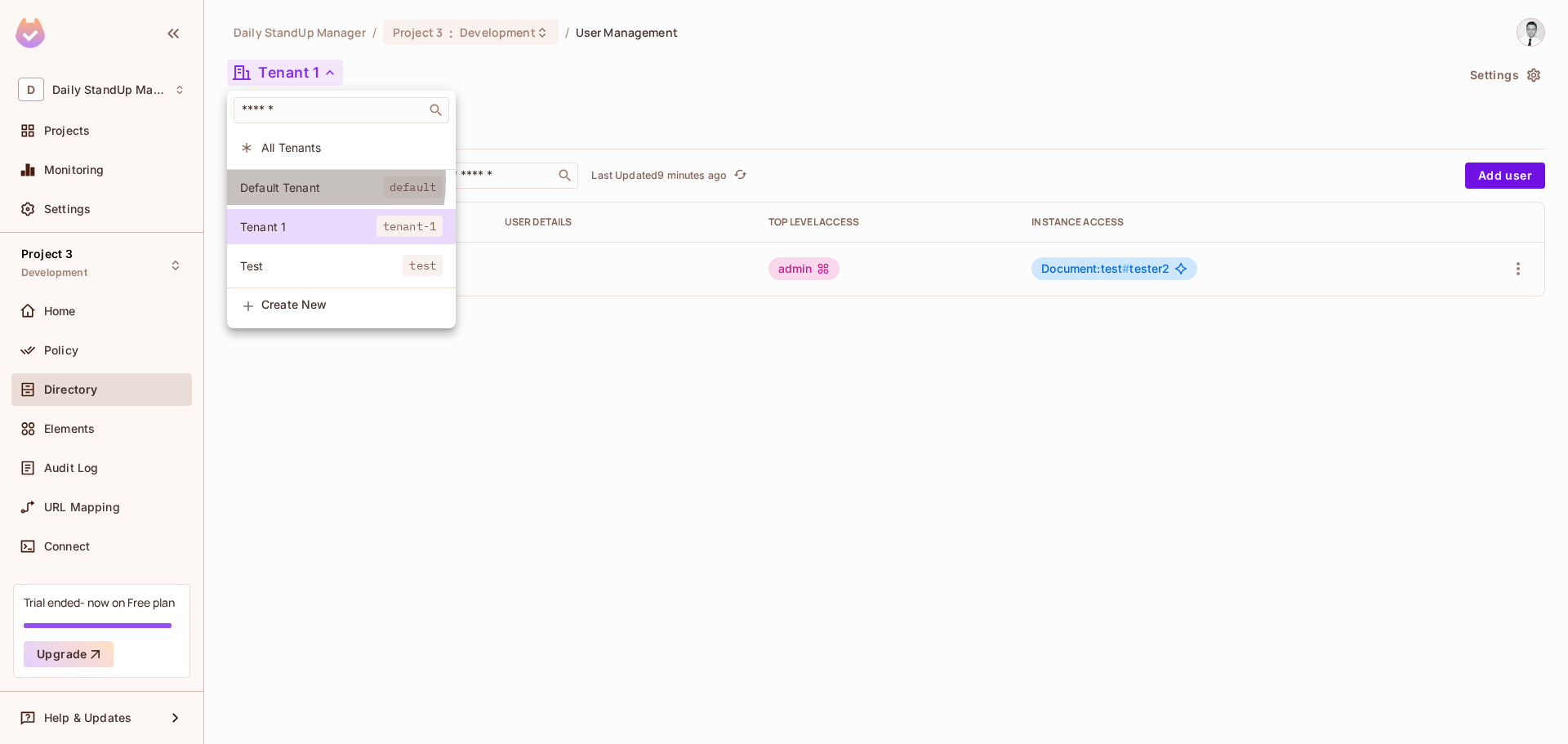
click at [283, 180] on span "Default Tenant" at bounding box center [312, 187] width 143 height 16
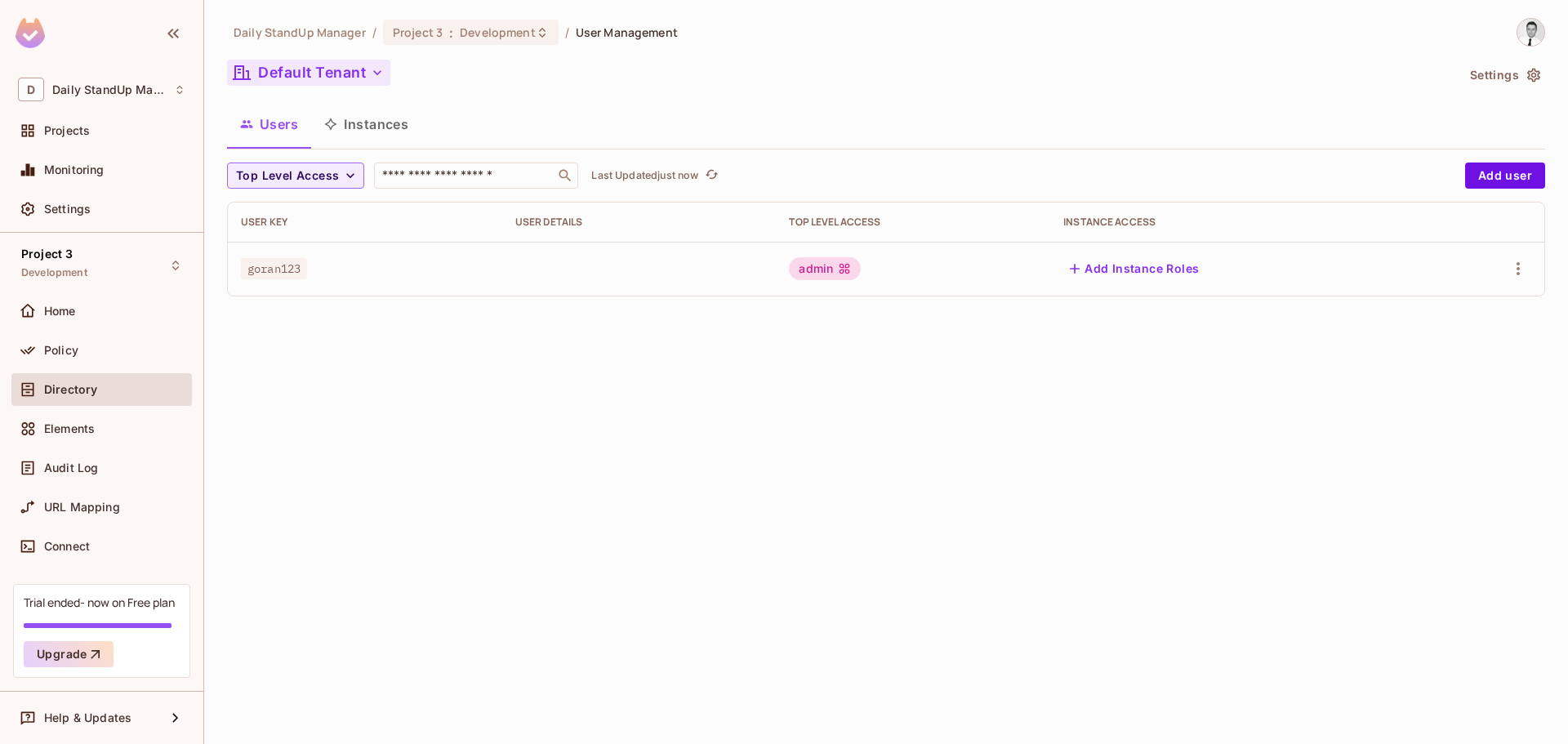
click at [289, 85] on div "Default Tenant" at bounding box center [842, 75] width 1229 height 31
click at [320, 73] on button "Default Tenant" at bounding box center [309, 73] width 163 height 26
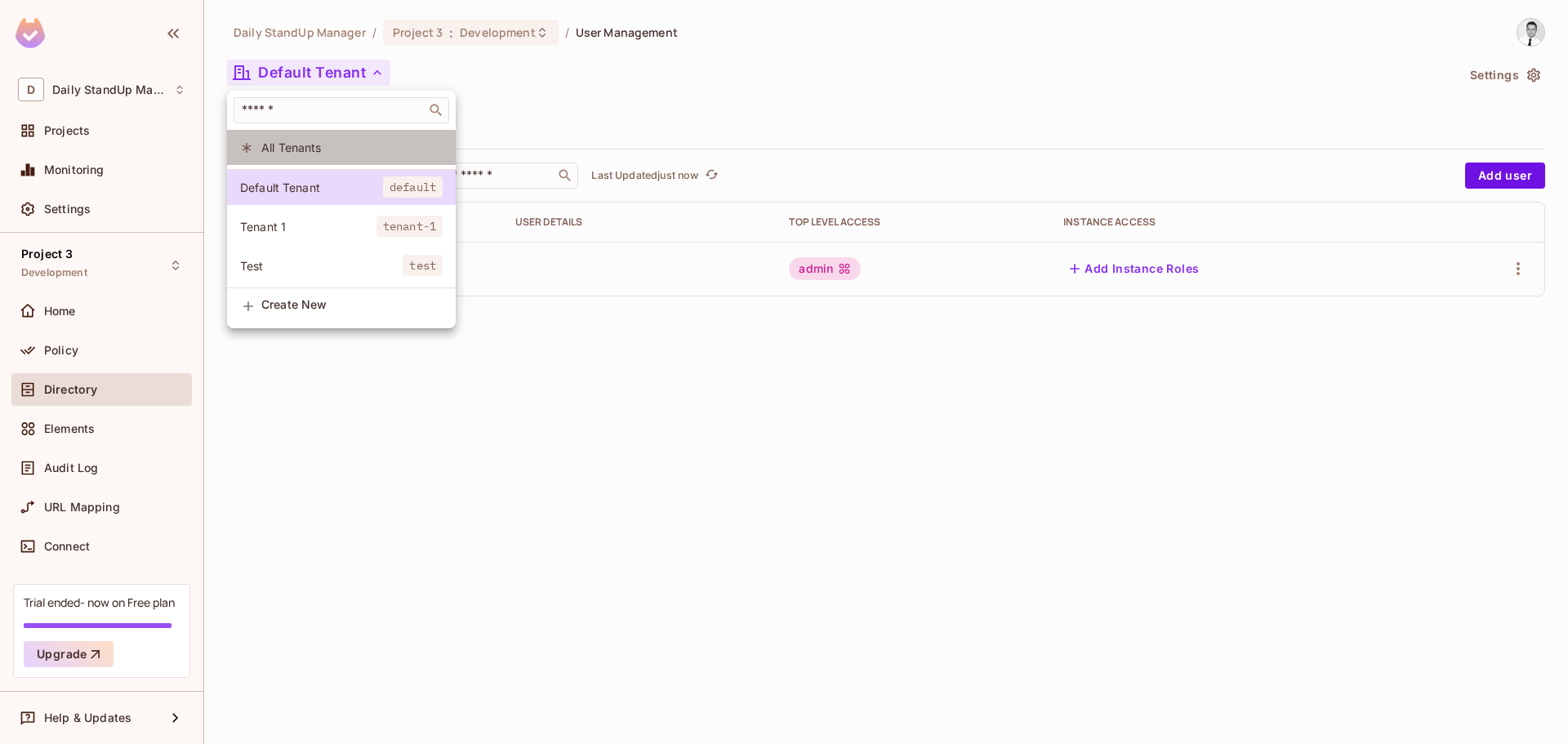
click at [280, 144] on span "All Tenants" at bounding box center [352, 147] width 181 height 16
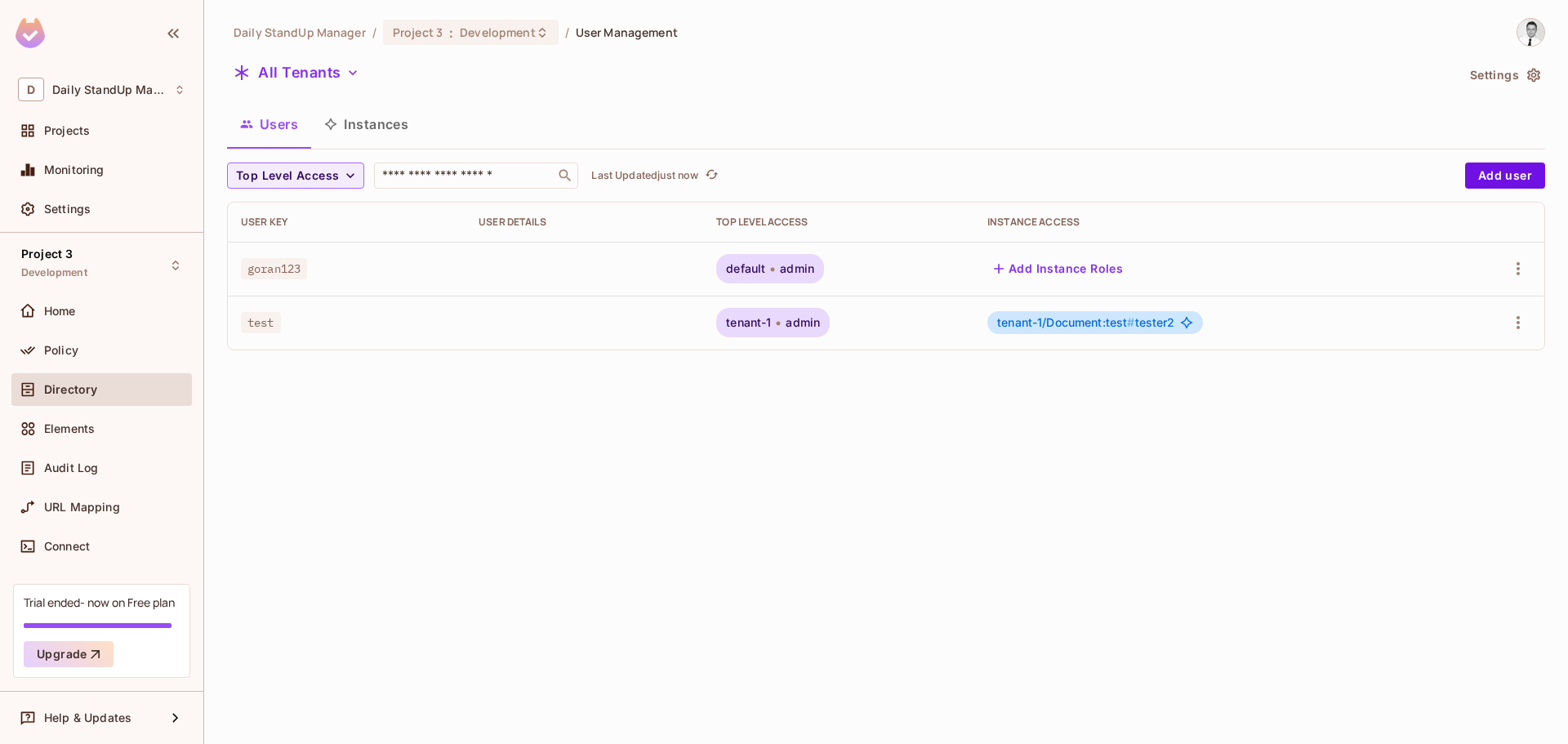
click at [863, 119] on div "Users Instances" at bounding box center [886, 124] width 1318 height 41
click at [293, 67] on button "All Tenants" at bounding box center [296, 73] width 139 height 26
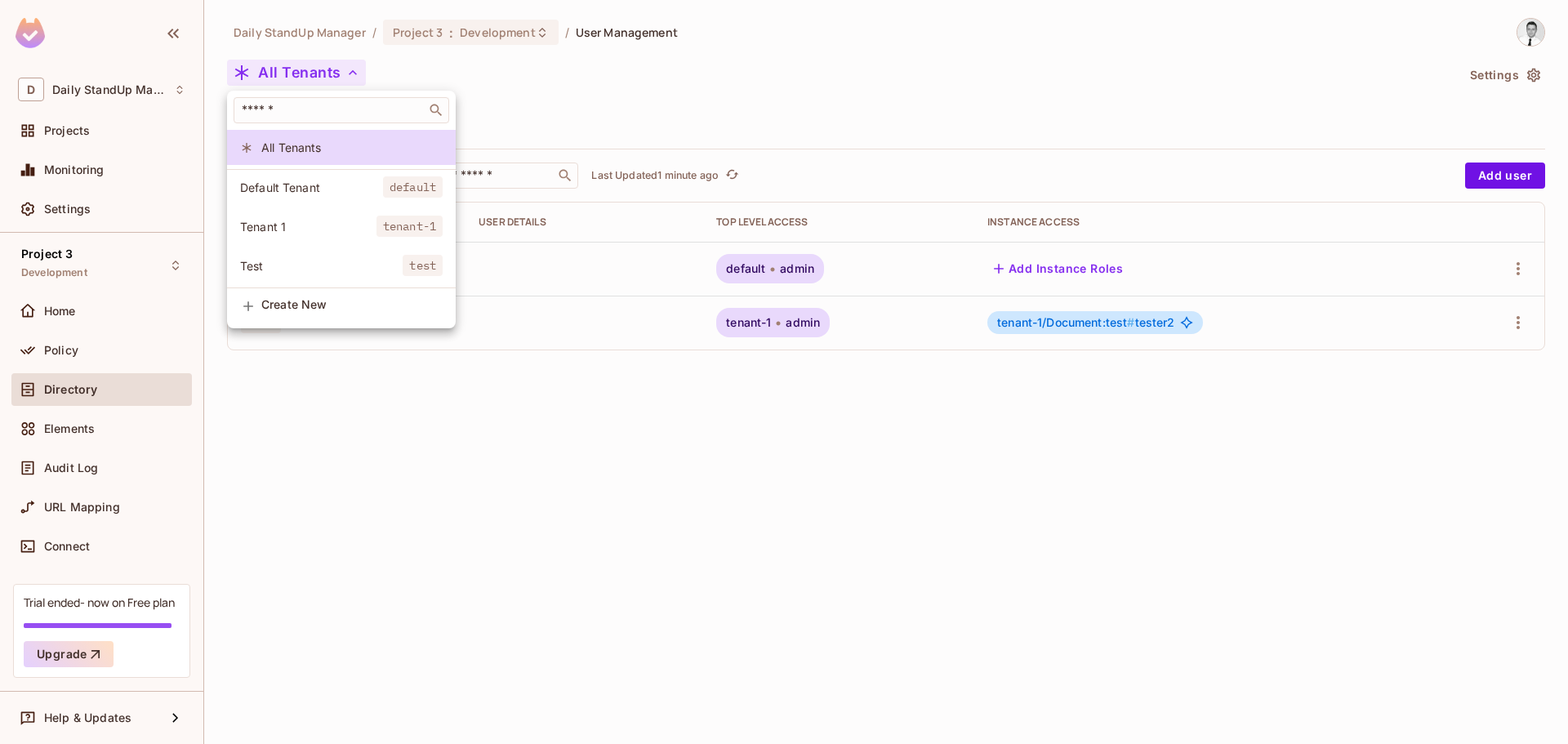
click at [807, 160] on div at bounding box center [784, 372] width 1568 height 744
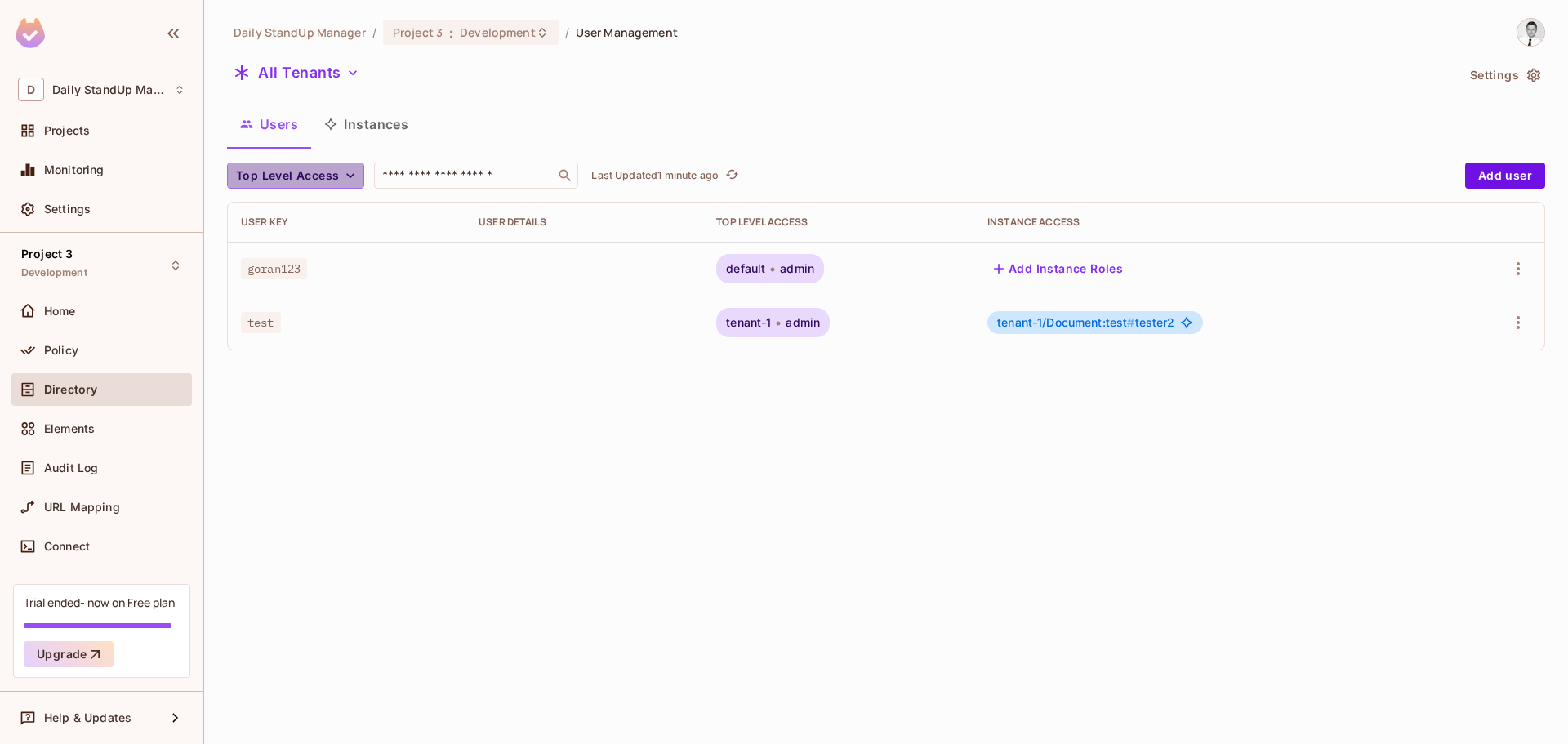
click at [292, 171] on span "Top Level Access" at bounding box center [287, 175] width 103 height 21
click at [279, 60] on div at bounding box center [784, 372] width 1568 height 744
click at [279, 63] on button "All Tenants" at bounding box center [296, 73] width 139 height 26
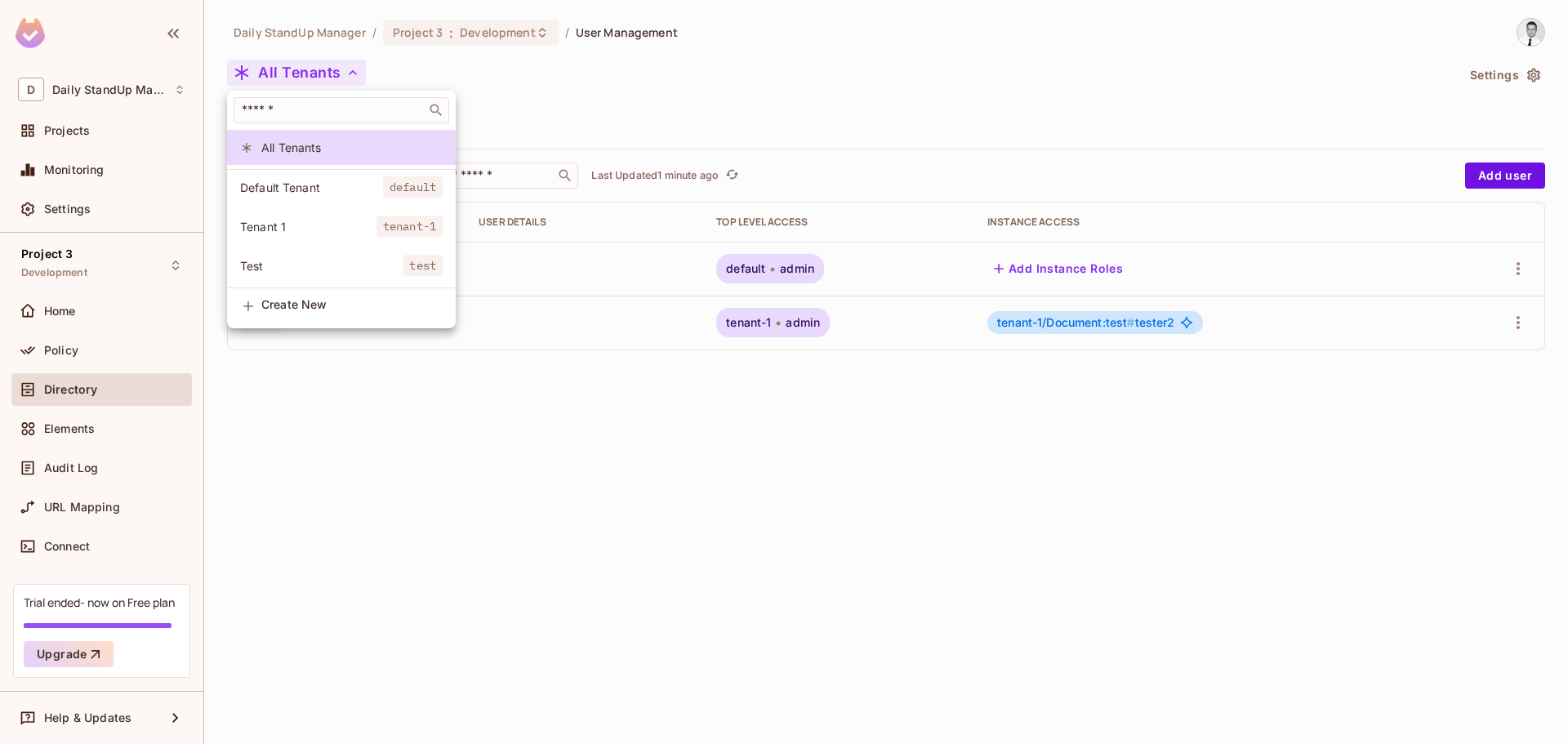
click at [716, 133] on div at bounding box center [784, 372] width 1568 height 744
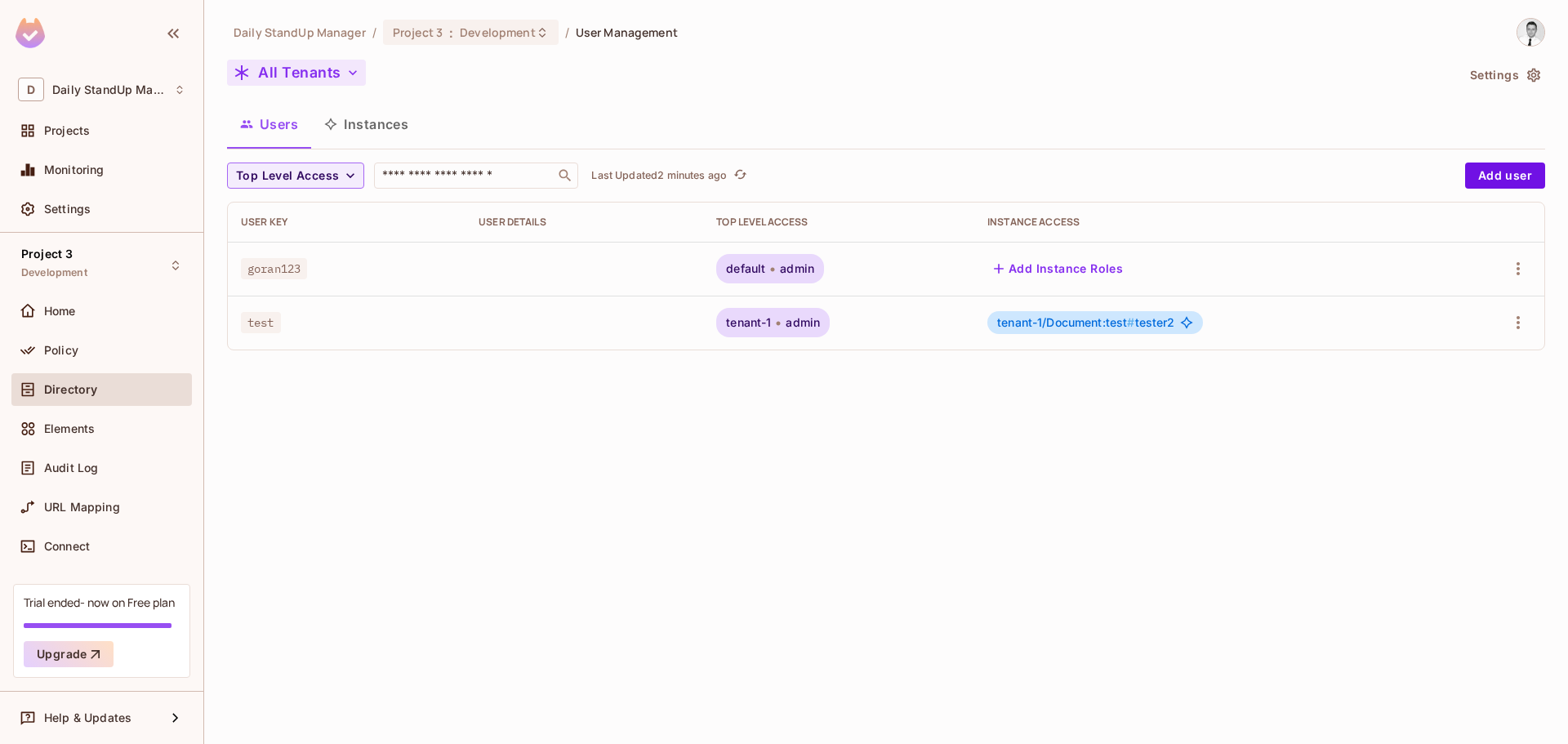
click at [293, 73] on button "All Tenants" at bounding box center [296, 73] width 139 height 26
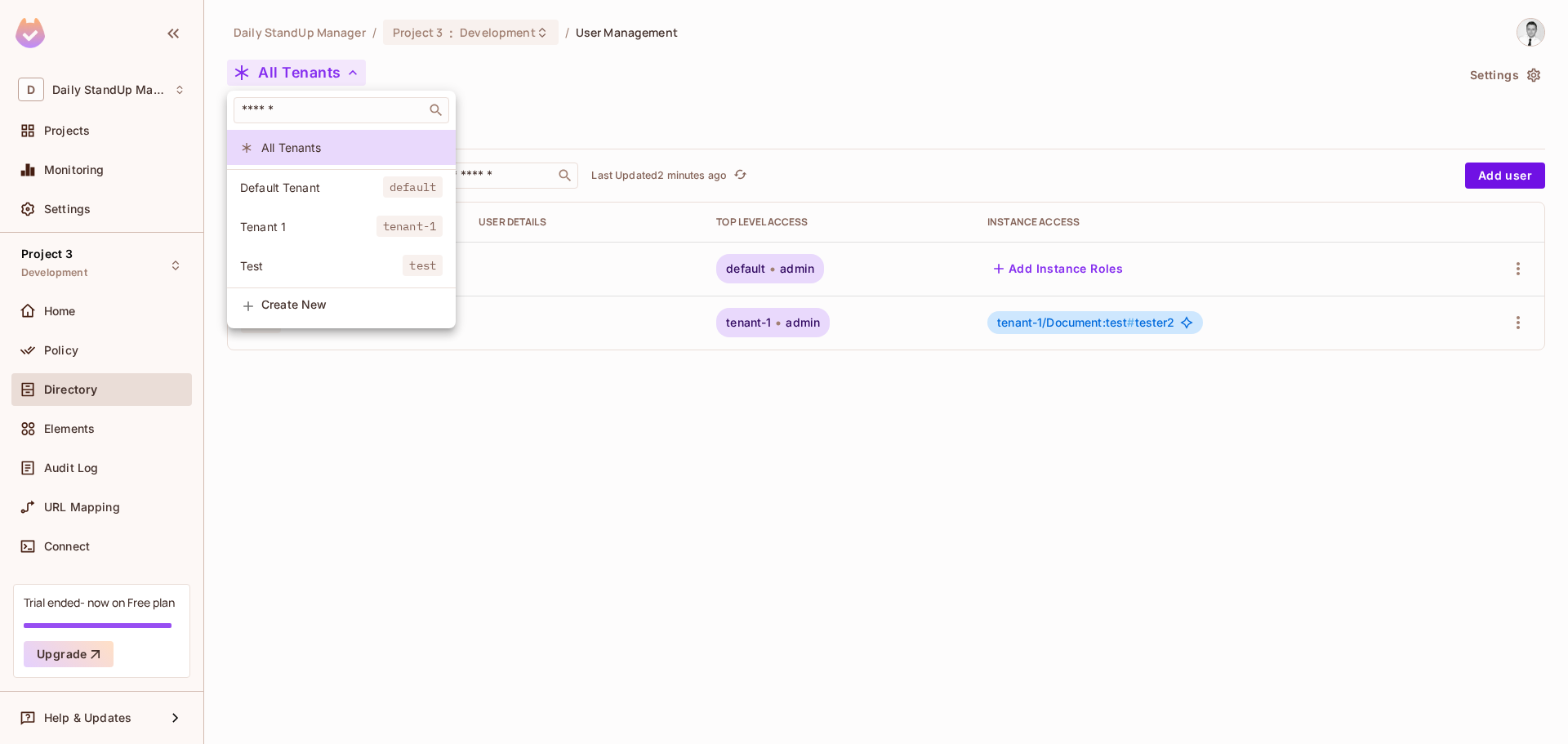
click at [683, 105] on div at bounding box center [784, 372] width 1568 height 744
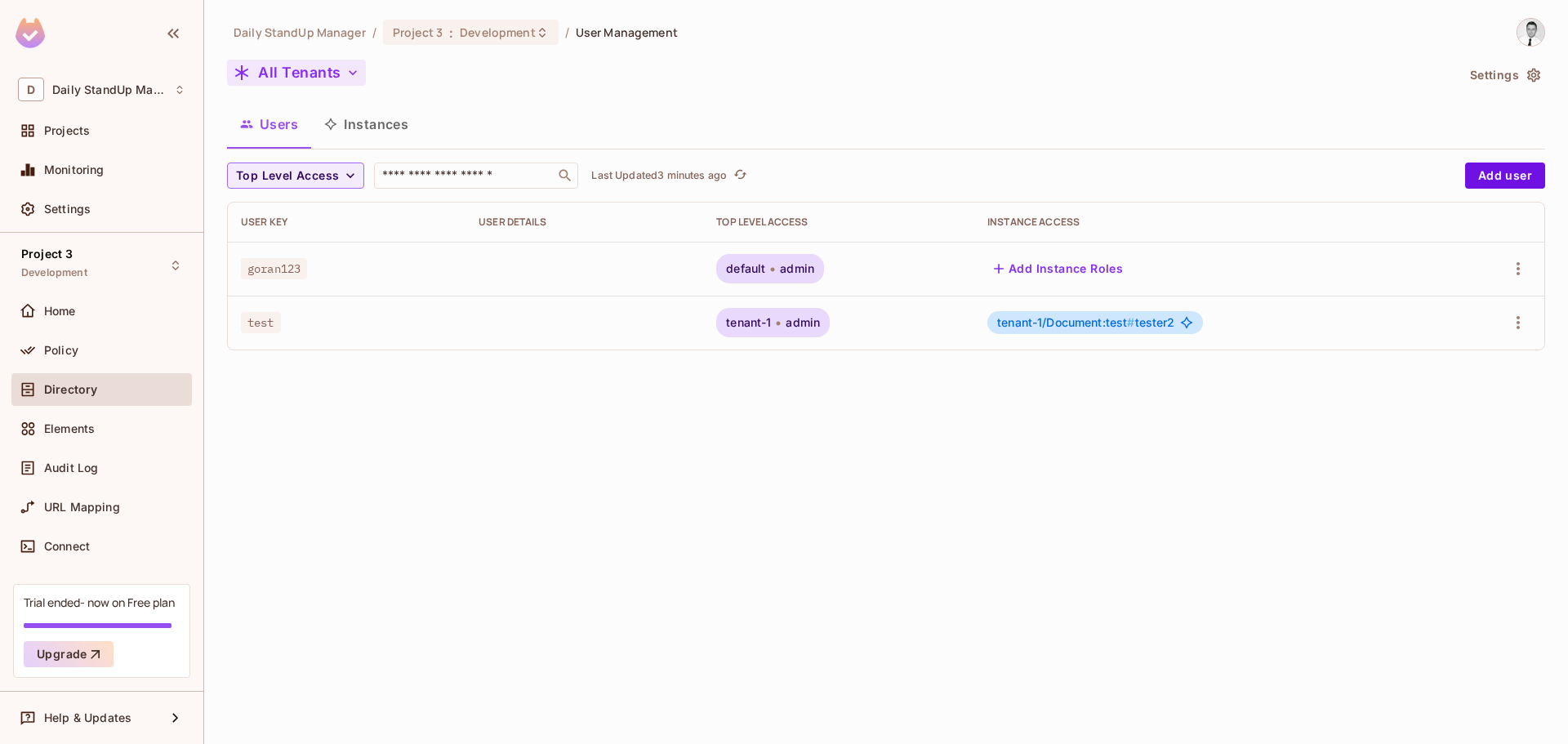
click at [317, 76] on button "All Tenants" at bounding box center [296, 73] width 139 height 26
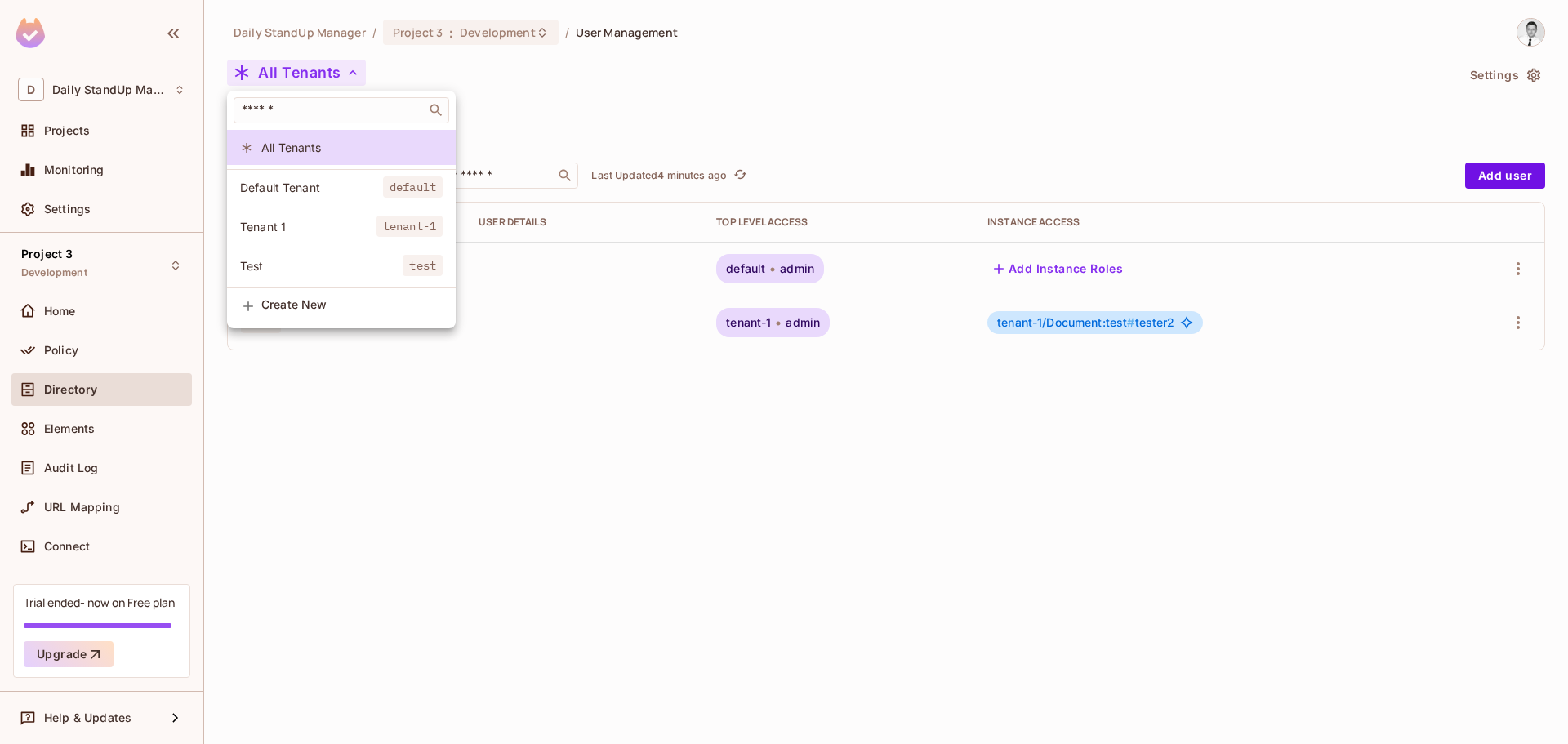
click at [609, 80] on div at bounding box center [784, 372] width 1568 height 744
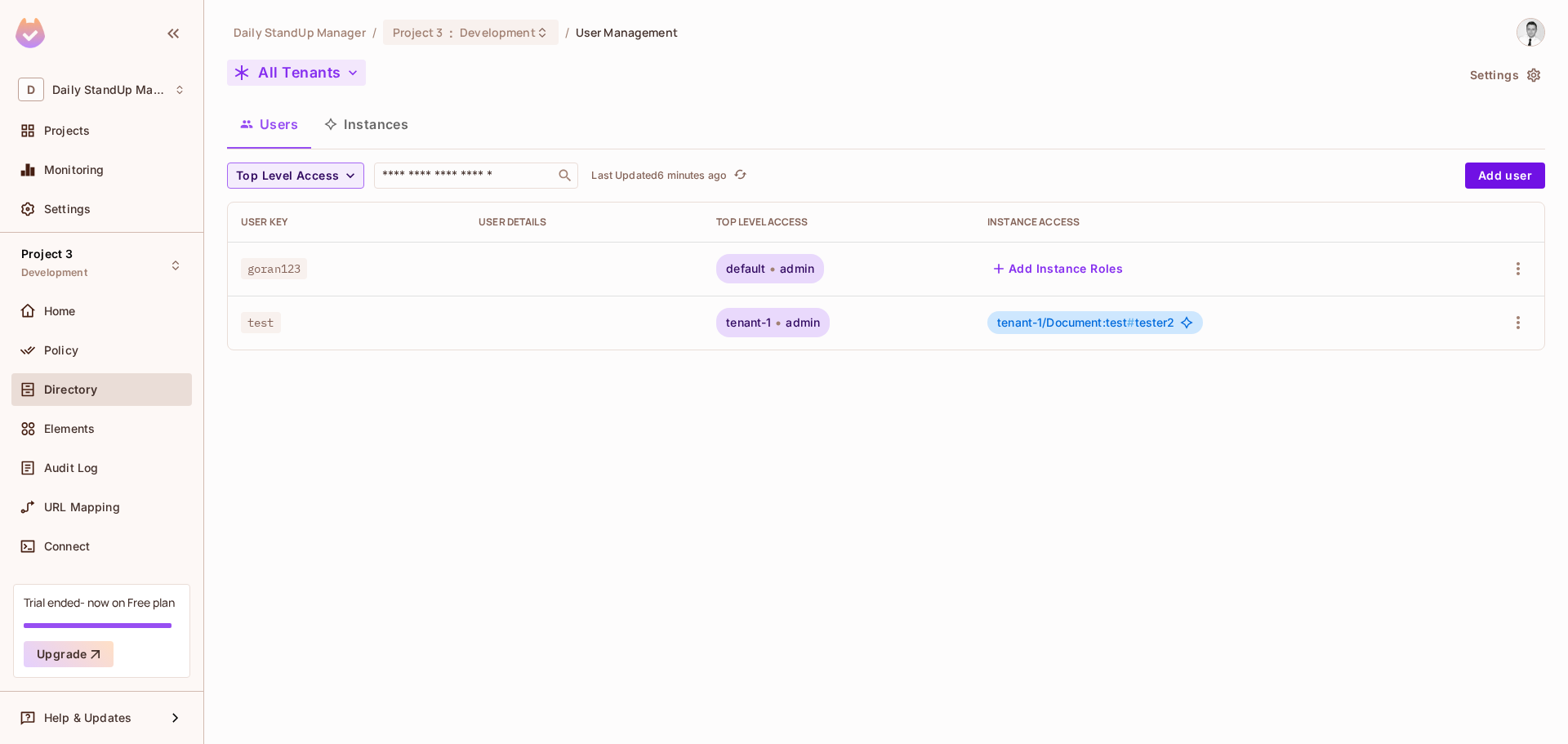
click at [324, 72] on button "All Tenants" at bounding box center [296, 73] width 139 height 26
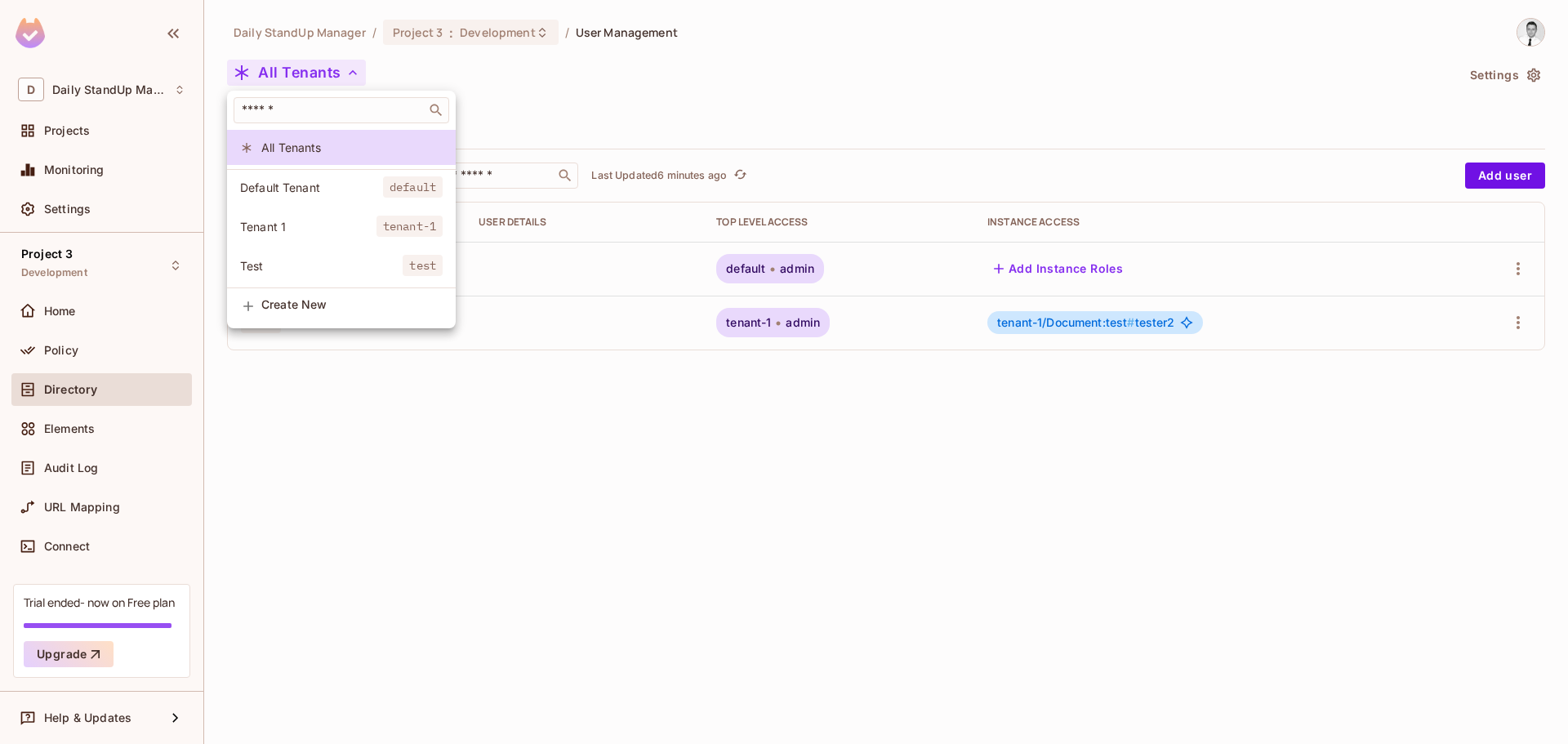
click at [747, 151] on div at bounding box center [784, 372] width 1568 height 744
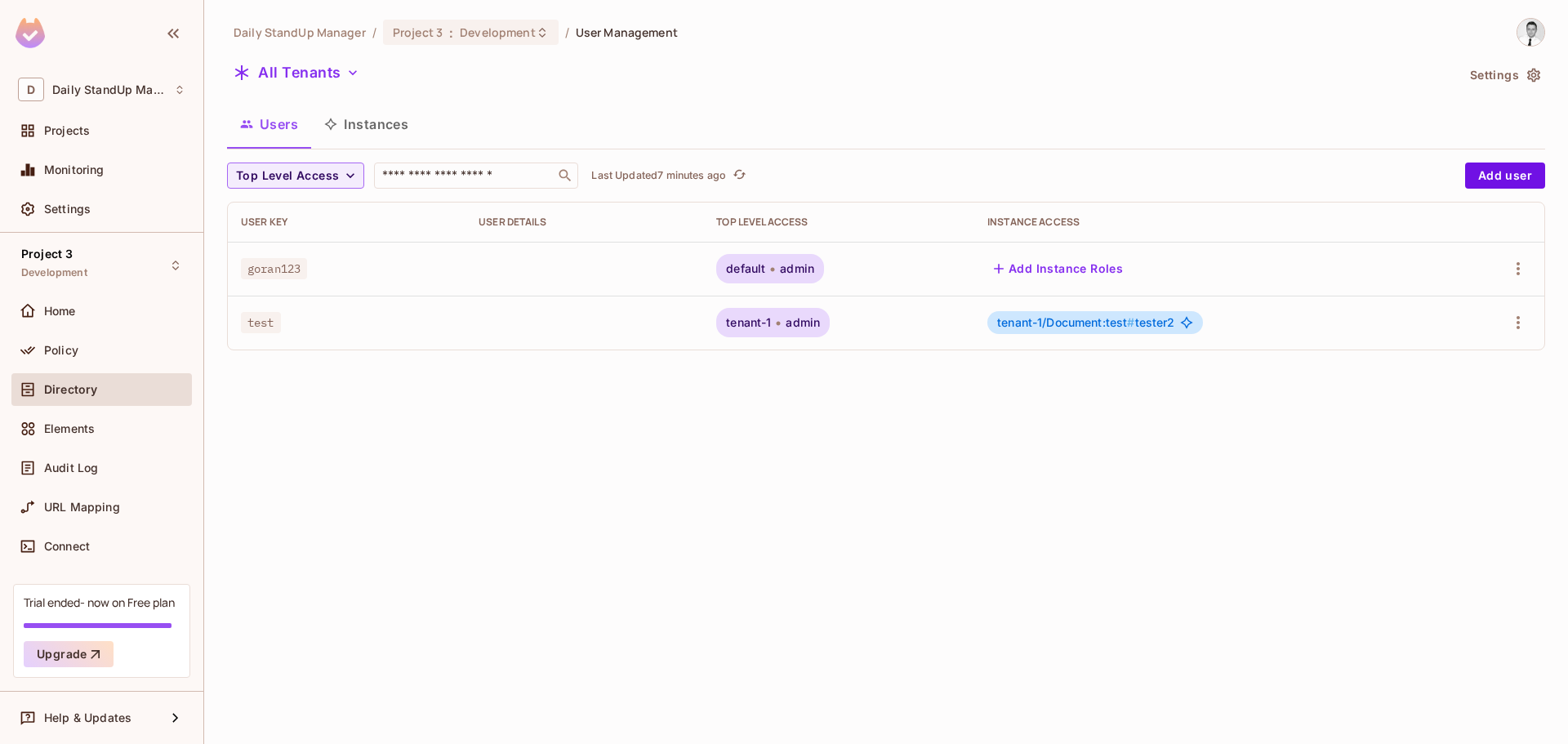
drag, startPoint x: 320, startPoint y: 48, endPoint x: 319, endPoint y: 58, distance: 10.0
click at [319, 54] on div "Daily StandUp Manager / Project 3 : Development / User Management All Tenants S…" at bounding box center [886, 191] width 1318 height 346
click at [319, 59] on div "Daily StandUp Manager / Project 3 : Development / User Management All Tenants S…" at bounding box center [886, 191] width 1318 height 346
click at [310, 73] on button "All Tenants" at bounding box center [296, 73] width 139 height 26
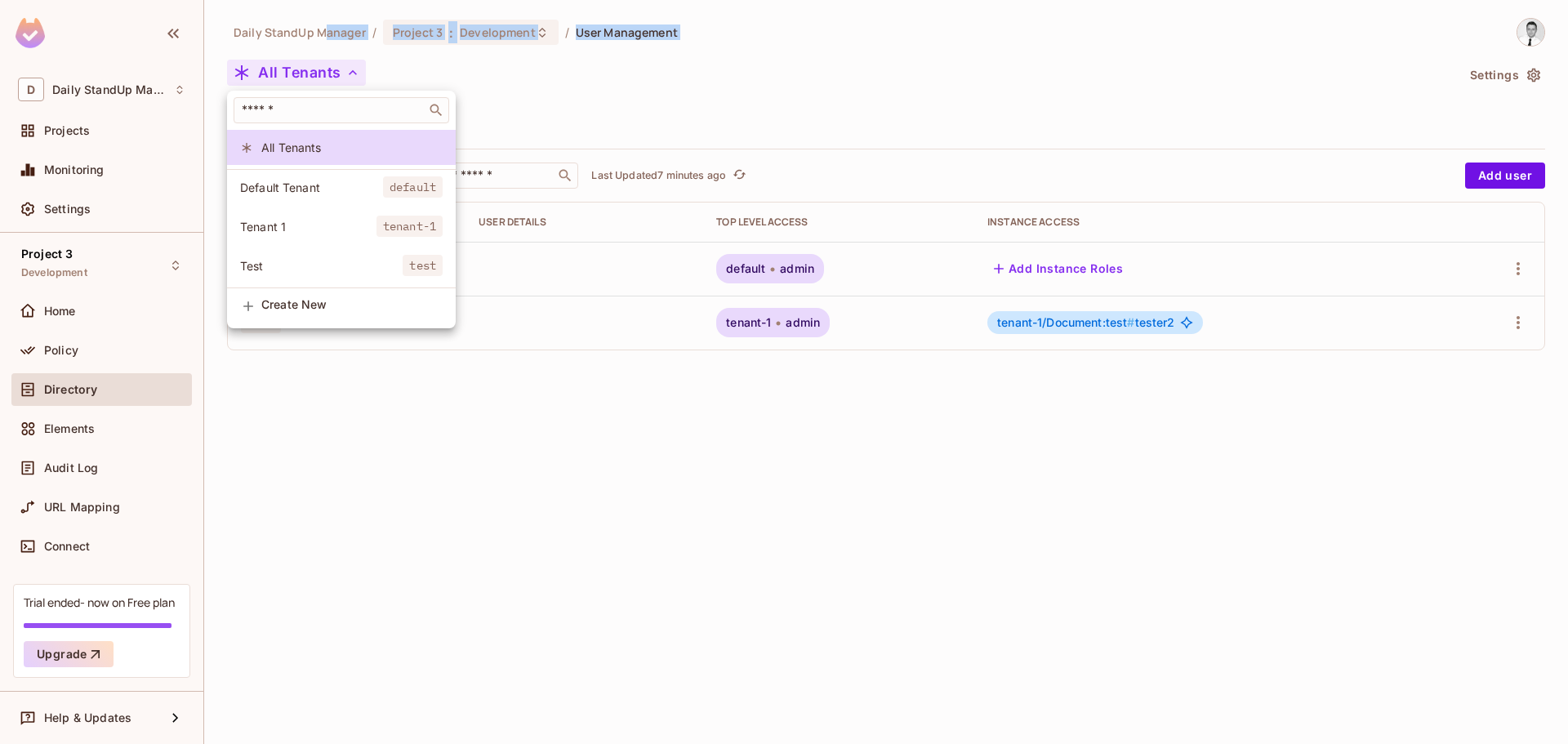
click at [299, 193] on span "Default Tenant" at bounding box center [312, 187] width 143 height 16
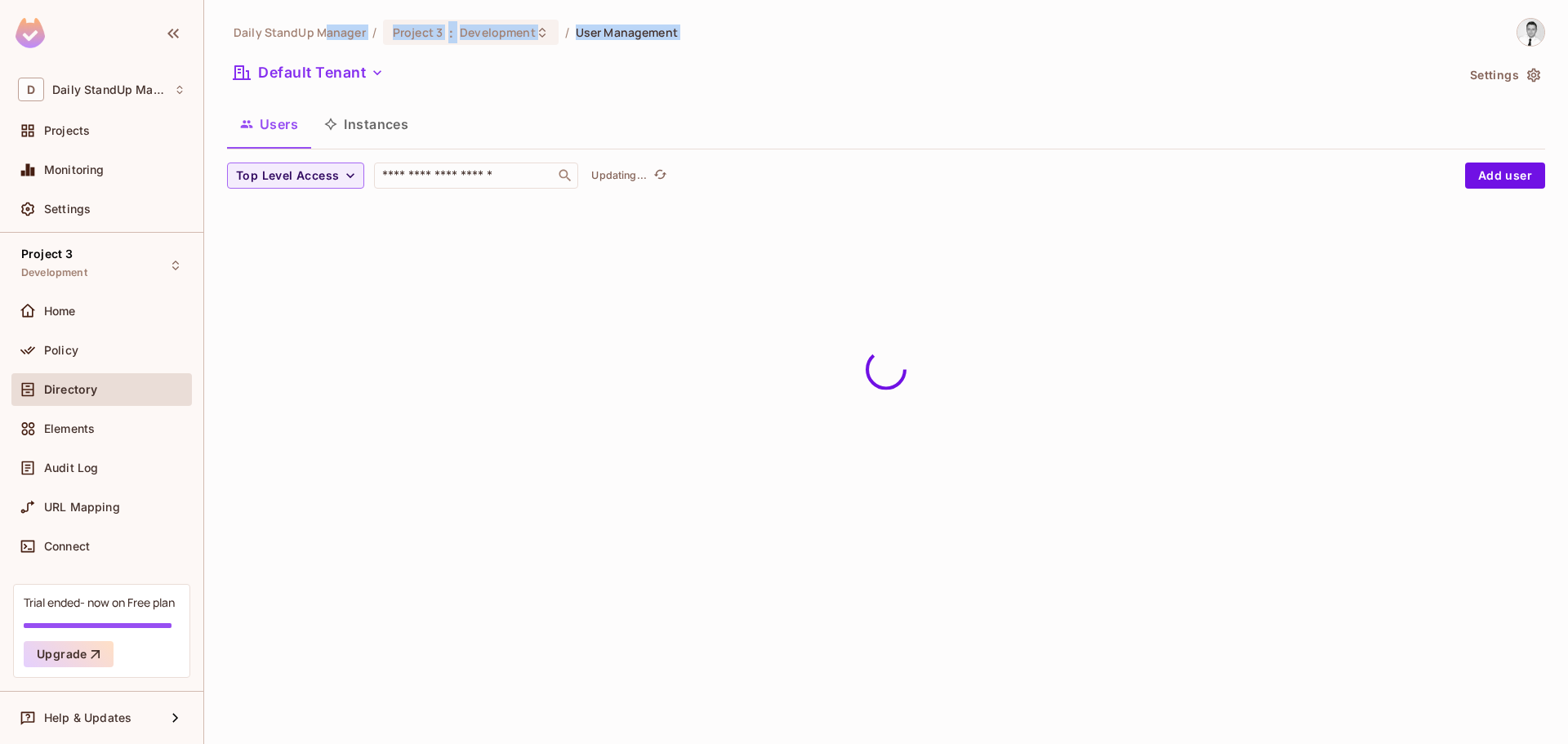
click at [555, 97] on div "Daily StandUp Manager / Project 3 : Development / User Management Default Tenan…" at bounding box center [886, 116] width 1318 height 197
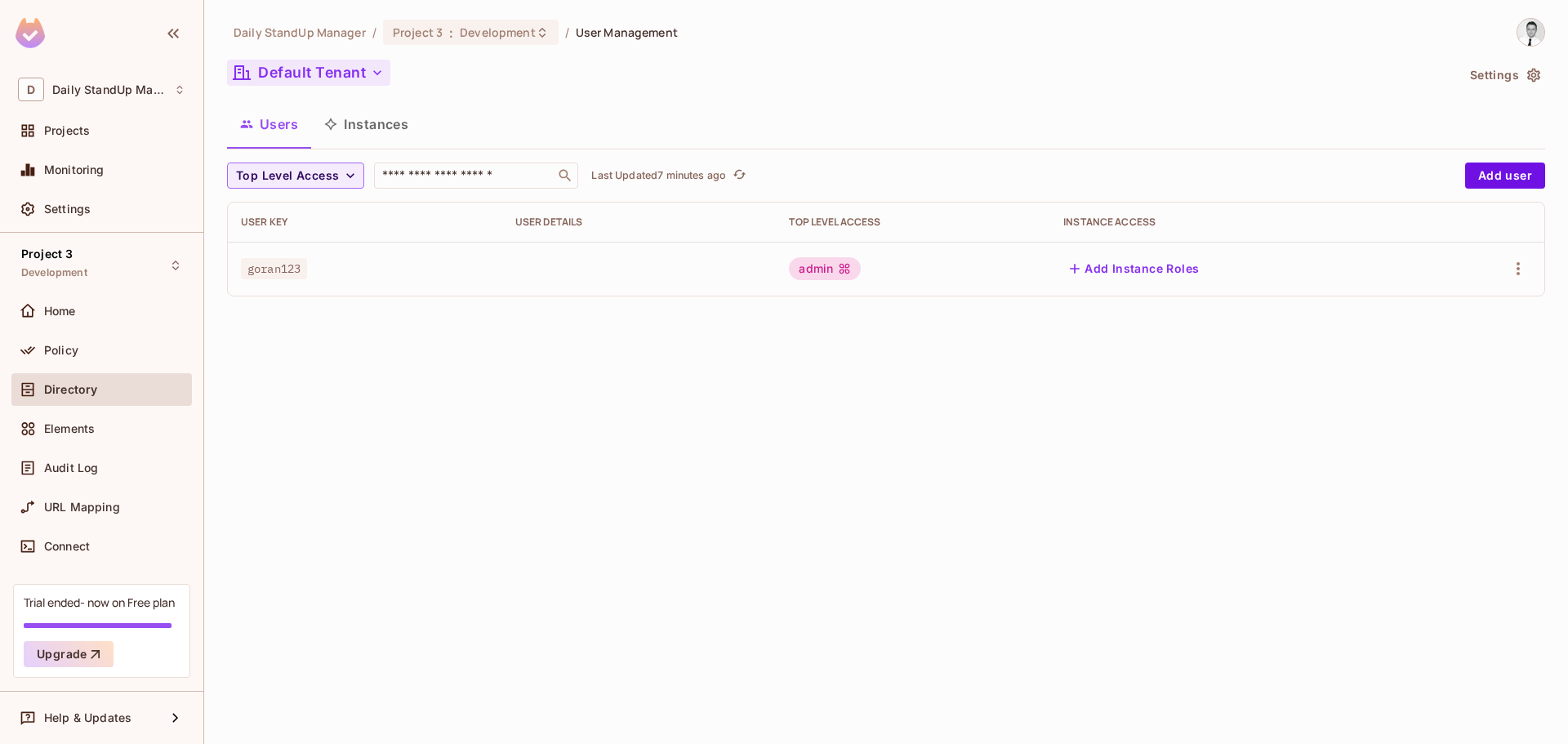
click at [306, 77] on button "Default Tenant" at bounding box center [309, 73] width 163 height 26
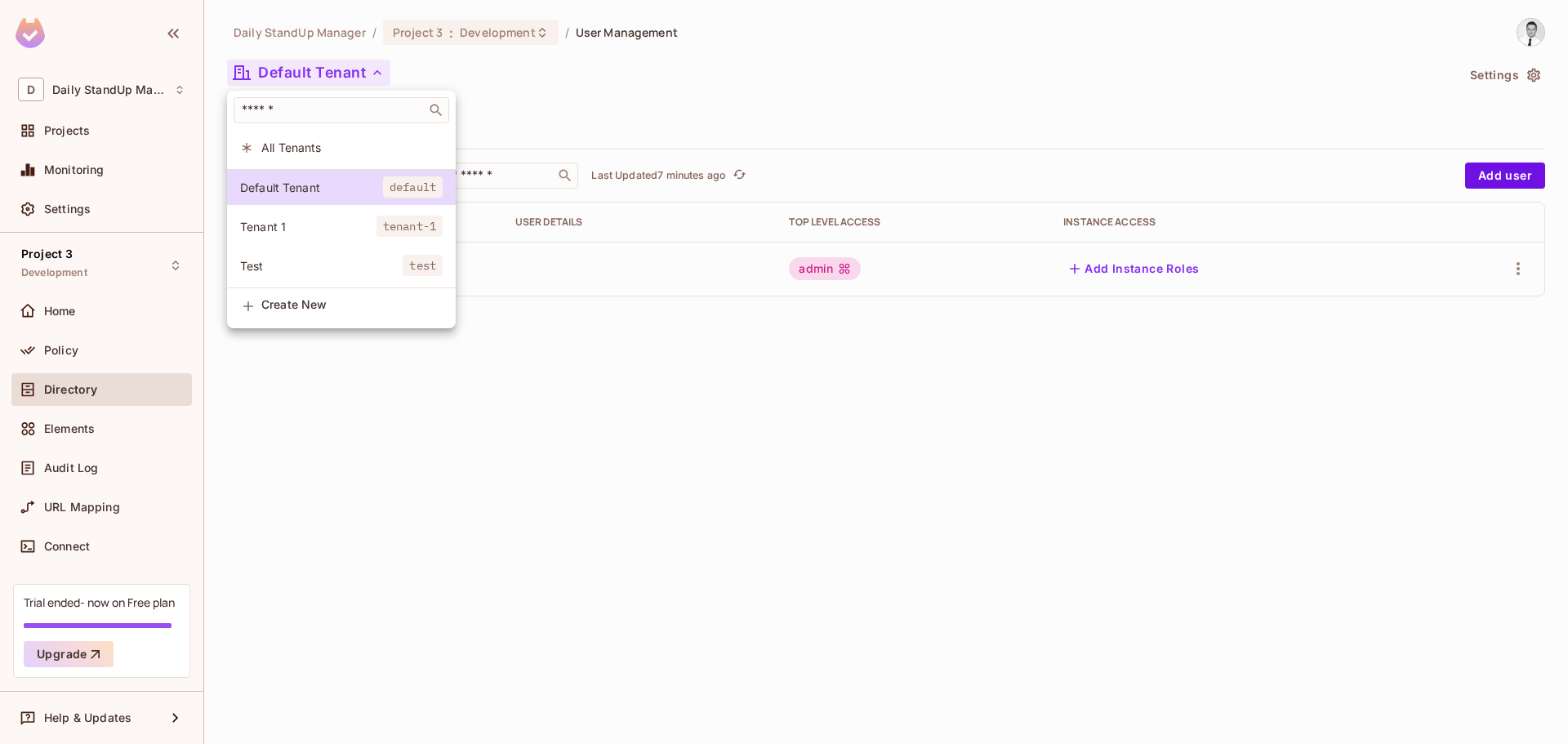
click at [316, 143] on span "All Tenants" at bounding box center [352, 147] width 181 height 16
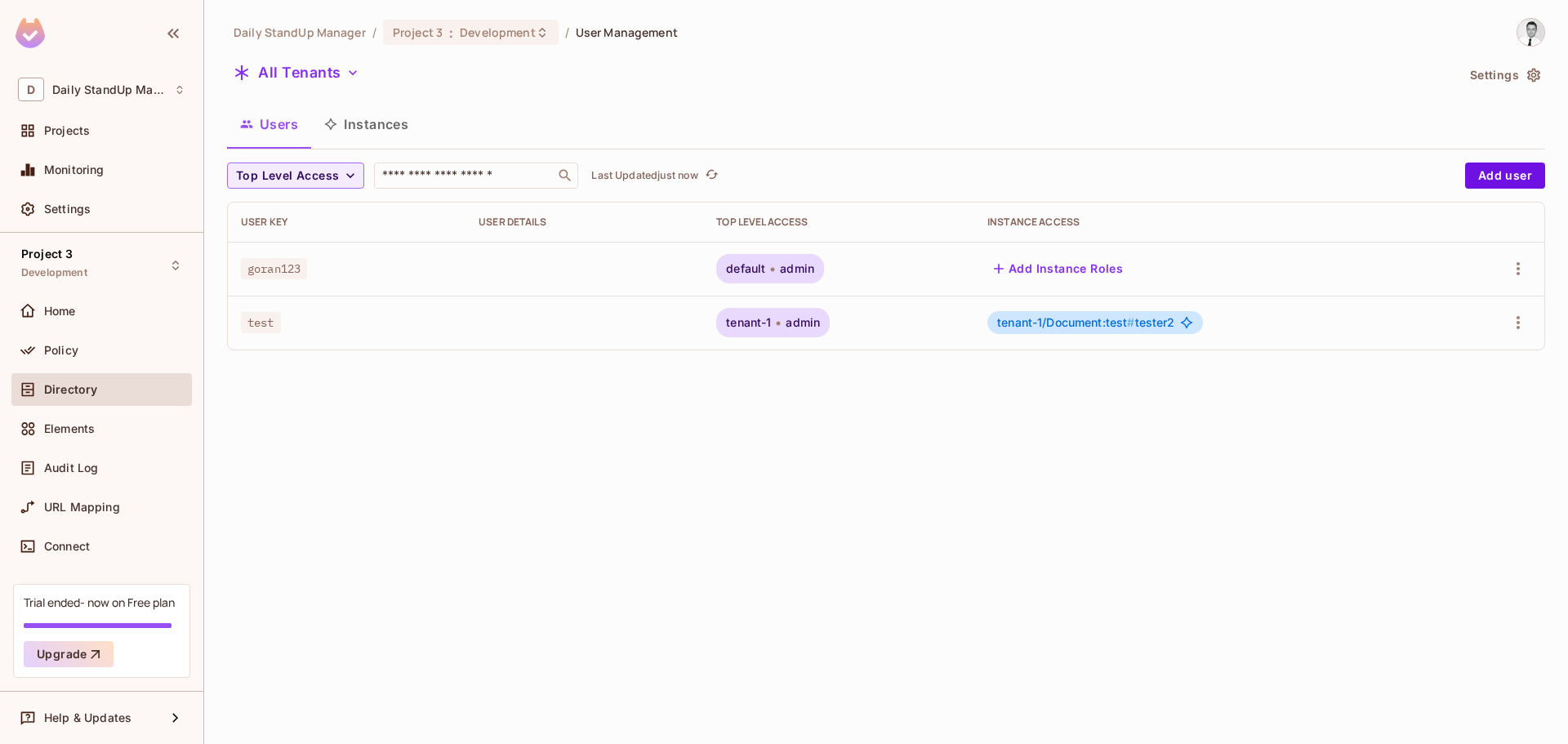
click at [1518, 71] on button "Settings" at bounding box center [1504, 75] width 82 height 26
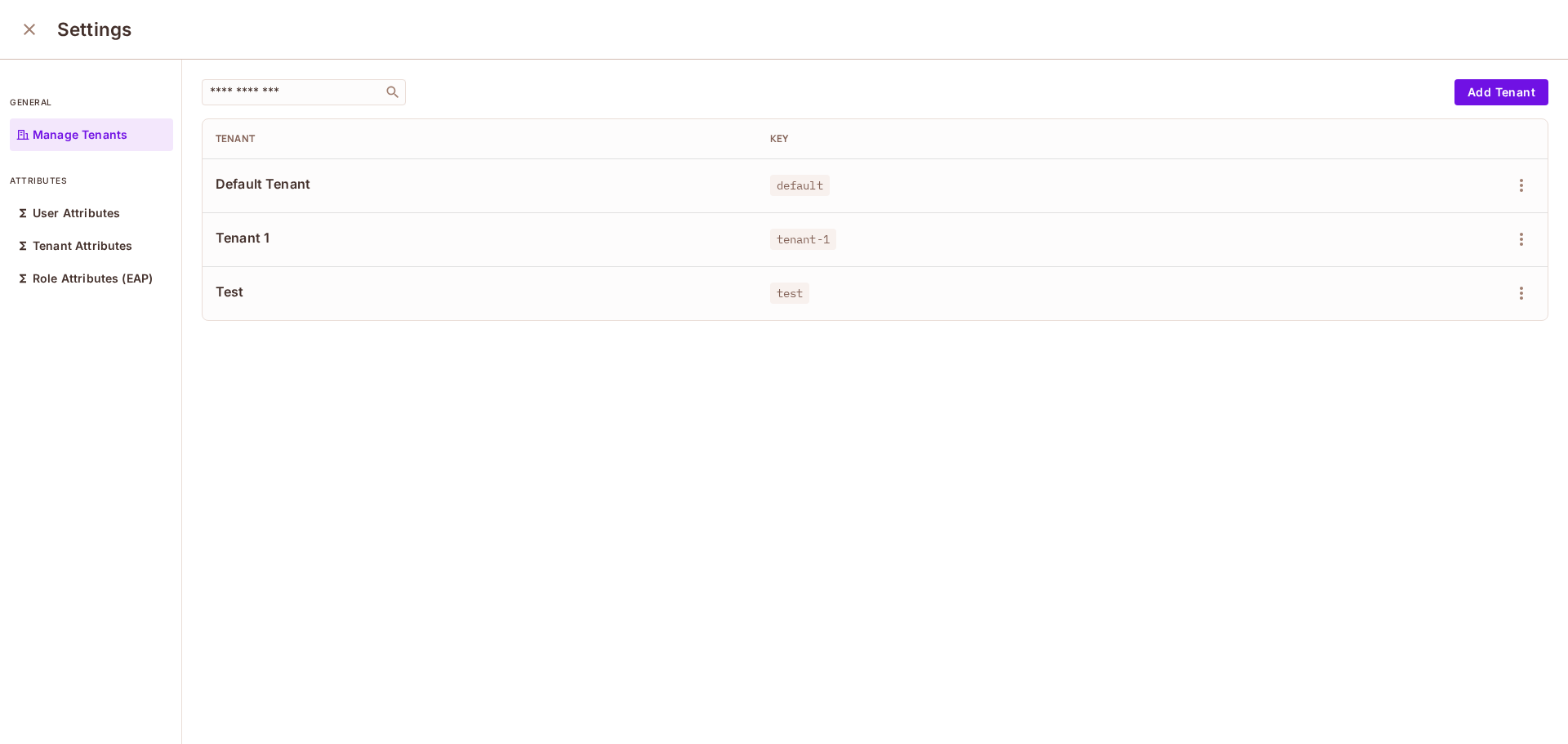
click at [32, 30] on icon "close" at bounding box center [30, 30] width 20 height 20
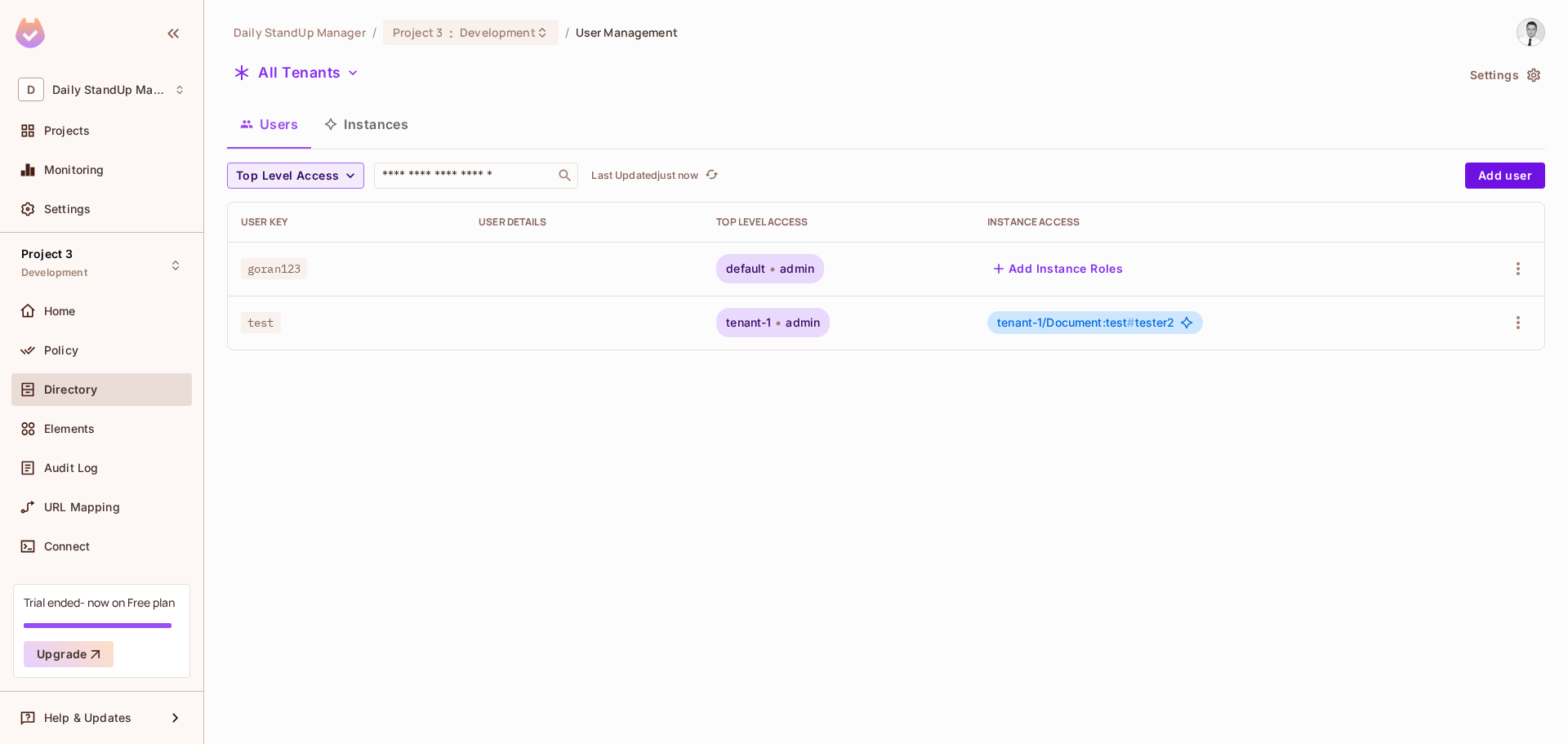
click at [885, 82] on div "All Tenants" at bounding box center [842, 75] width 1229 height 31
click at [331, 167] on span "Top Level Access" at bounding box center [287, 175] width 103 height 21
click at [616, 122] on div at bounding box center [784, 372] width 1568 height 744
click at [379, 128] on button "Instances" at bounding box center [366, 124] width 110 height 41
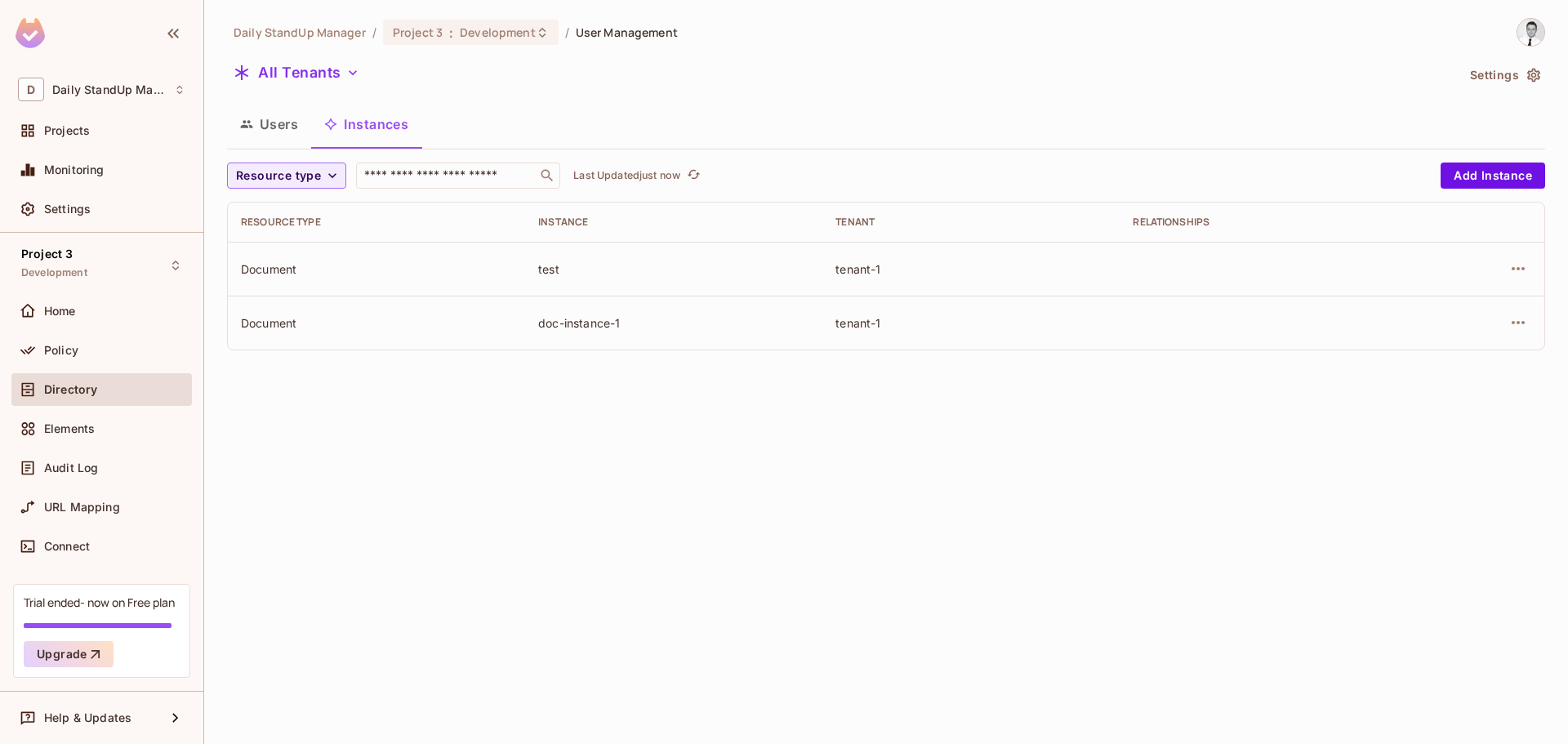
click at [281, 128] on button "Users" at bounding box center [269, 124] width 84 height 41
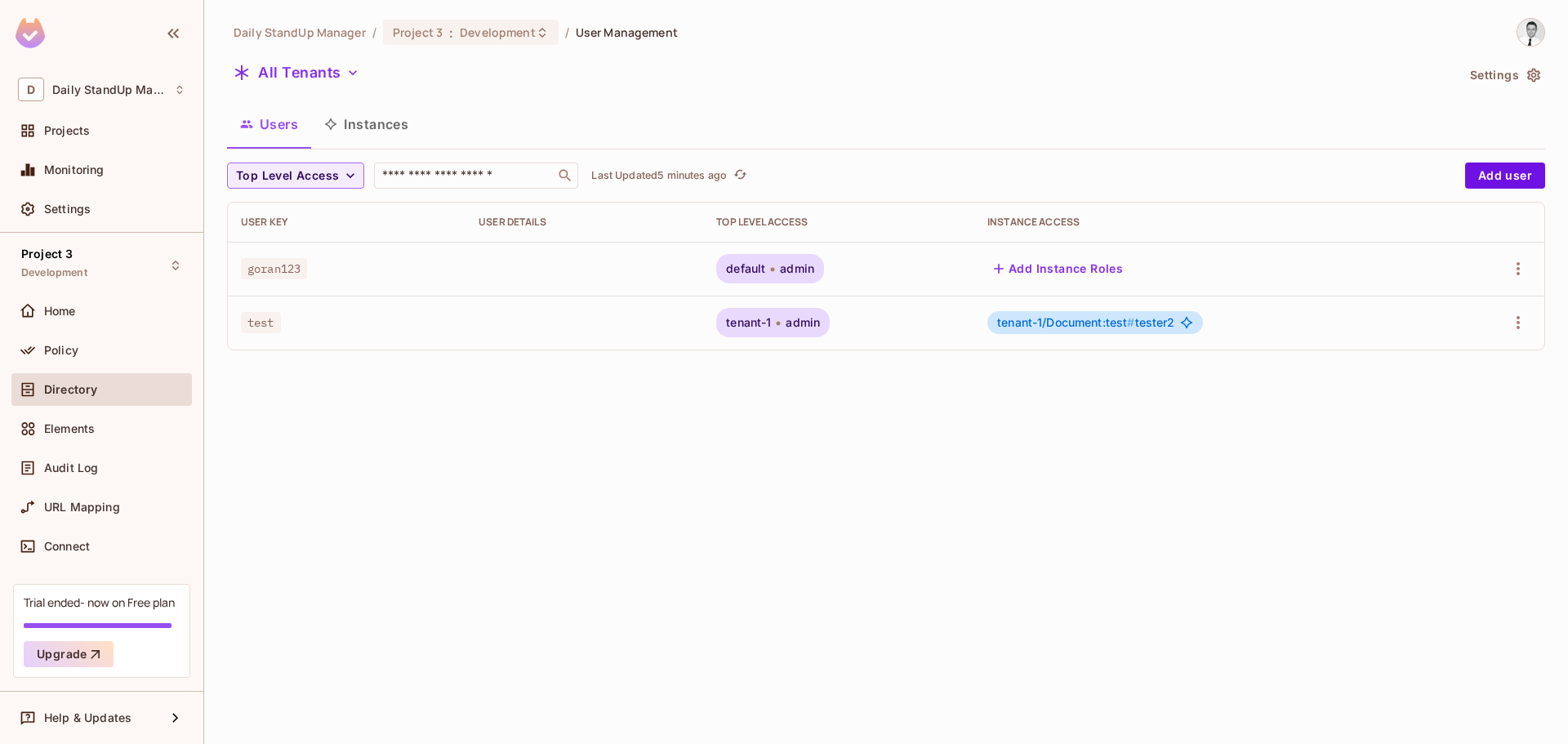
click at [394, 118] on button "Instances" at bounding box center [366, 124] width 110 height 41
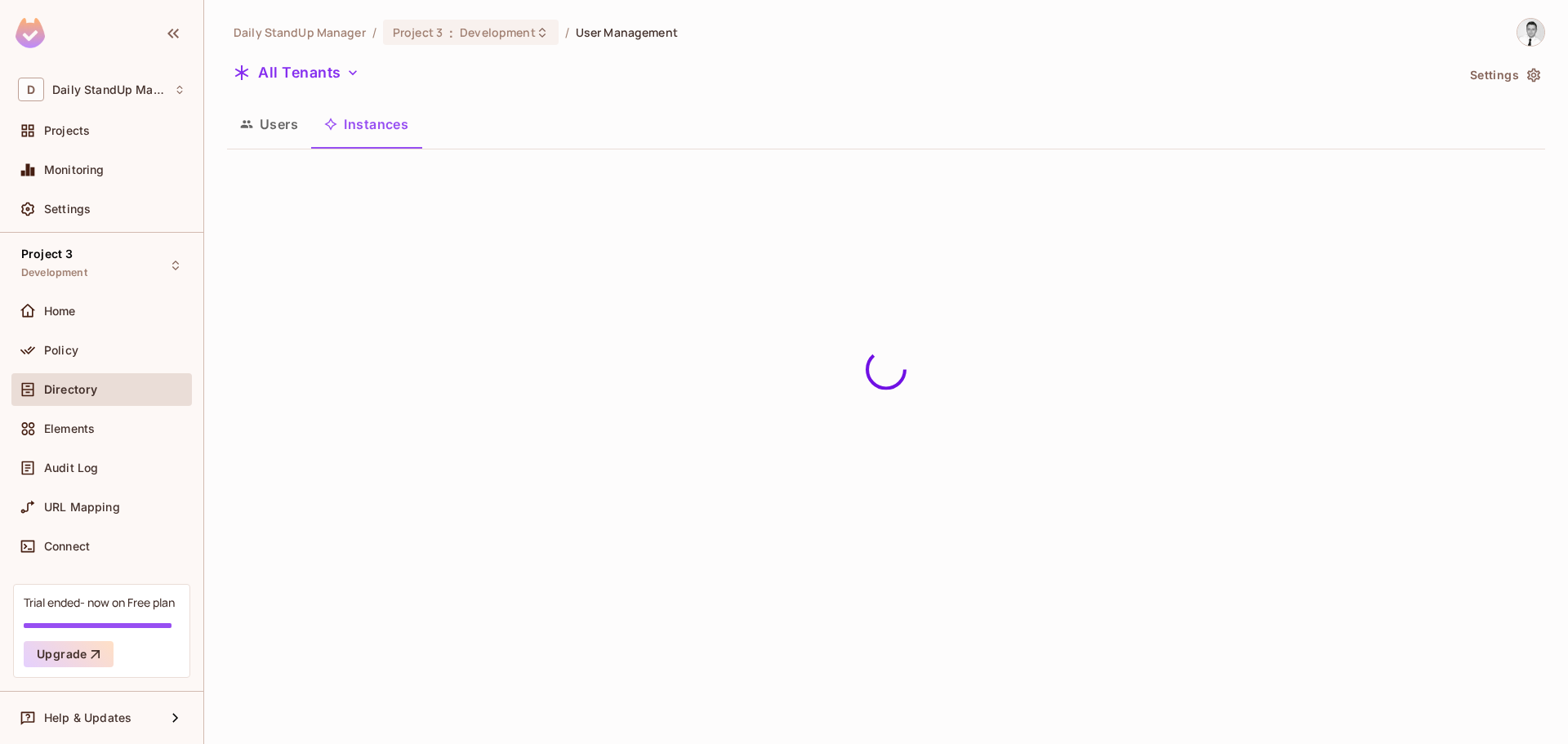
click at [253, 124] on button "Users" at bounding box center [269, 124] width 84 height 41
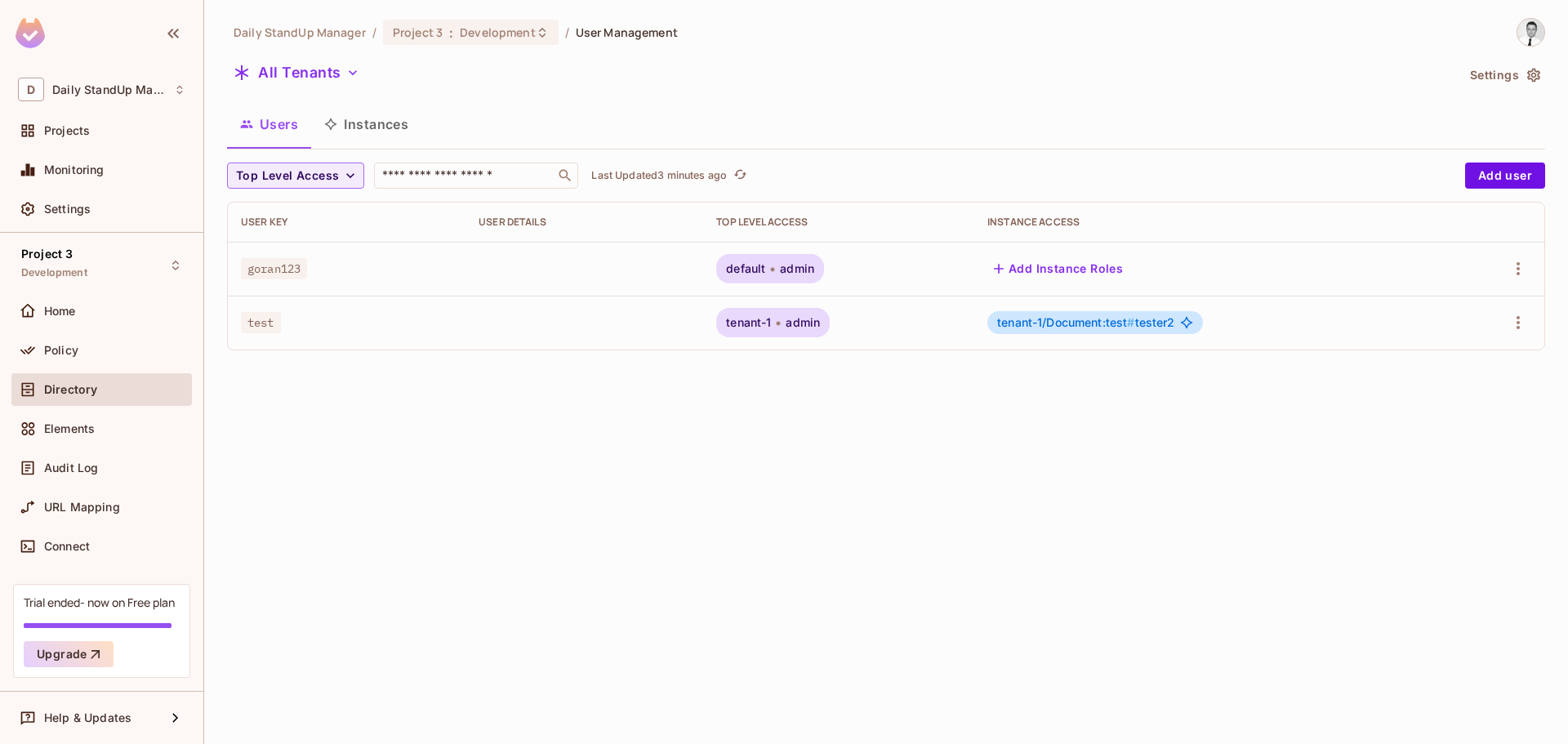
click at [389, 128] on button "Instances" at bounding box center [366, 124] width 110 height 41
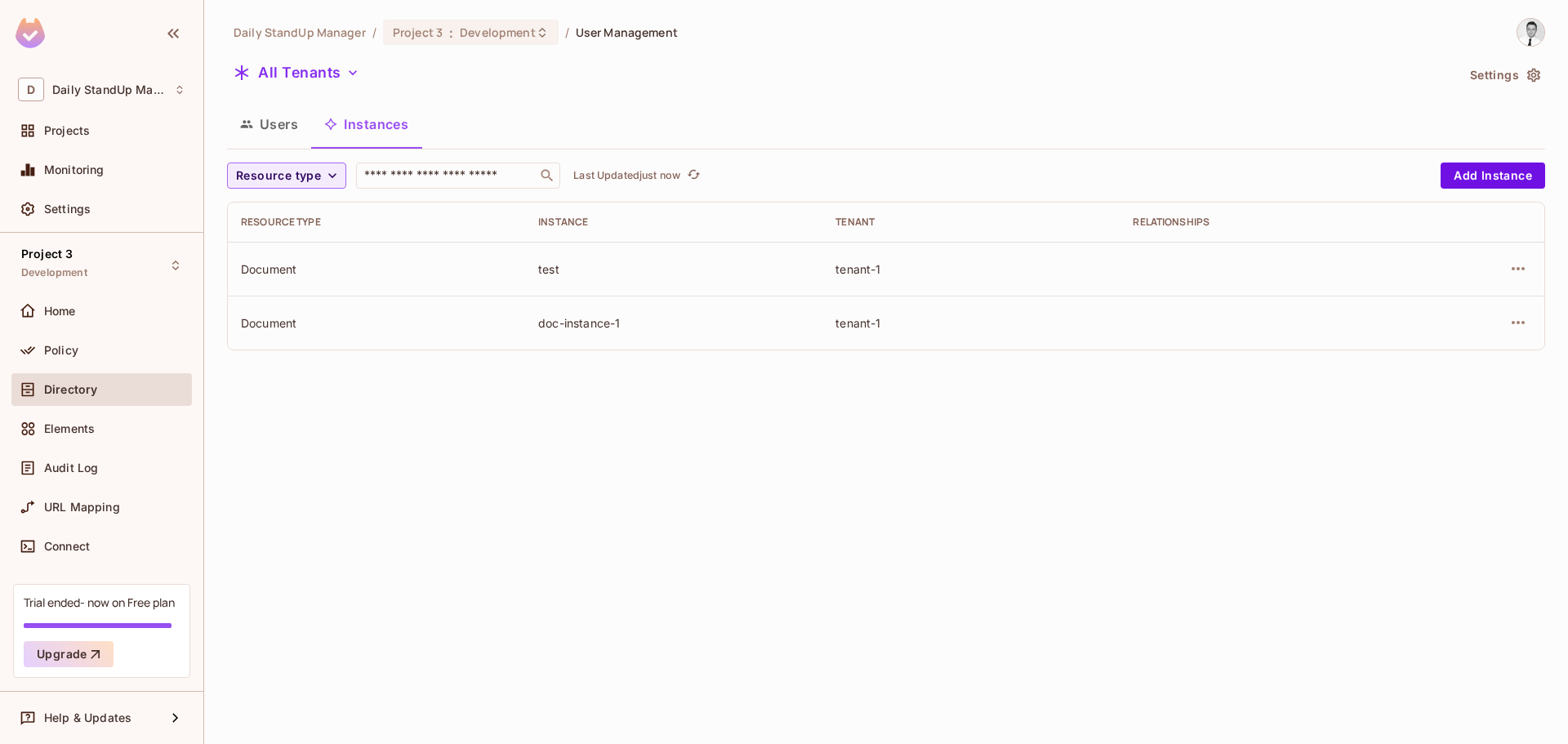
click at [282, 127] on button "Users" at bounding box center [269, 124] width 84 height 41
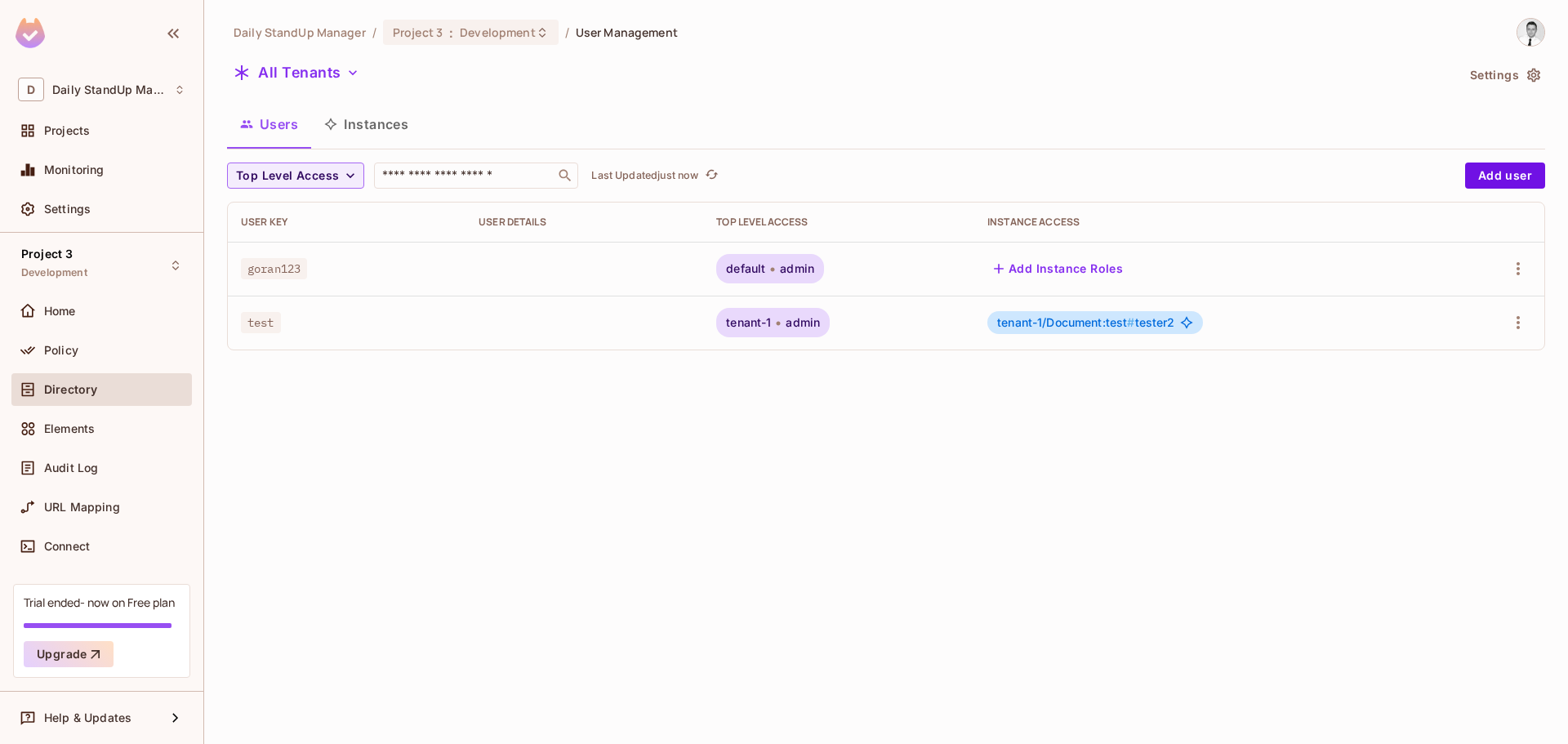
click at [376, 117] on button "Instances" at bounding box center [366, 124] width 110 height 41
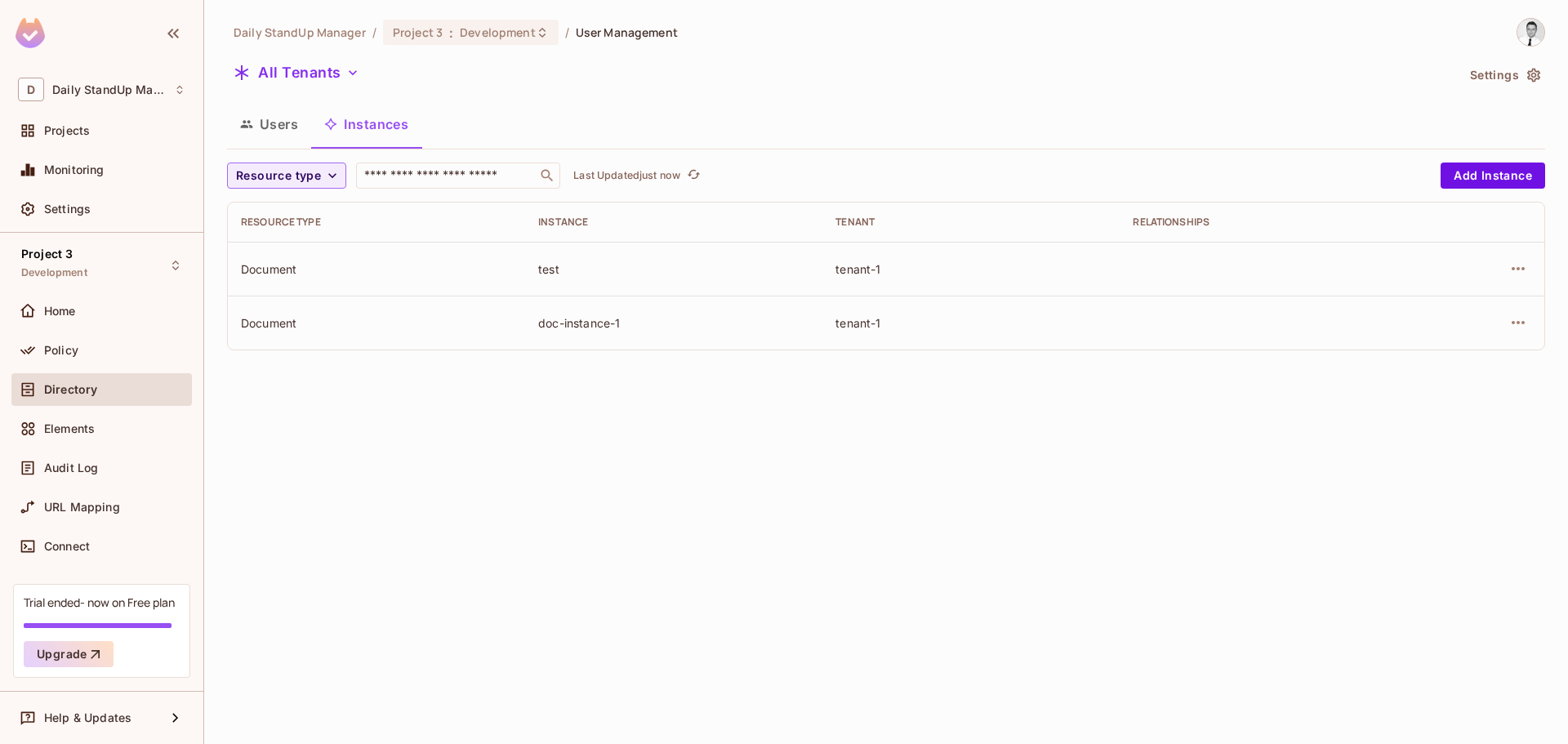
click at [254, 124] on button "Users" at bounding box center [269, 124] width 84 height 41
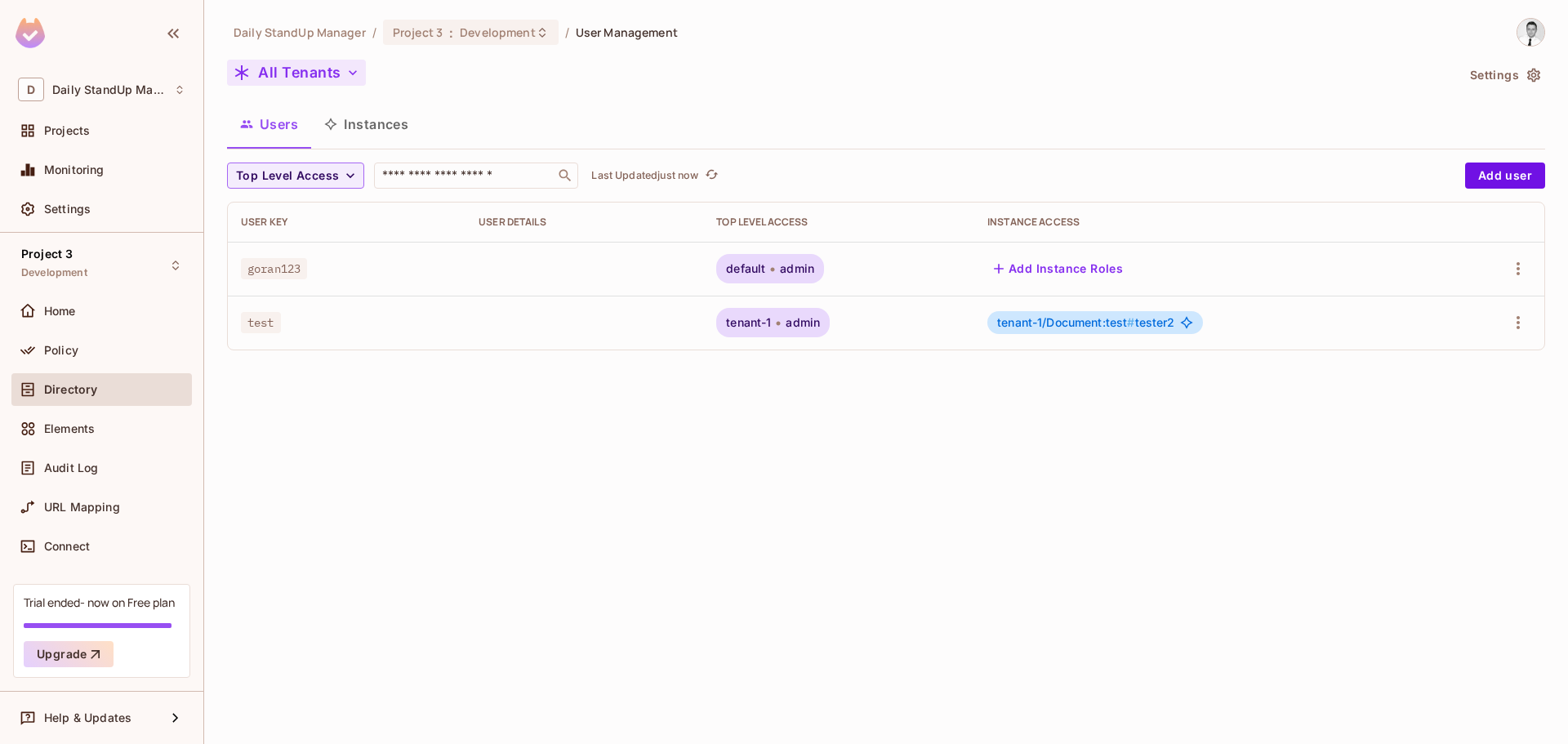
click at [306, 70] on button "All Tenants" at bounding box center [296, 73] width 139 height 26
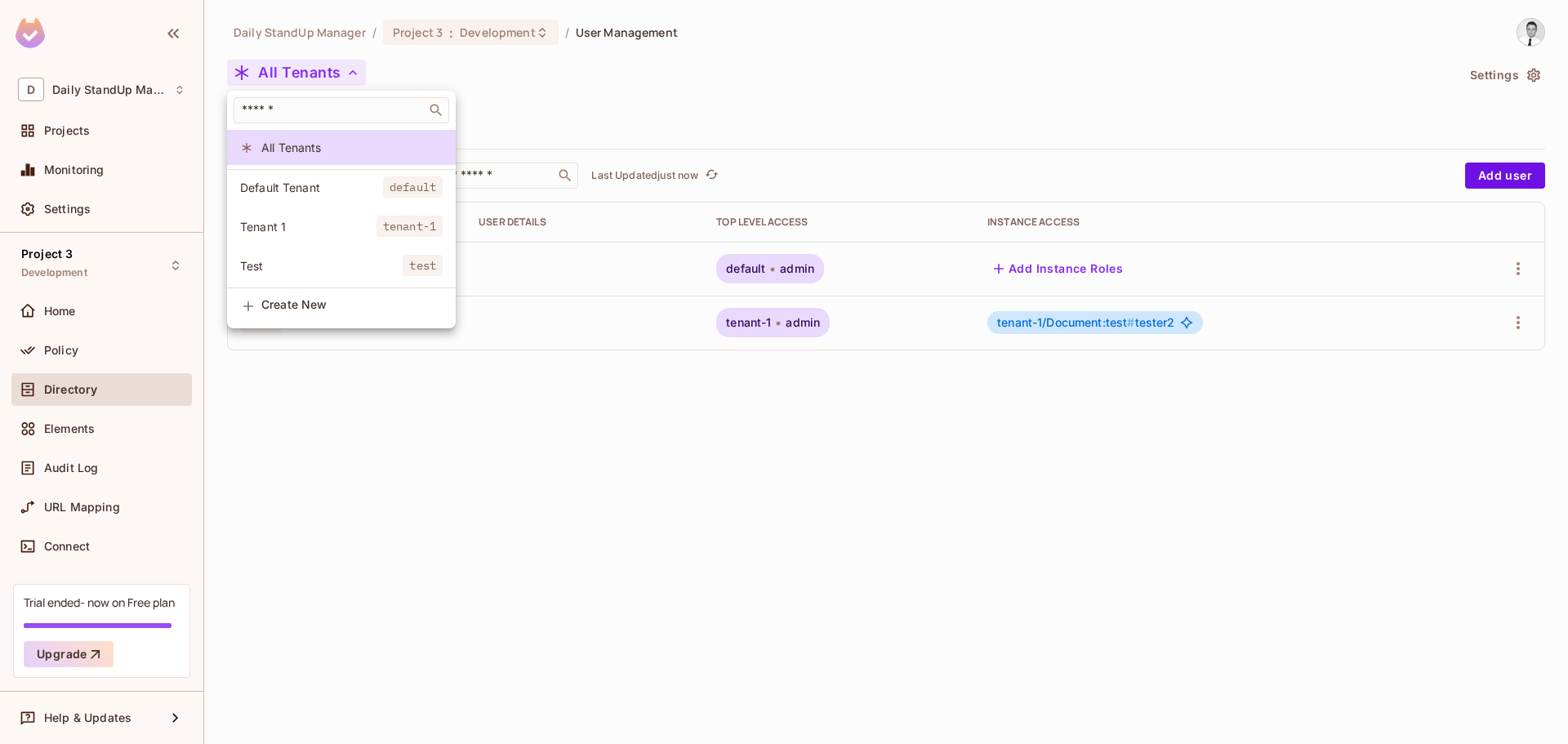
click at [274, 230] on span "Tenant 1" at bounding box center [309, 227] width 137 height 16
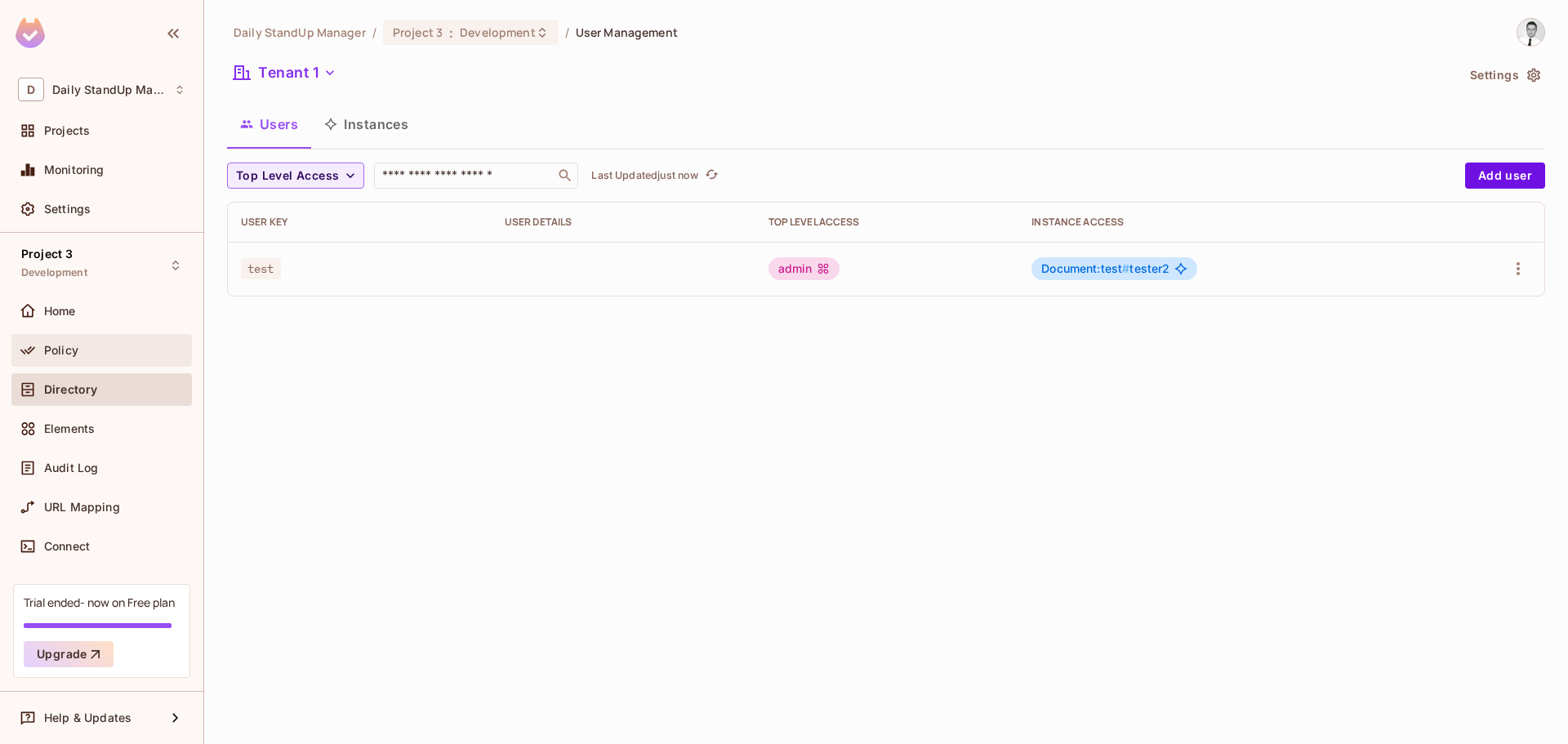
click at [89, 358] on div "Policy" at bounding box center [101, 351] width 167 height 20
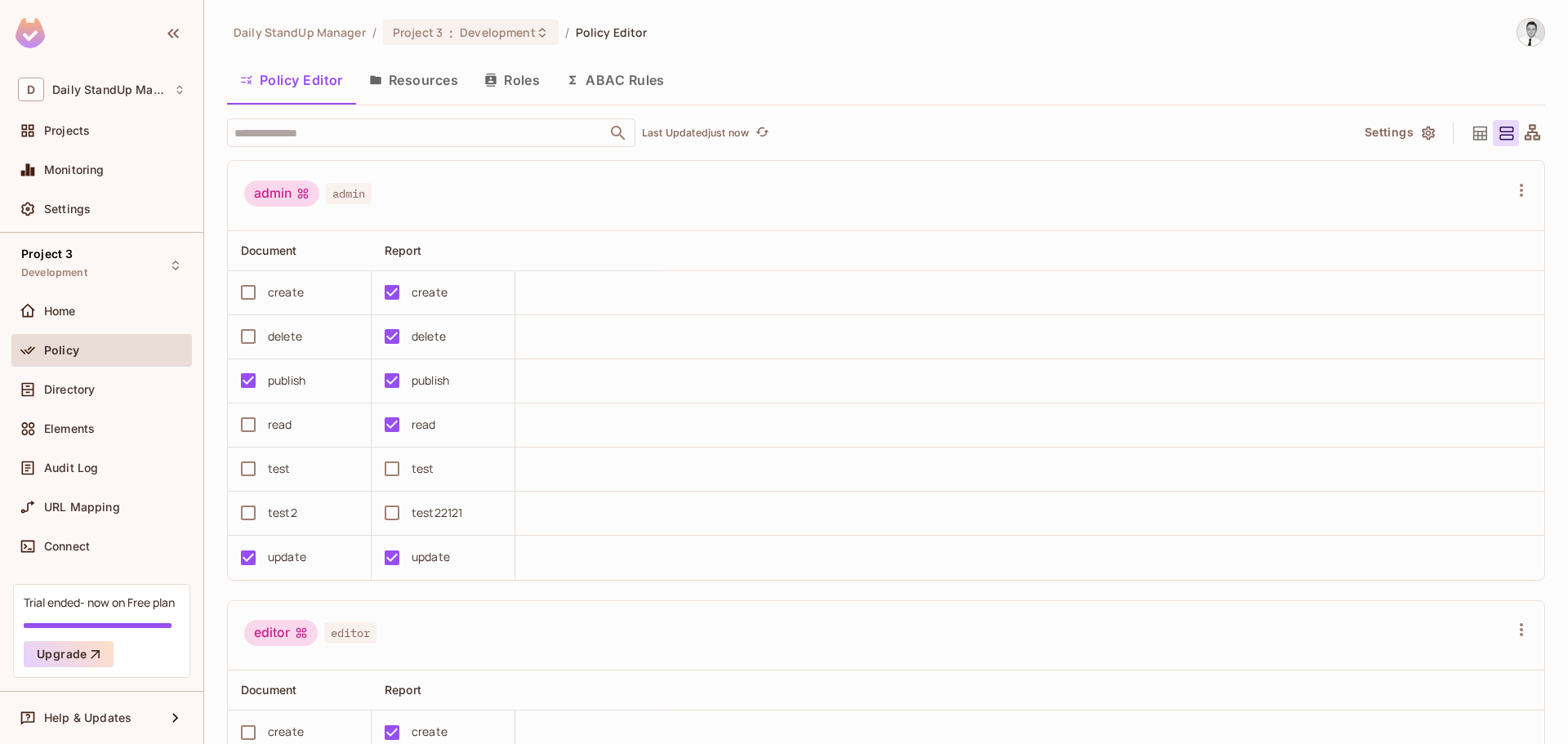
click at [87, 392] on span "Directory" at bounding box center [69, 390] width 50 height 13
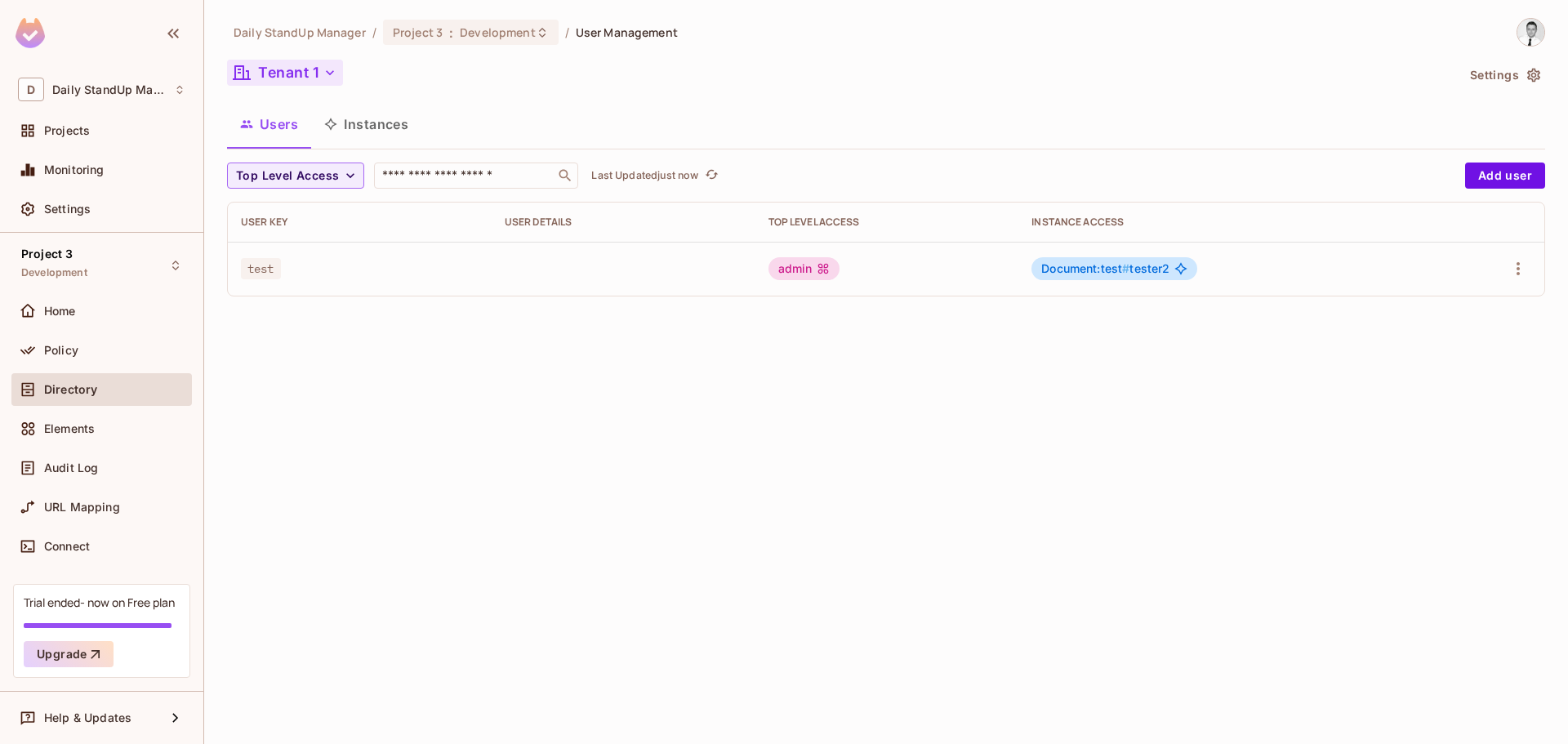
click at [320, 83] on button "Tenant 1" at bounding box center [285, 73] width 116 height 26
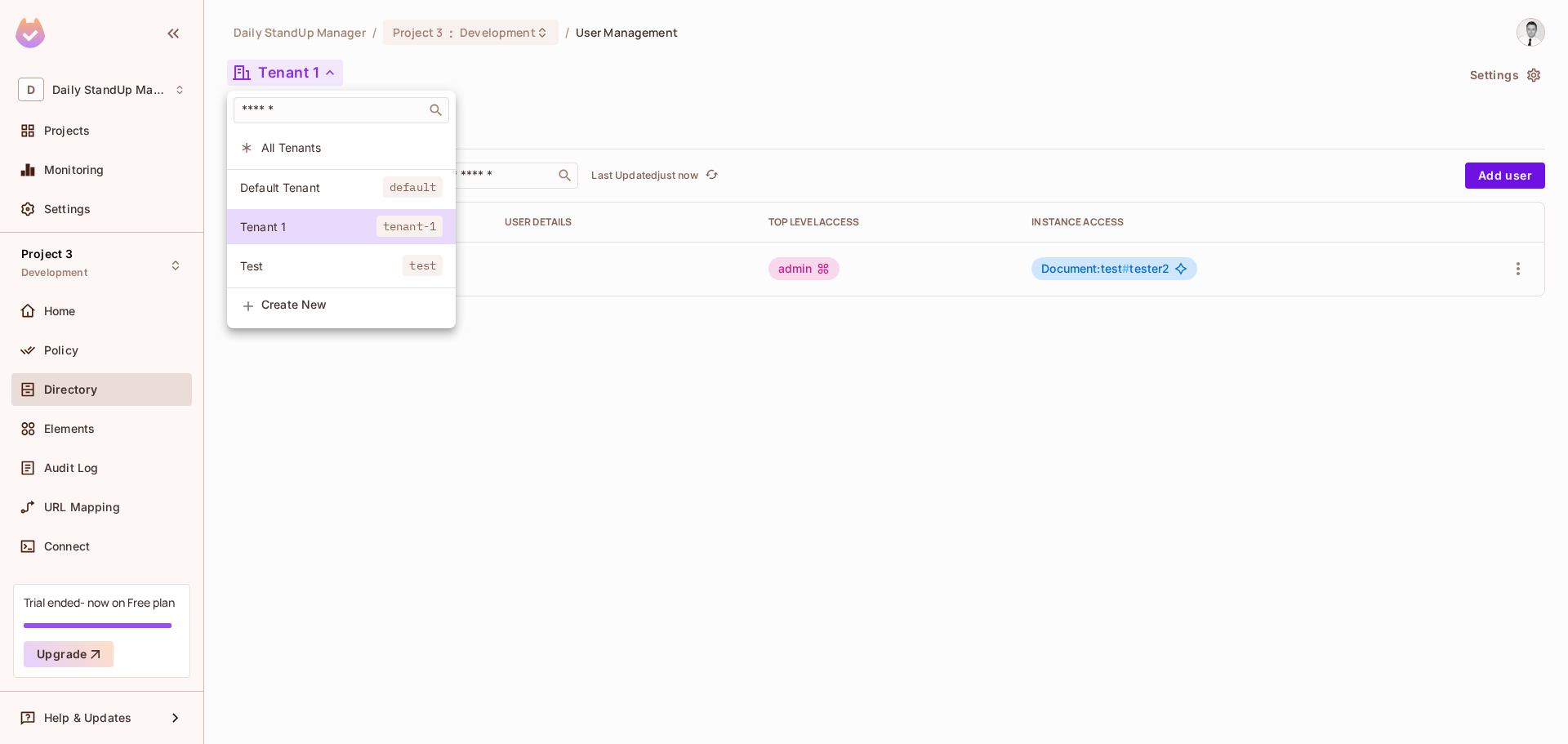
click at [306, 148] on span "All Tenants" at bounding box center [352, 147] width 181 height 16
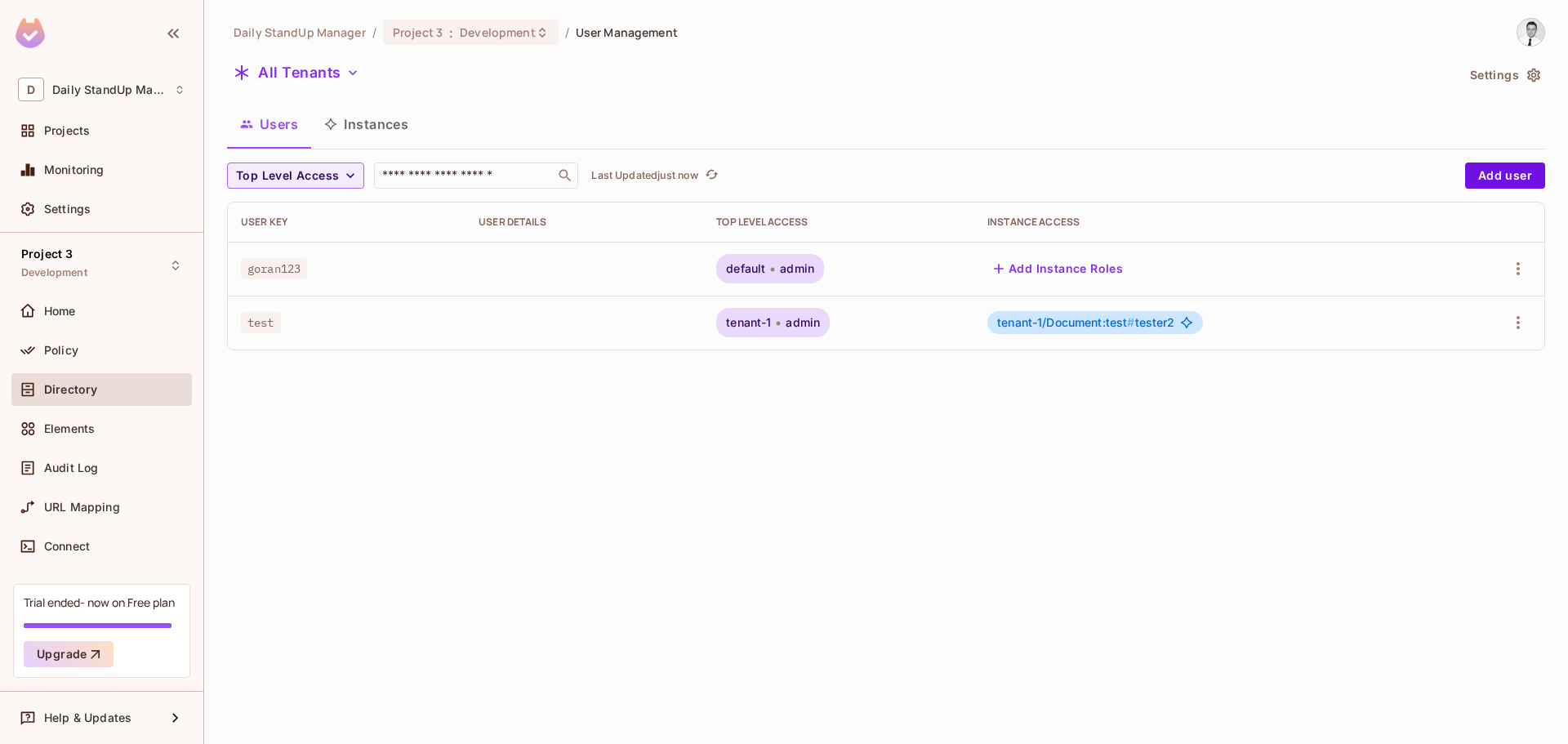
click at [802, 105] on div "Users Instances" at bounding box center [886, 124] width 1318 height 41
click at [309, 77] on button "All Tenants" at bounding box center [296, 73] width 139 height 26
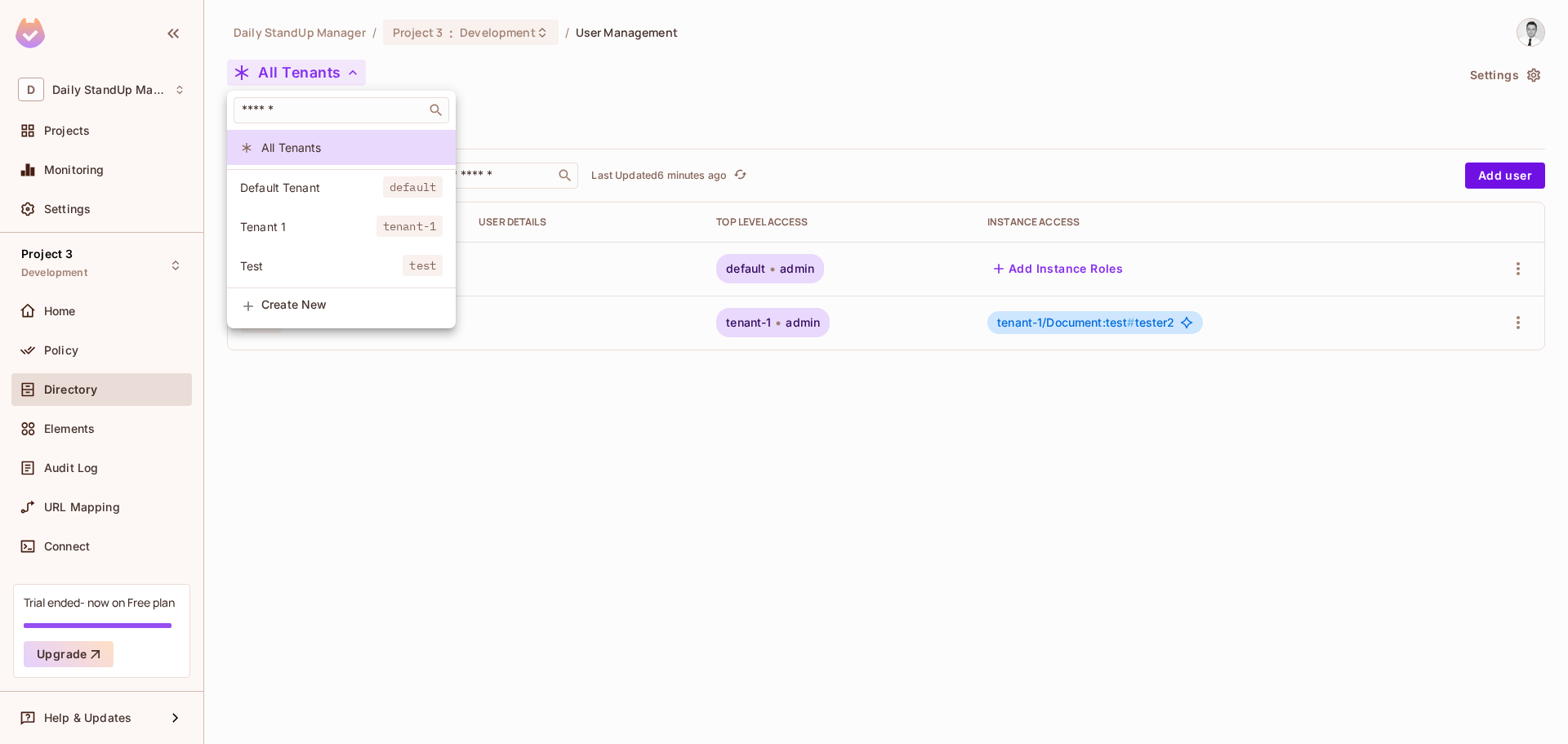
click at [682, 84] on div at bounding box center [784, 372] width 1568 height 744
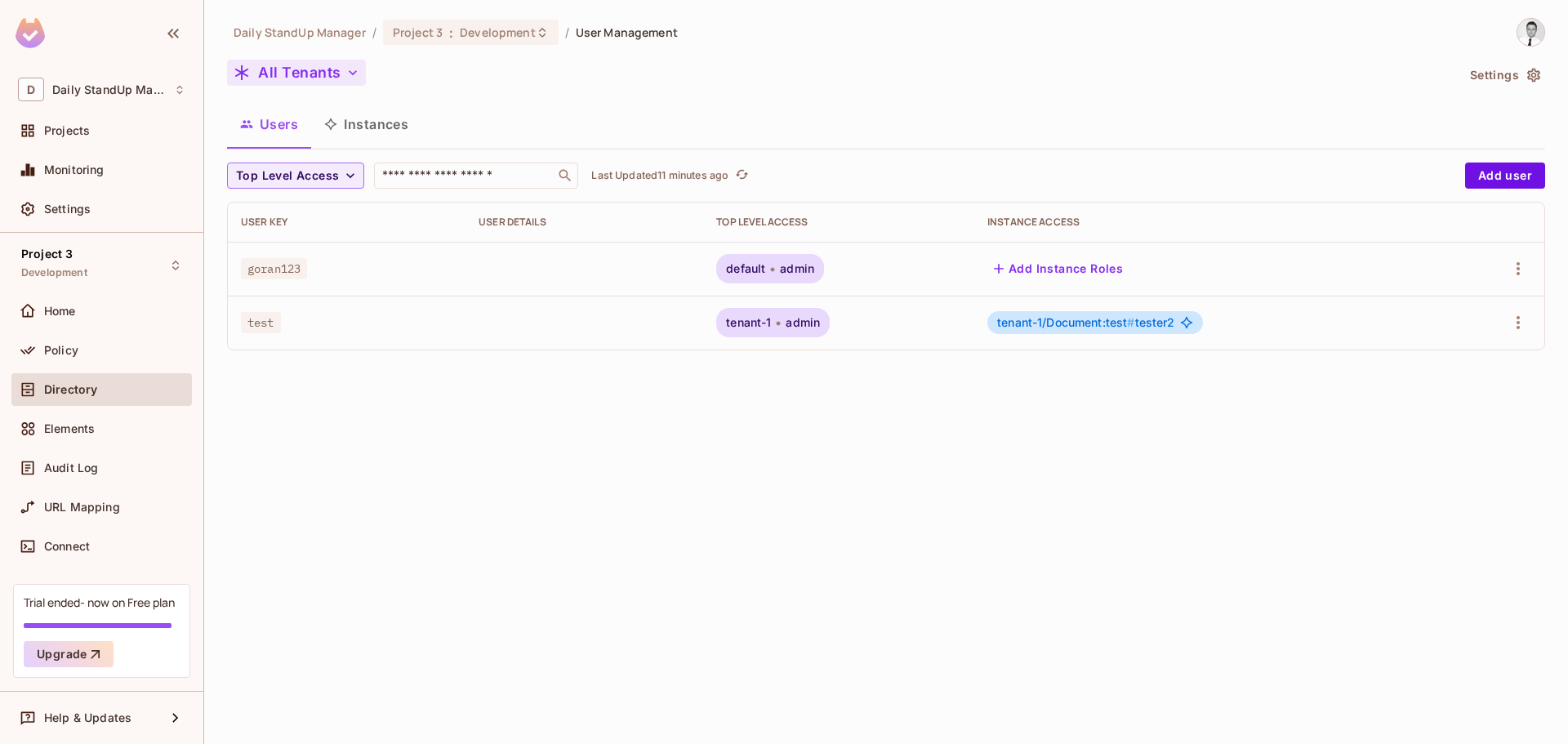
click at [282, 65] on button "All Tenants" at bounding box center [296, 73] width 139 height 26
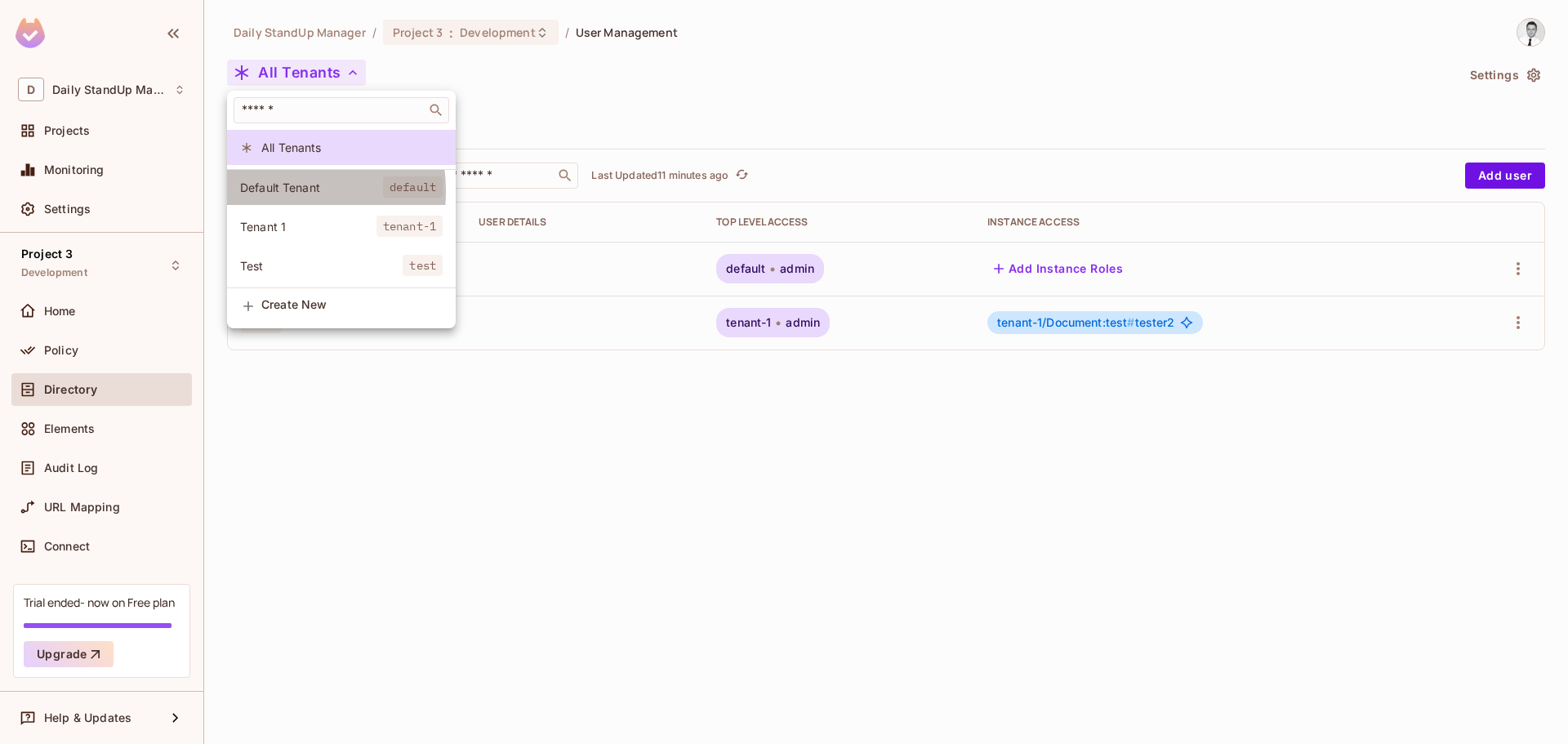
click at [278, 191] on span "Default Tenant" at bounding box center [312, 187] width 143 height 16
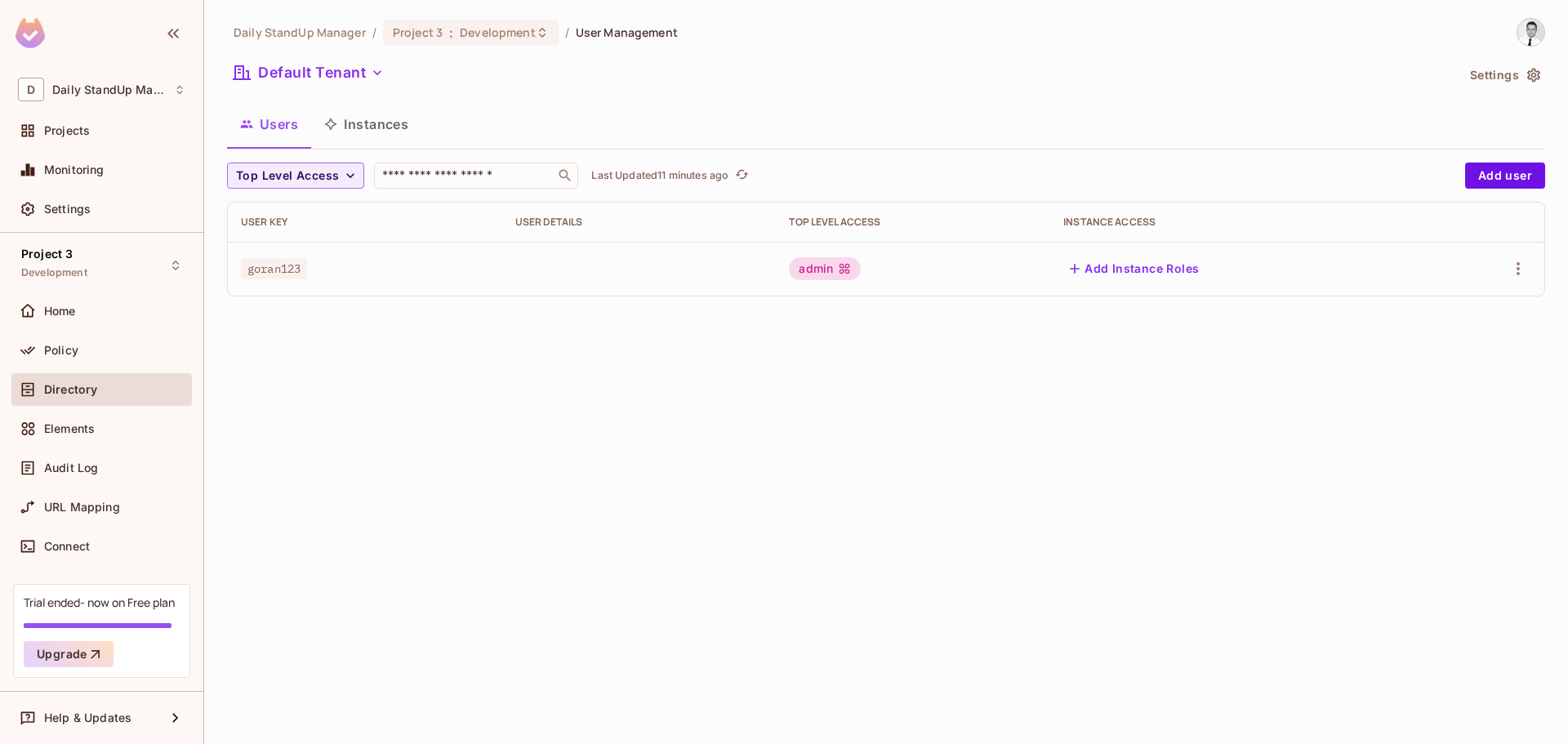
click at [545, 91] on div "Default Tenant" at bounding box center [842, 75] width 1229 height 31
click at [314, 75] on button "Default Tenant" at bounding box center [309, 73] width 163 height 26
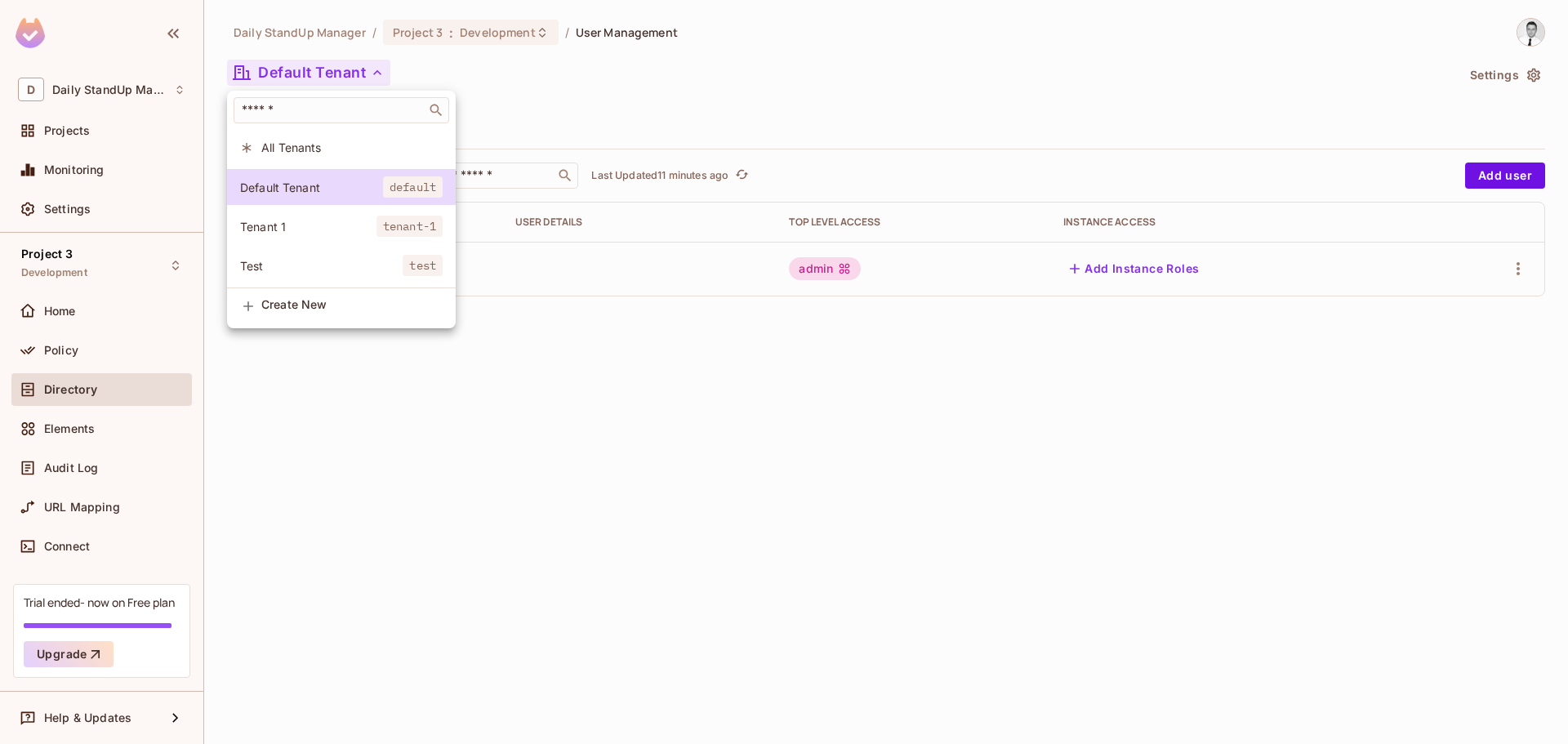
click at [663, 75] on div at bounding box center [784, 372] width 1568 height 744
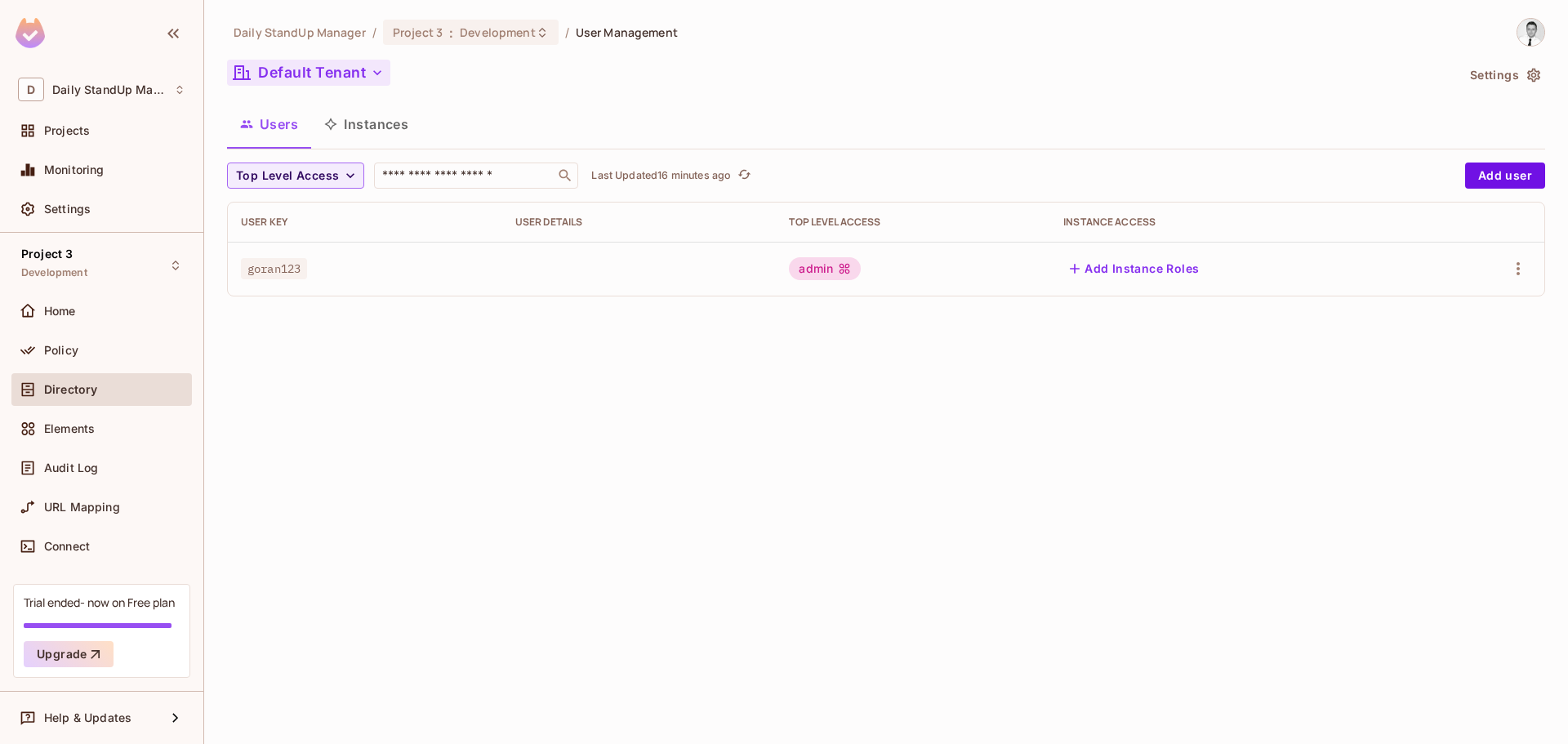
click at [312, 77] on button "Default Tenant" at bounding box center [309, 73] width 163 height 26
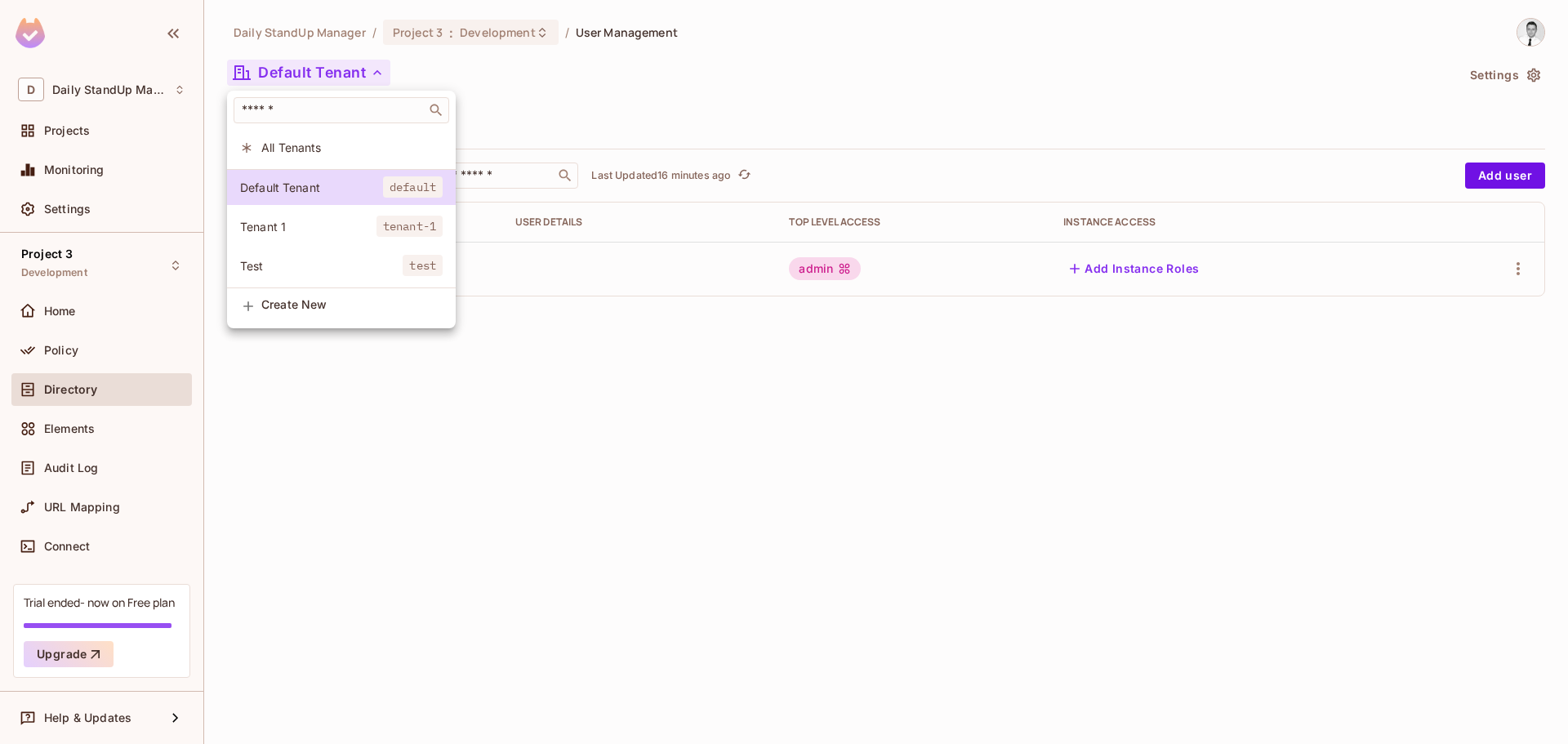
click at [284, 152] on span "All Tenants" at bounding box center [352, 147] width 181 height 16
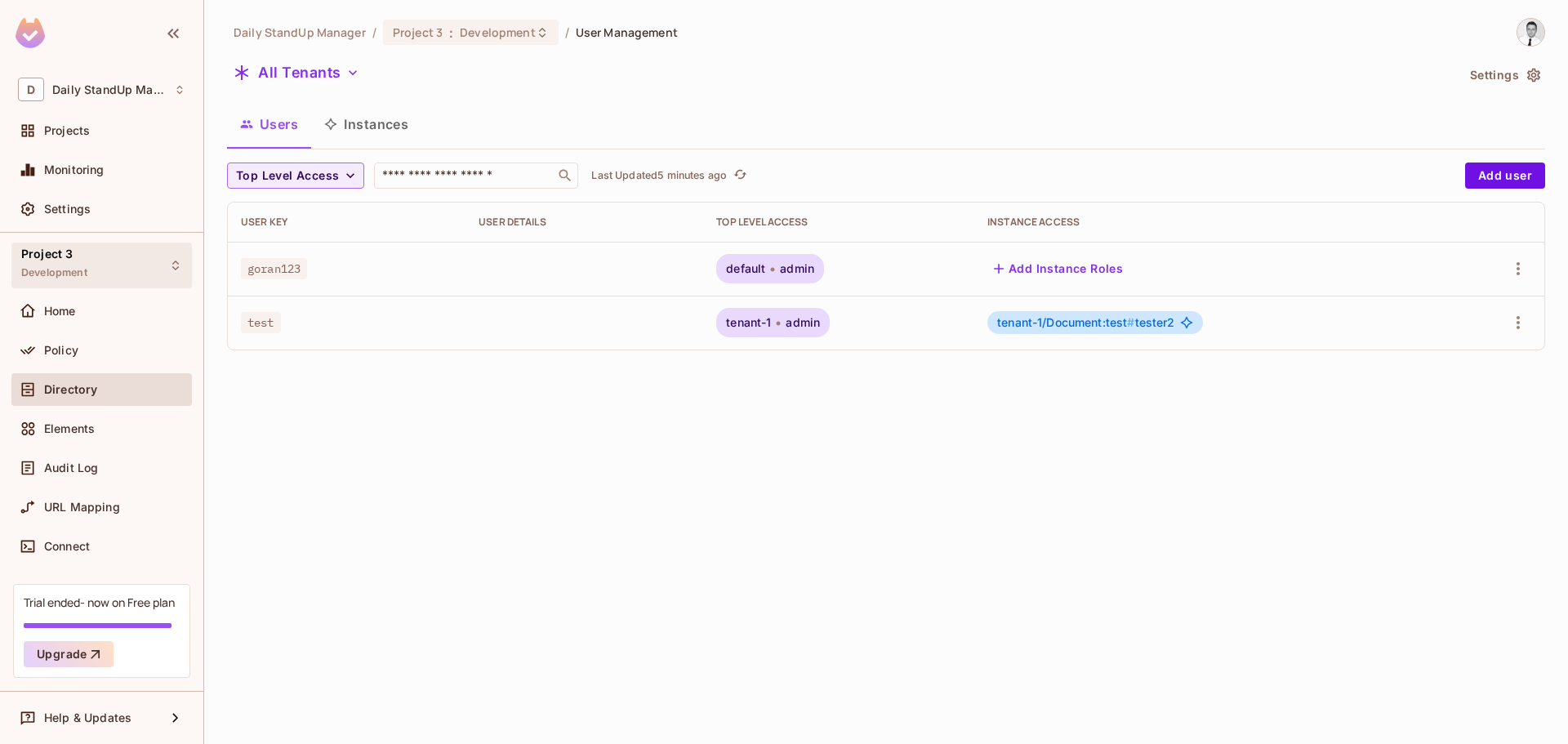
click at [72, 263] on div "Project 3 Development" at bounding box center [54, 264] width 66 height 35
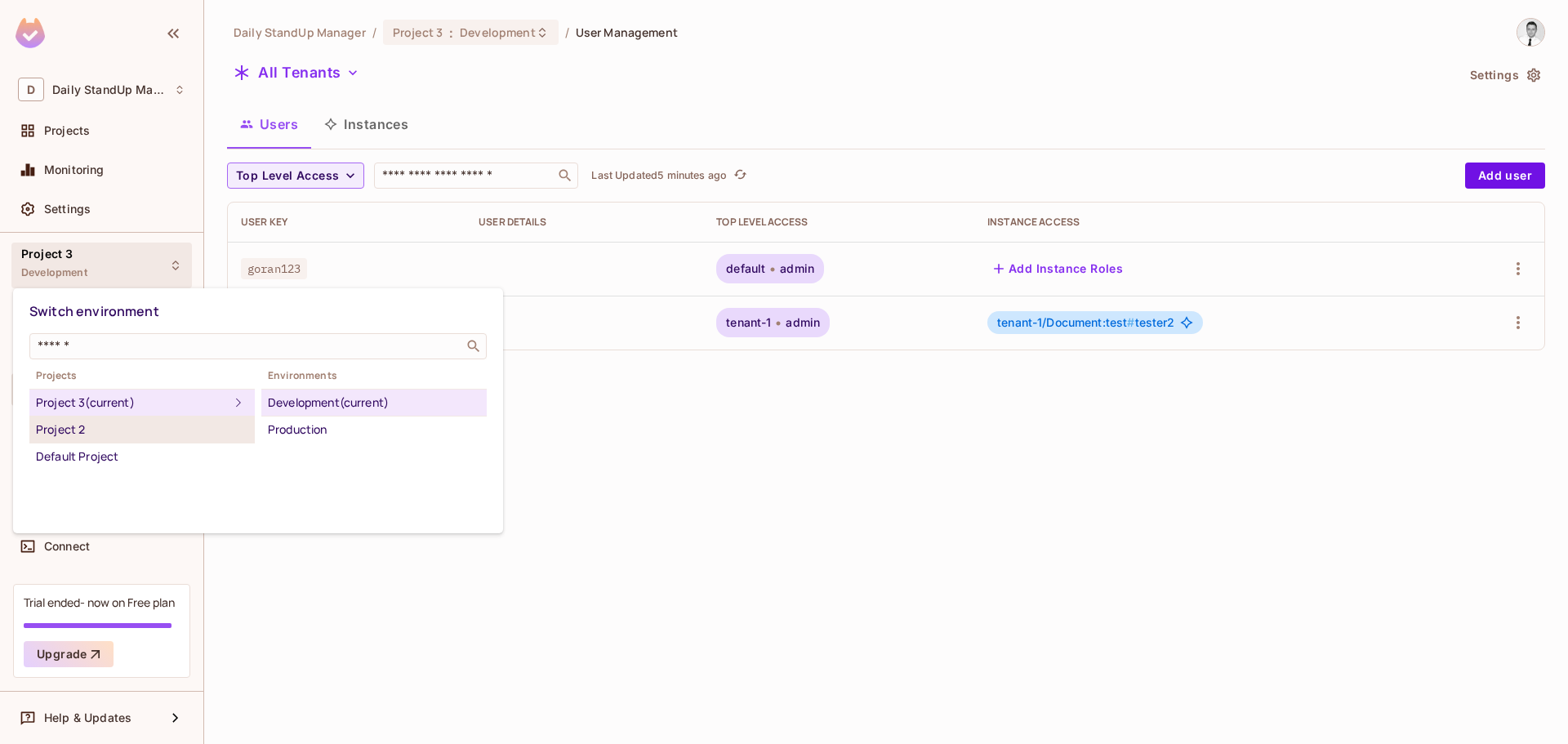
click at [79, 435] on div "Project 2" at bounding box center [142, 430] width 212 height 20
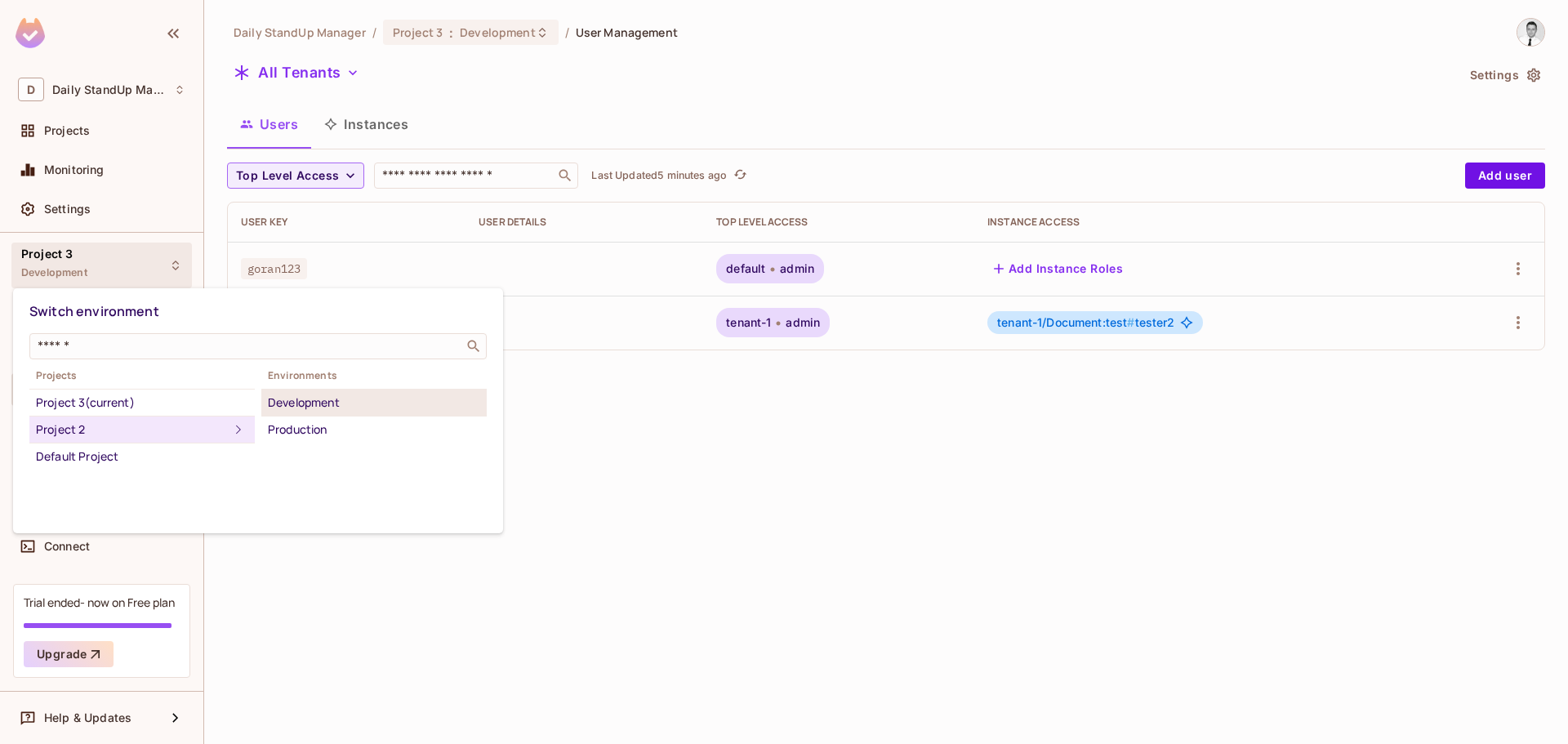
click at [315, 409] on div "Development" at bounding box center [374, 403] width 212 height 20
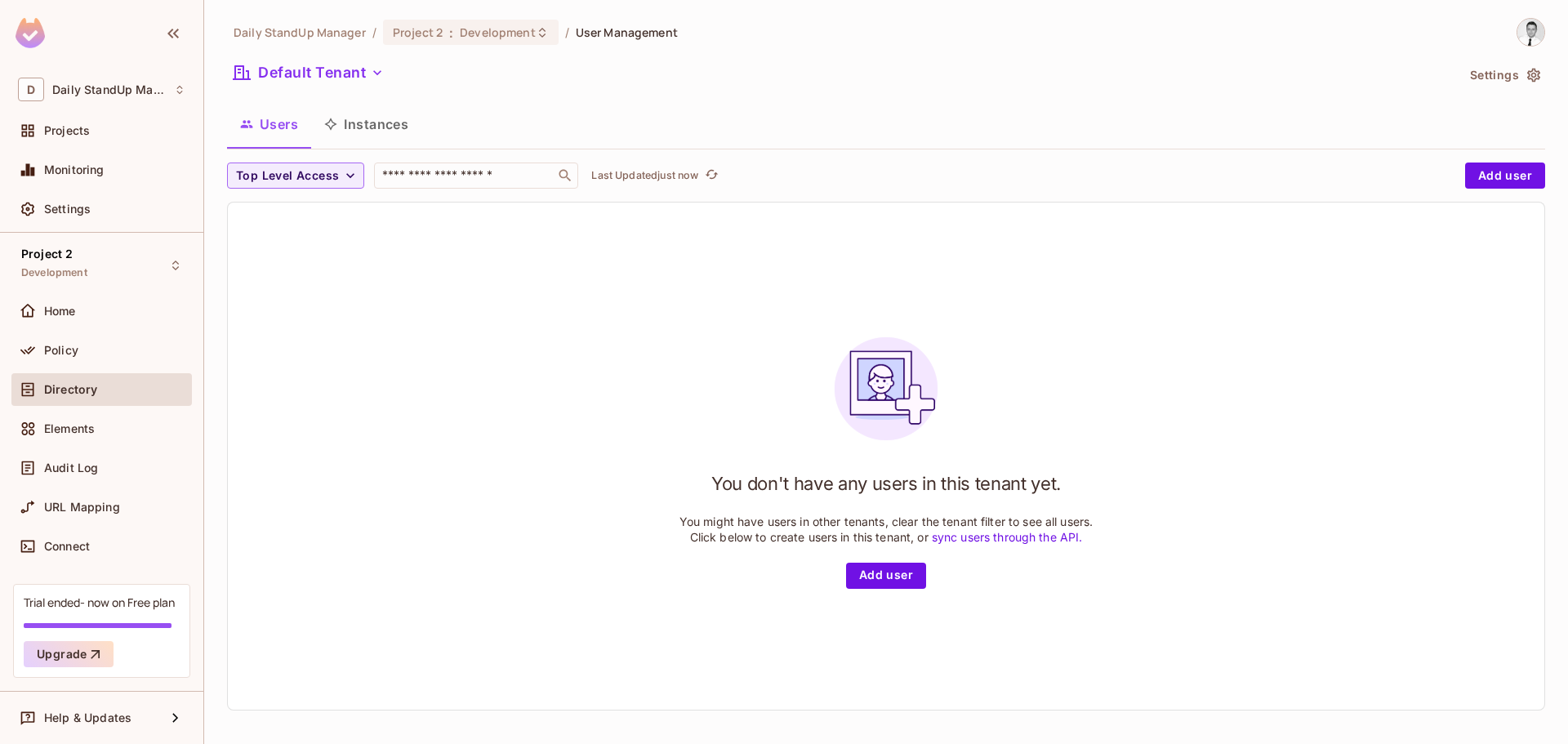
click at [1039, 360] on div "You don't have any users in this tenant yet. You might have users in other tena…" at bounding box center [886, 456] width 414 height 264
click at [316, 73] on button "Default Tenant" at bounding box center [309, 73] width 163 height 26
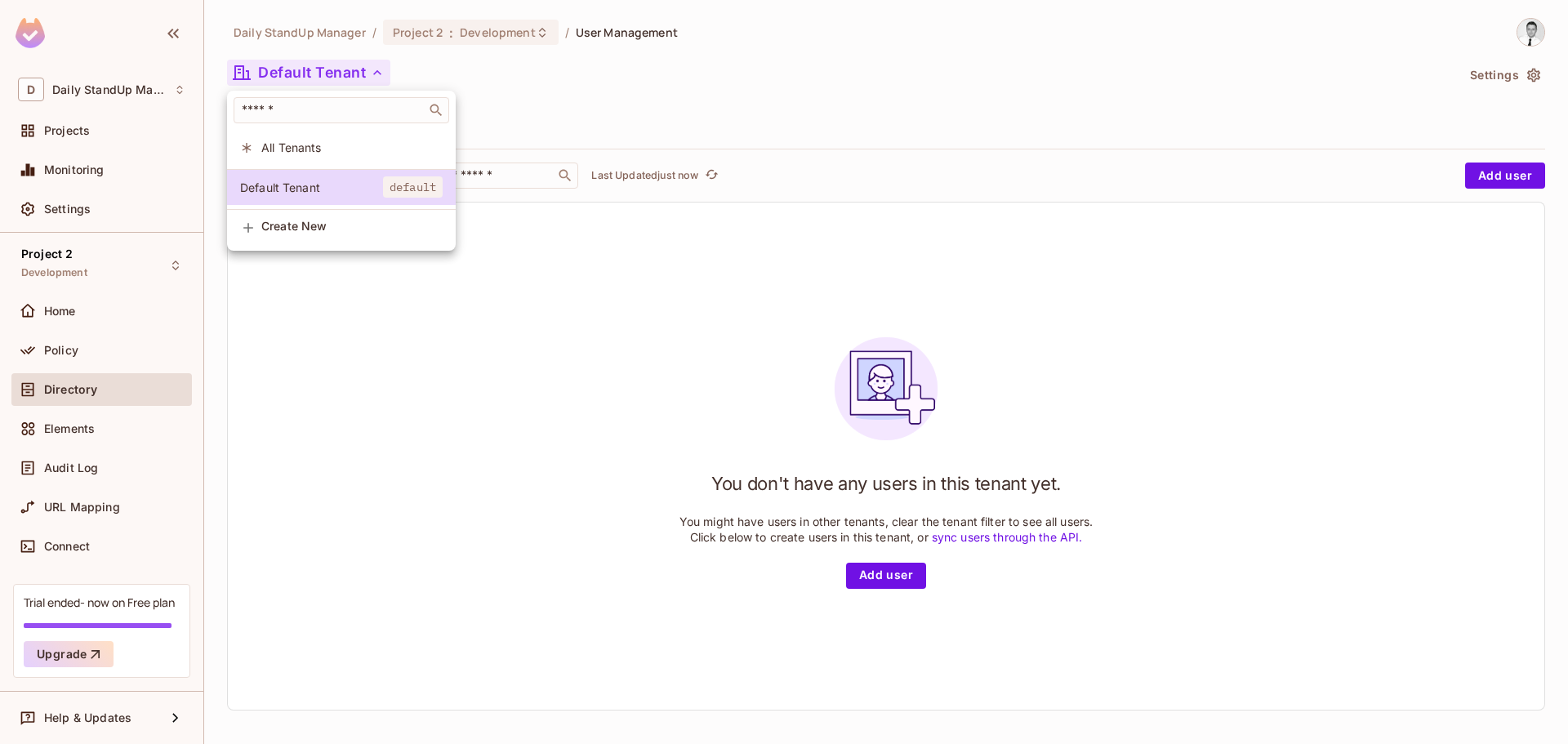
click at [303, 151] on span "All Tenants" at bounding box center [352, 147] width 181 height 16
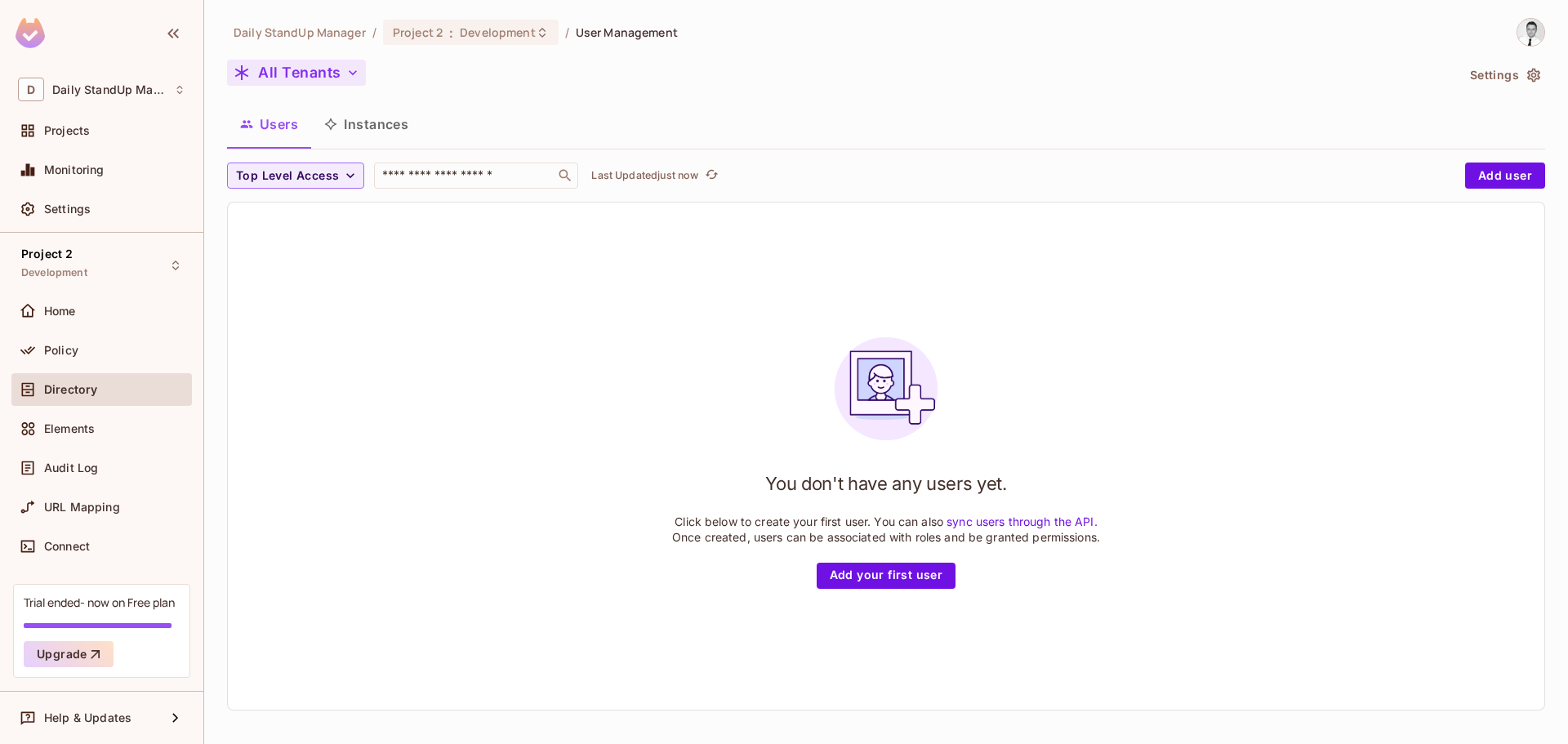
click at [283, 77] on button "All Tenants" at bounding box center [296, 73] width 139 height 26
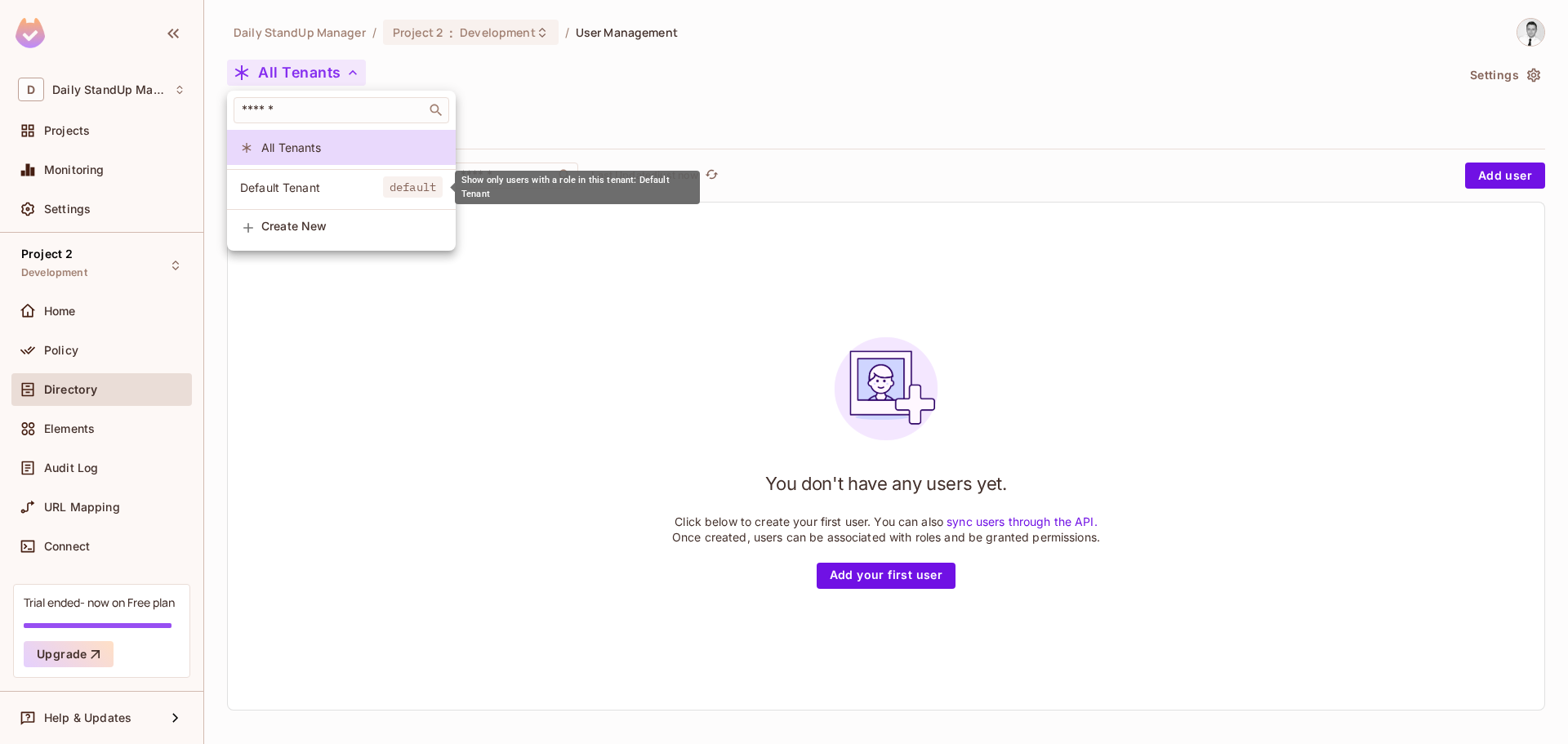
click at [315, 180] on span "Default Tenant" at bounding box center [312, 187] width 143 height 16
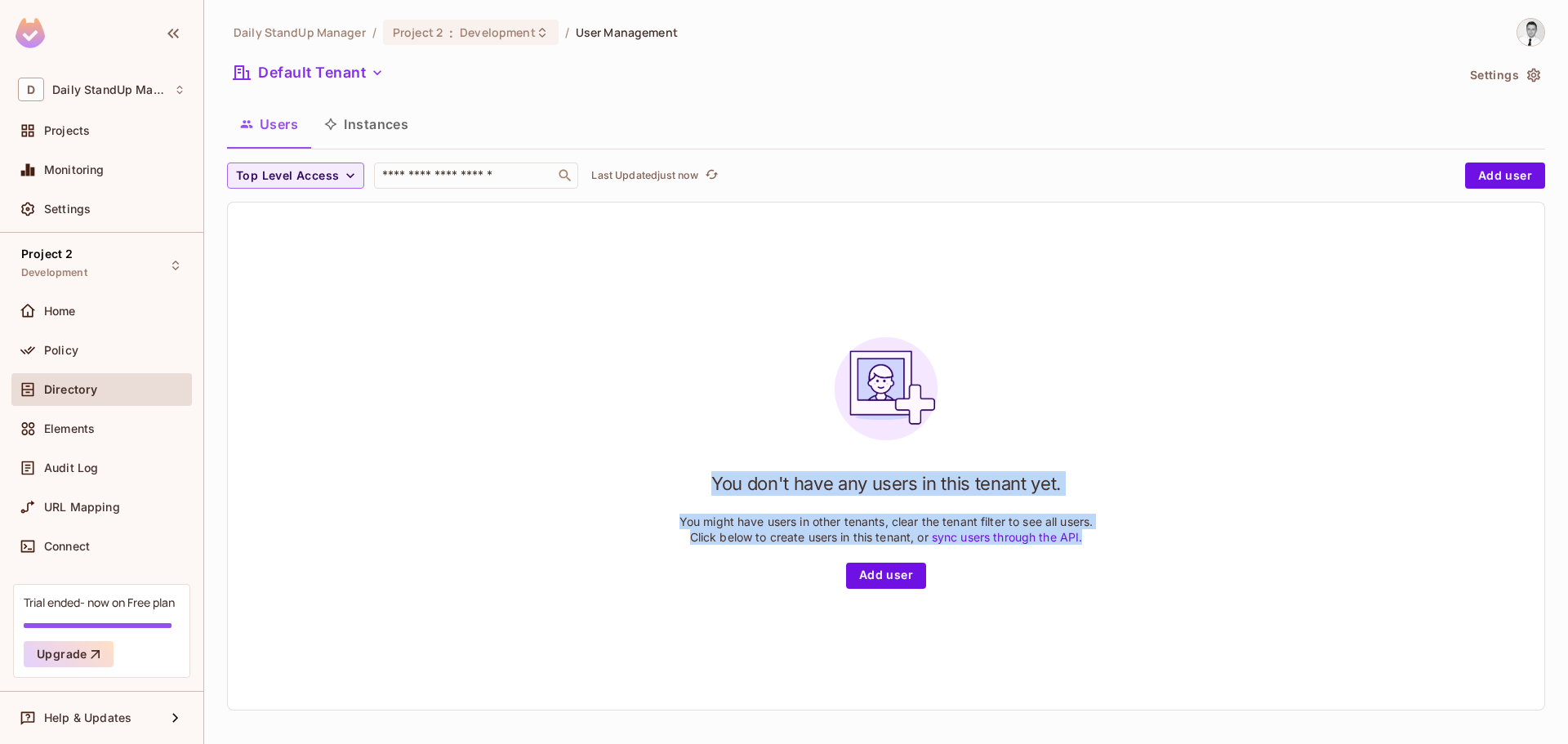
drag, startPoint x: 1090, startPoint y: 536, endPoint x: 693, endPoint y: 494, distance: 399.2
click at [693, 494] on div "You don't have any users in this tenant yet. You might have users in other tena…" at bounding box center [886, 456] width 1317 height 508
copy div "You don't have any users in this tenant yet. You might have users in other tena…"
click at [479, 385] on div "You don't have any users in this tenant yet. You might have users in other tena…" at bounding box center [886, 456] width 1317 height 508
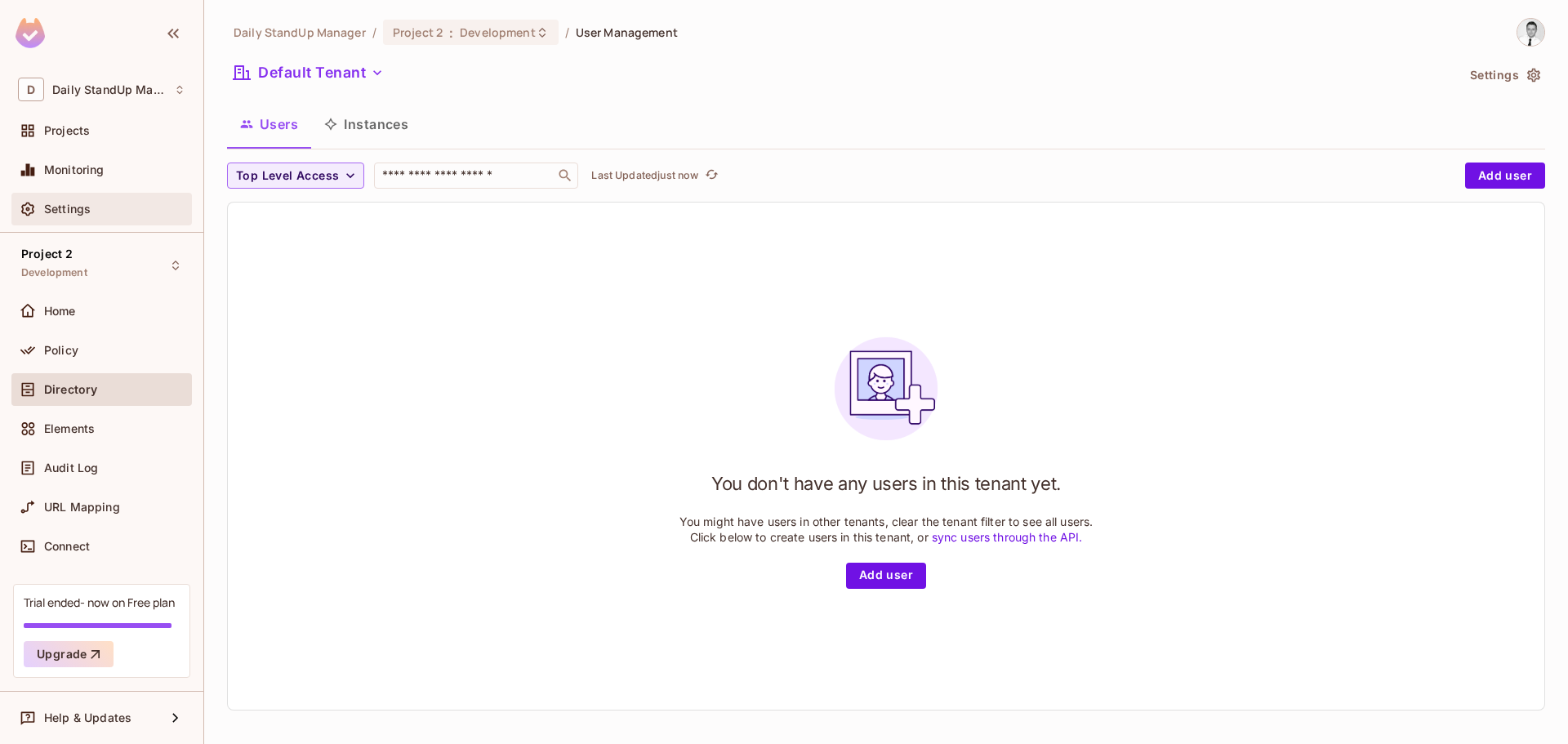
click at [86, 213] on span "Settings" at bounding box center [68, 209] width 47 height 13
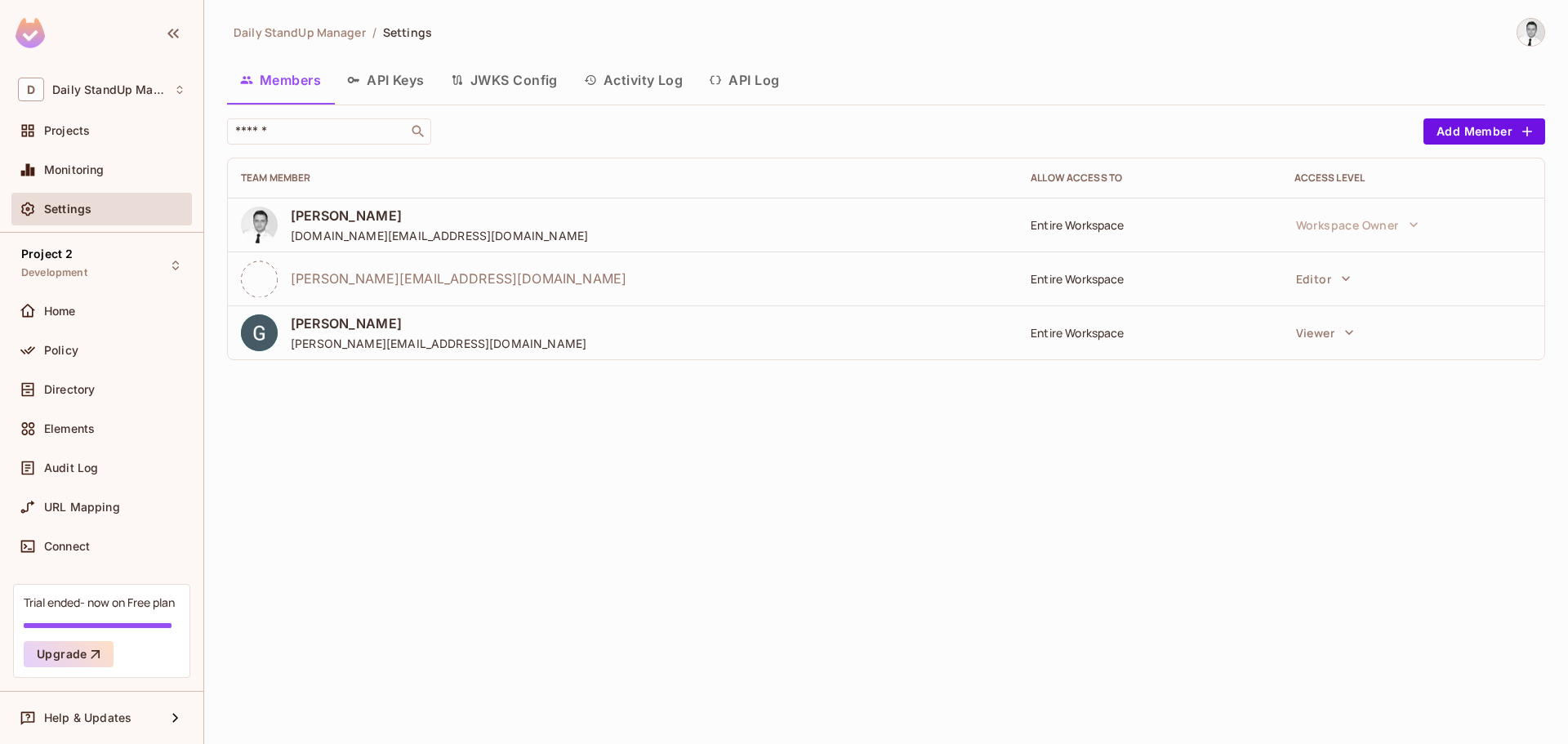
click at [342, 35] on span "Daily StandUp Manager" at bounding box center [300, 32] width 133 height 16
click at [84, 400] on div "Directory" at bounding box center [101, 390] width 180 height 33
